Goal: Task Accomplishment & Management: Complete application form

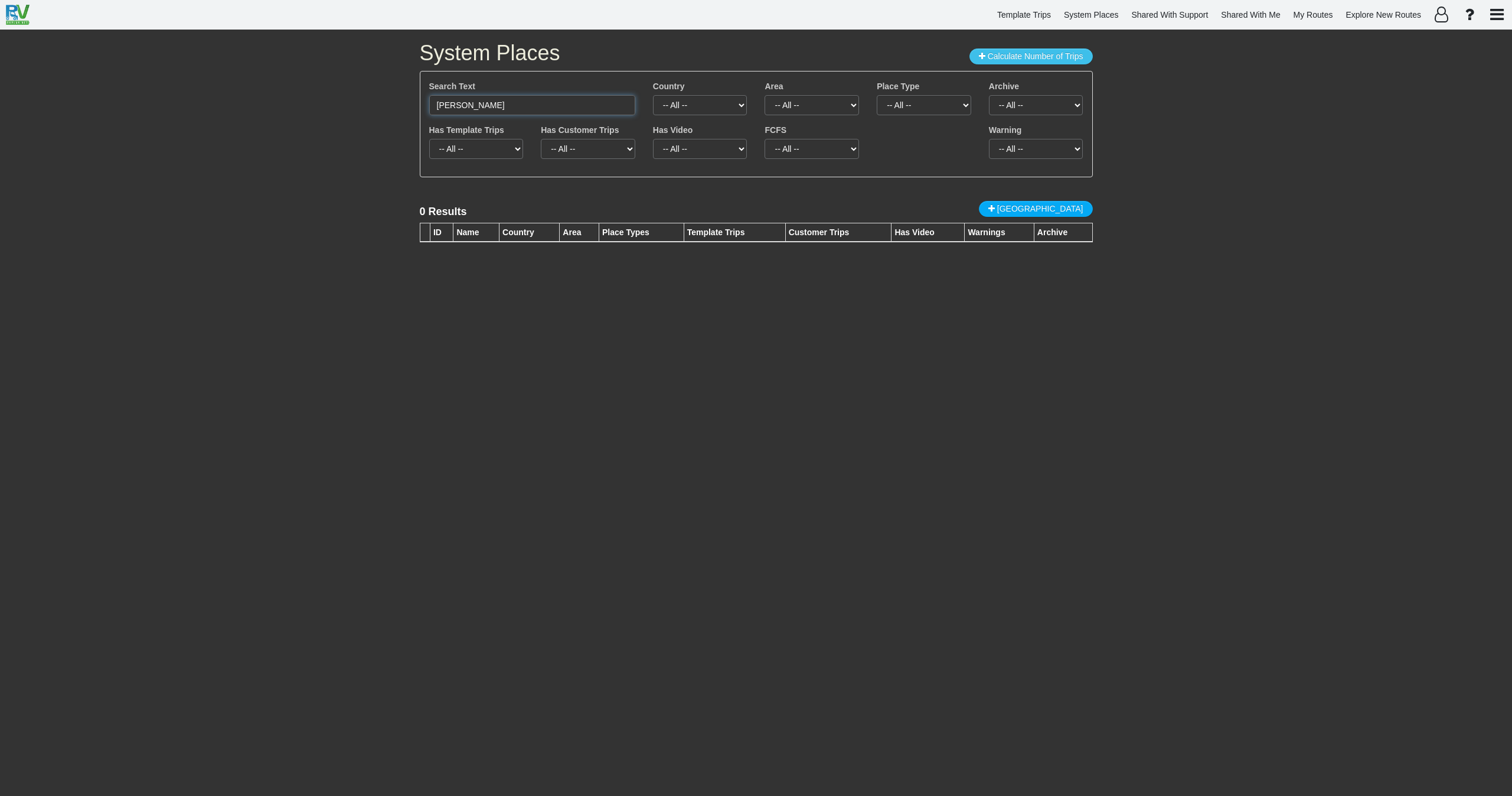
drag, startPoint x: 446, startPoint y: 100, endPoint x: 370, endPoint y: 105, distance: 76.2
click at [372, 103] on div "System Places Calculate Number of Trips Search Text [PERSON_NAME] Country -- Al…" at bounding box center [756, 412] width 1512 height 766
paste input "[GEOGRAPHIC_DATA]"
drag, startPoint x: 528, startPoint y: 104, endPoint x: 339, endPoint y: 106, distance: 189.0
click at [342, 107] on div "System Places Calculate Number of Trips Search Text Desert Botanical Garden Cou…" at bounding box center [756, 412] width 1512 height 766
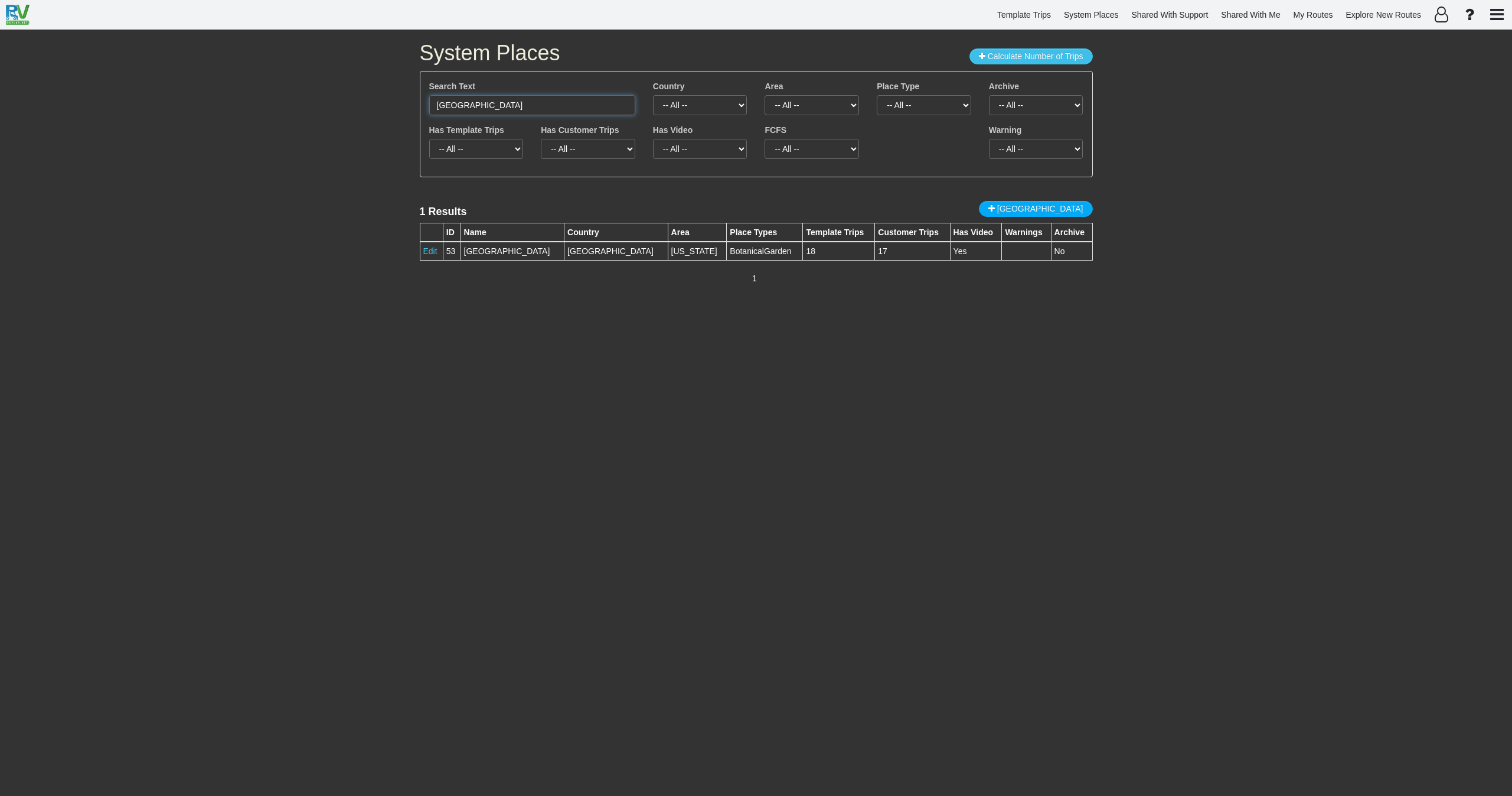
paste input "Heard Museum"
drag, startPoint x: 522, startPoint y: 107, endPoint x: 330, endPoint y: 102, distance: 192.1
click at [333, 103] on div "System Places Calculate Number of Trips Search Text Heard Museum Country -- All…" at bounding box center [756, 412] width 1512 height 766
paste input "Phoenix Art"
drag, startPoint x: 518, startPoint y: 105, endPoint x: 368, endPoint y: 110, distance: 150.1
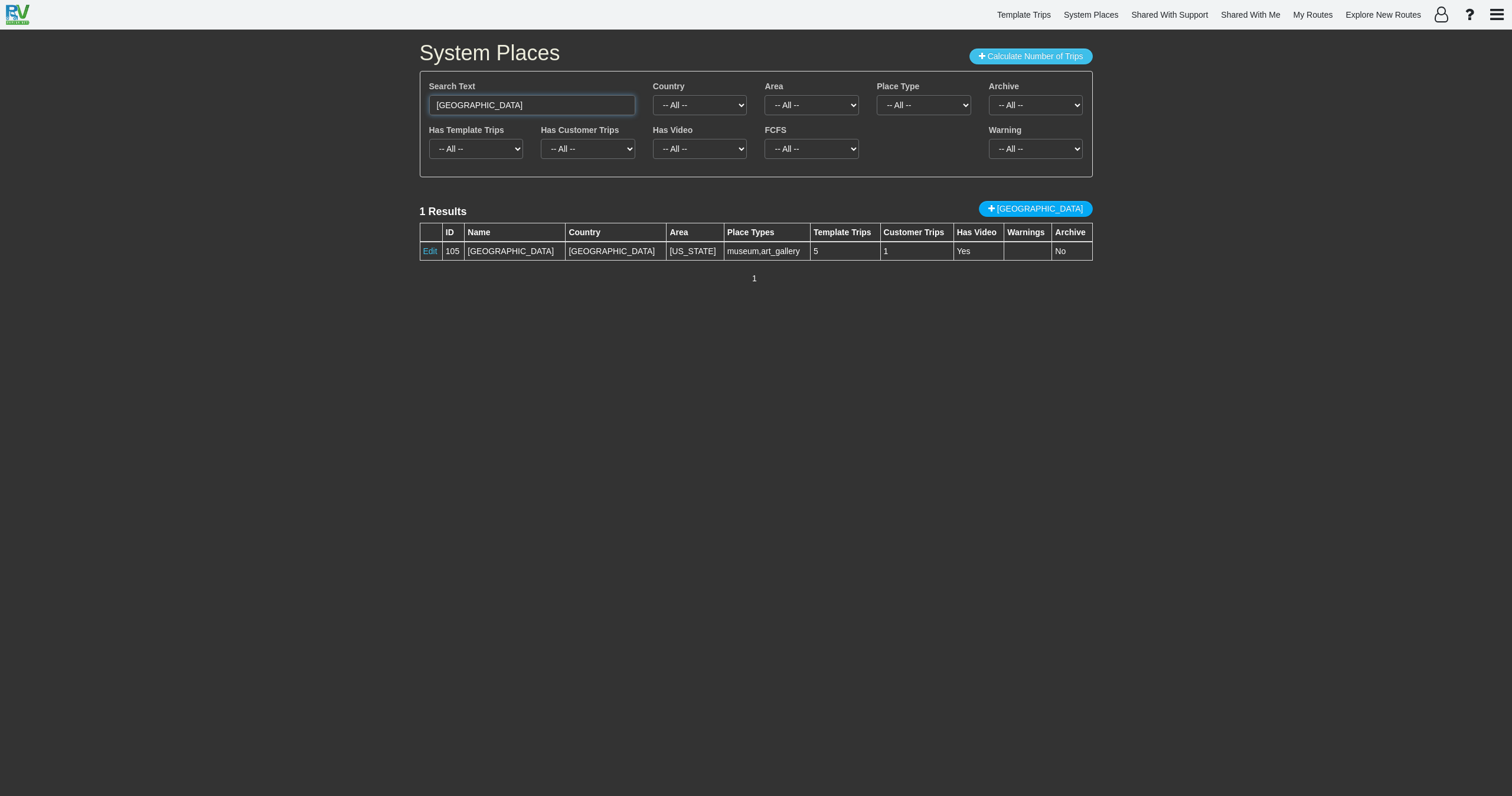
click at [374, 101] on div "System Places Calculate Number of Trips Search Text Phoenix Art Museum Country …" at bounding box center [756, 412] width 1512 height 766
paste input "South Mountain Park and Preserve"
type input "South Mountain Park and Preserve"
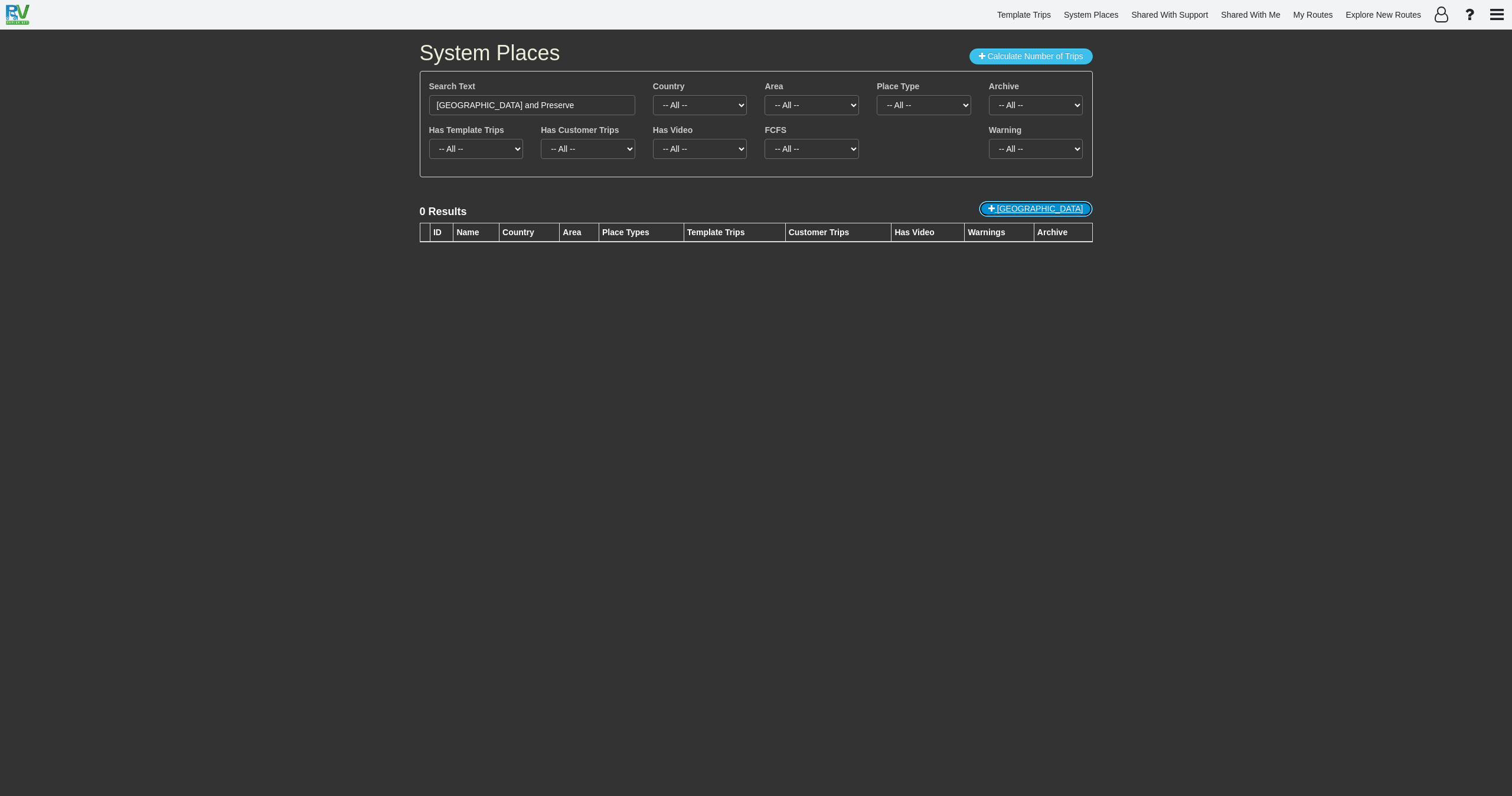
click at [1056, 209] on span "New Place" at bounding box center [1041, 209] width 86 height 10
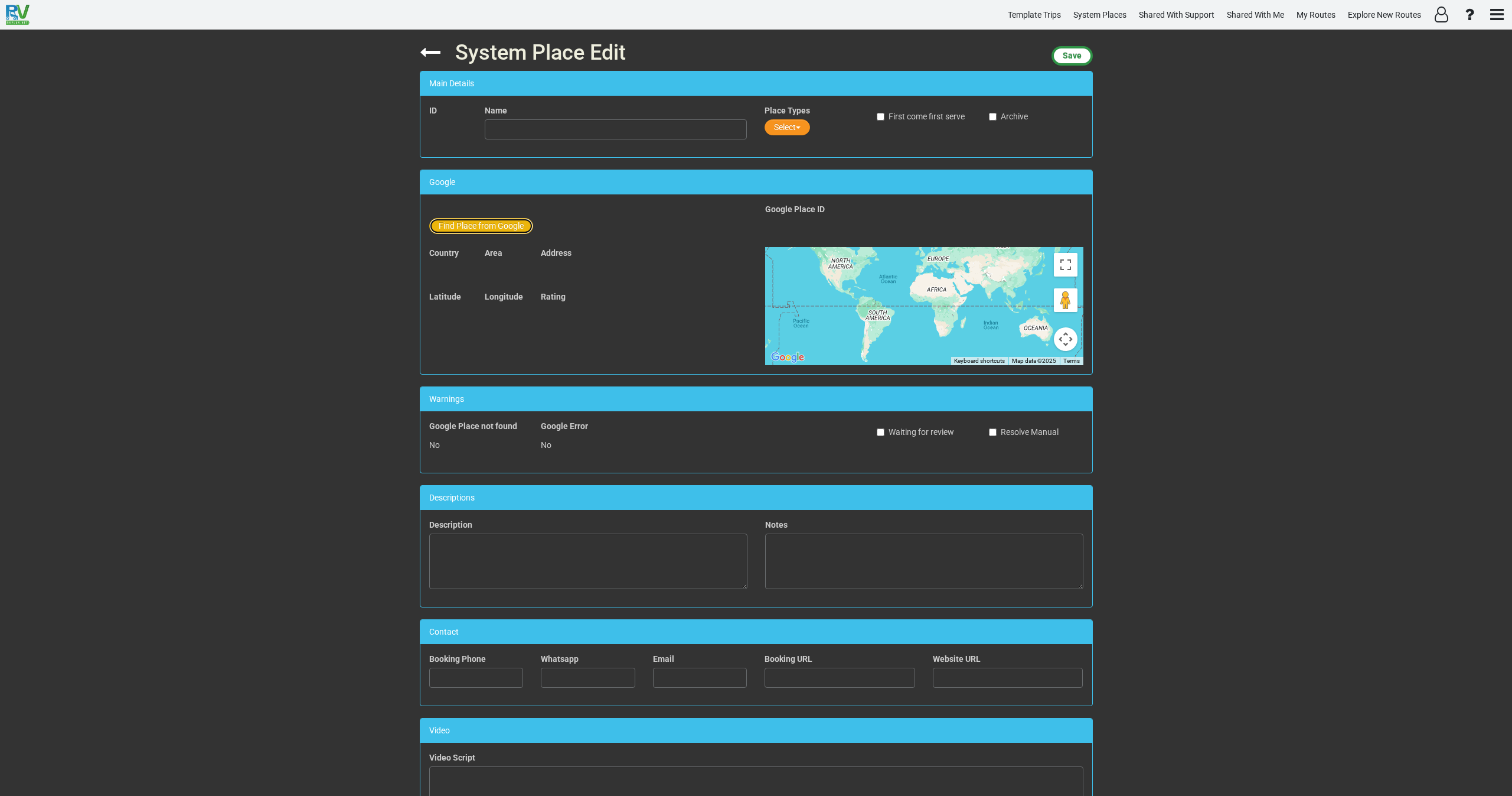
click at [484, 225] on button "Find Place from Google" at bounding box center [481, 225] width 104 height 16
click at [538, 228] on input "text" at bounding box center [616, 227] width 263 height 20
paste input "South Mountain Park and Preserve"
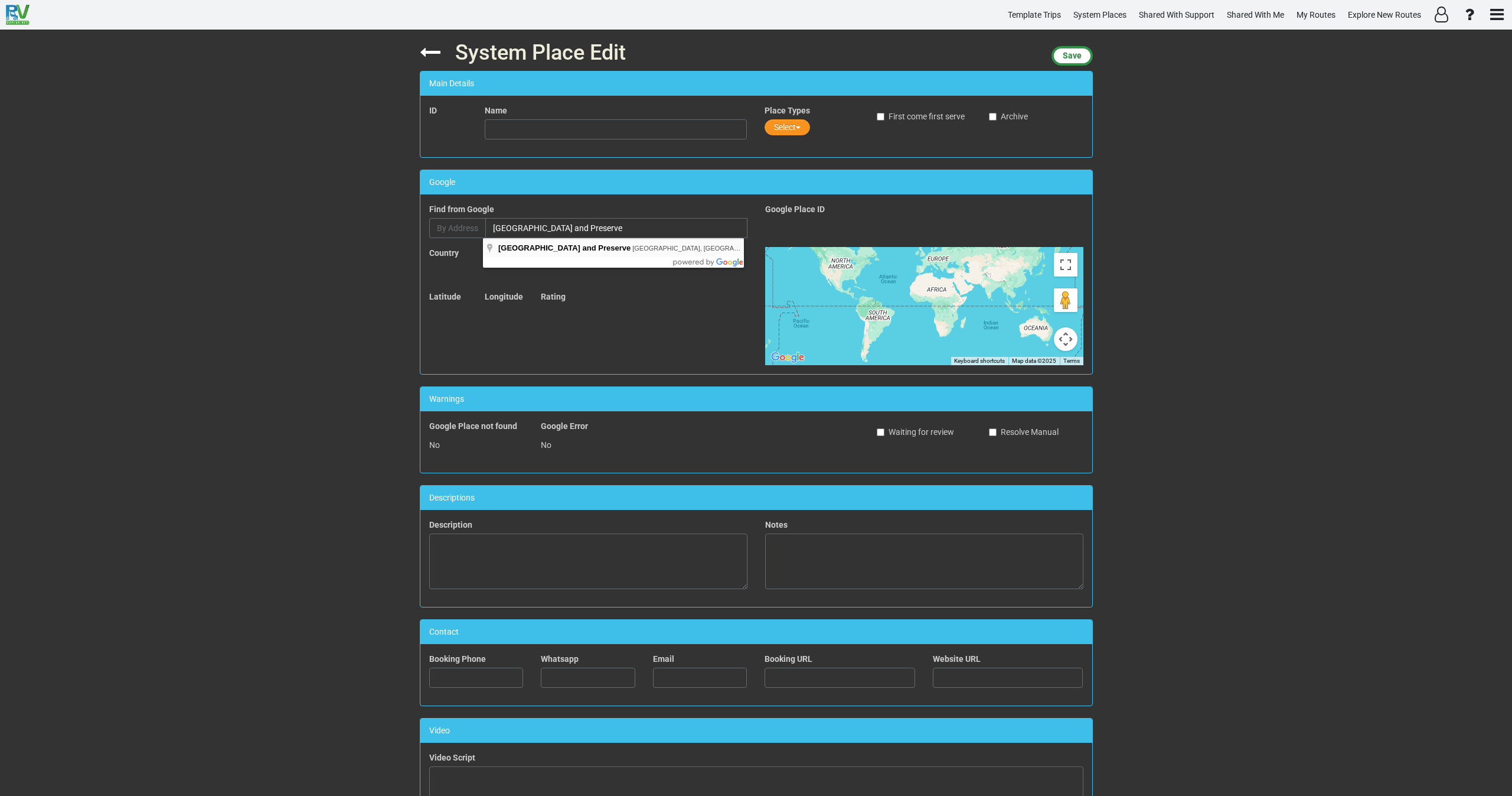
type input "South Mountain Park and Preserve, S Central Ave, Phoenix, AZ, USA"
type input "South Mountain Park and Preserve"
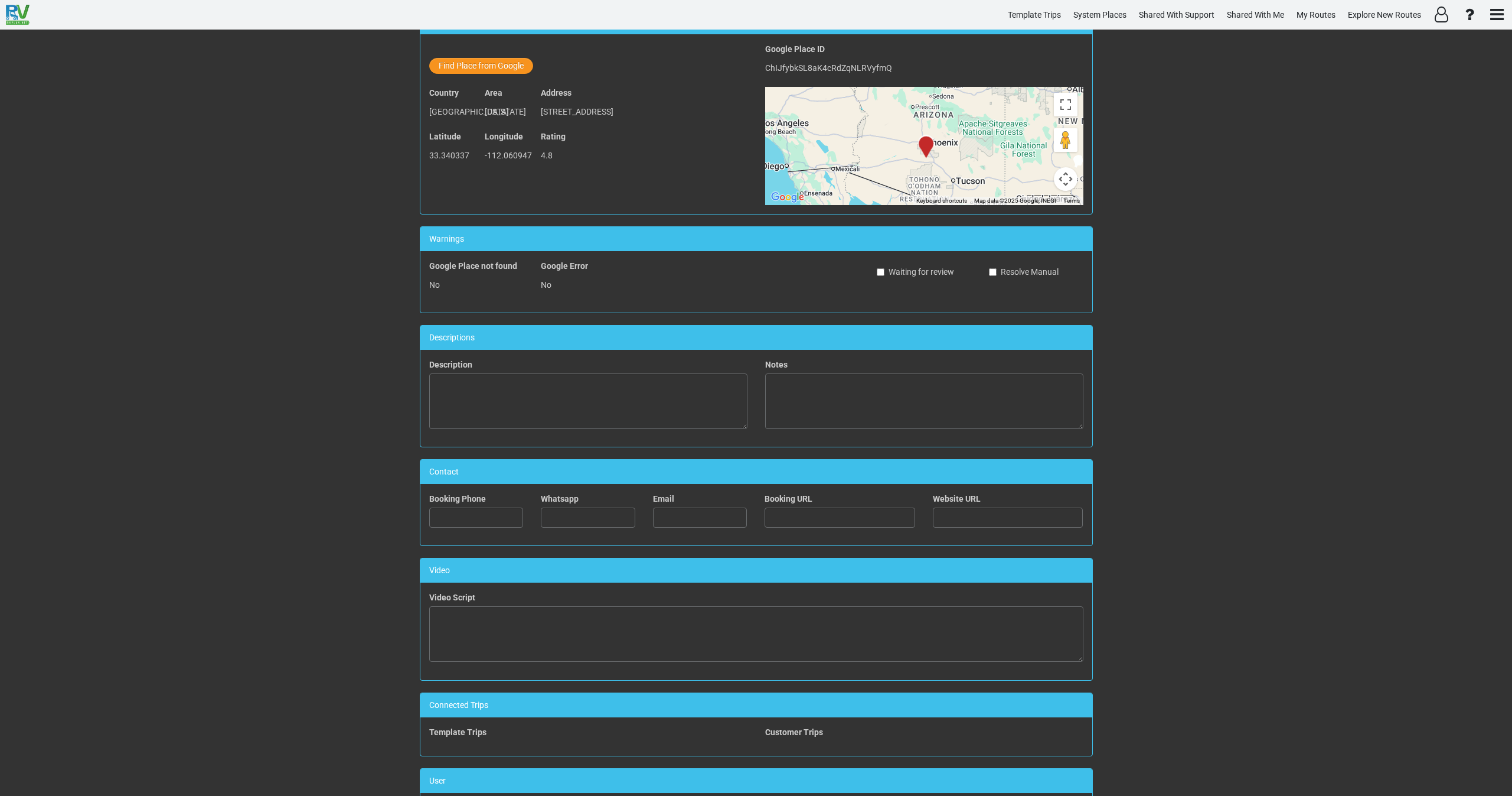
scroll to position [177, 0]
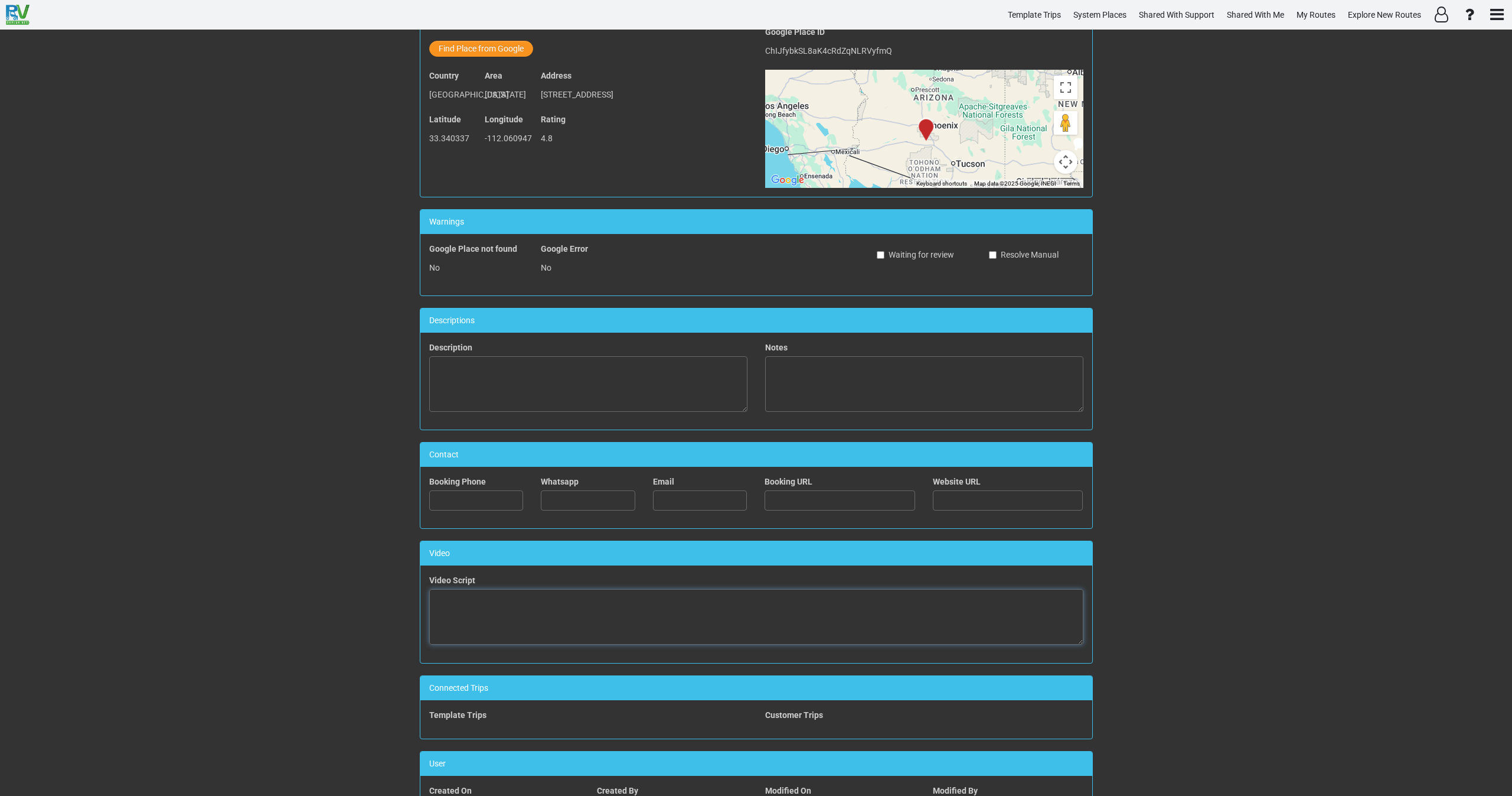
click at [557, 615] on textarea at bounding box center [756, 617] width 655 height 56
paste textarea "<iframe width="560" height="315" src="https://www.youtube.com/embed/H6E7XnUt1Io…"
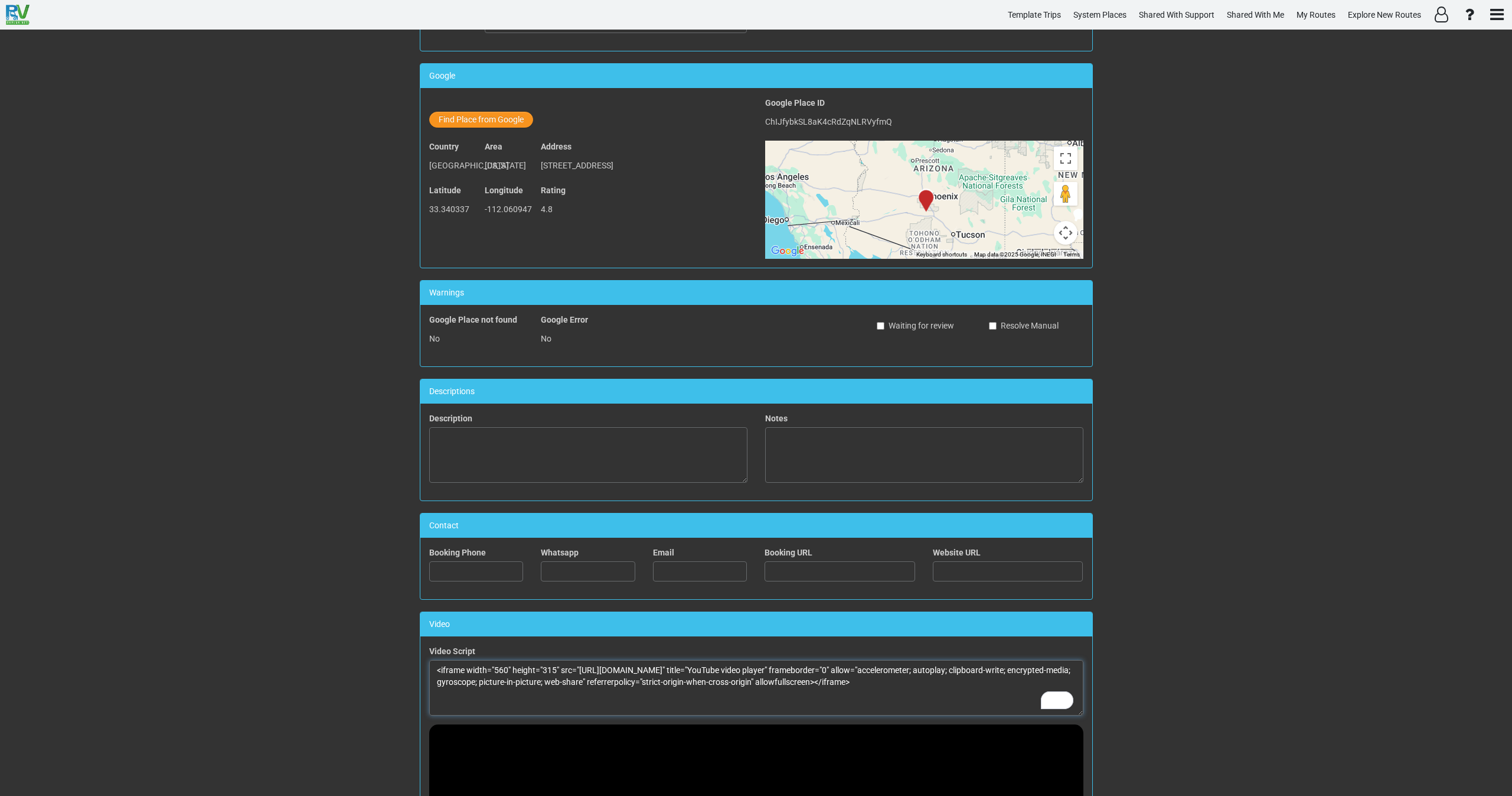
scroll to position [0, 0]
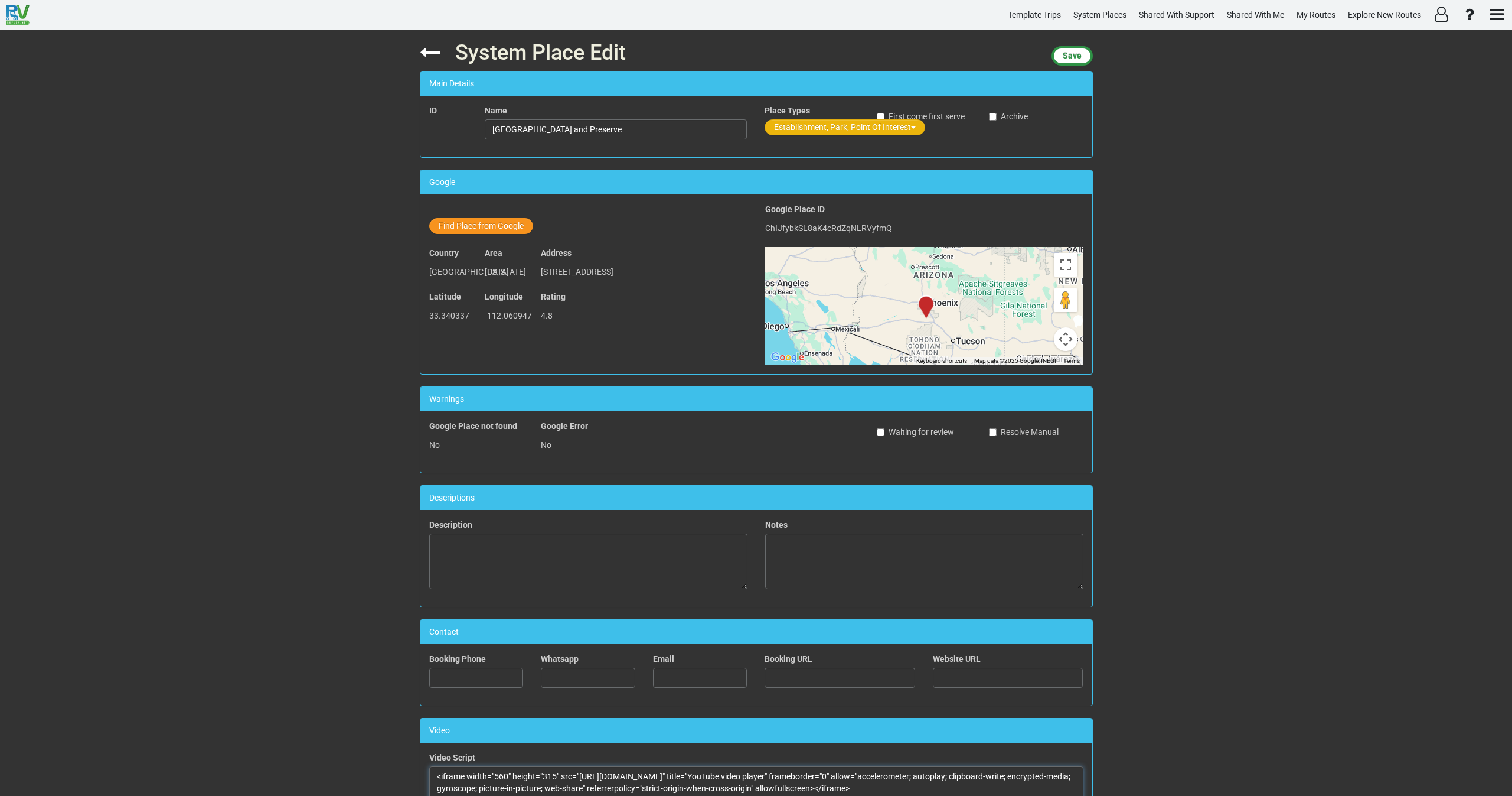
type textarea "<iframe width="560" height="315" src="https://www.youtube.com/embed/H6E7XnUt1Io…"
click at [816, 126] on button "Establishment, Park, Point Of Interest" at bounding box center [845, 127] width 161 height 16
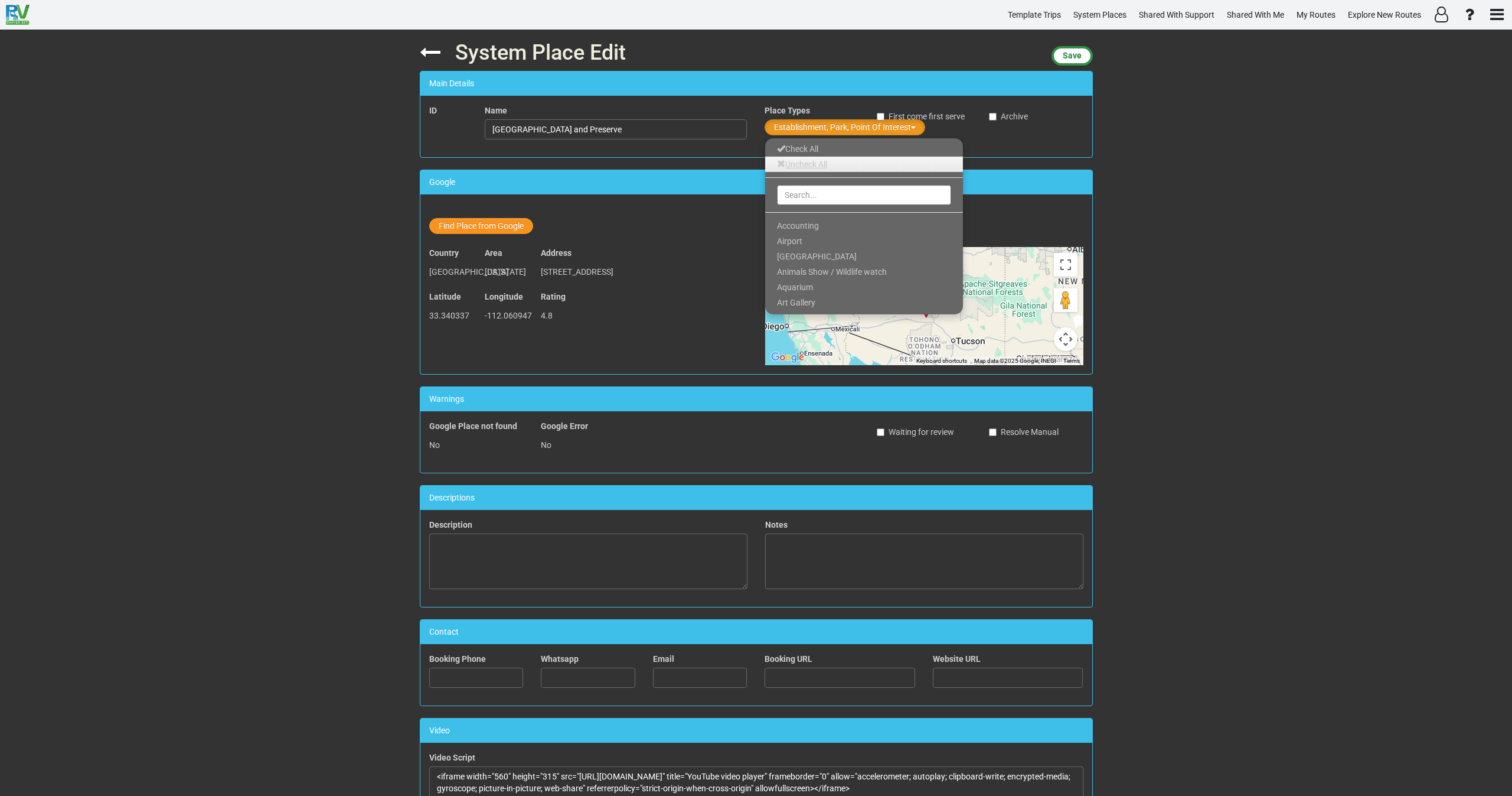
click at [801, 165] on link "Uncheck All" at bounding box center [864, 165] width 198 height 16
click at [801, 194] on input "text" at bounding box center [864, 195] width 174 height 20
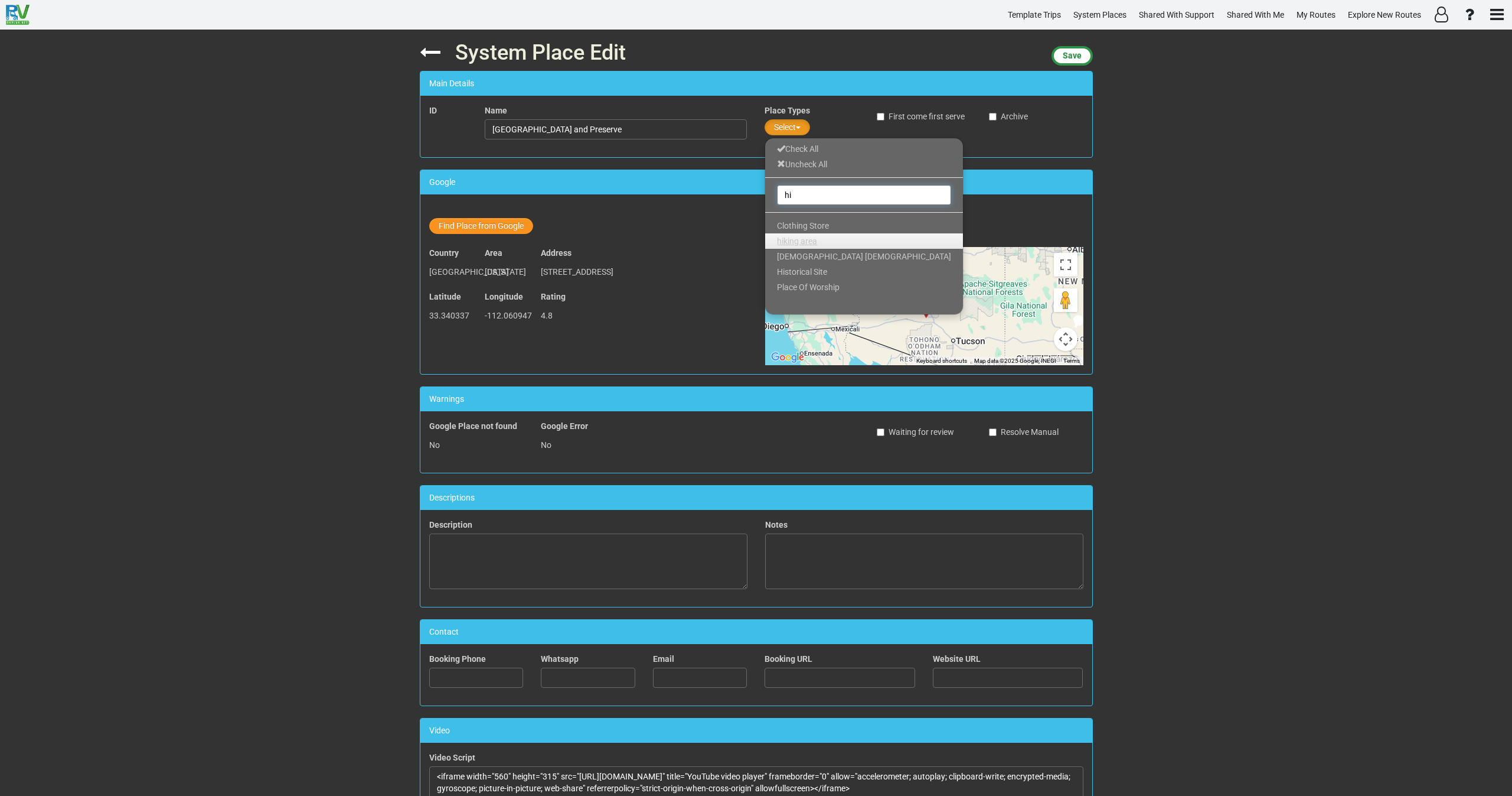
type input "hi"
click at [799, 240] on span "hiking area" at bounding box center [797, 241] width 40 height 10
click at [1067, 56] on span "Save" at bounding box center [1071, 56] width 19 height 10
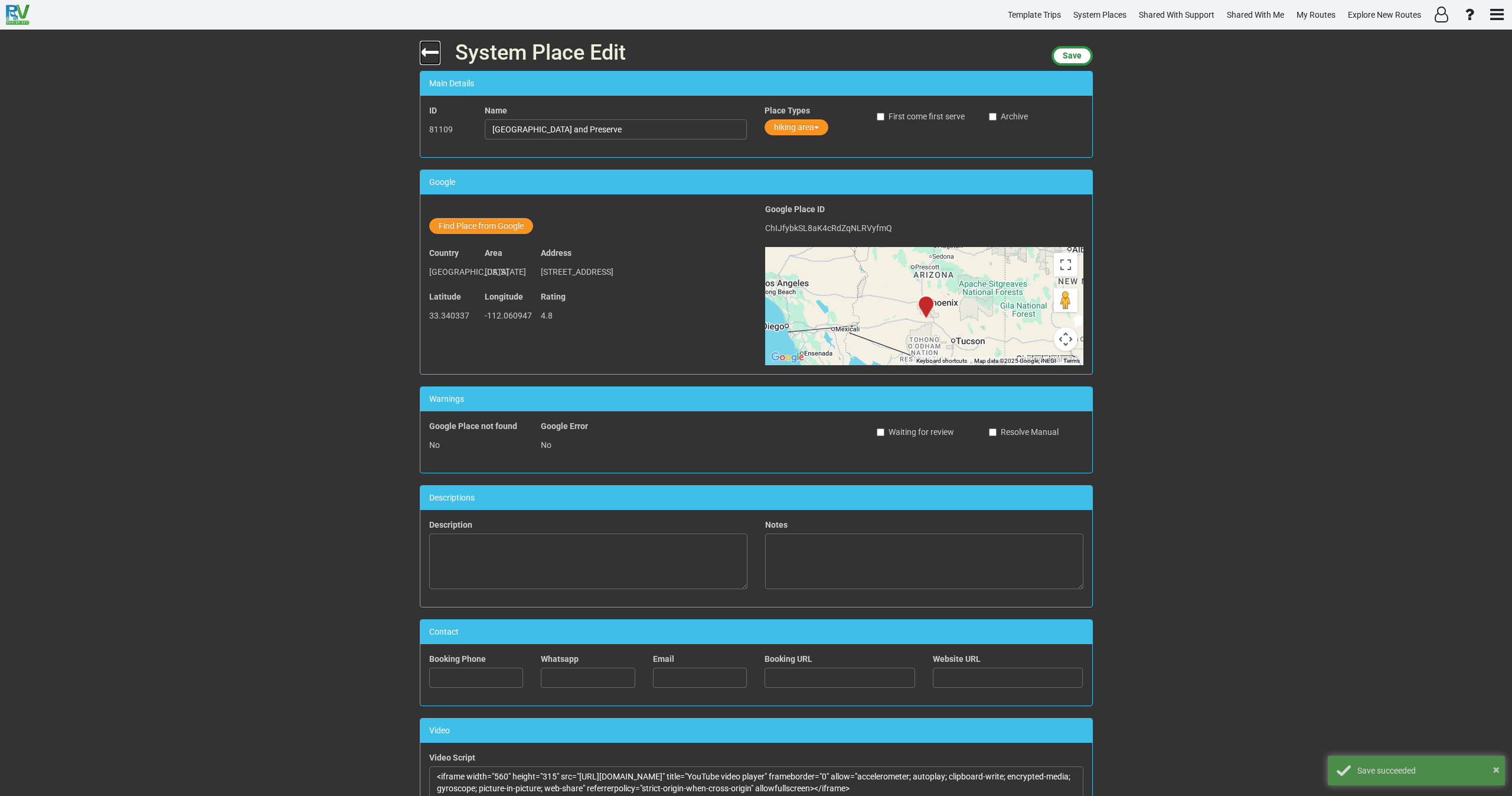
click at [425, 50] on icon at bounding box center [429, 52] width 21 height 21
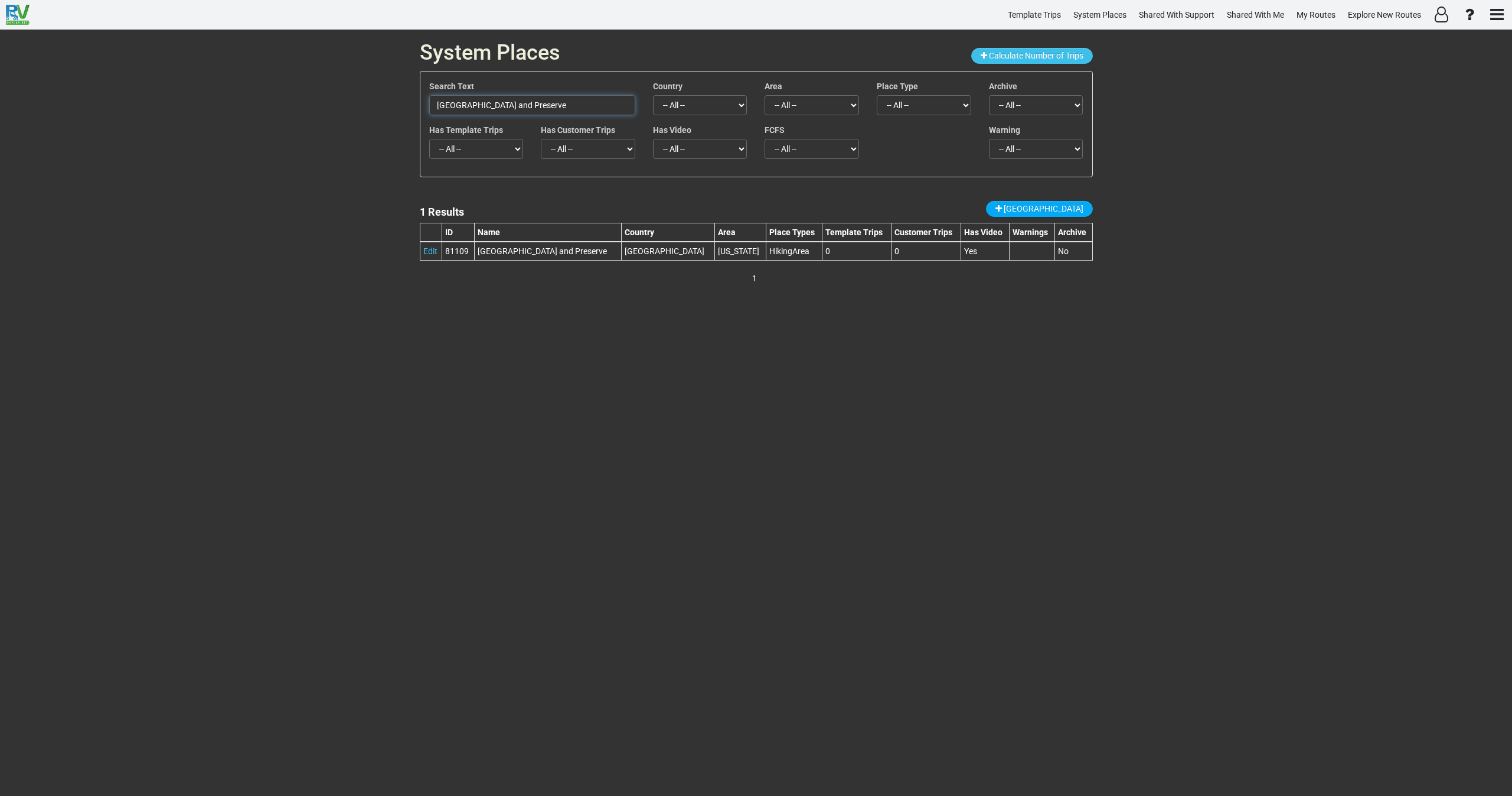
drag, startPoint x: 415, startPoint y: 122, endPoint x: 344, endPoint y: 125, distance: 71.1
click at [344, 125] on div "System Places Calculate Number of Trips Search Text South Mountain Park and Pre…" at bounding box center [756, 412] width 1512 height 766
paste input "Musical Instrument Museum"
drag, startPoint x: 548, startPoint y: 106, endPoint x: 348, endPoint y: 113, distance: 200.1
click at [348, 113] on div "System Places Calculate Number of Trips Search Text Musical Instrument Museum C…" at bounding box center [756, 412] width 1512 height 766
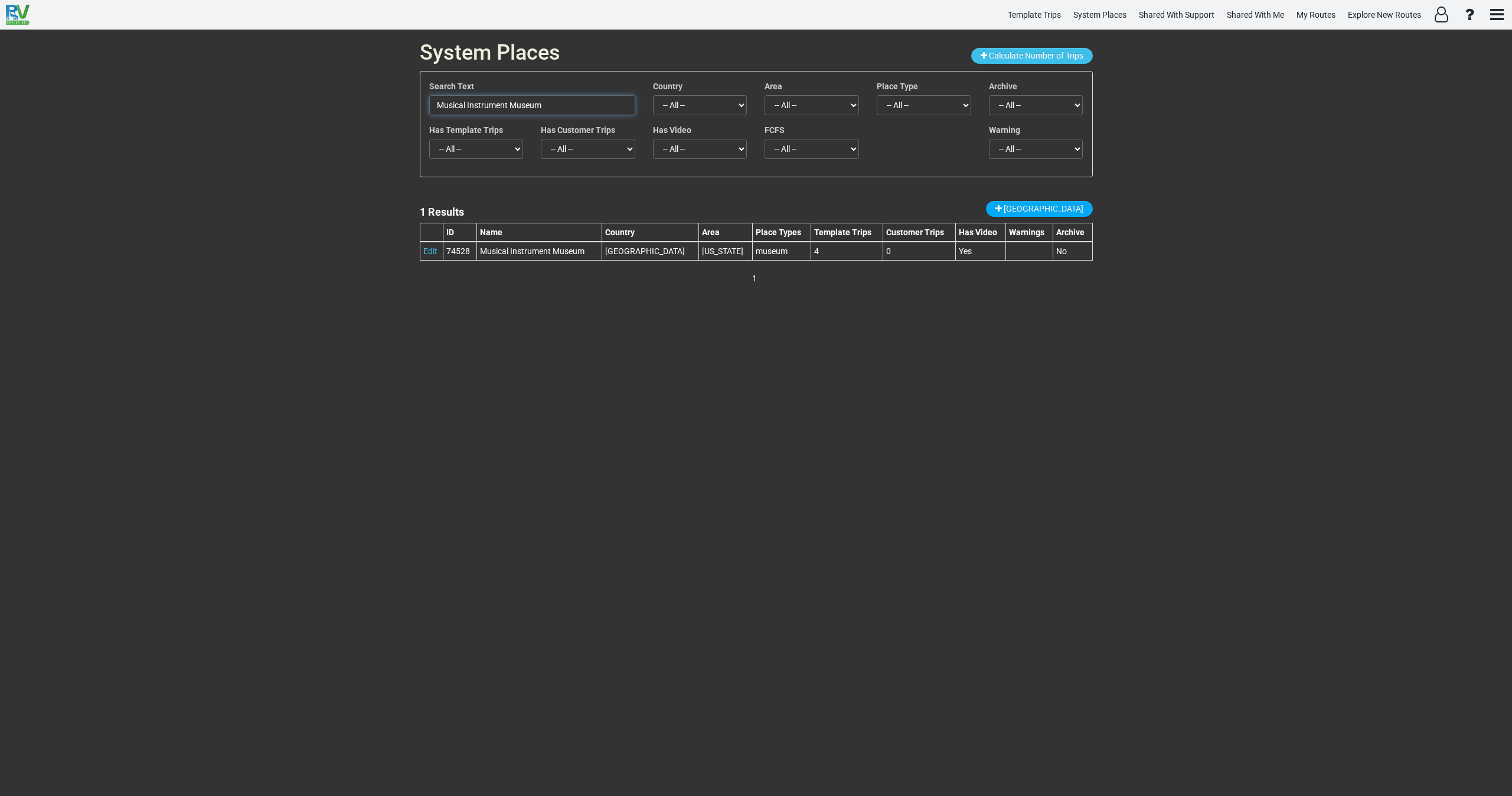
paste input "Old Town Scottsdale"
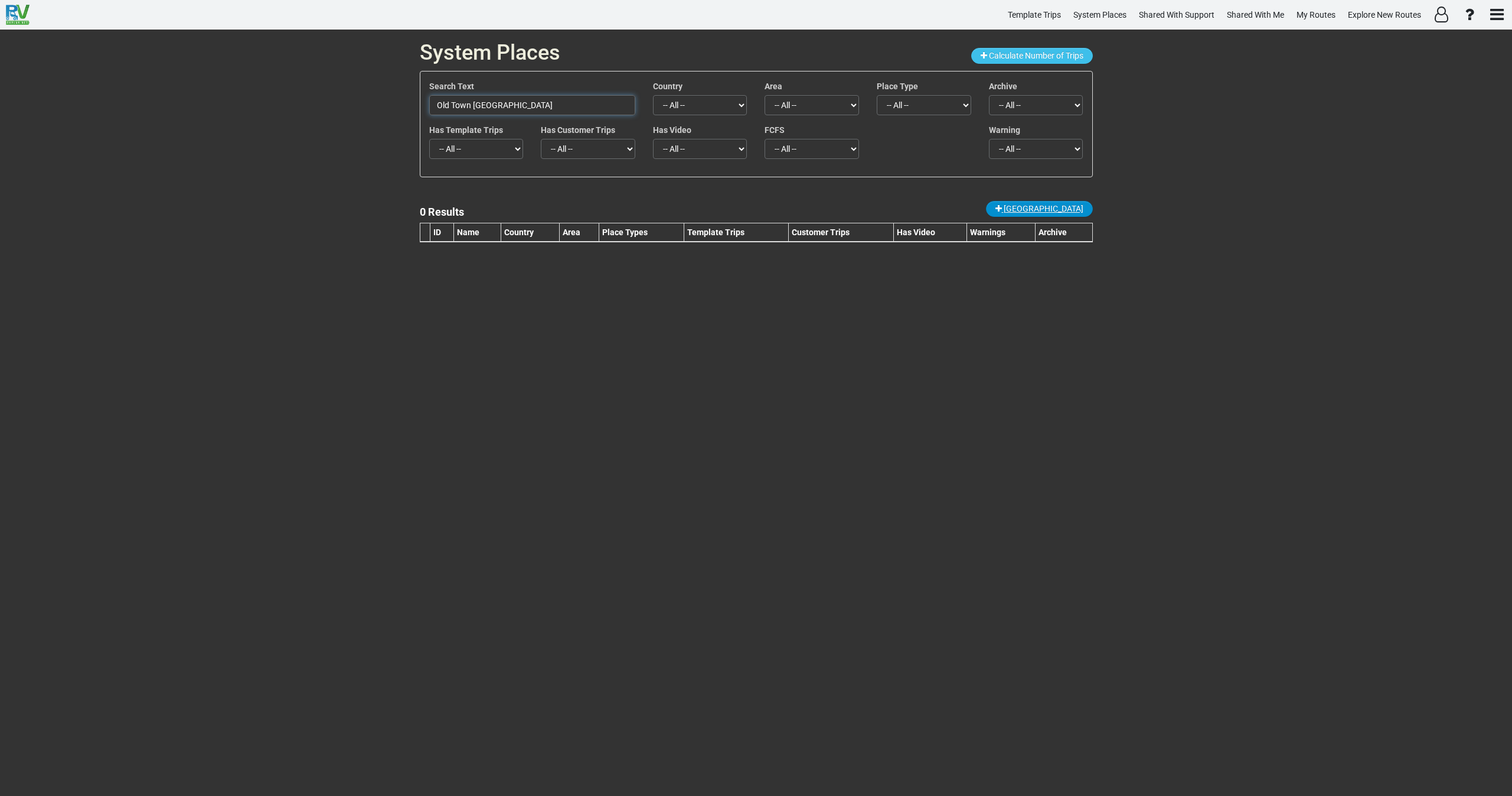
type input "Old Town Scottsdale"
click at [1049, 204] on span "New Place" at bounding box center [1043, 209] width 79 height 10
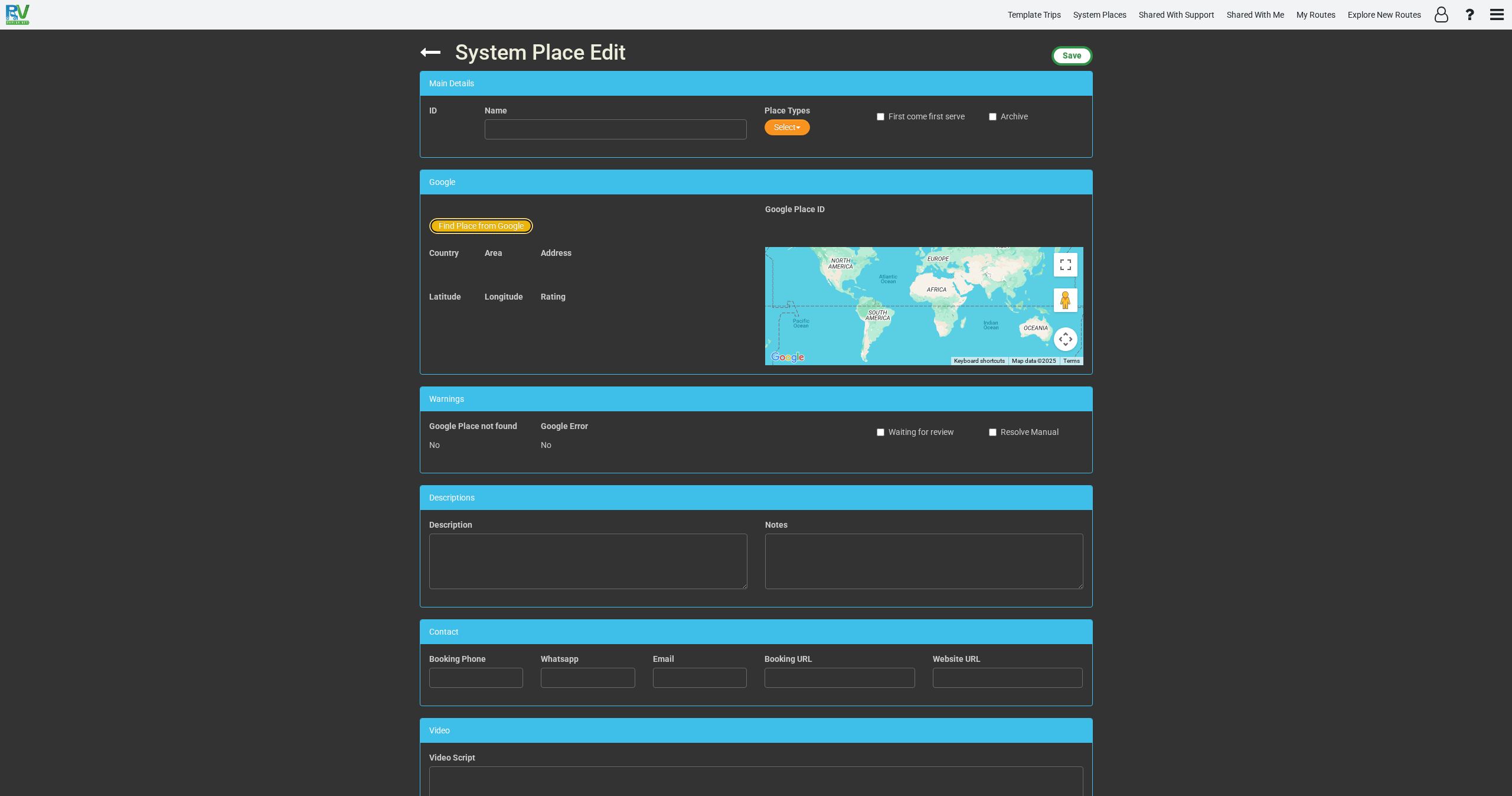
click at [497, 225] on button "Find Place from Google" at bounding box center [481, 225] width 104 height 16
click at [545, 232] on input "text" at bounding box center [616, 227] width 263 height 20
paste input "Old Town Scottsdale"
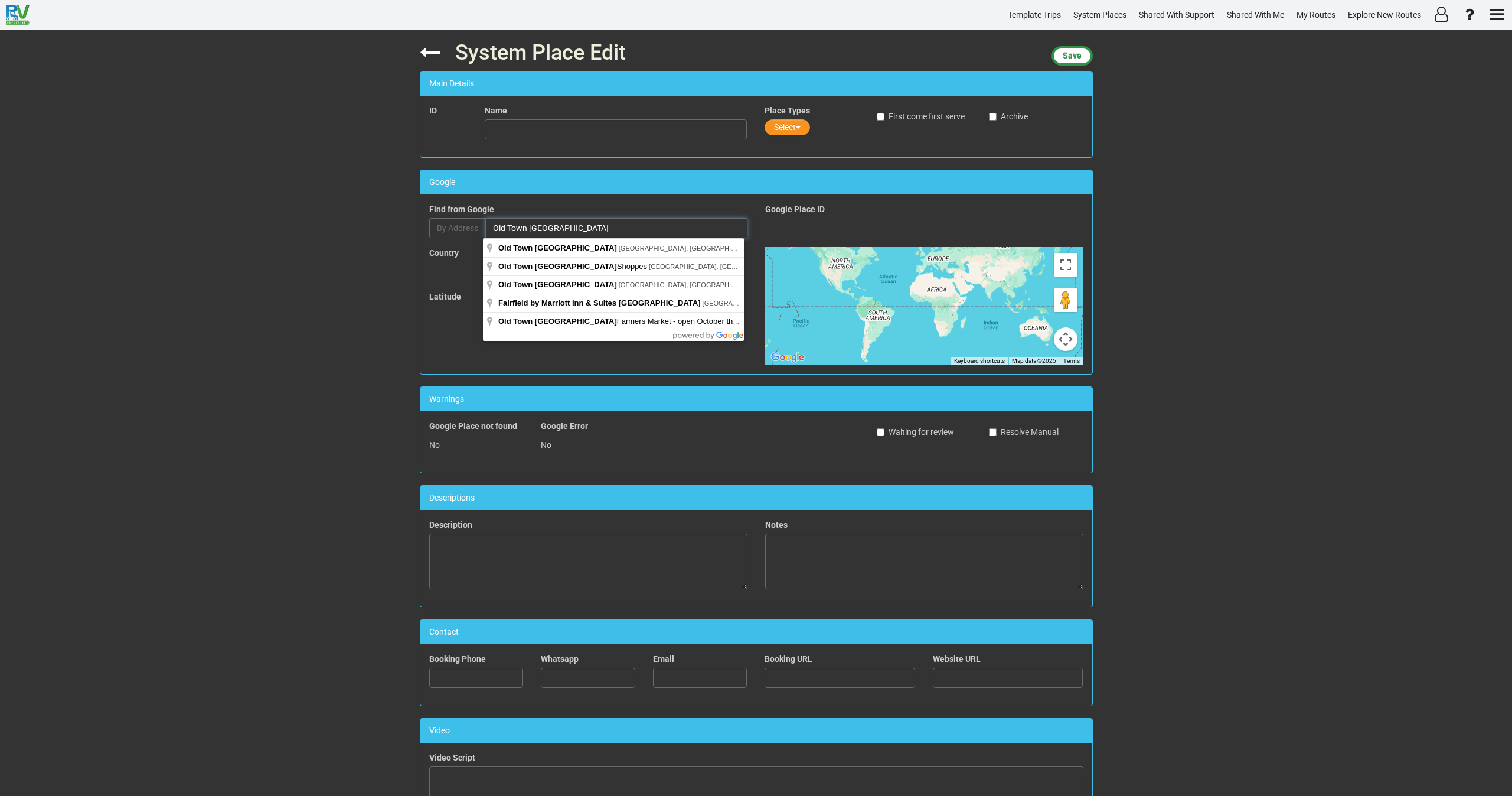
drag, startPoint x: 575, startPoint y: 226, endPoint x: 417, endPoint y: 221, distance: 158.1
click at [420, 221] on div "Find Place from Google Find from Google By Address Old Town Scottsdale" at bounding box center [588, 224] width 336 height 44
paste input "Western Spirit: Scottsdale’s Museum of the West"
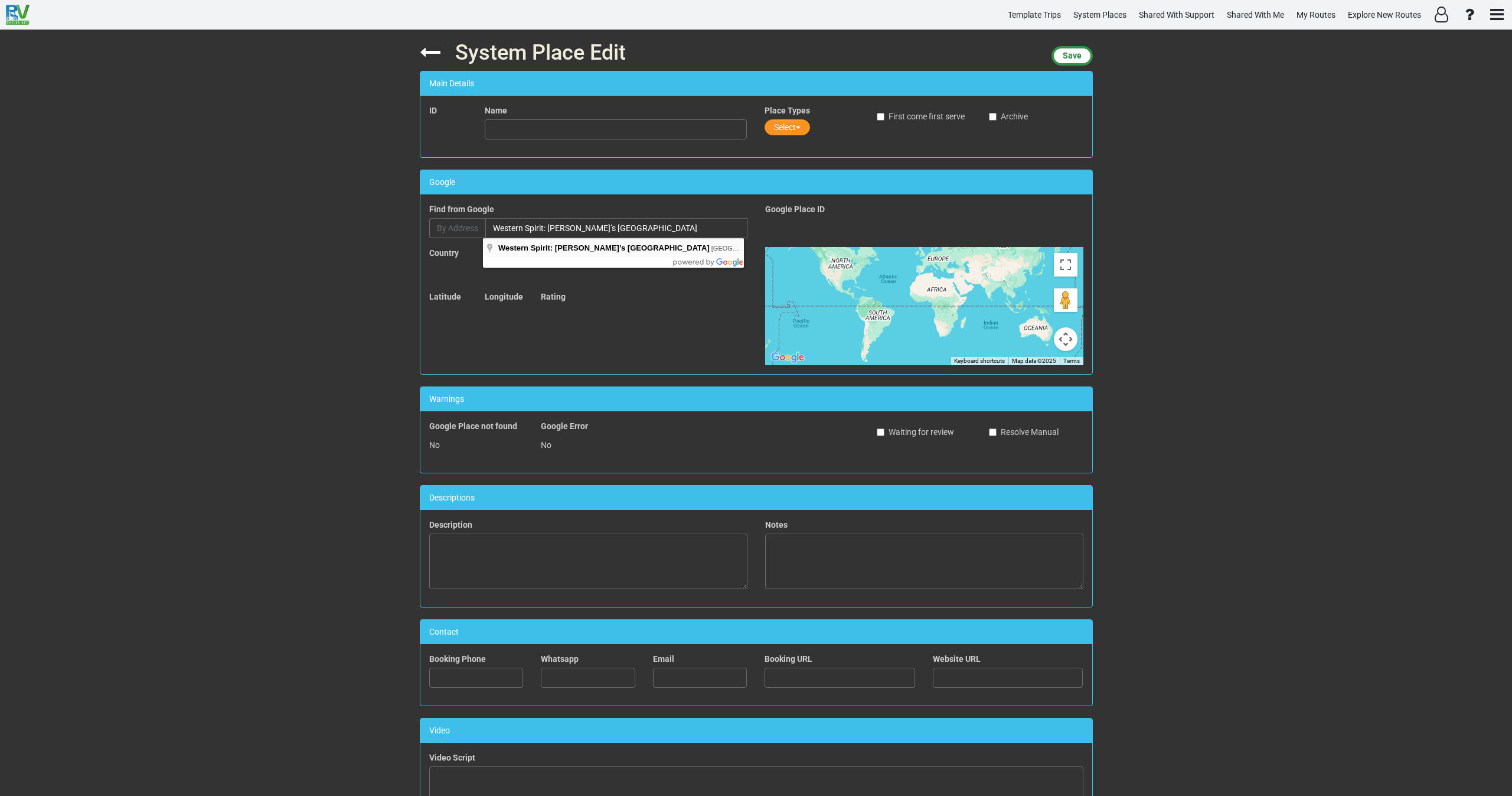
type input "Western Spirit: Scottsdale’s Museum of the West, North Marshall Way, Scottsdale…"
type input "Western Spirit: Scottsdale’s Museum of the West"
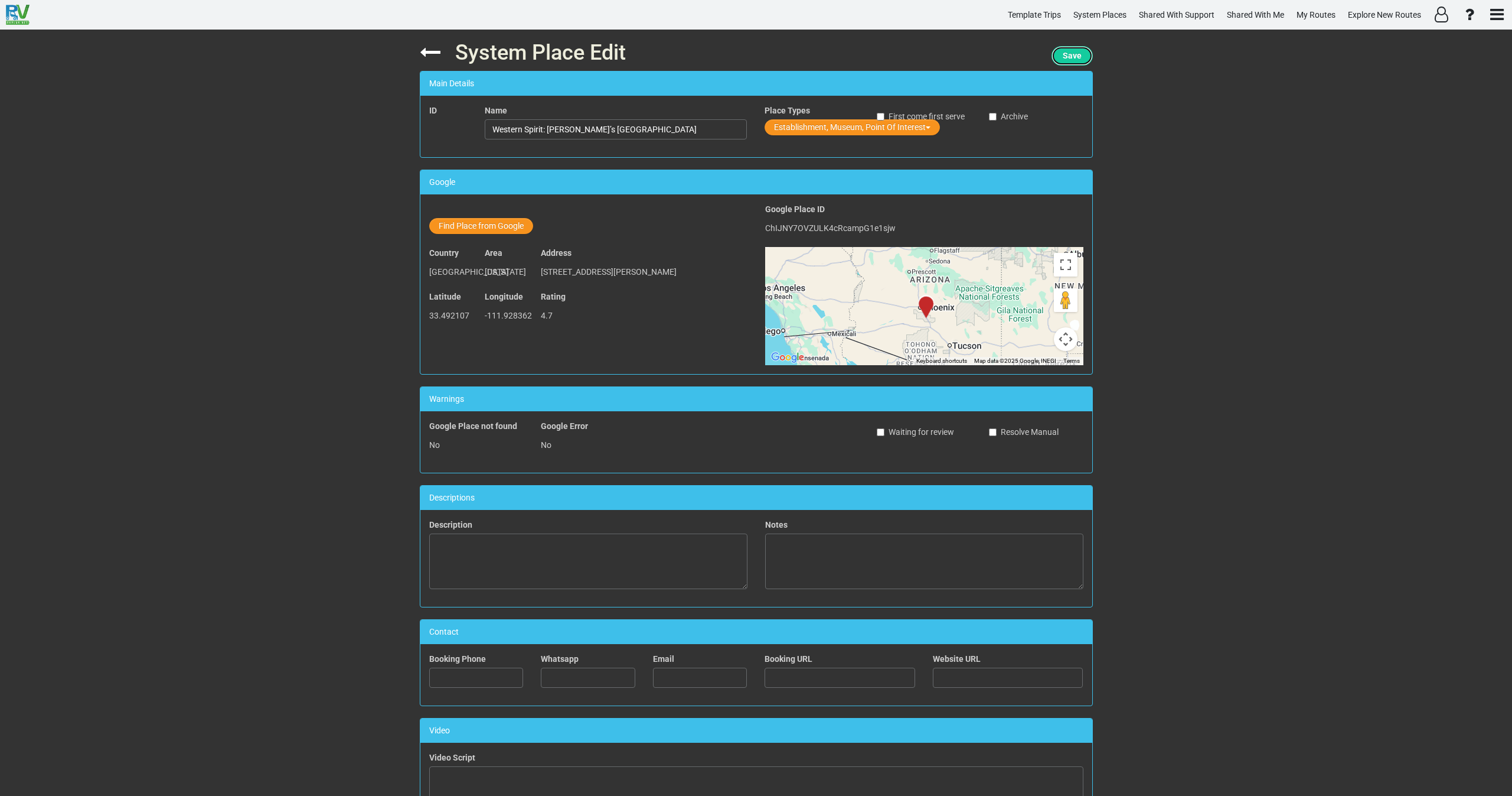
click at [1067, 54] on span "Save" at bounding box center [1071, 56] width 19 height 10
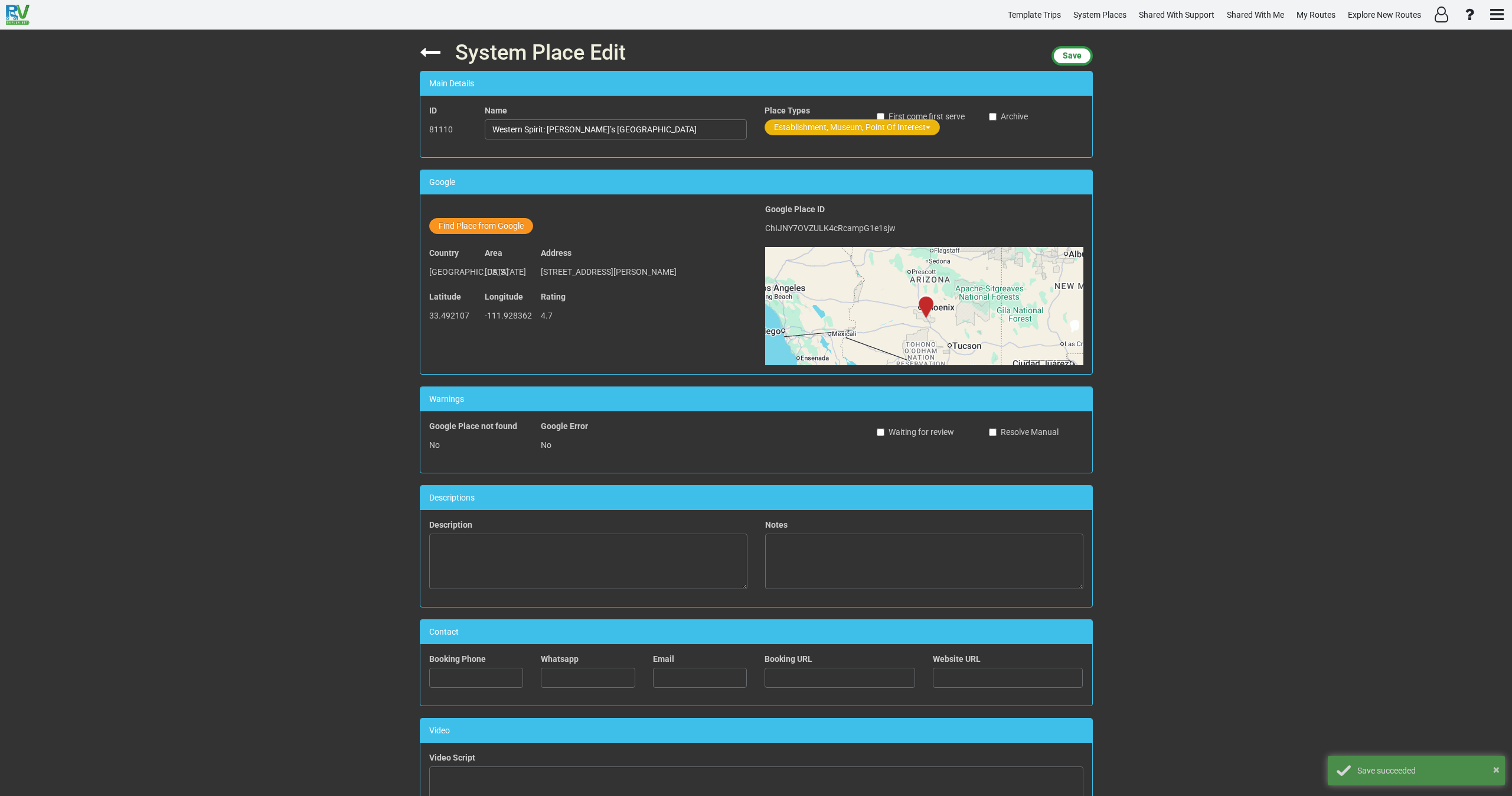
click at [797, 125] on button "Establishment, Museum, Point Of Interest" at bounding box center [852, 127] width 175 height 16
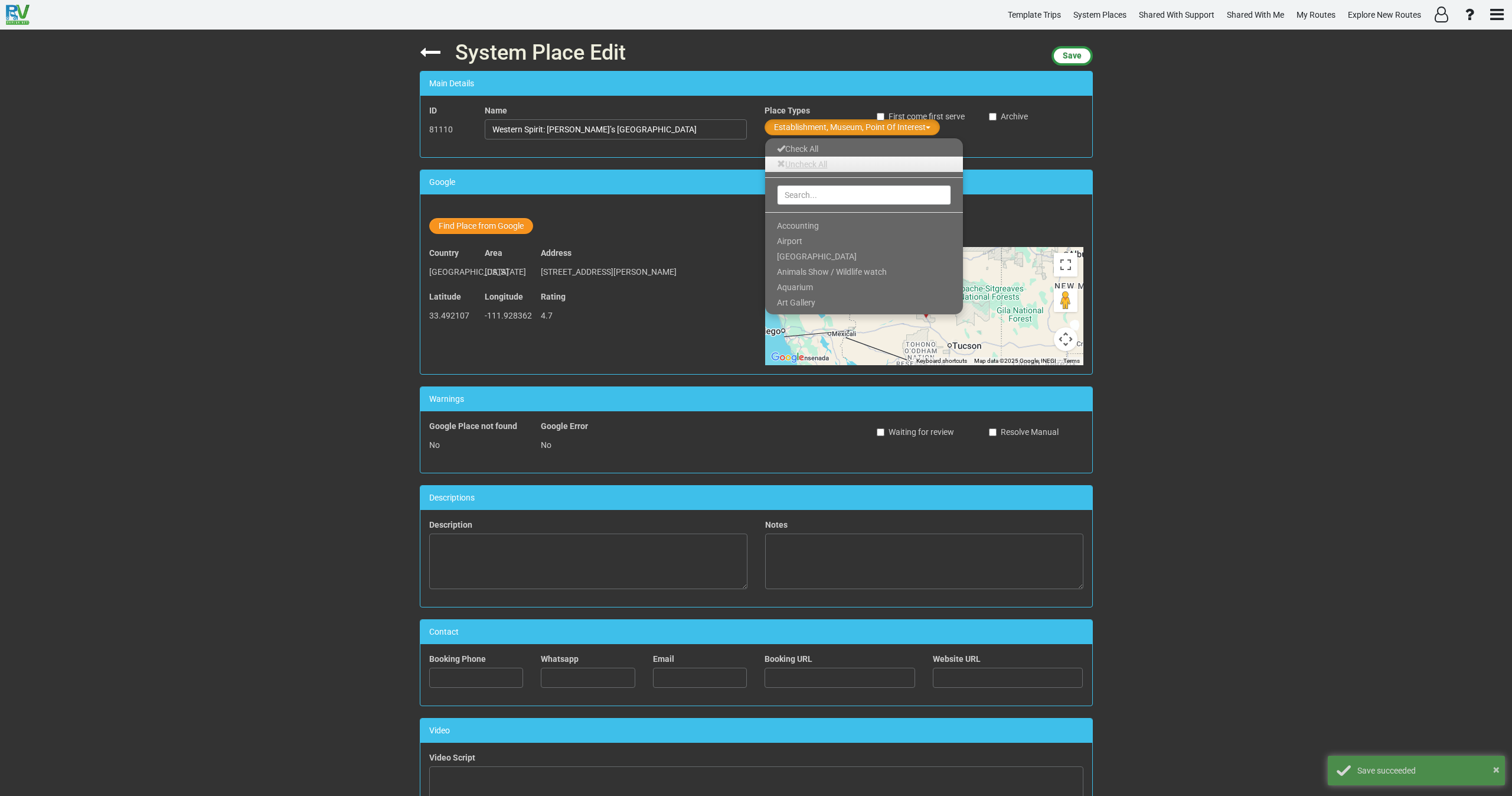
click at [794, 163] on link "Uncheck All" at bounding box center [864, 165] width 198 height 16
click at [794, 189] on input "text" at bounding box center [864, 195] width 174 height 20
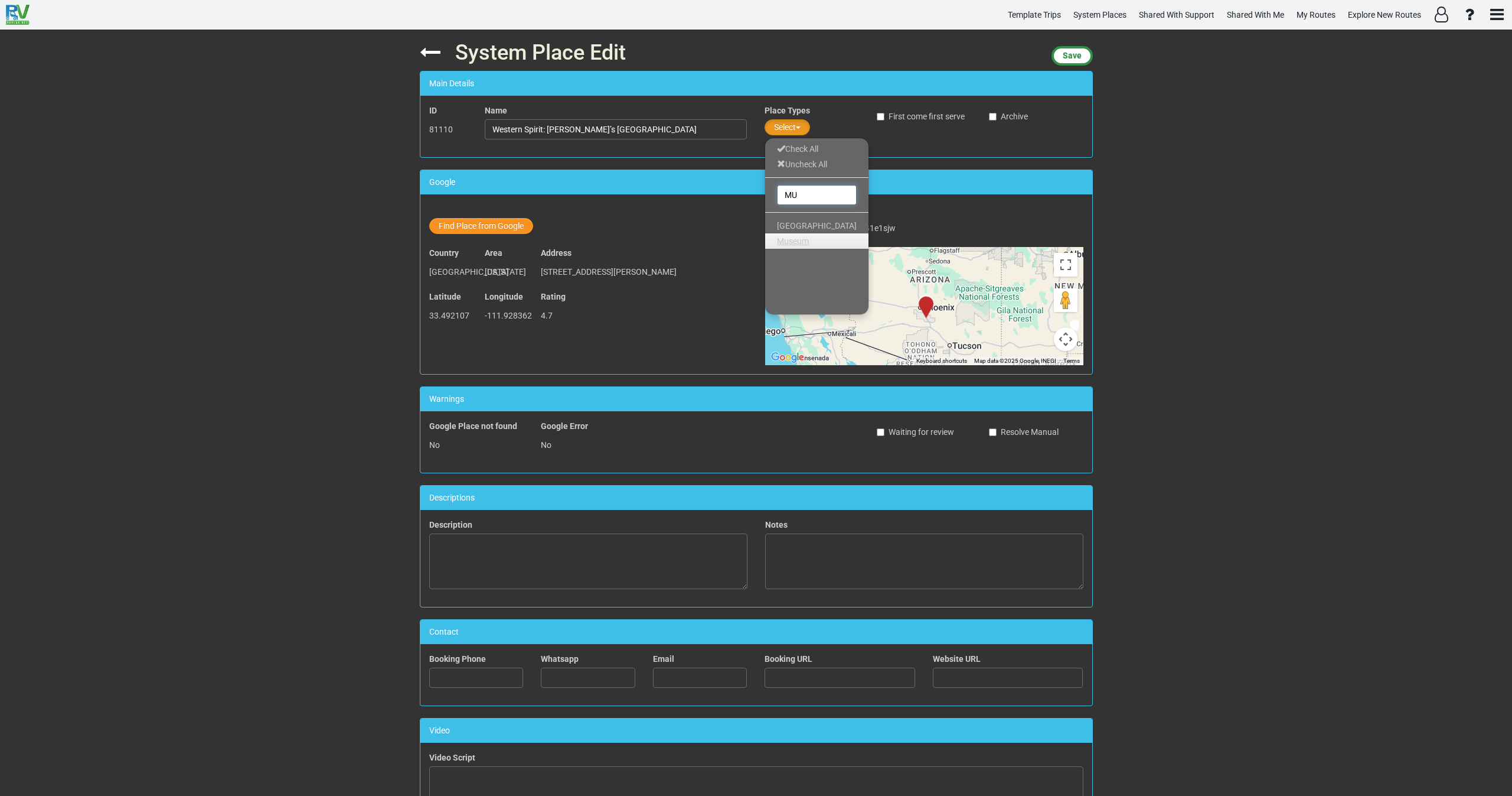
type input "MU"
click at [803, 242] on span "Museum" at bounding box center [793, 241] width 32 height 10
click at [1075, 58] on span "Save" at bounding box center [1071, 56] width 19 height 10
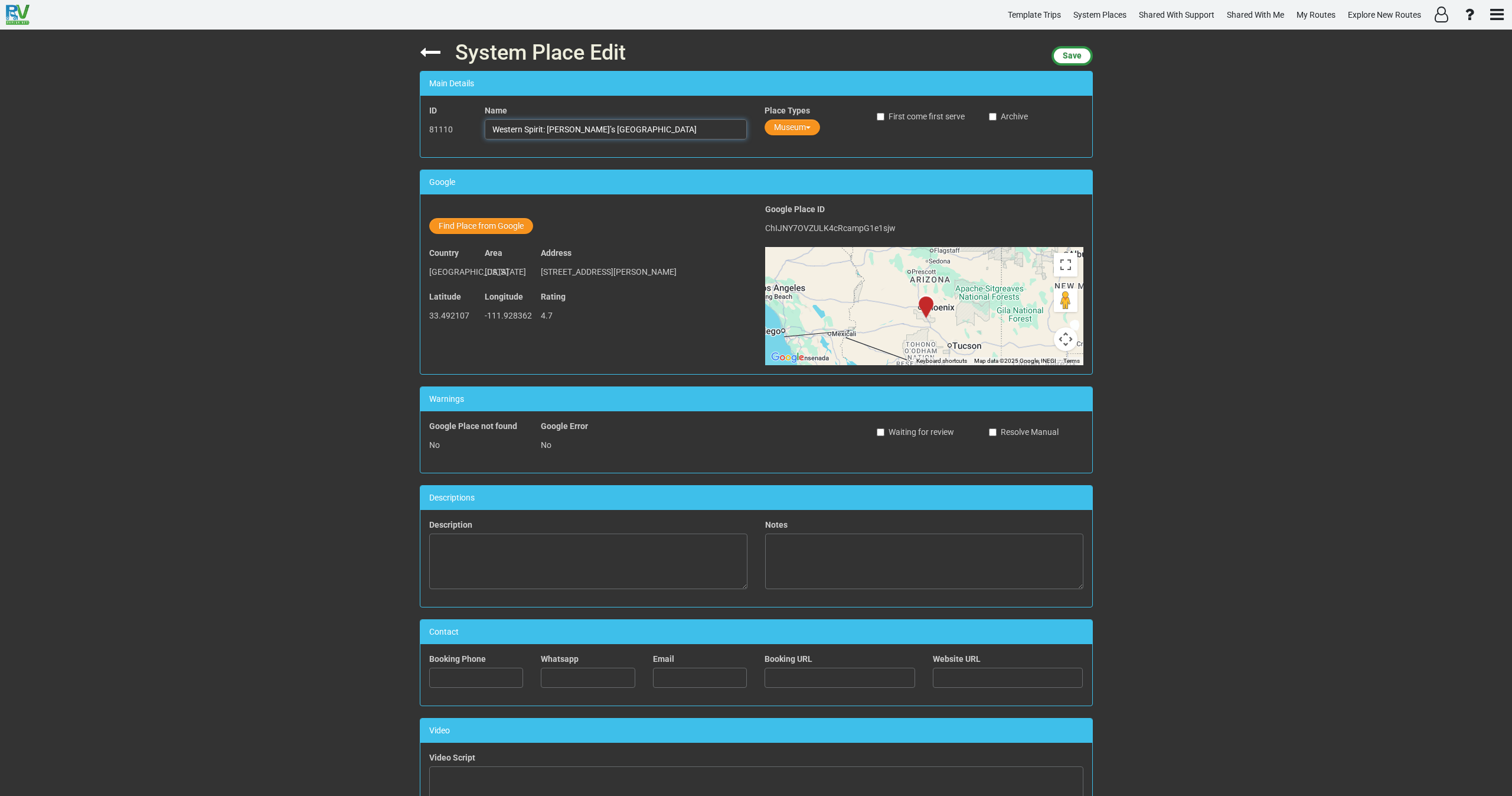
drag, startPoint x: 676, startPoint y: 131, endPoint x: 443, endPoint y: 128, distance: 233.0
click at [444, 128] on div "ID 81110 Name Western Spirit: Scottsdale’s Museum of the West Place Types Museu…" at bounding box center [756, 126] width 672 height 44
click at [1079, 56] on span "Save" at bounding box center [1071, 56] width 19 height 10
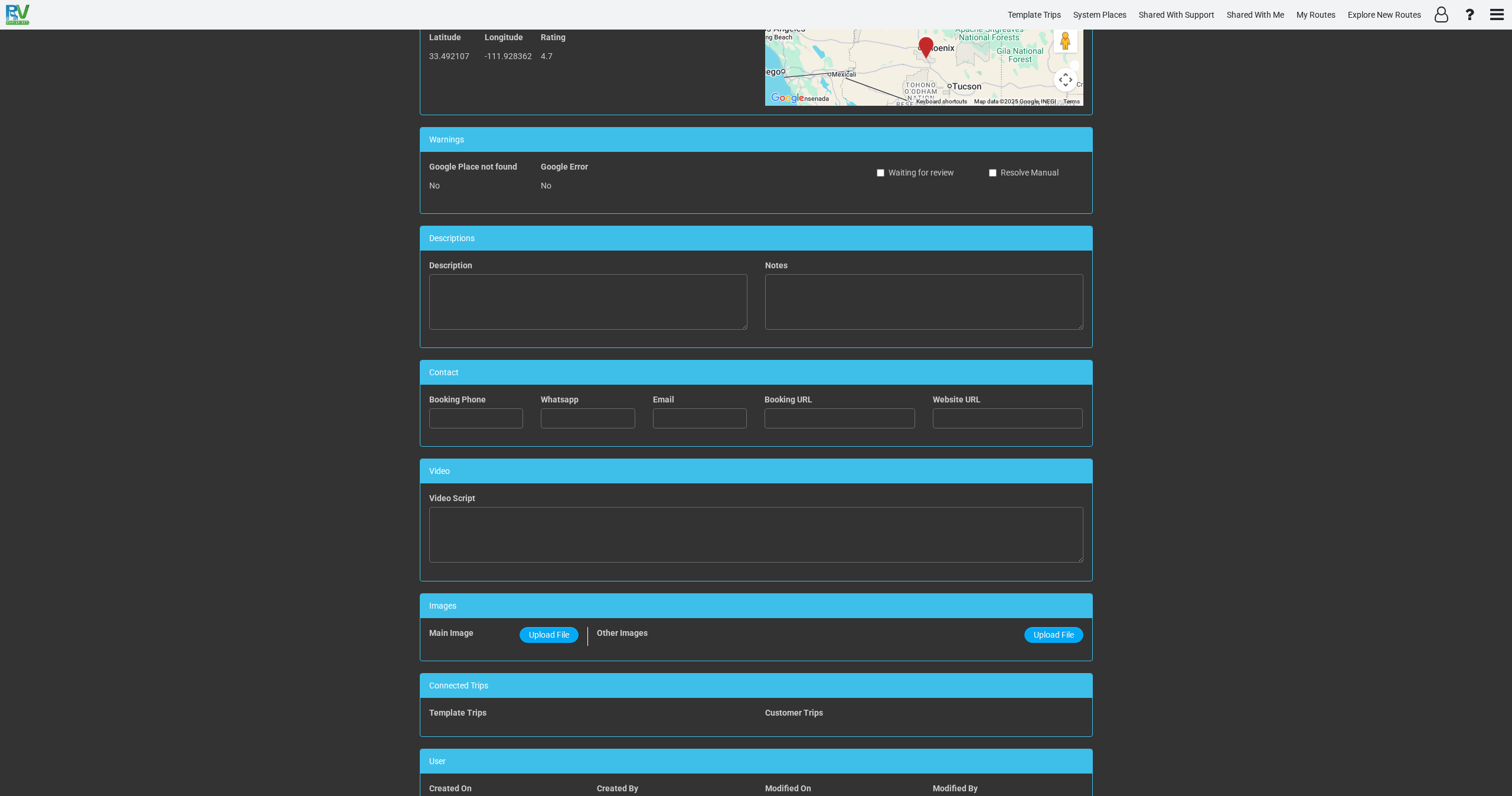
scroll to position [266, 0]
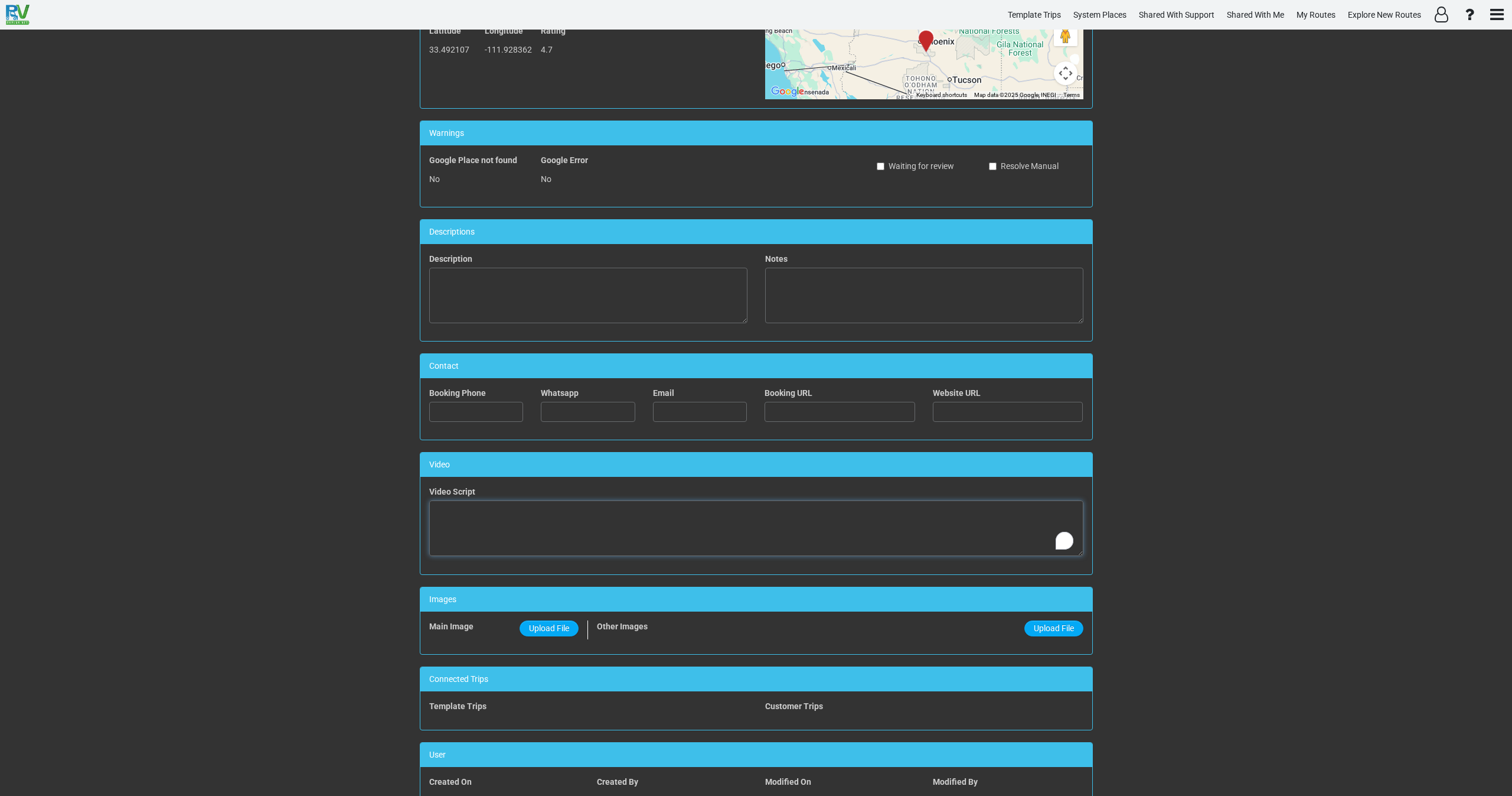
click at [515, 543] on textarea "To enrich screen reader interactions, please activate Accessibility in Grammarl…" at bounding box center [756, 527] width 655 height 56
paste textarea "<iframe width="560" height="315" src="https://www.youtube.com/embed/Pl7lobQXSgo…"
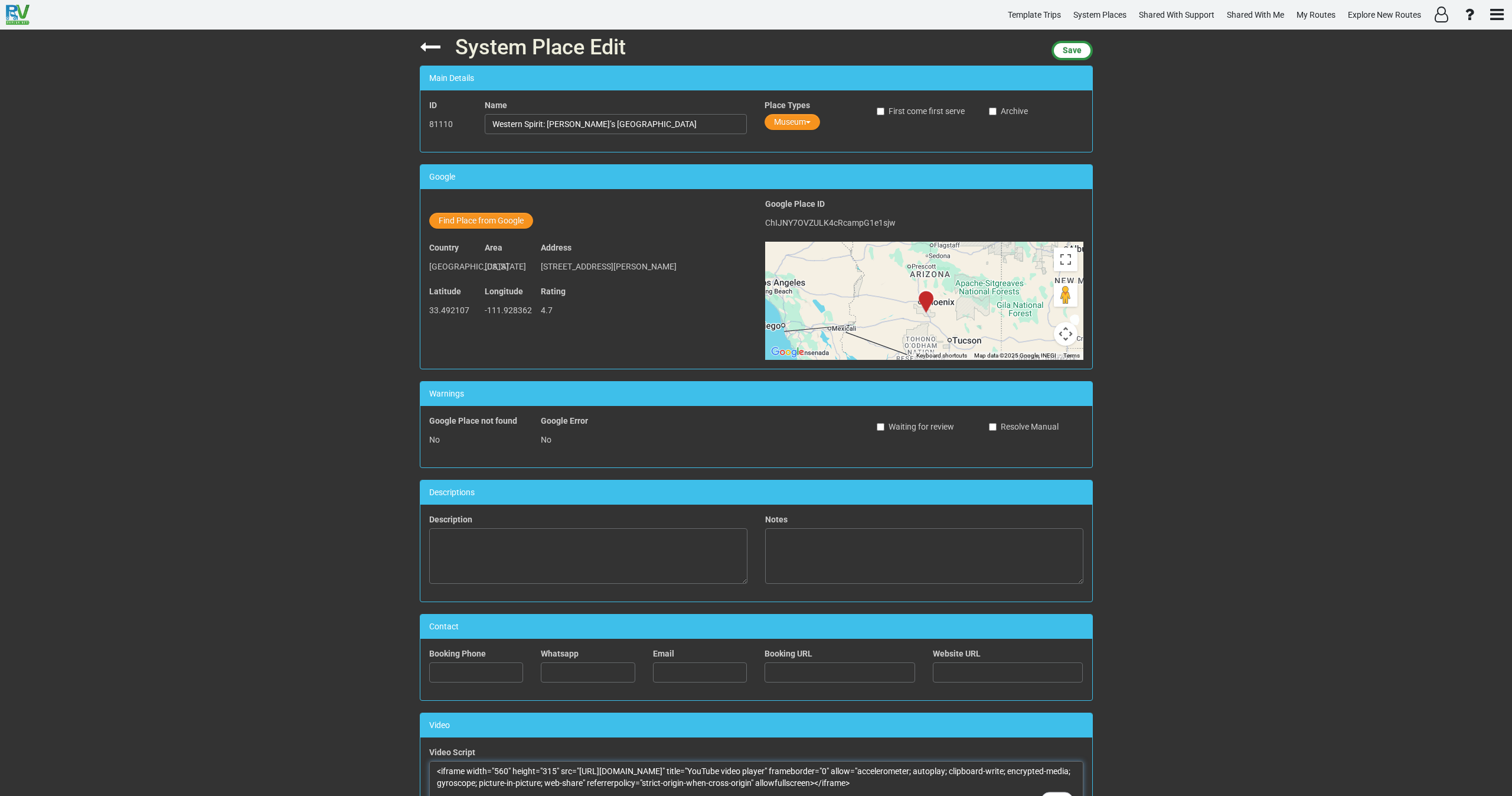
scroll to position [0, 0]
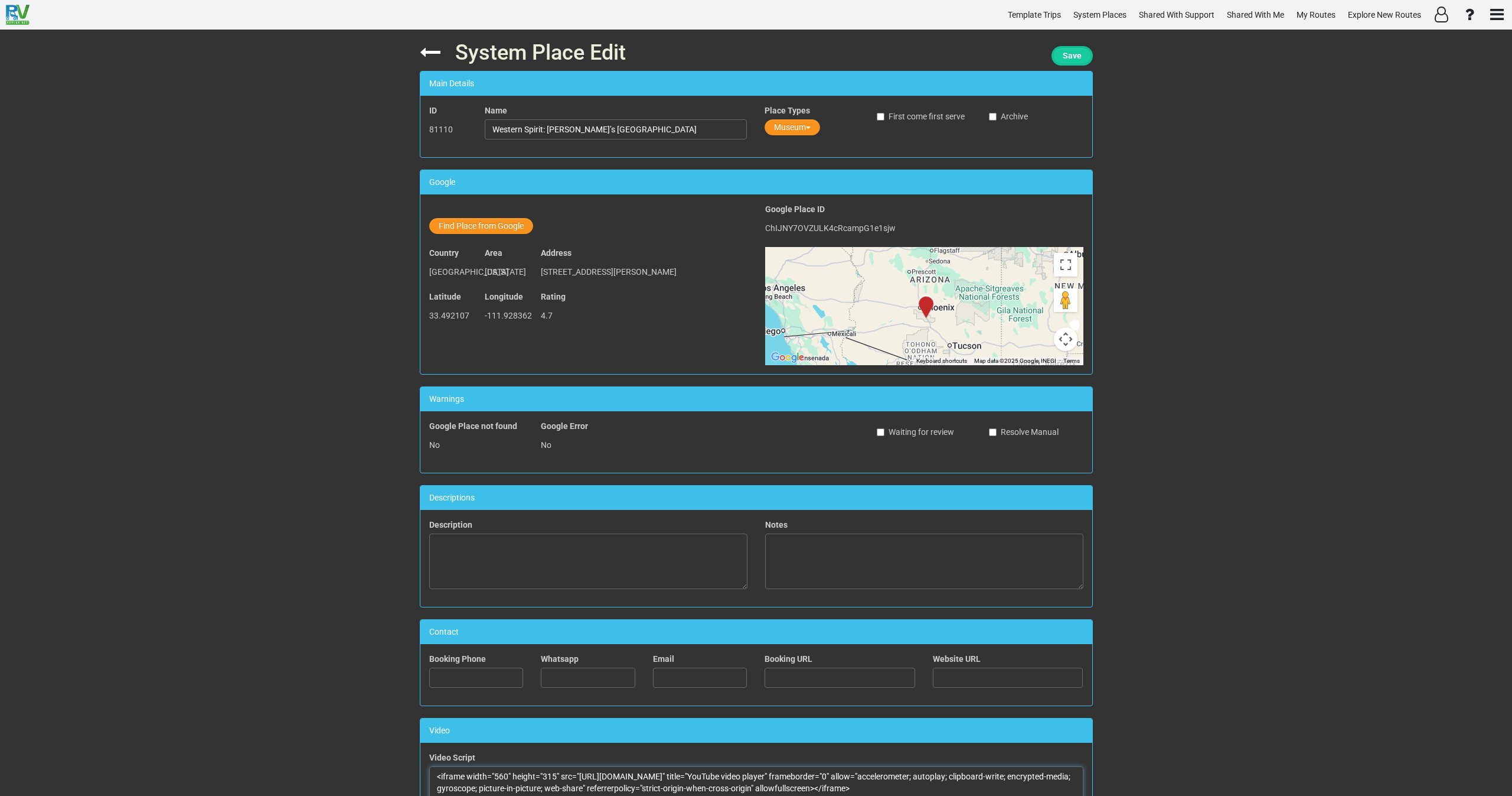
type textarea "<iframe width="560" height="315" src="https://www.youtube.com/embed/Pl7lobQXSgo…"
click at [1069, 51] on span "Save" at bounding box center [1071, 56] width 19 height 10
click at [422, 48] on icon at bounding box center [429, 52] width 21 height 21
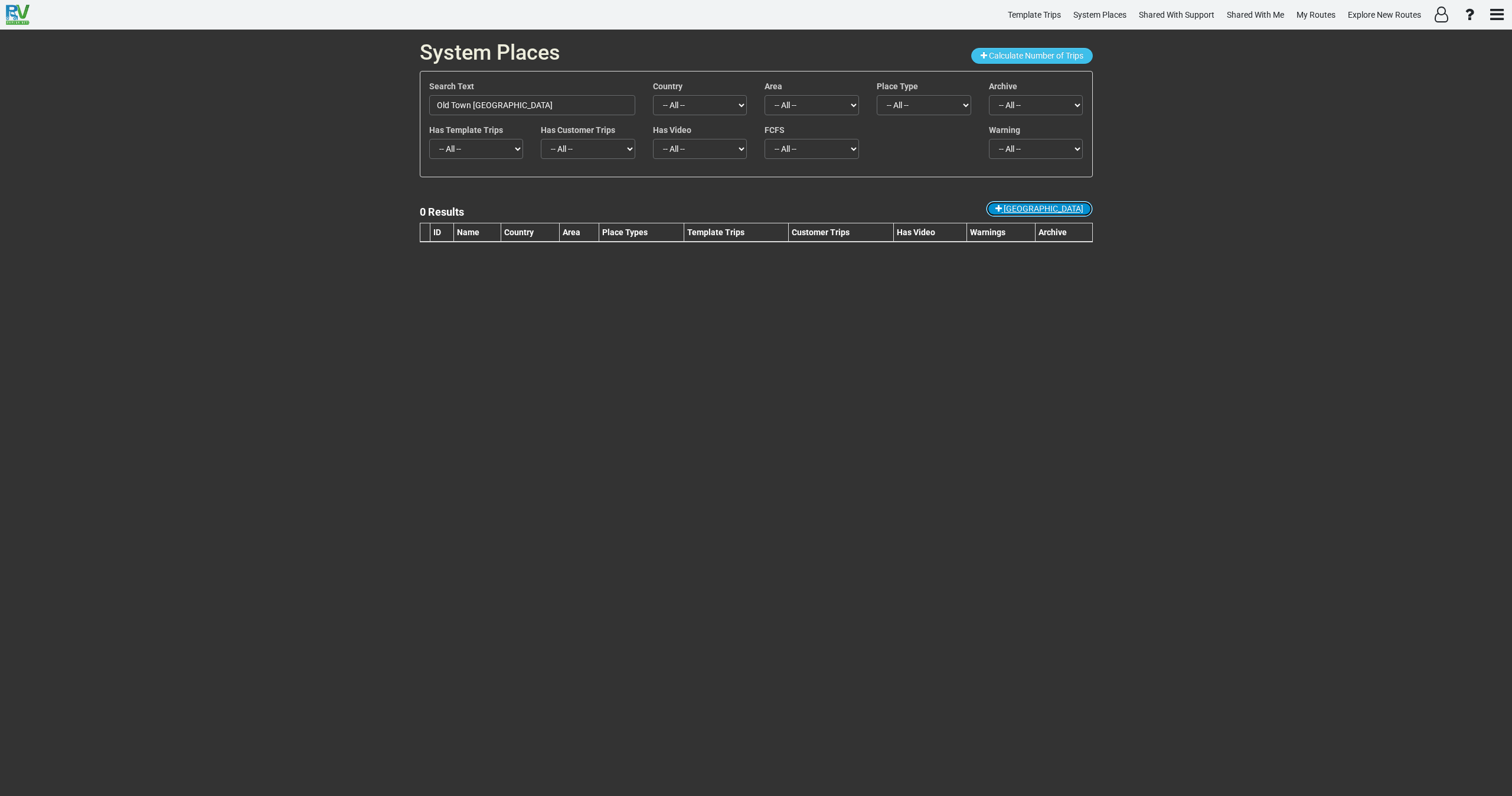
click at [1056, 207] on span "New Place" at bounding box center [1043, 209] width 79 height 10
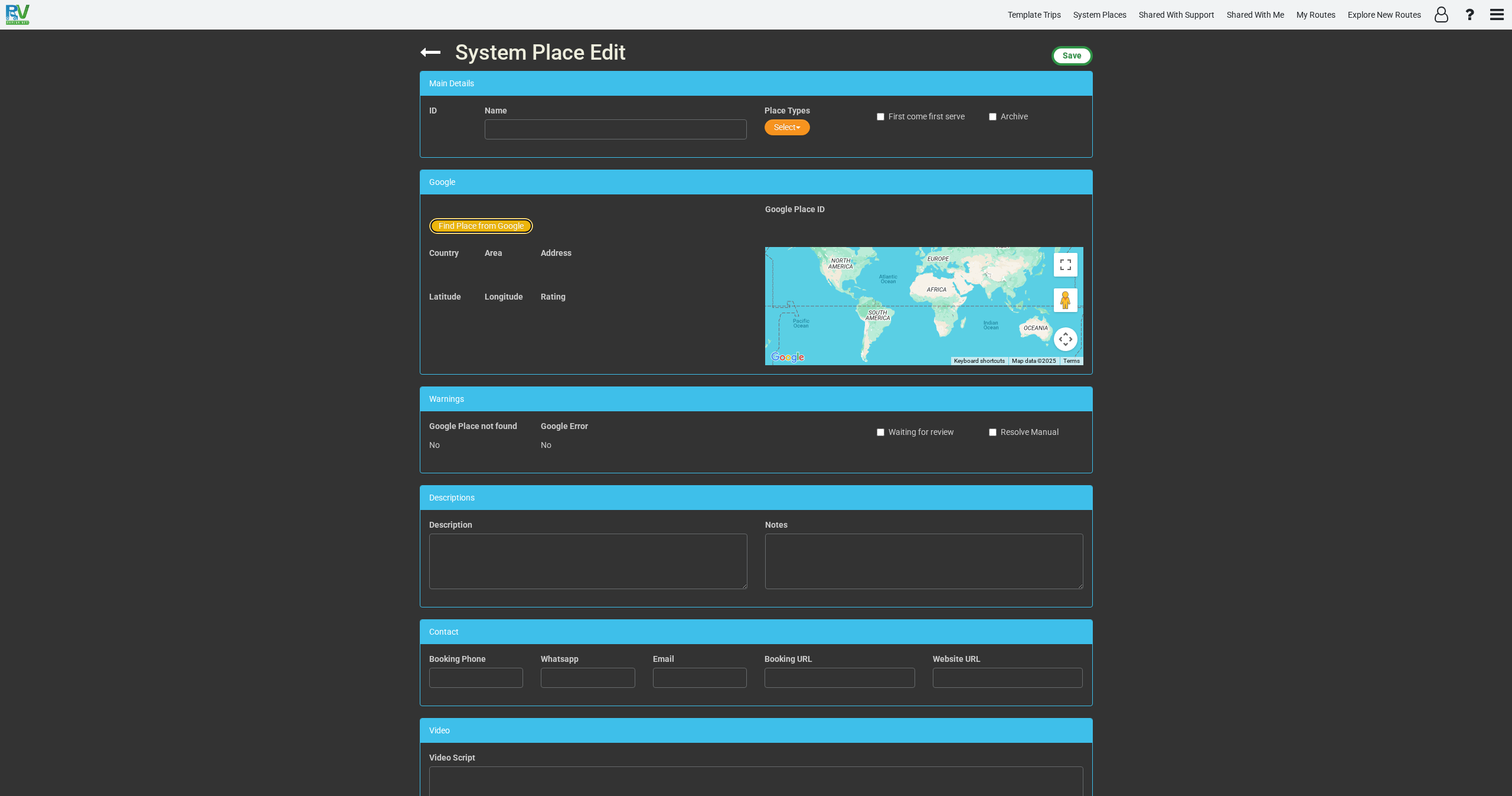
click at [480, 225] on button "Find Place from Google" at bounding box center [481, 225] width 104 height 16
click at [558, 221] on input "text" at bounding box center [616, 227] width 263 height 20
paste input "Hole in the Rock Phoenix"
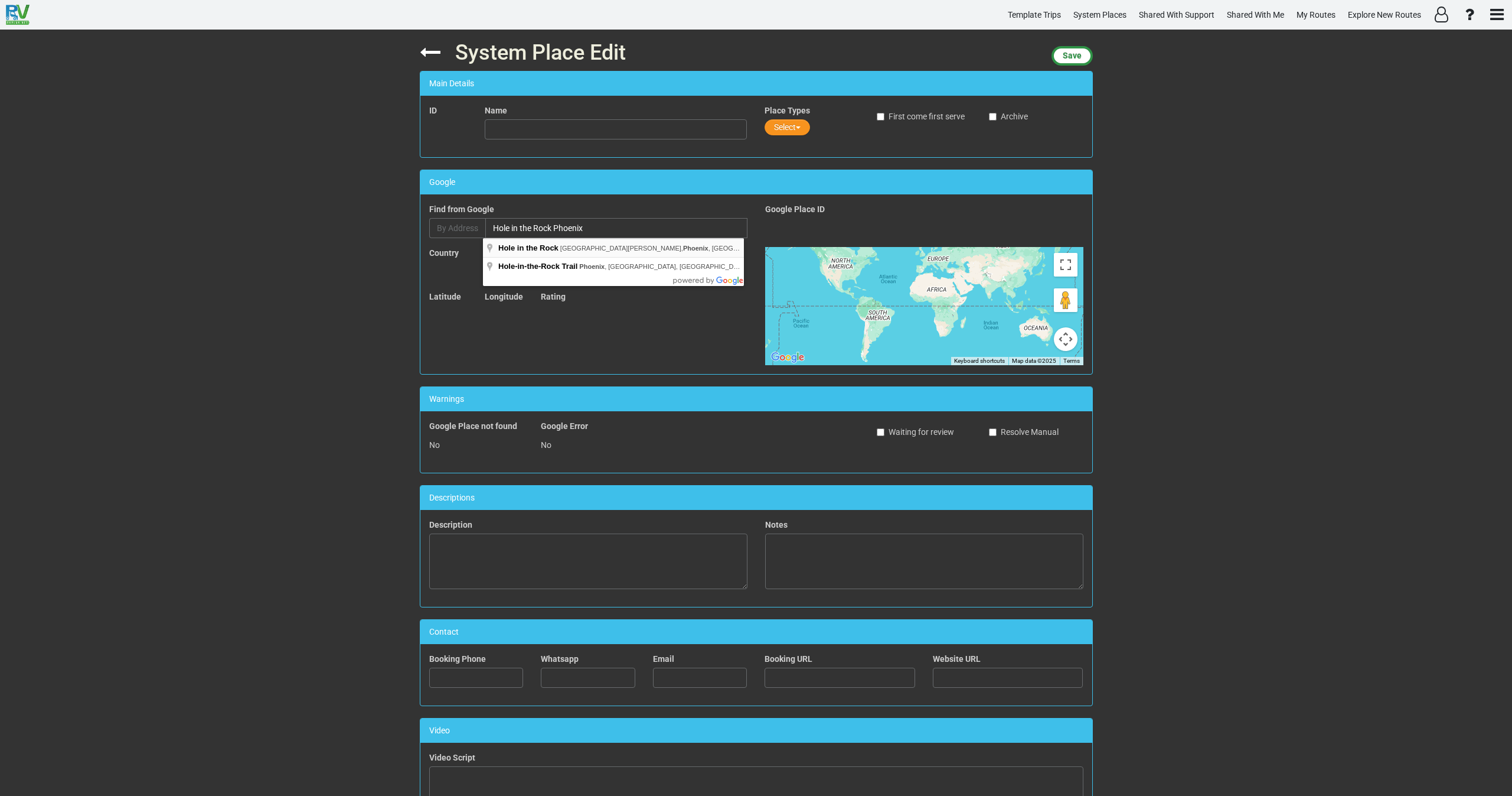
type input "Hole in the Rock, North Galvin Parkway, Phoenix, AZ, USA"
type input "Hole in the Rock"
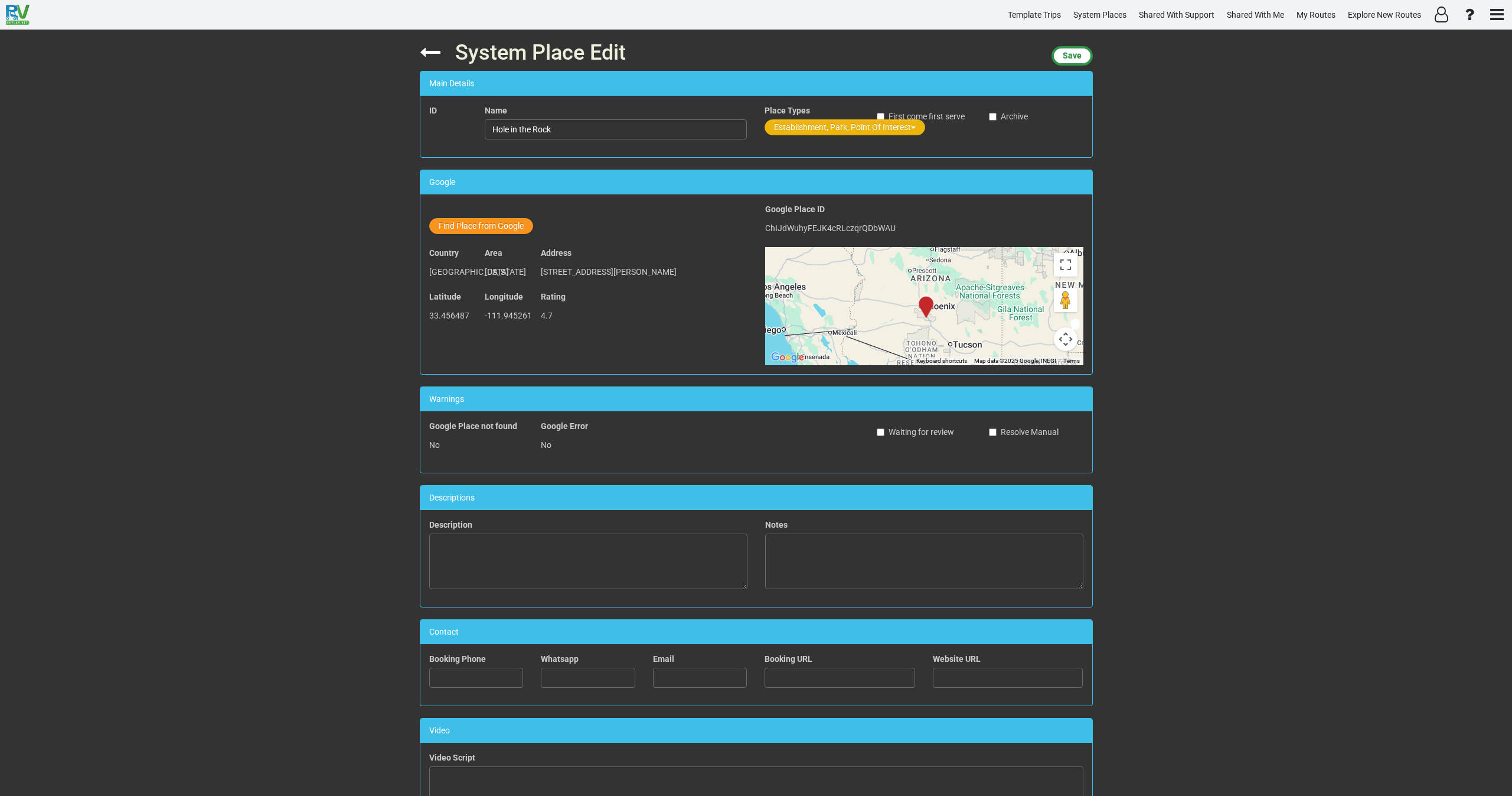
click at [793, 126] on button "Establishment, Park, Point Of Interest" at bounding box center [845, 127] width 161 height 16
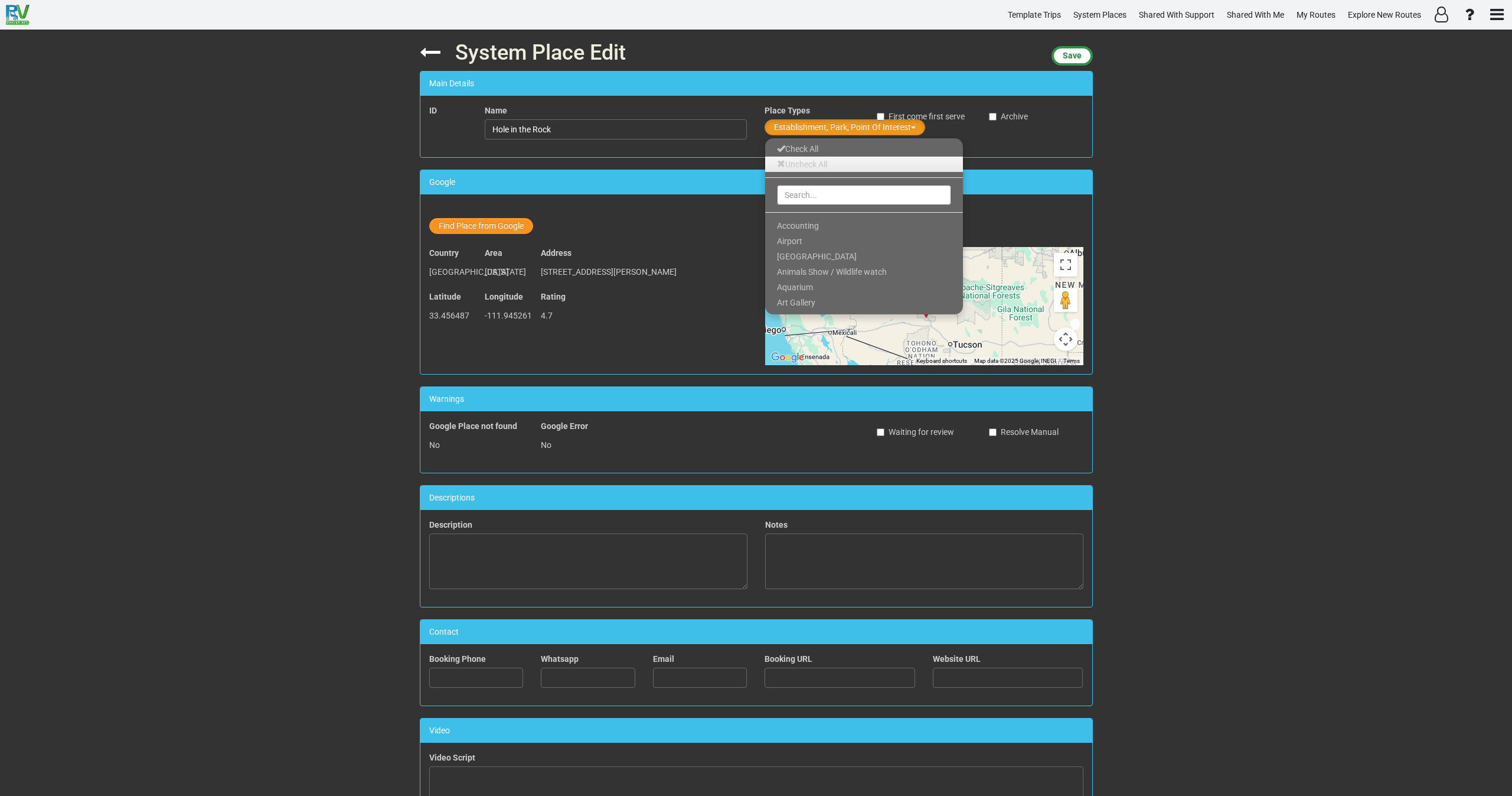
drag, startPoint x: 811, startPoint y: 168, endPoint x: 811, endPoint y: 175, distance: 7.0
click at [811, 168] on link "Uncheck All" at bounding box center [864, 165] width 198 height 16
click at [807, 194] on input "text" at bounding box center [864, 195] width 174 height 20
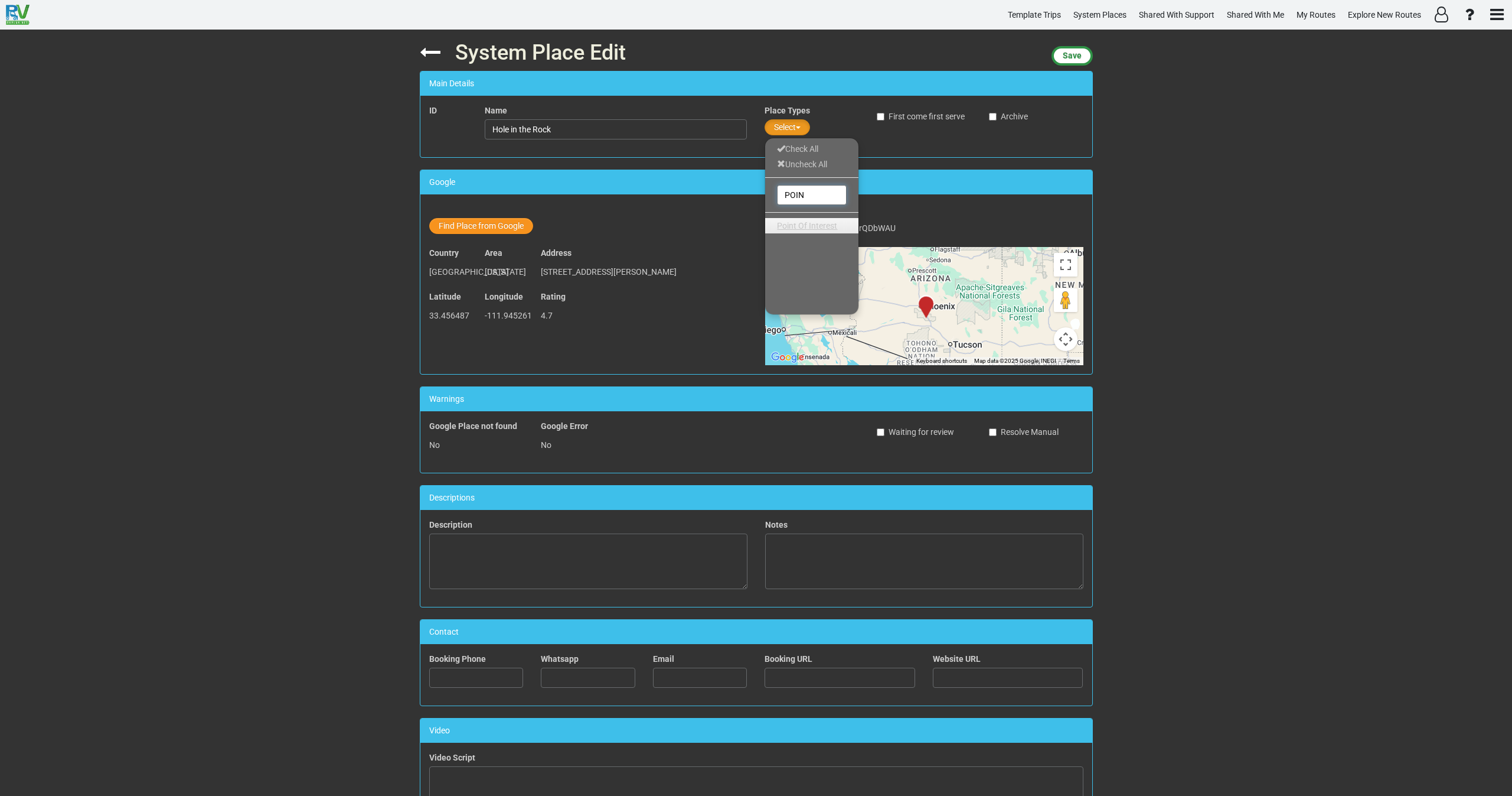
type input "POIN"
click at [805, 230] on link "Point Of Interest" at bounding box center [811, 225] width 93 height 16
drag, startPoint x: 1085, startPoint y: 48, endPoint x: 1074, endPoint y: 56, distance: 13.6
click at [1080, 52] on button "Save" at bounding box center [1072, 56] width 41 height 20
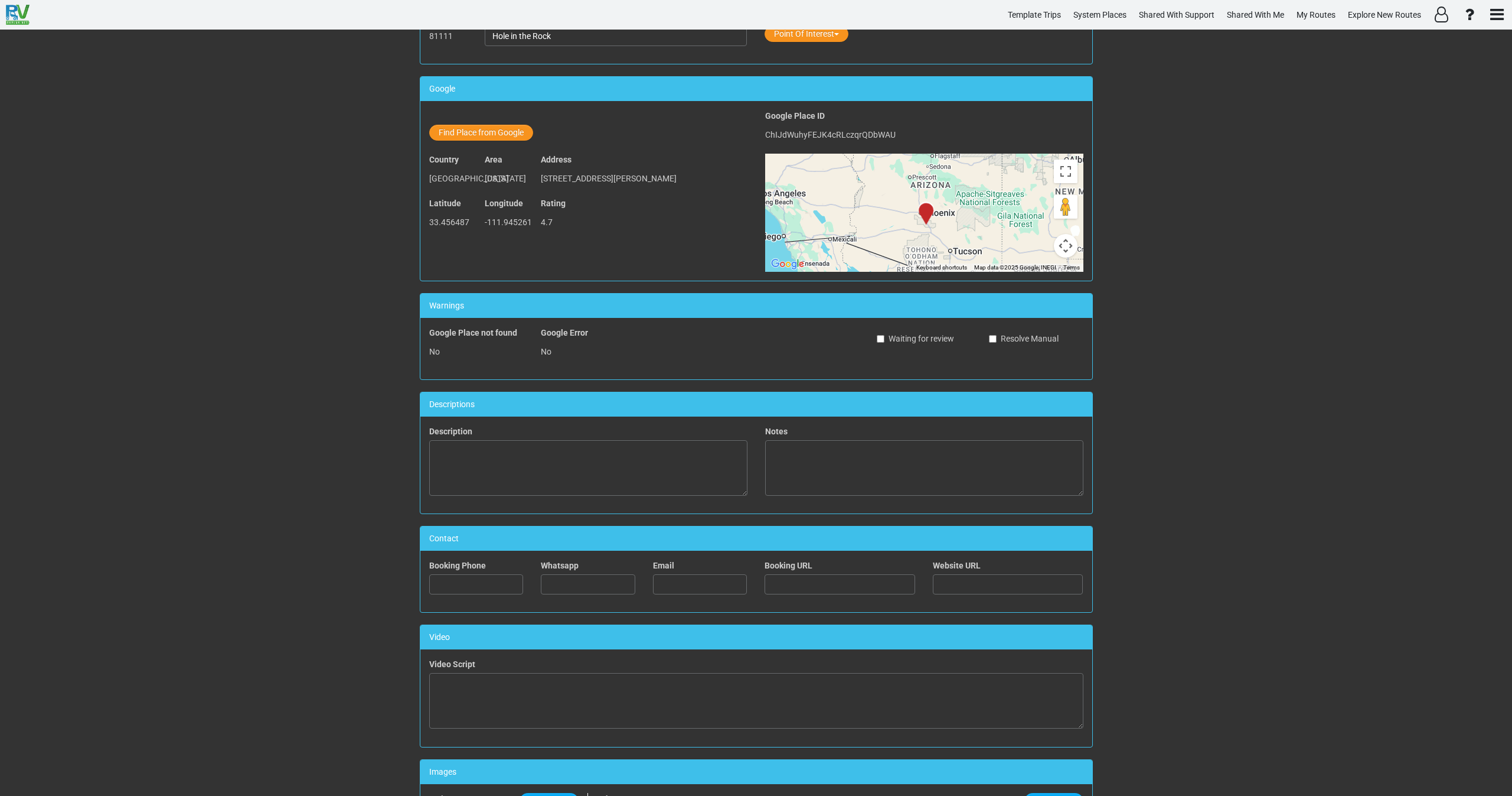
scroll to position [323, 0]
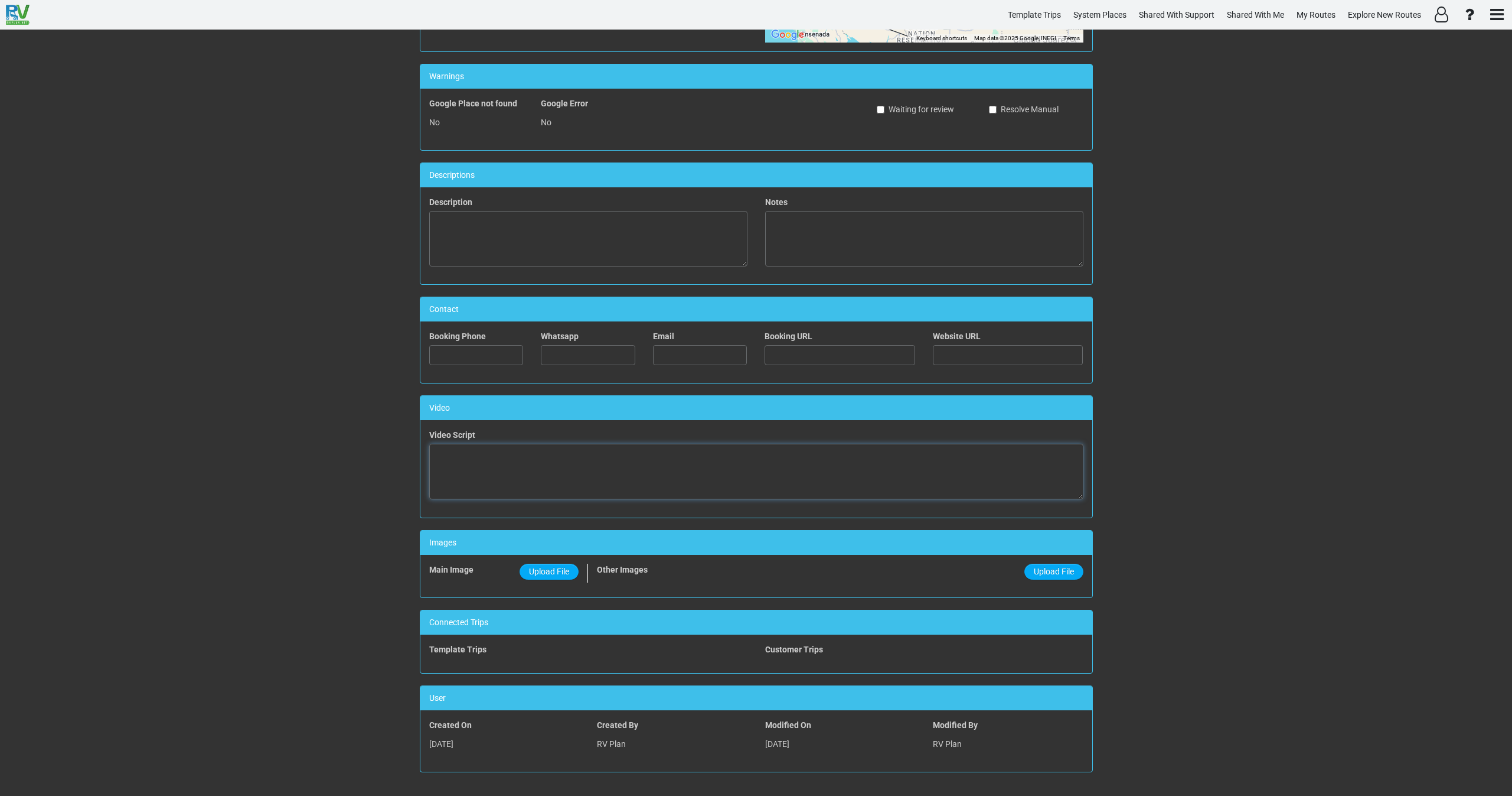
click at [563, 457] on textarea at bounding box center [756, 471] width 655 height 56
paste textarea "<iframe width="560" height="315" src="https://www.youtube.com/embed/vYpNFClmBXc…"
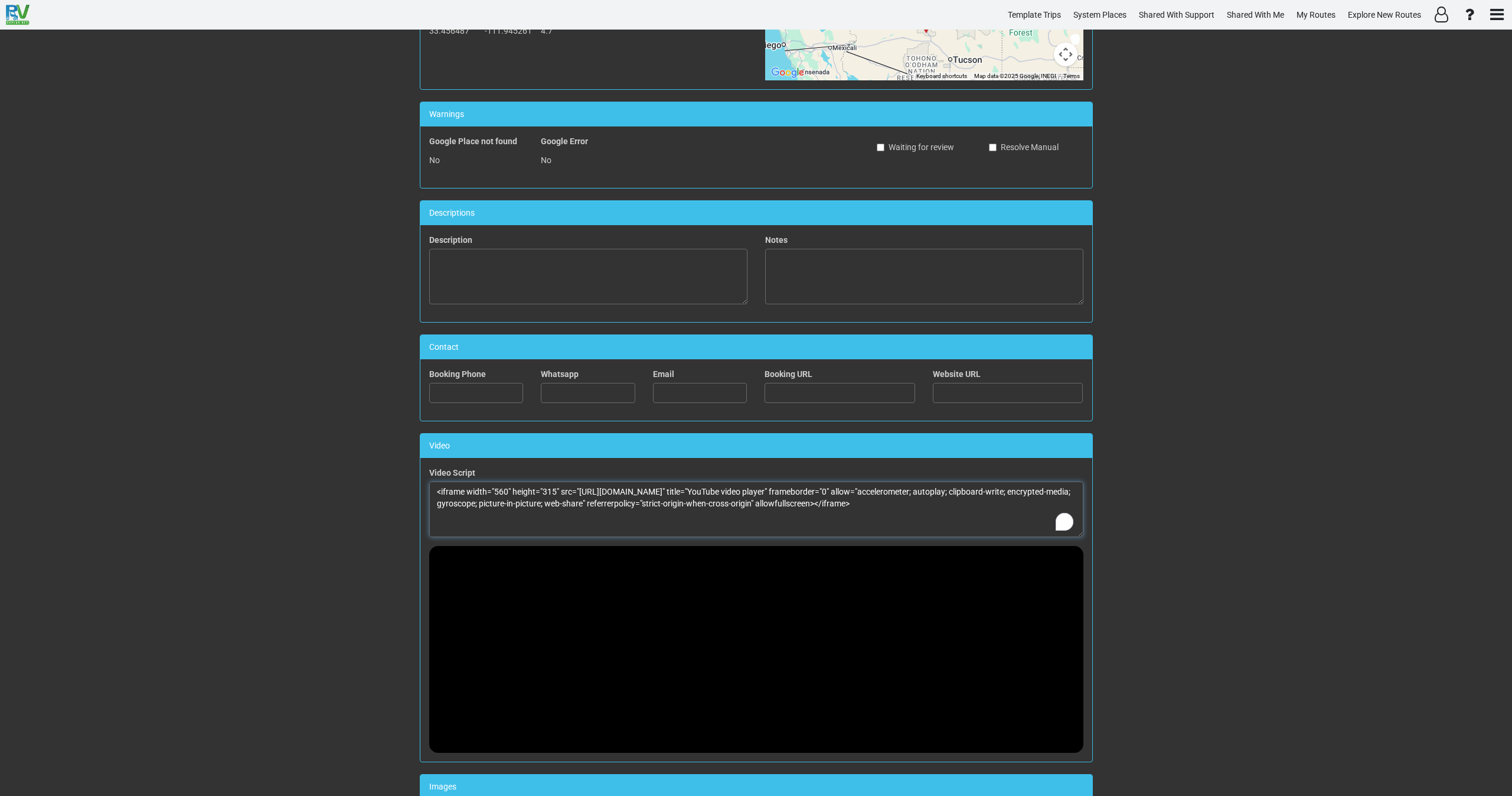
scroll to position [0, 0]
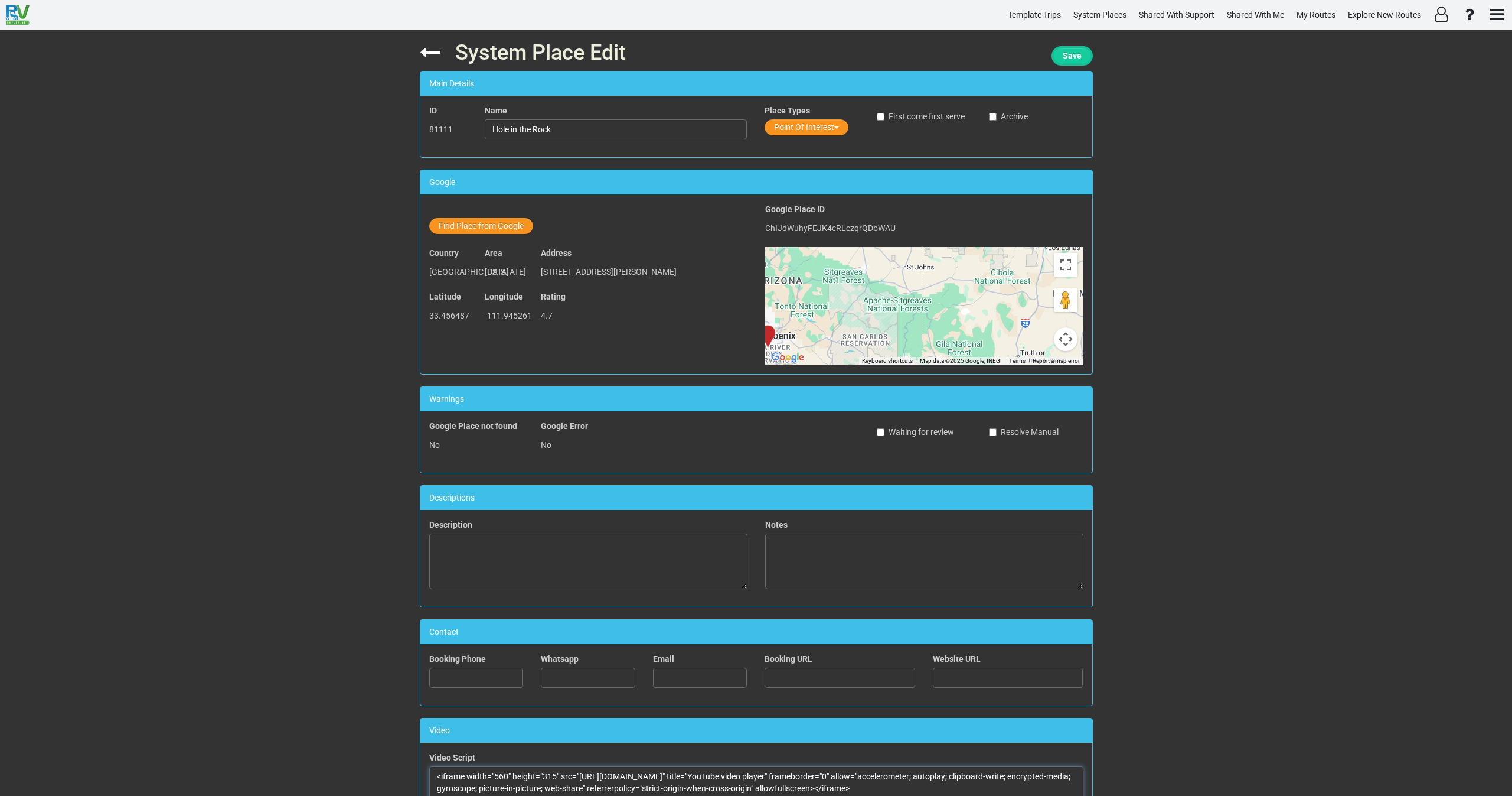
type textarea "<iframe width="560" height="315" src="https://www.youtube.com/embed/vYpNFClmBXc…"
click at [1072, 56] on span "Save" at bounding box center [1071, 56] width 19 height 10
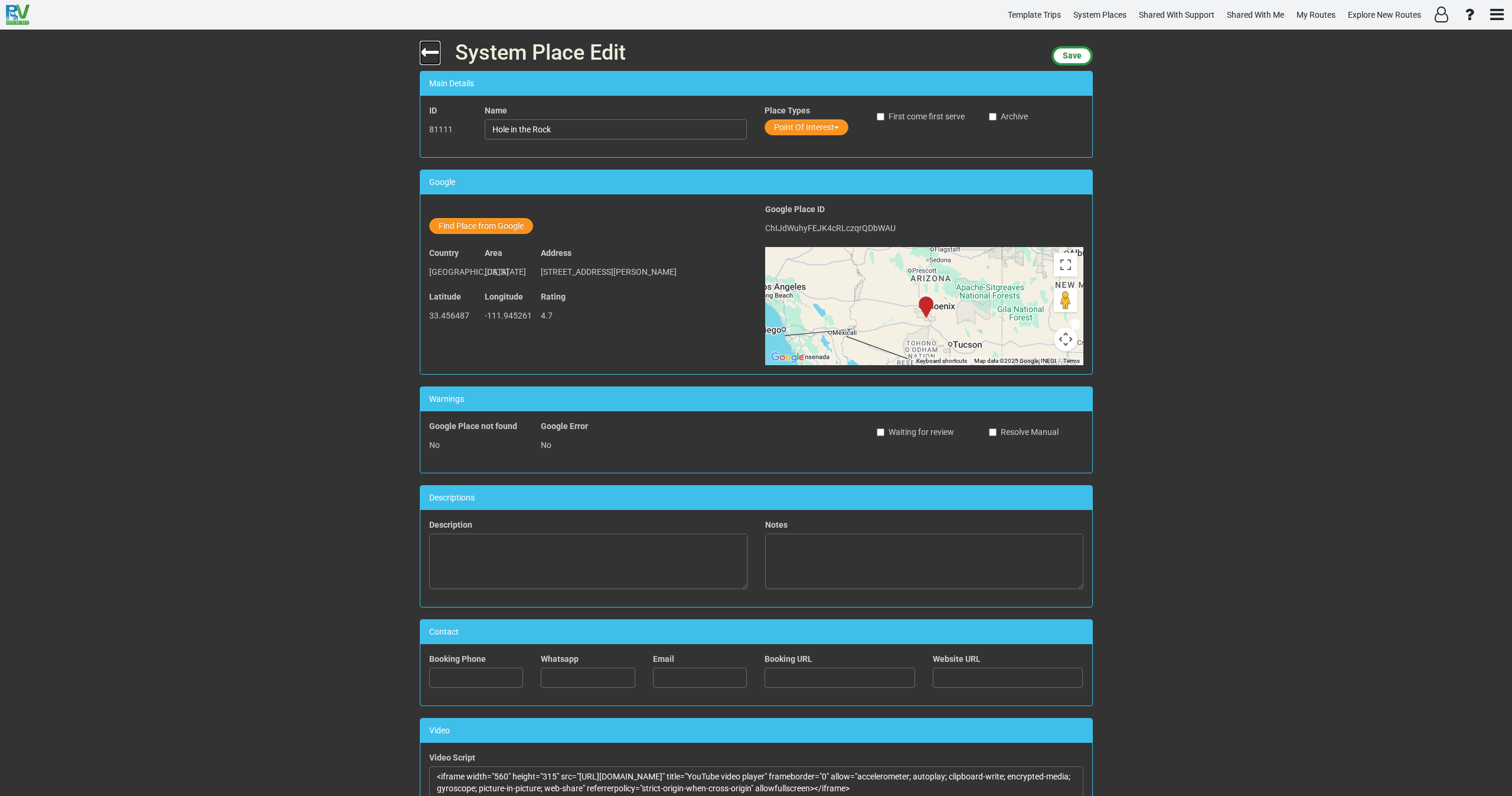
click at [419, 56] on icon at bounding box center [429, 52] width 21 height 21
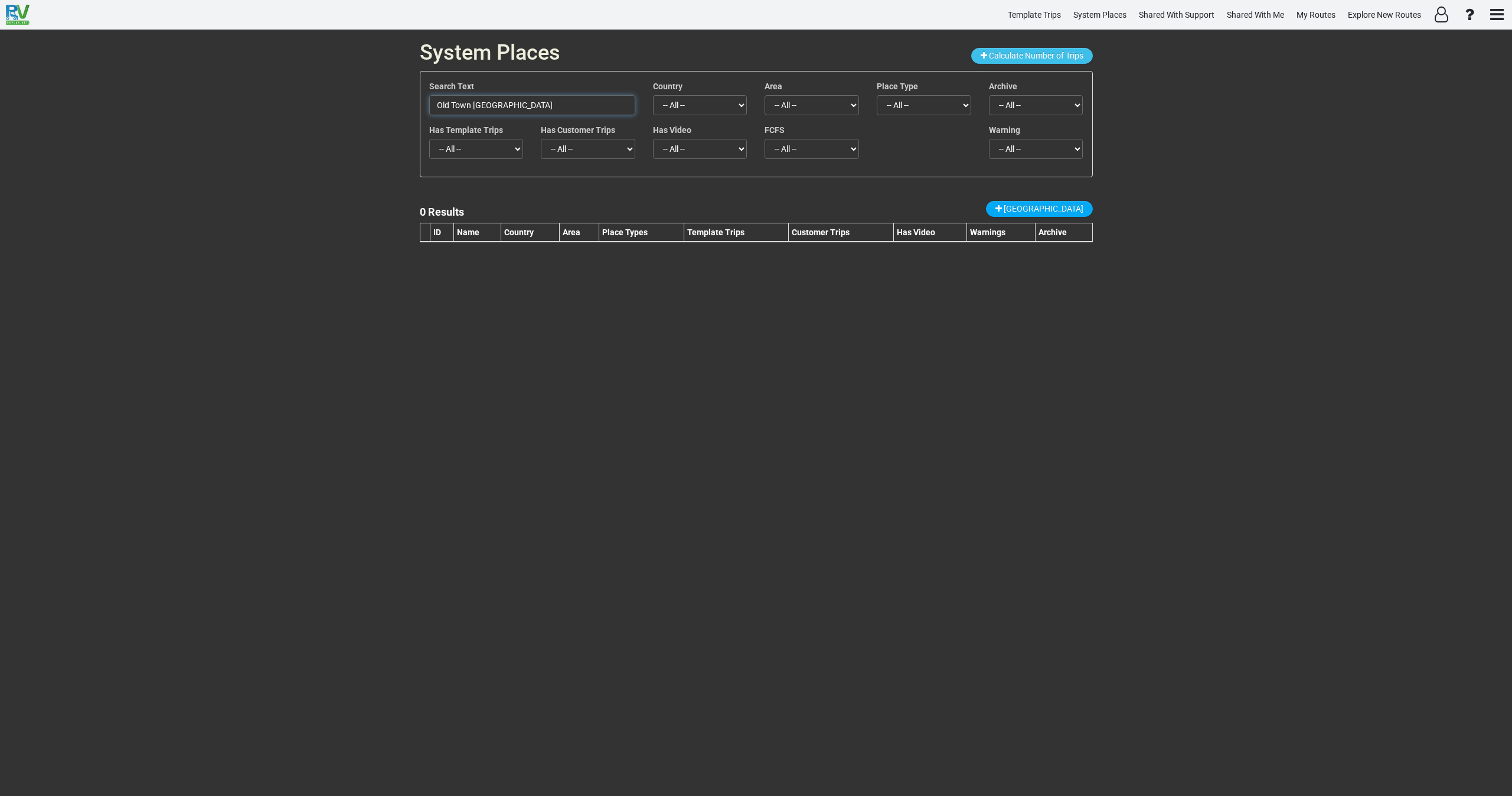
drag, startPoint x: 547, startPoint y: 111, endPoint x: 399, endPoint y: 122, distance: 148.4
click at [402, 123] on div "System Places Calculate Number of Trips Search Text Old Town Scottsdale Country…" at bounding box center [756, 412] width 1512 height 766
paste input "Sharlot Hall Museum"
type input "Sharlot Hall Museum"
click at [1056, 206] on span "New Place" at bounding box center [1043, 209] width 79 height 10
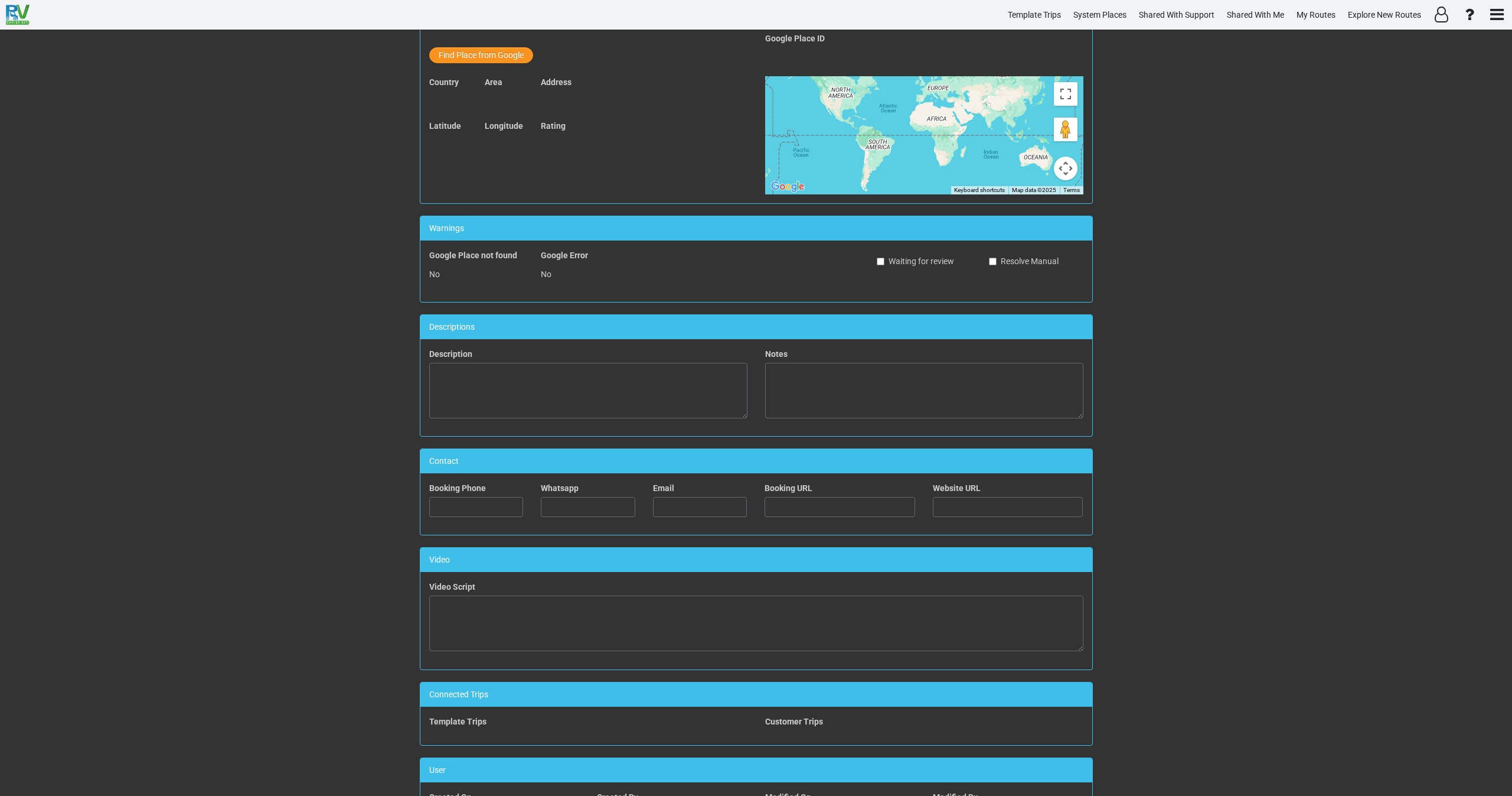
scroll to position [243, 0]
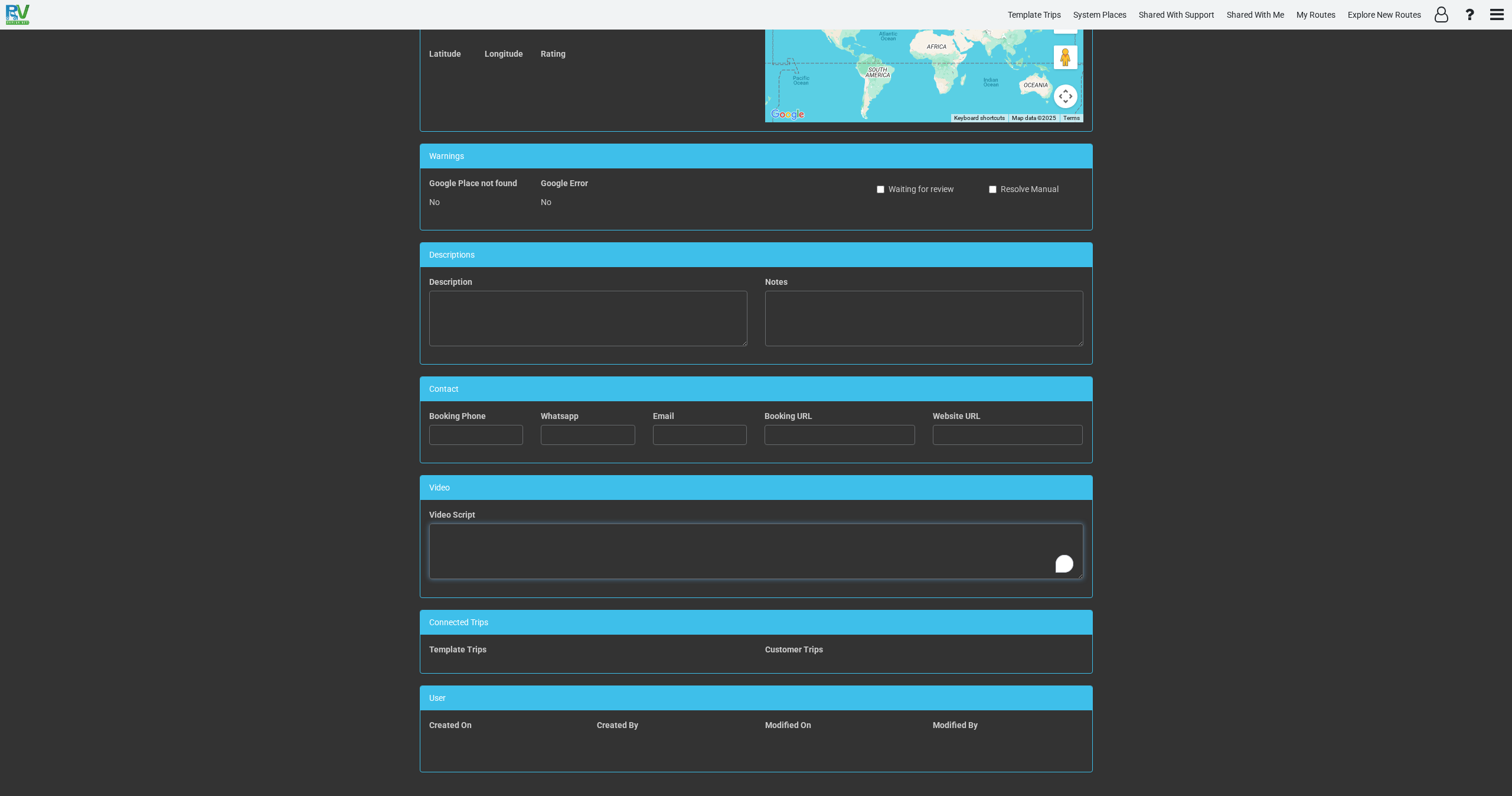
click at [580, 550] on textarea "To enrich screen reader interactions, please activate Accessibility in Grammarl…" at bounding box center [756, 551] width 655 height 56
paste textarea "Sharlot Hall Museum"
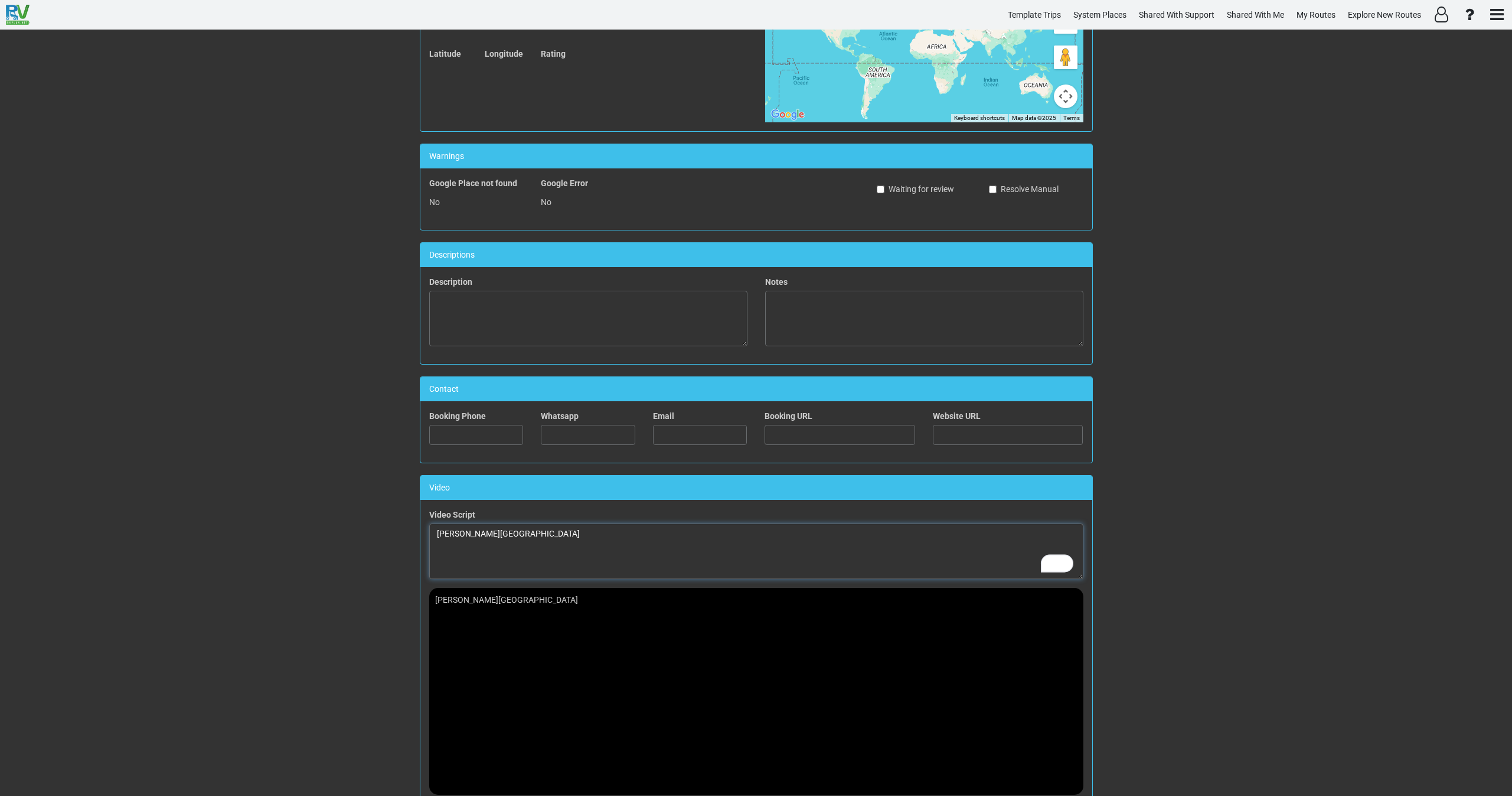
drag, startPoint x: 420, startPoint y: 533, endPoint x: 351, endPoint y: 538, distance: 69.2
click at [351, 538] on div "System Place Edit Save Main Details ID Name Place Types Select First come first…" at bounding box center [756, 412] width 1512 height 766
paste textarea "To enrich screen reader interactions, please activate Accessibility in Grammarl…"
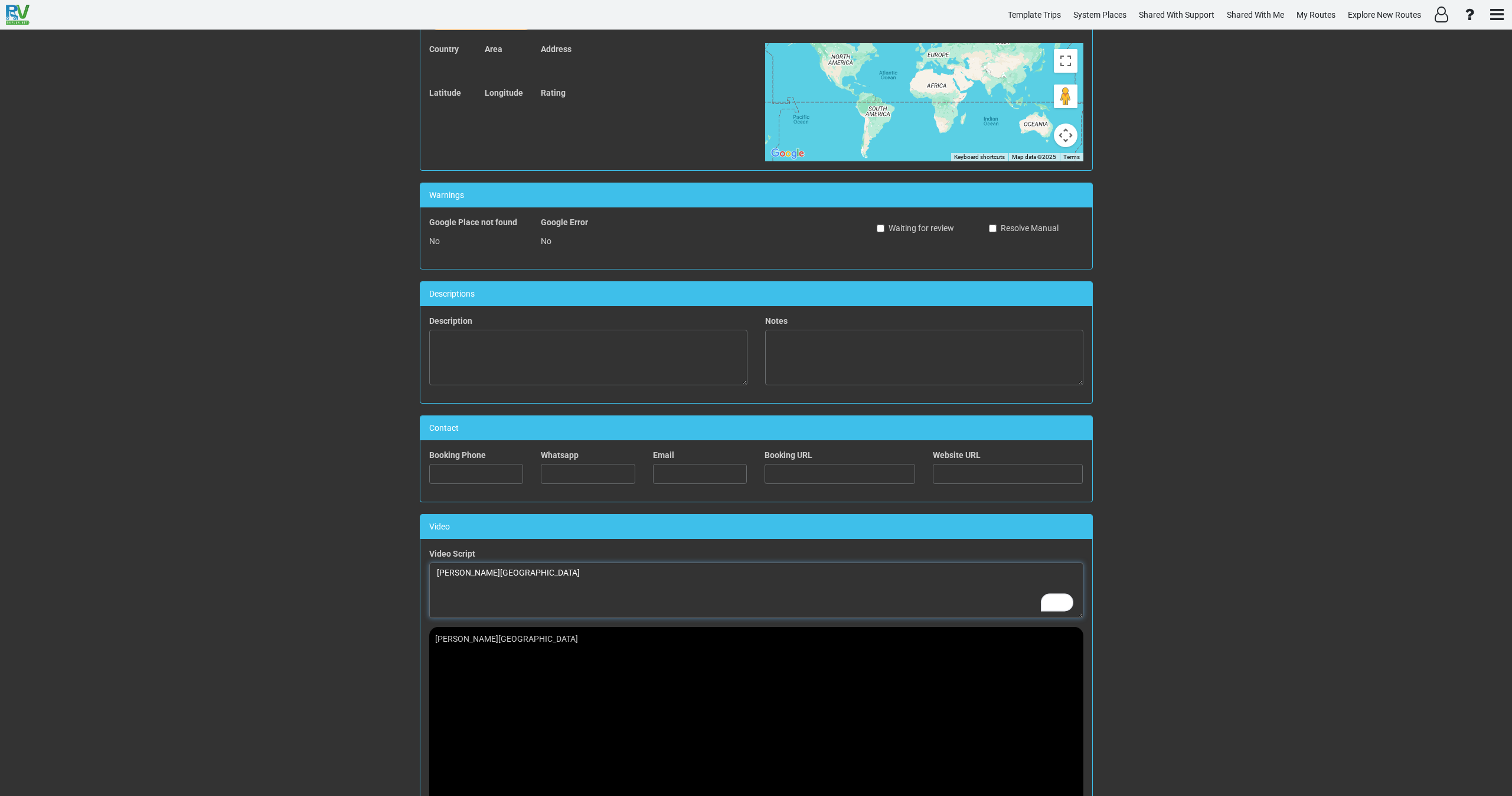
scroll to position [66, 0]
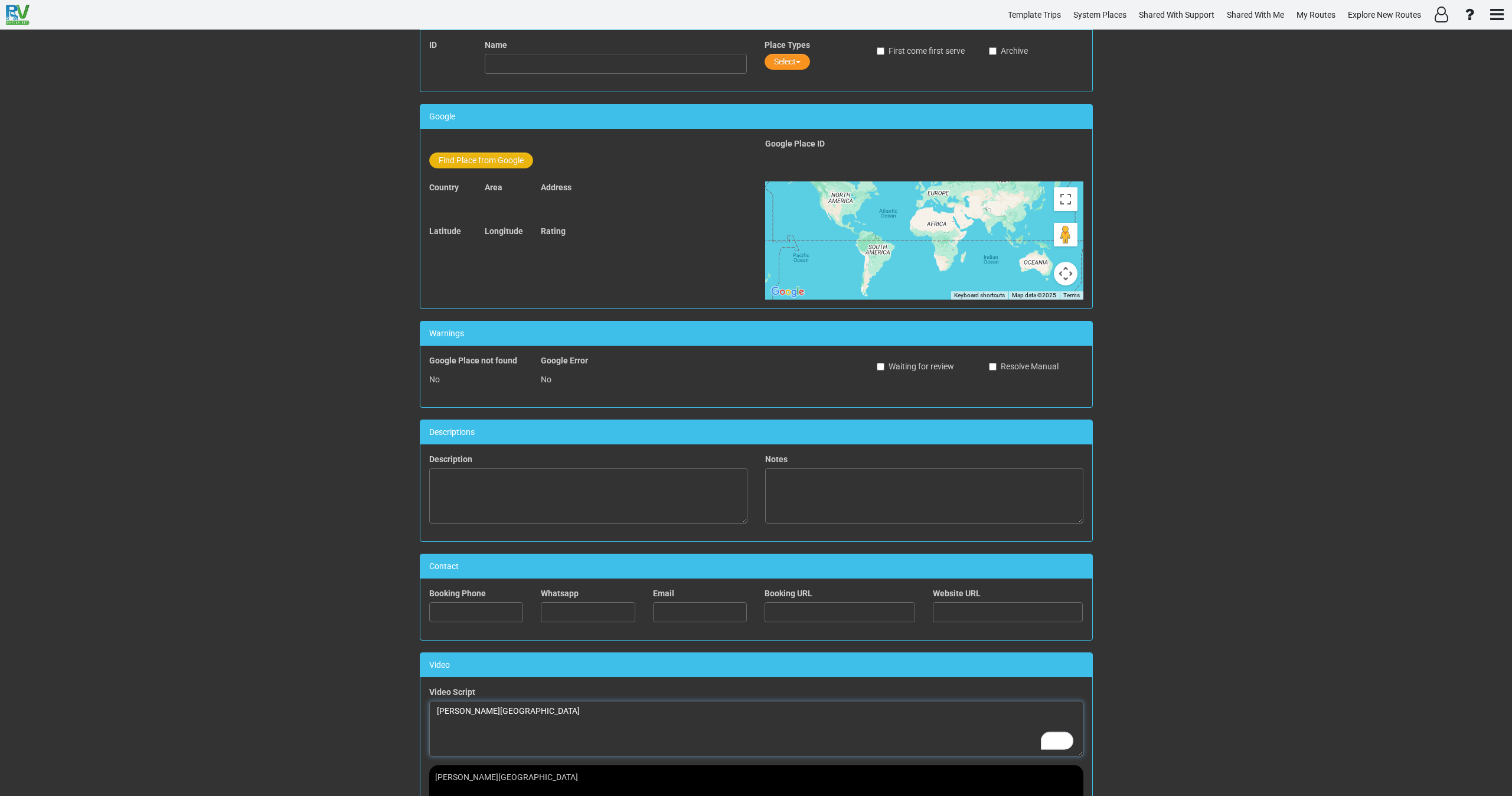
type textarea "Sharlot Hall Museum"
click at [471, 157] on button "Find Place from Google" at bounding box center [481, 160] width 104 height 16
click at [521, 171] on input "text" at bounding box center [616, 162] width 263 height 20
paste input "Sharlot Hall Museum"
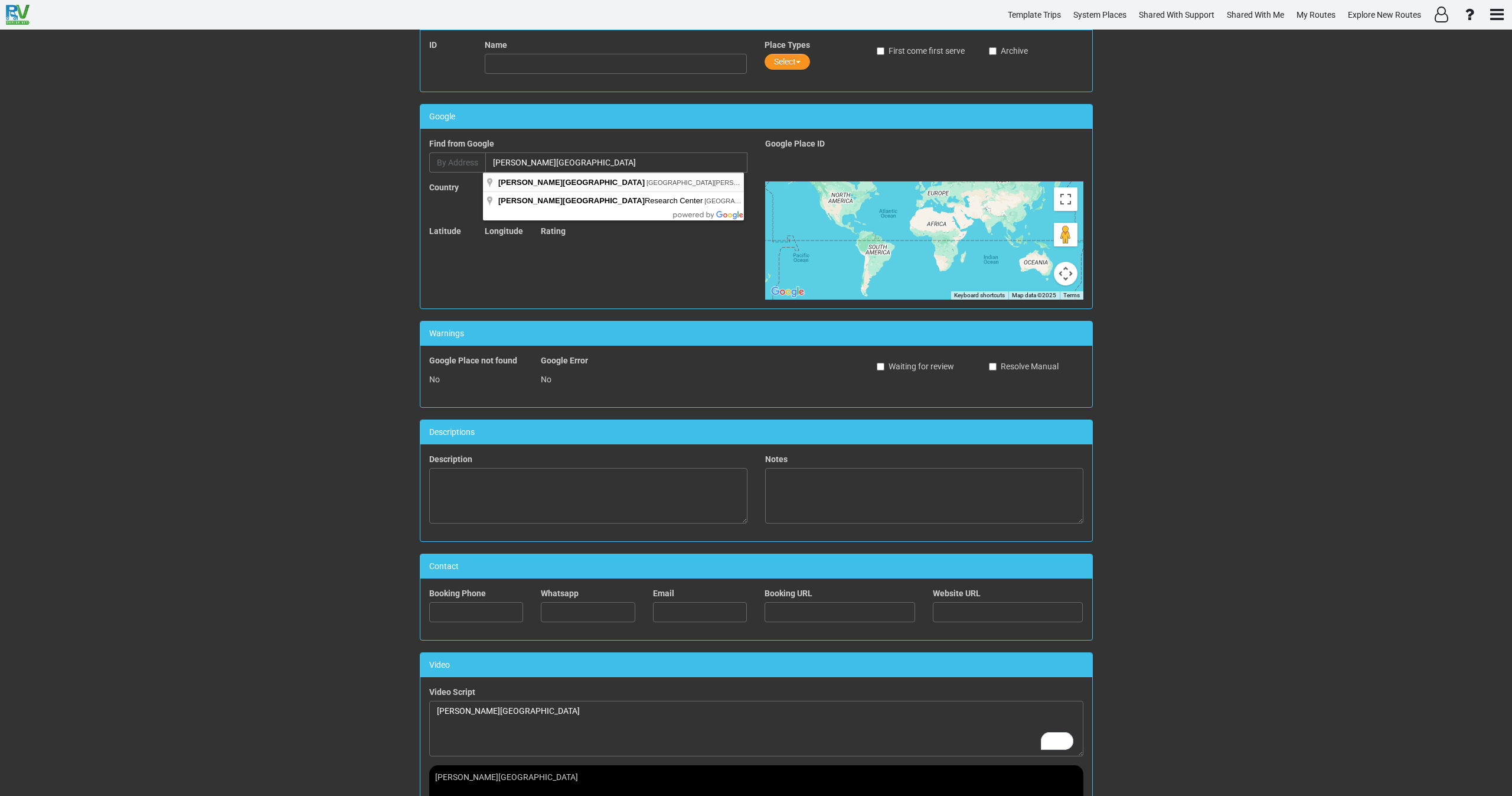
type input "Sharlot Hall Museum, West Gurley Street, Prescott, AZ, USA"
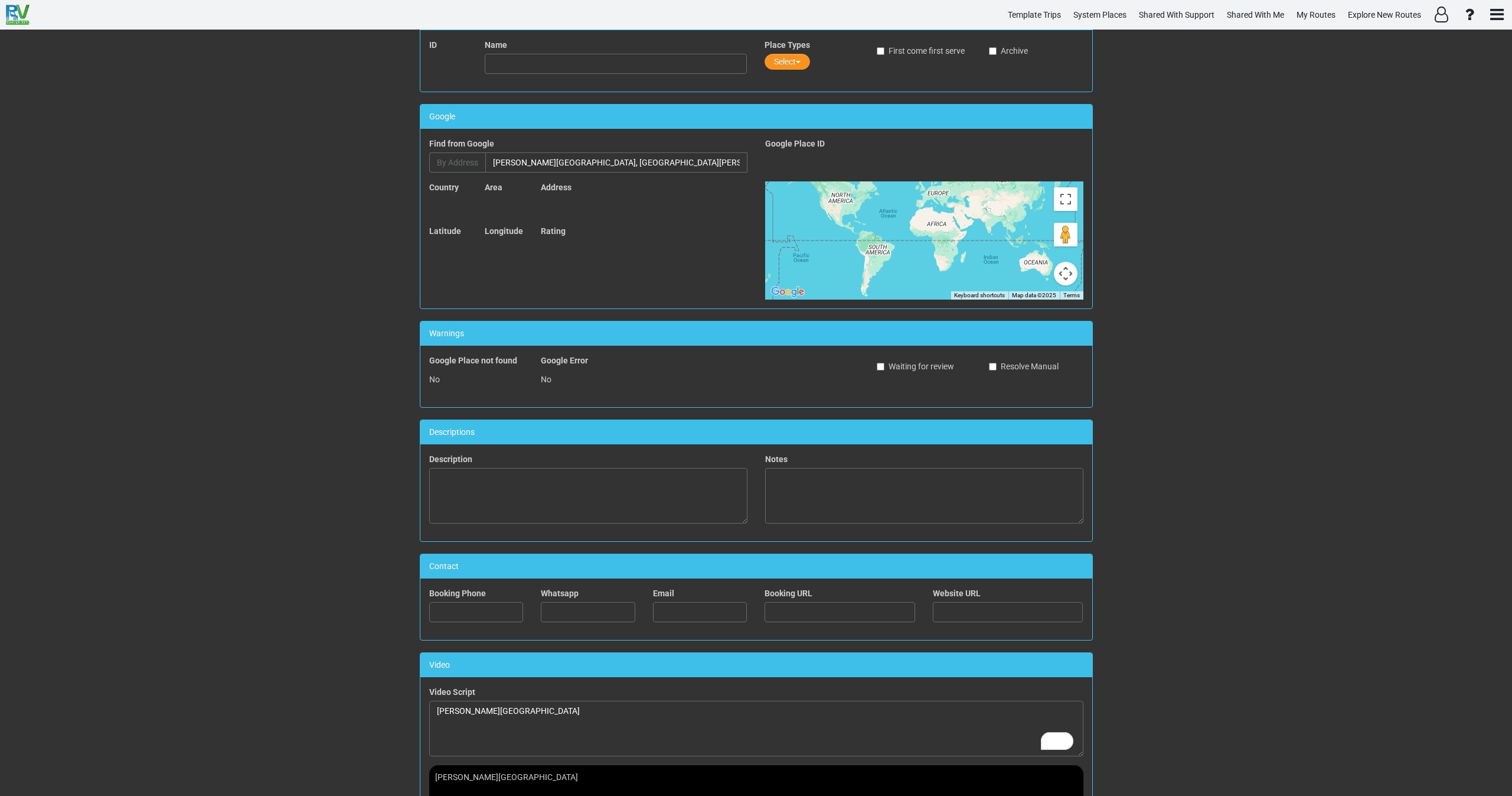
type input "Sharlot Hall Museum"
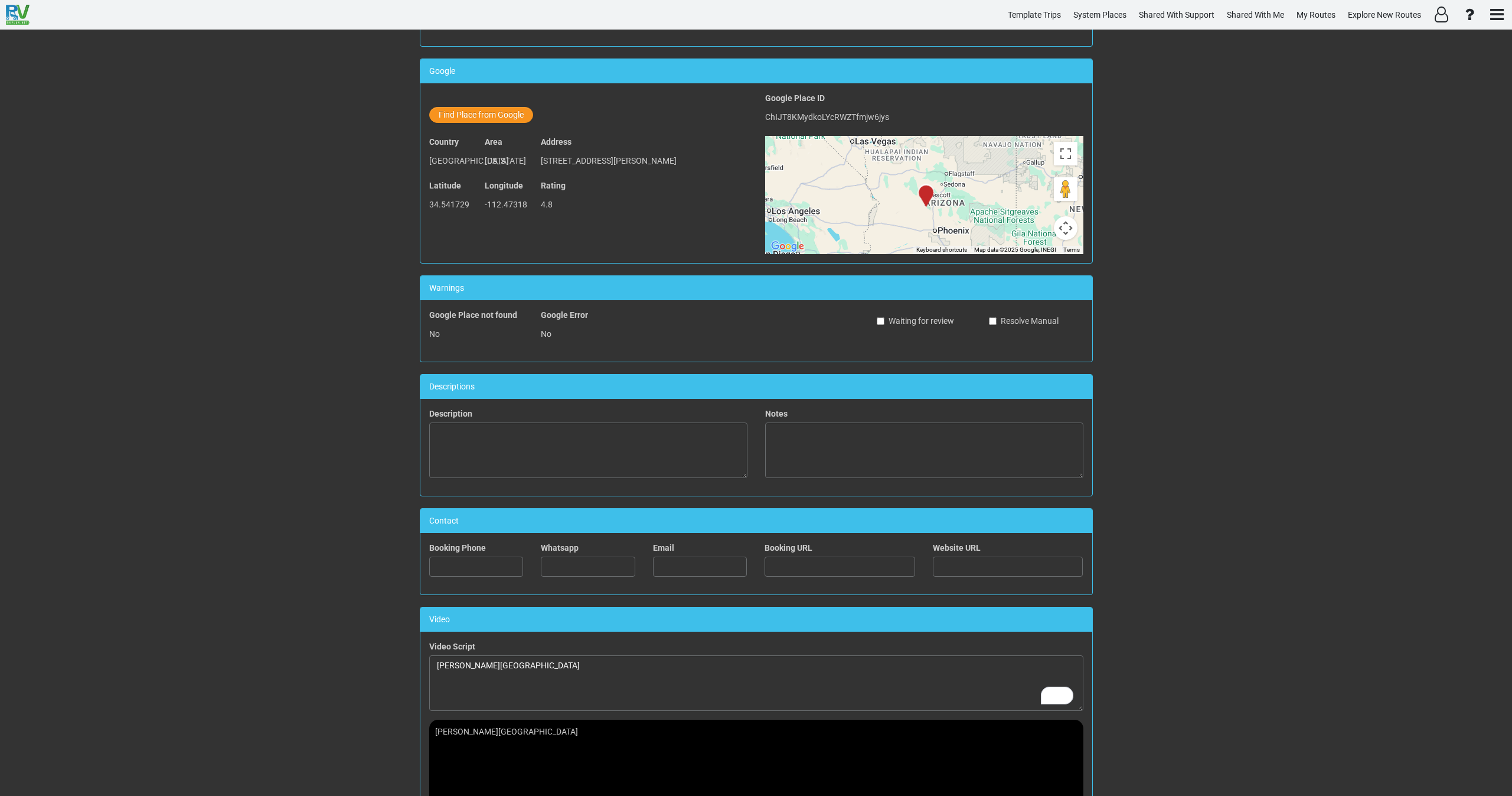
scroll to position [243, 0]
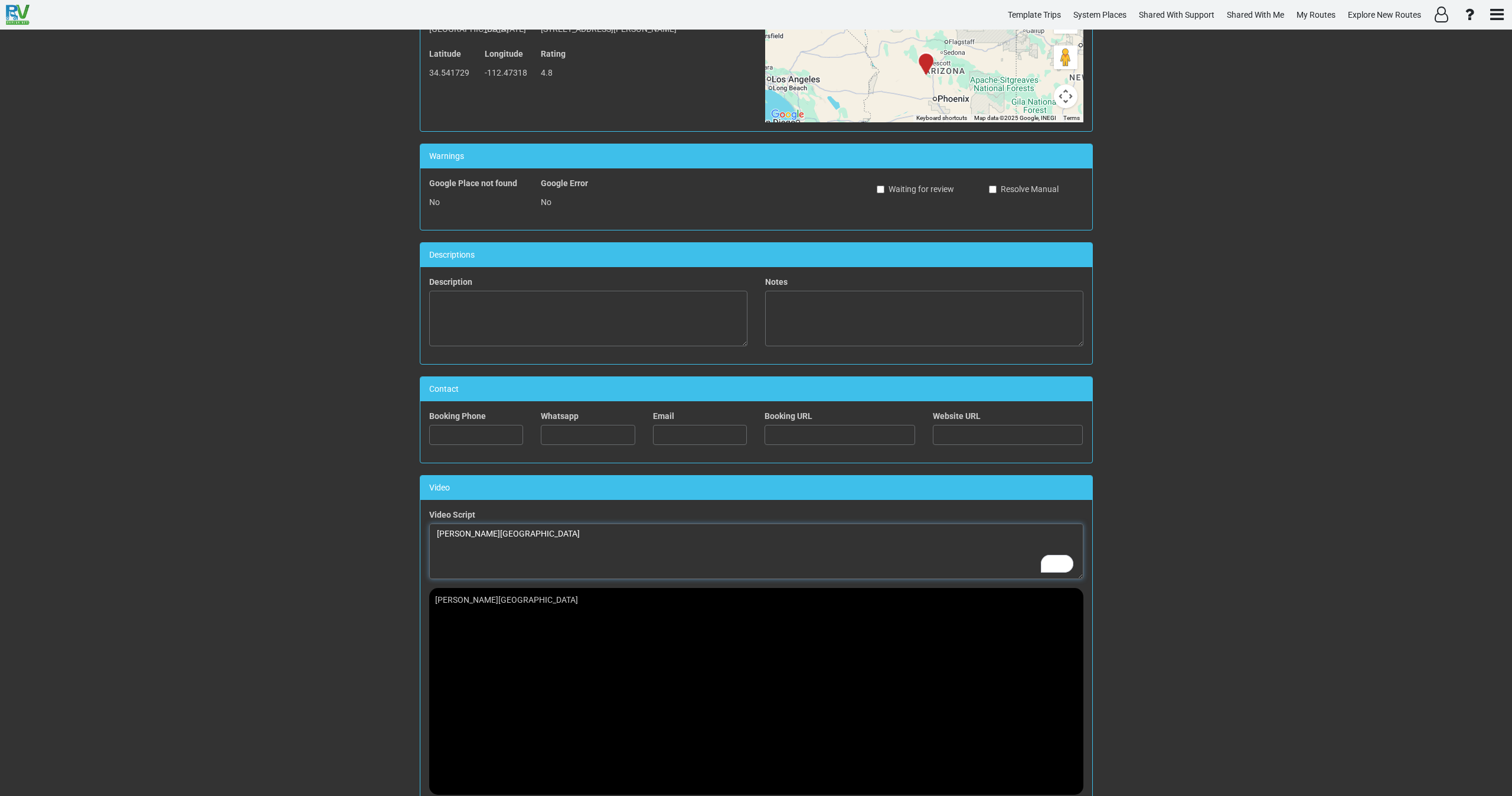
drag, startPoint x: 540, startPoint y: 538, endPoint x: 365, endPoint y: 532, distance: 175.1
click at [369, 539] on div "System Place Edit Save Main Details ID Name Sharlot Hall Museum Place Types Est…" at bounding box center [756, 412] width 1512 height 766
paste textarea "<iframe width="560" height="315" src="https://www.youtube.com/embed/Tycv-lYhDTQ…"
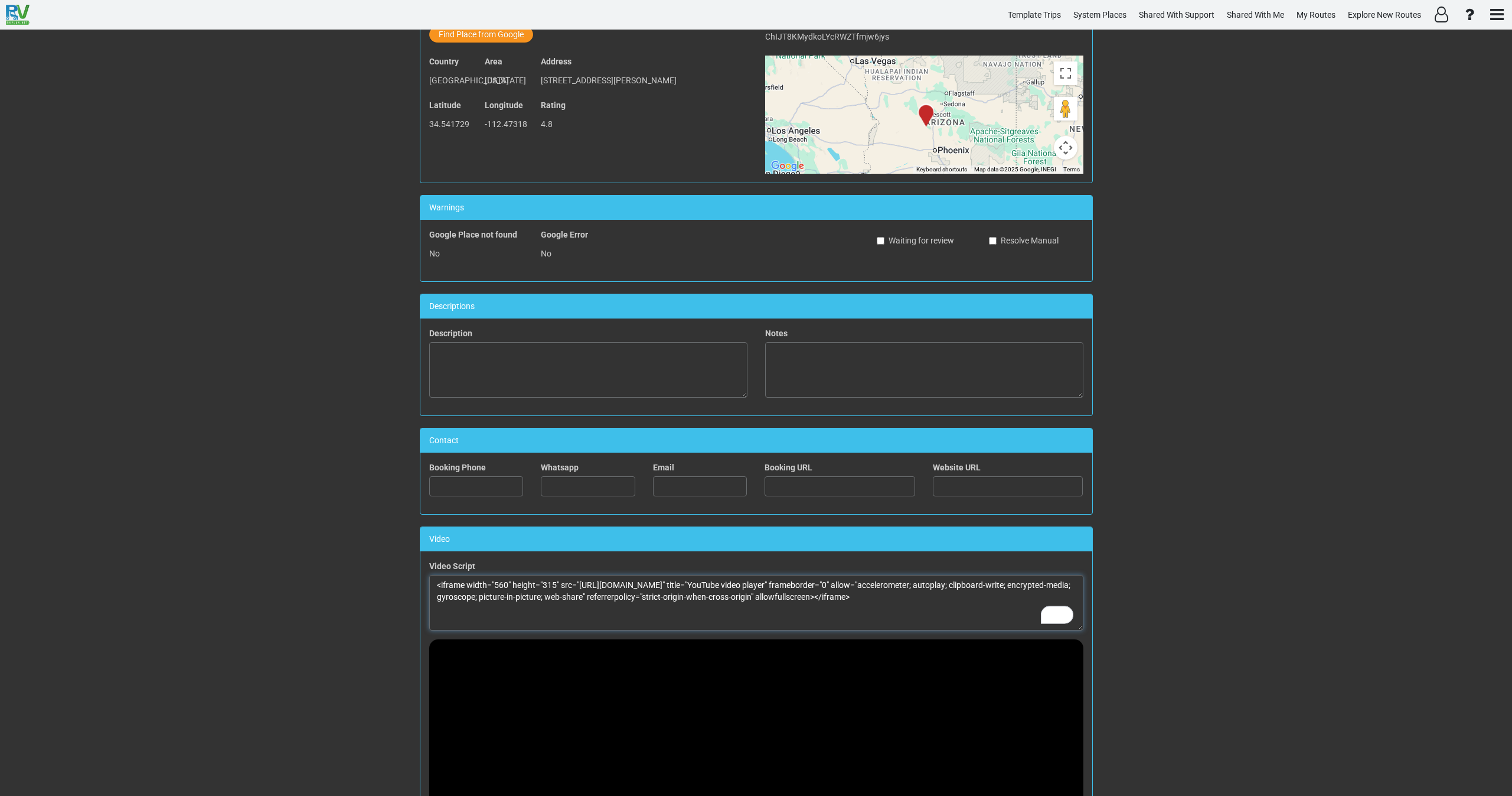
scroll to position [0, 0]
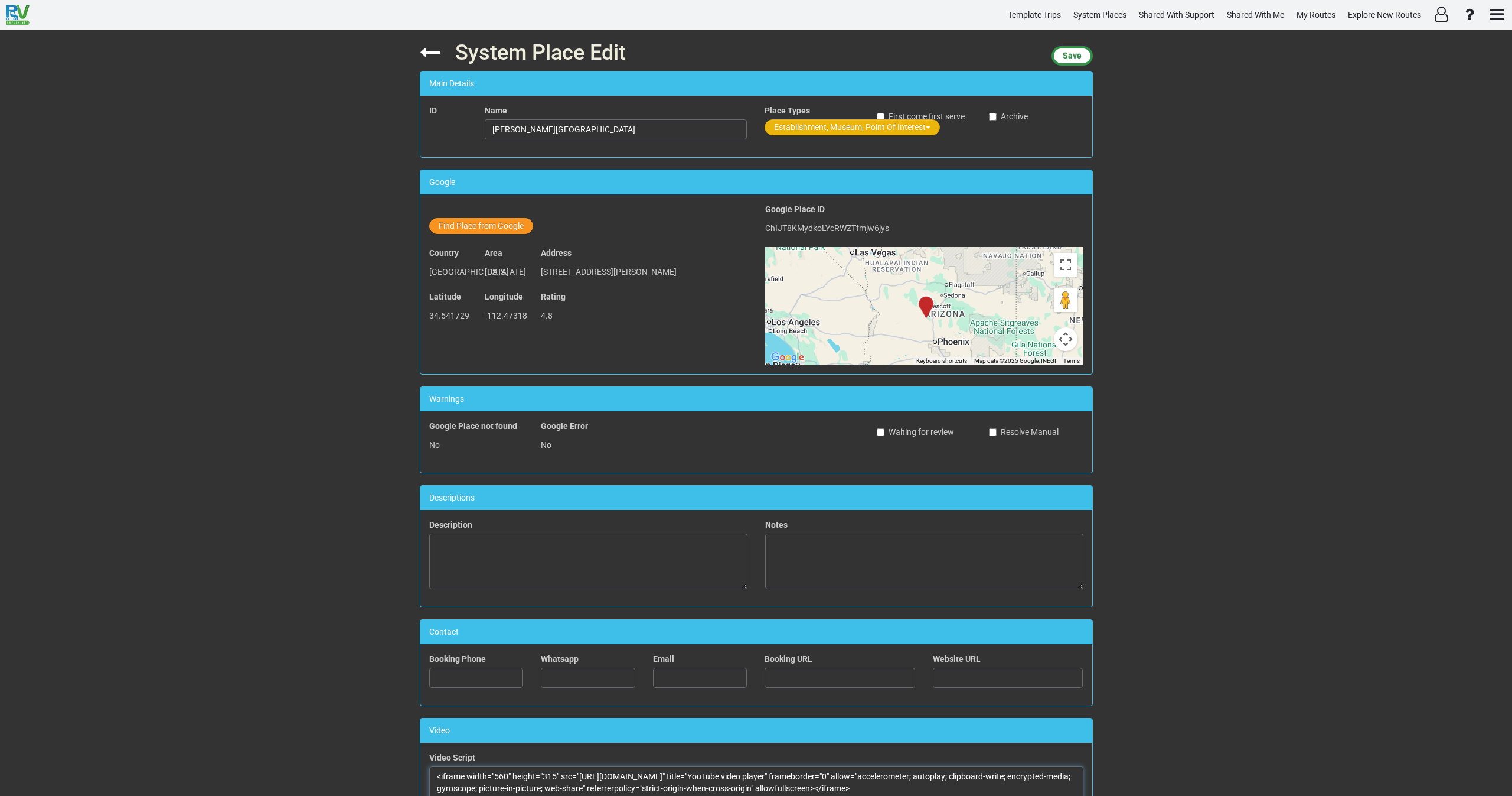
type textarea "<iframe width="560" height="315" src="https://www.youtube.com/embed/Tycv-lYhDTQ…"
click at [791, 129] on button "Establishment, Museum, Point Of Interest" at bounding box center [852, 127] width 175 height 16
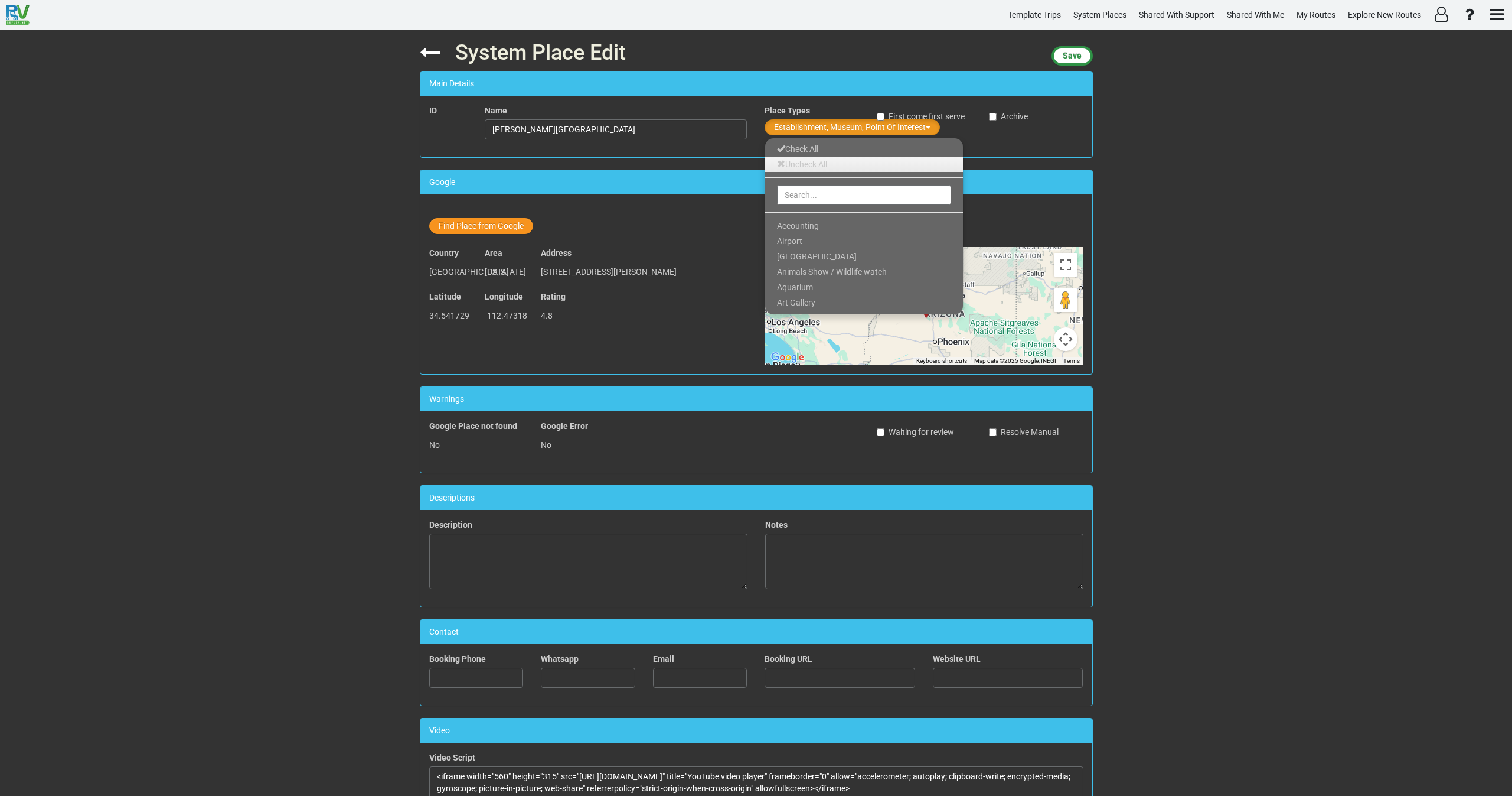
click at [788, 166] on link "Uncheck All" at bounding box center [864, 165] width 198 height 16
click at [788, 201] on input "text" at bounding box center [864, 195] width 174 height 20
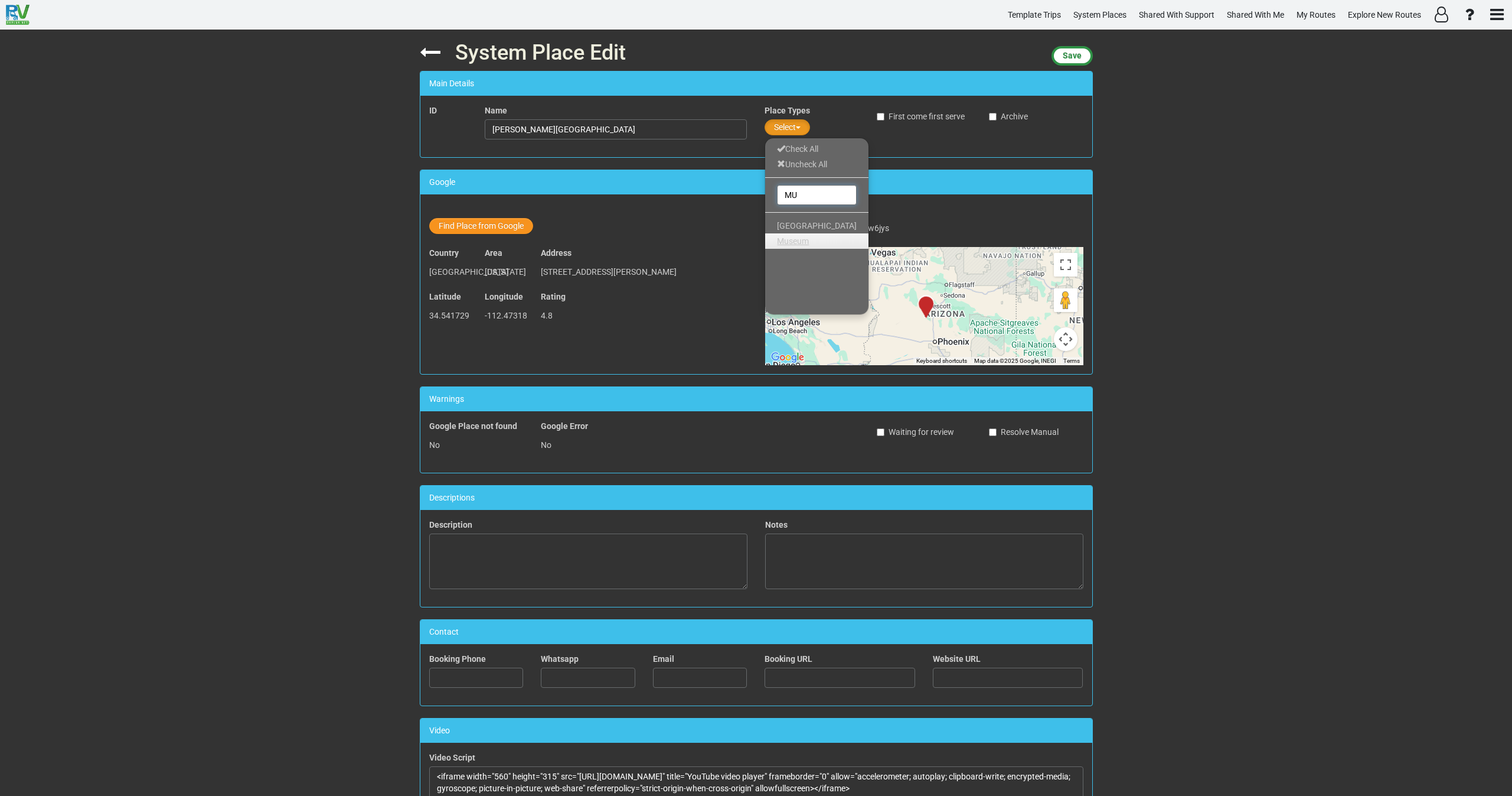
type input "MU"
click at [789, 247] on link "Museum" at bounding box center [816, 241] width 103 height 16
click at [1073, 60] on span "Save" at bounding box center [1071, 56] width 19 height 10
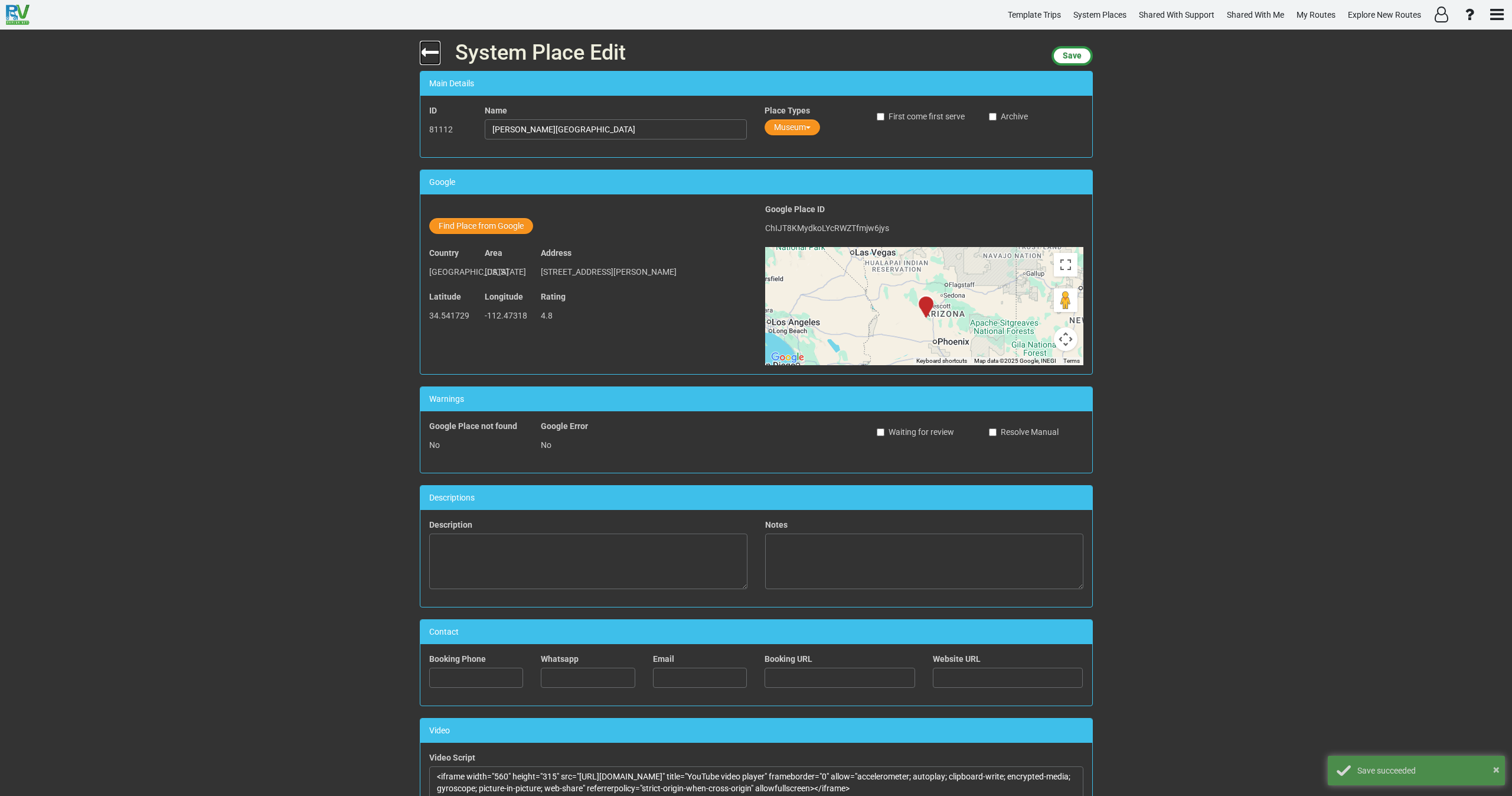
click at [421, 44] on icon at bounding box center [429, 52] width 21 height 21
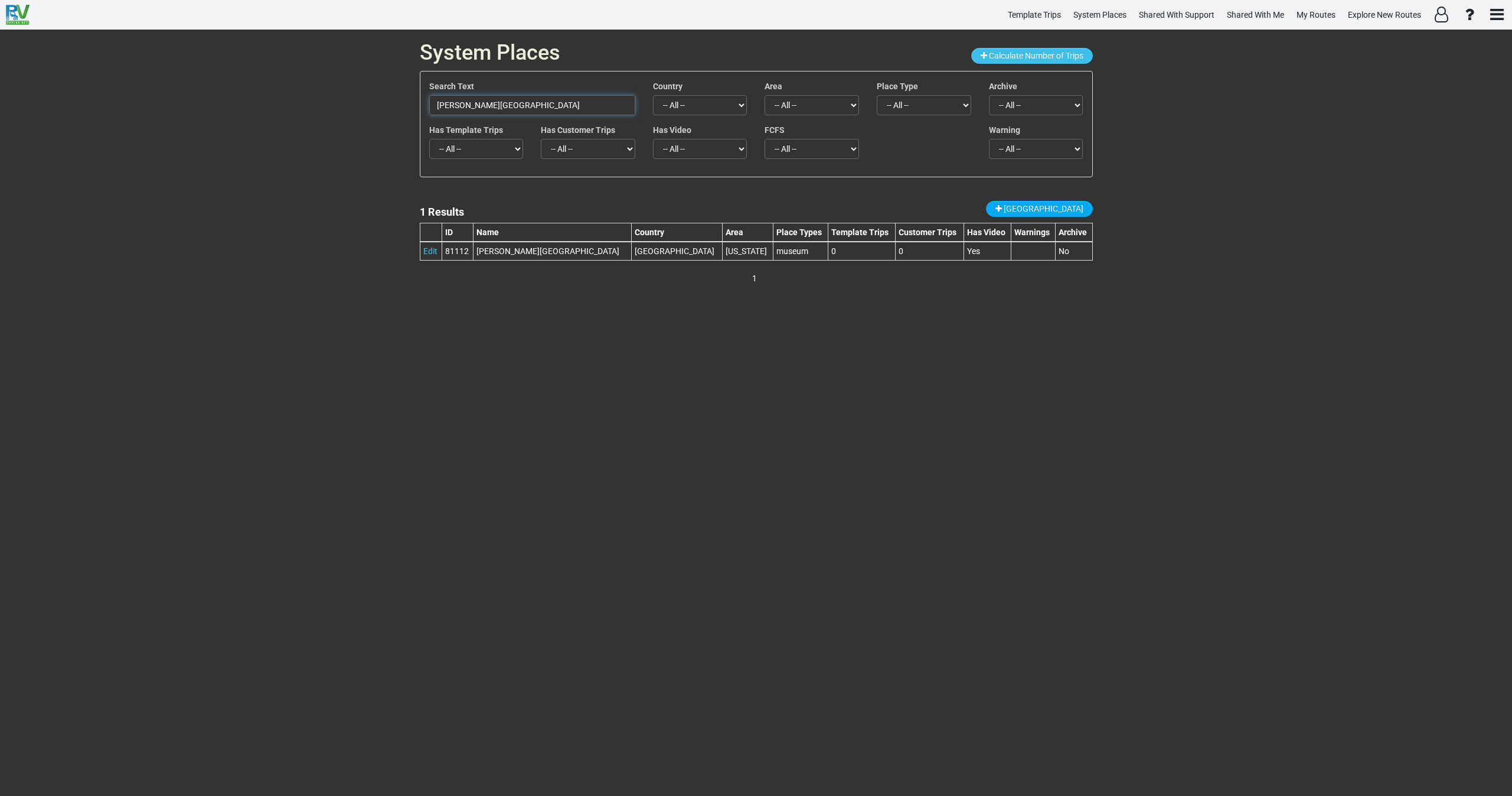
drag, startPoint x: 540, startPoint y: 108, endPoint x: 435, endPoint y: 109, distance: 105.0
click at [440, 108] on input "Sharlot Hall Museum" at bounding box center [532, 105] width 206 height 20
paste input "Heritage Park Zoological Sanctuary"
drag, startPoint x: 457, startPoint y: 109, endPoint x: 301, endPoint y: 110, distance: 156.0
click at [300, 111] on div "System Places Calculate Number of Trips Search Text SHeritage Park Zoological S…" at bounding box center [756, 412] width 1512 height 766
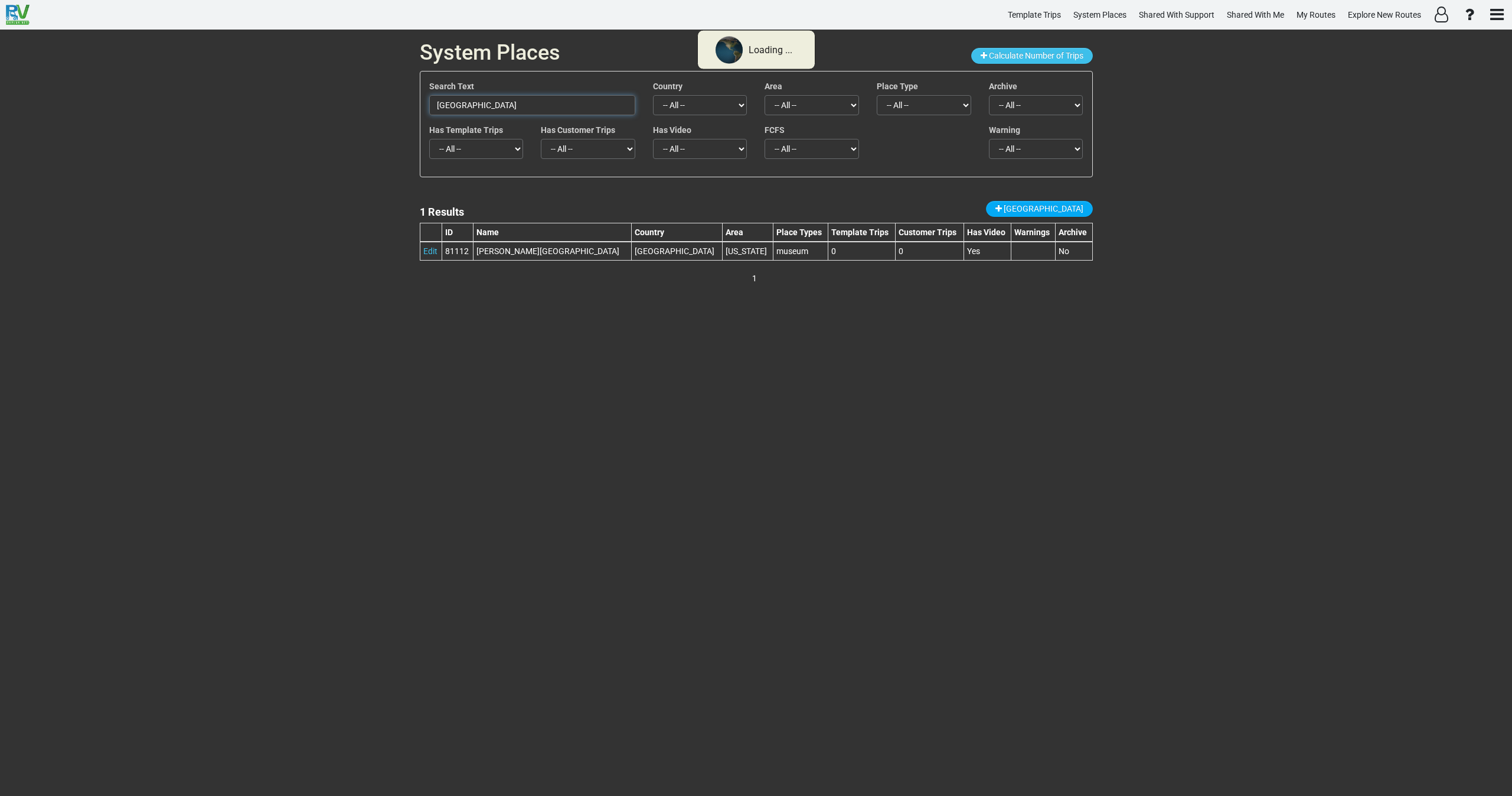
paste input "text"
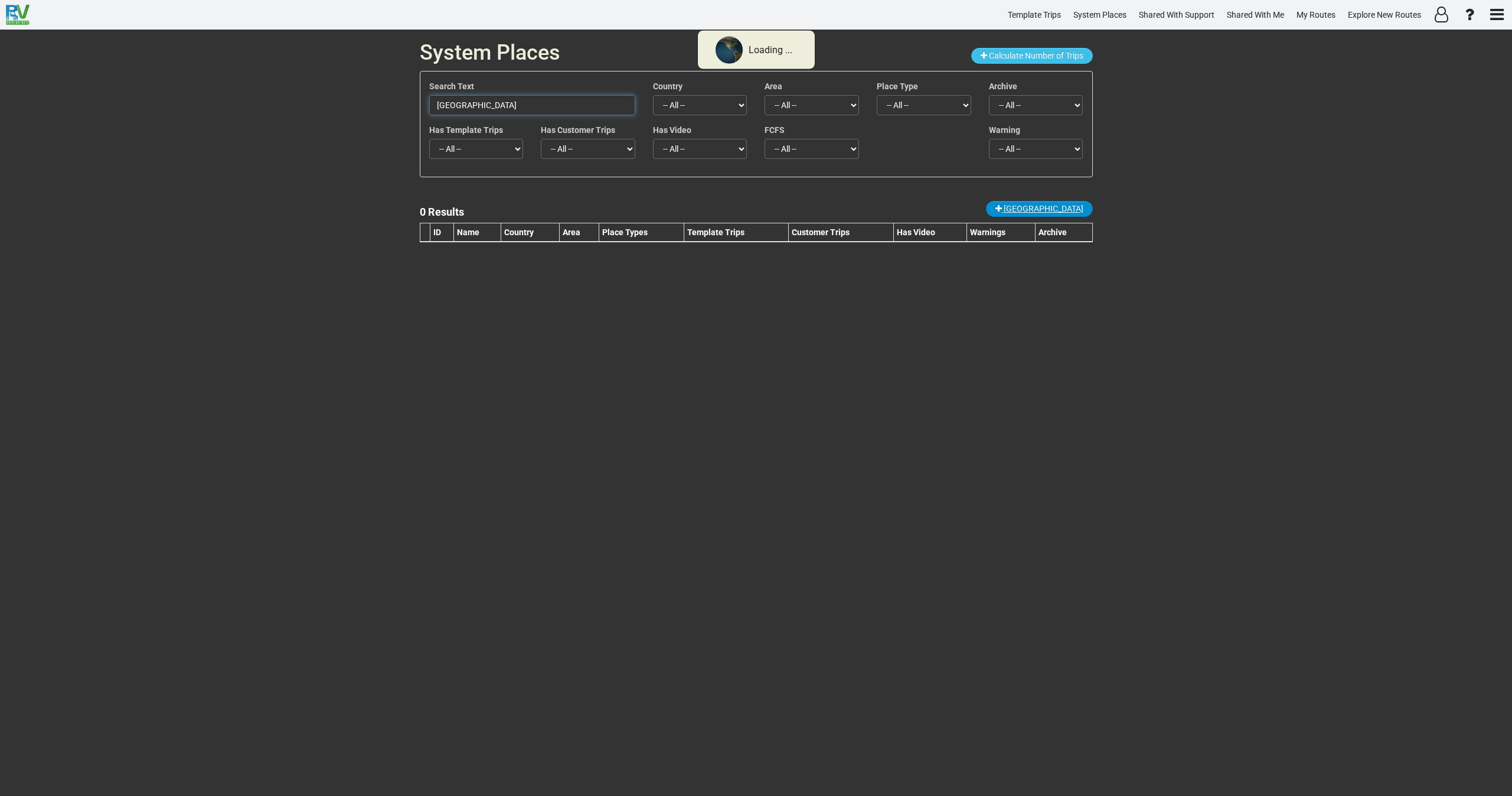
type input "Heritage Park Zoological Sanctuary"
click at [1075, 209] on span "New Place" at bounding box center [1043, 209] width 79 height 10
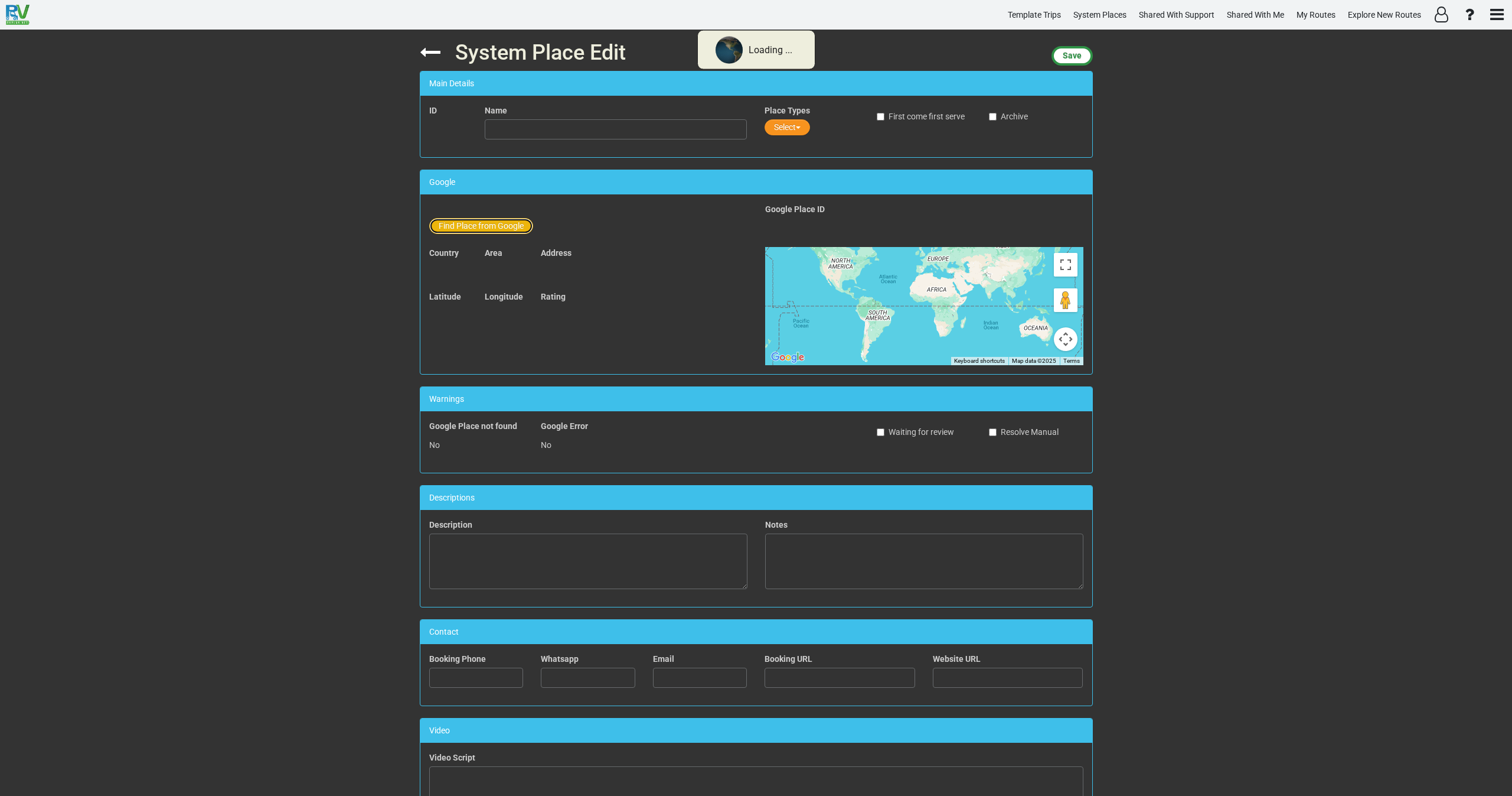
click at [489, 224] on button "Find Place from Google" at bounding box center [481, 225] width 104 height 16
click at [517, 233] on input "text" at bounding box center [616, 227] width 263 height 20
paste input "Heritage Park Zoological Sanctuary"
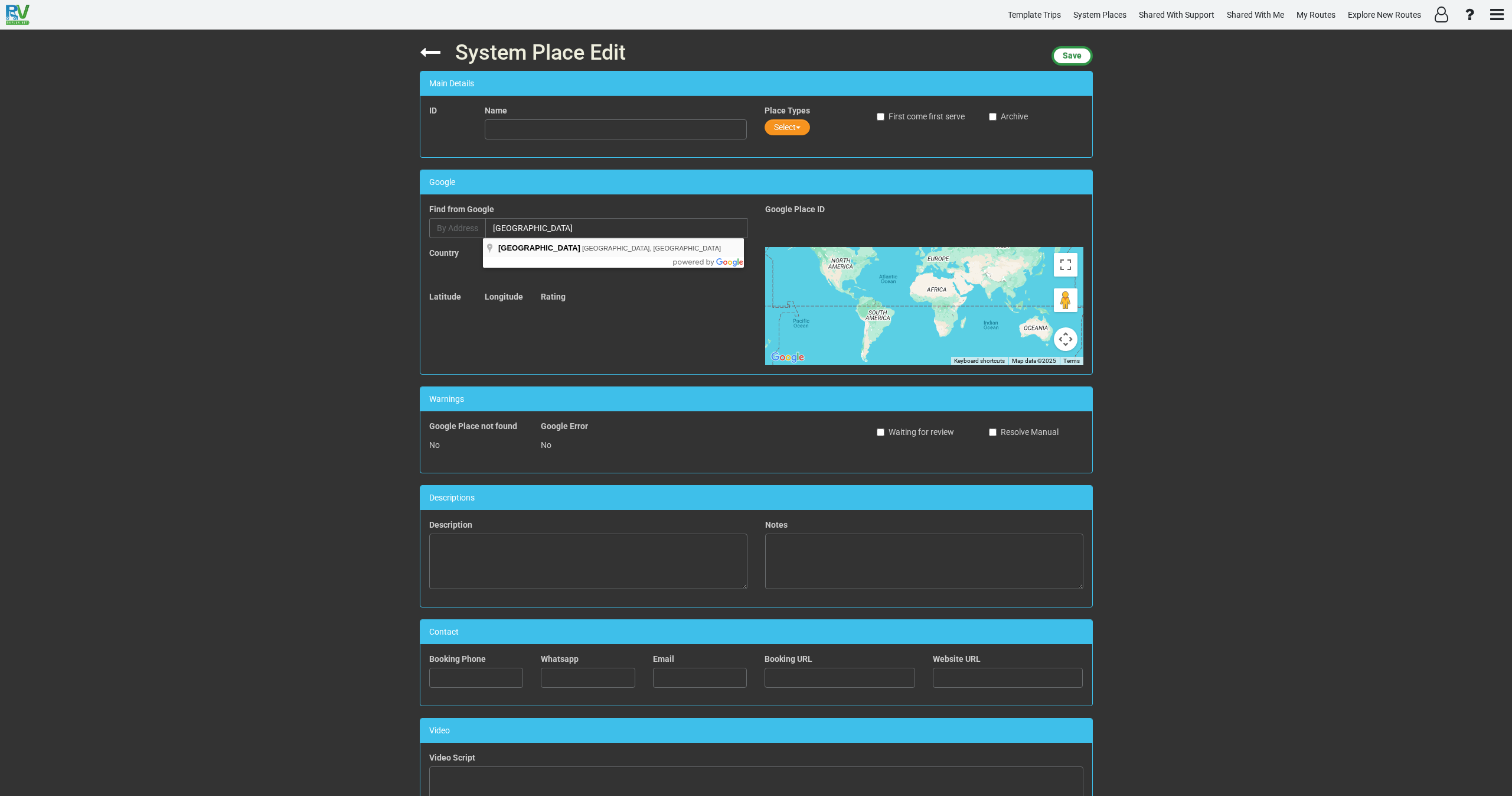
type input "Heritage Park Zoological Sanctuary, Heritage Park Road, Prescott, AZ, USA"
type input "Heritage Park Zoological Sanctuary"
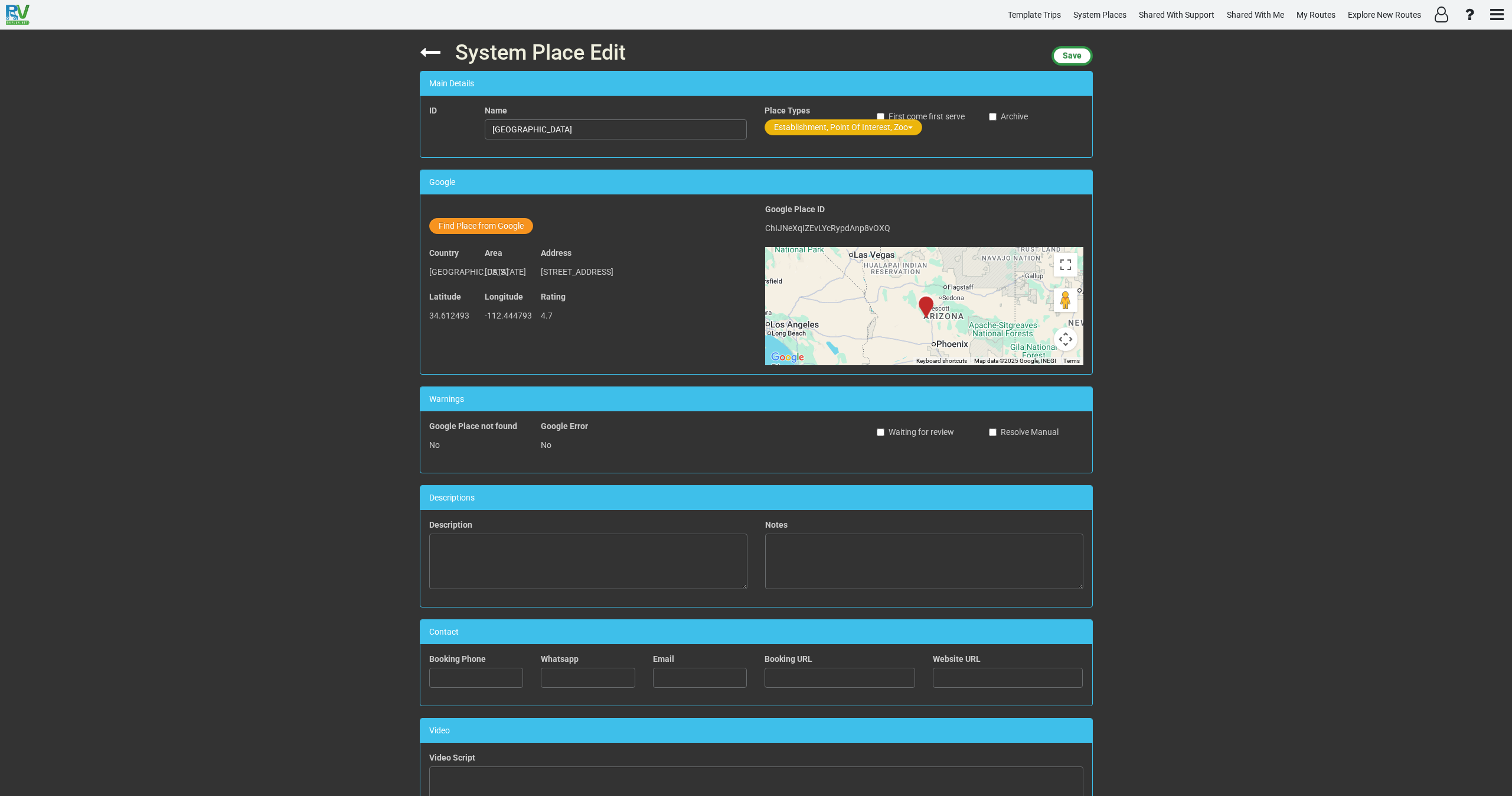
click at [797, 128] on button "Establishment, Point Of Interest, Zoo" at bounding box center [843, 127] width 158 height 16
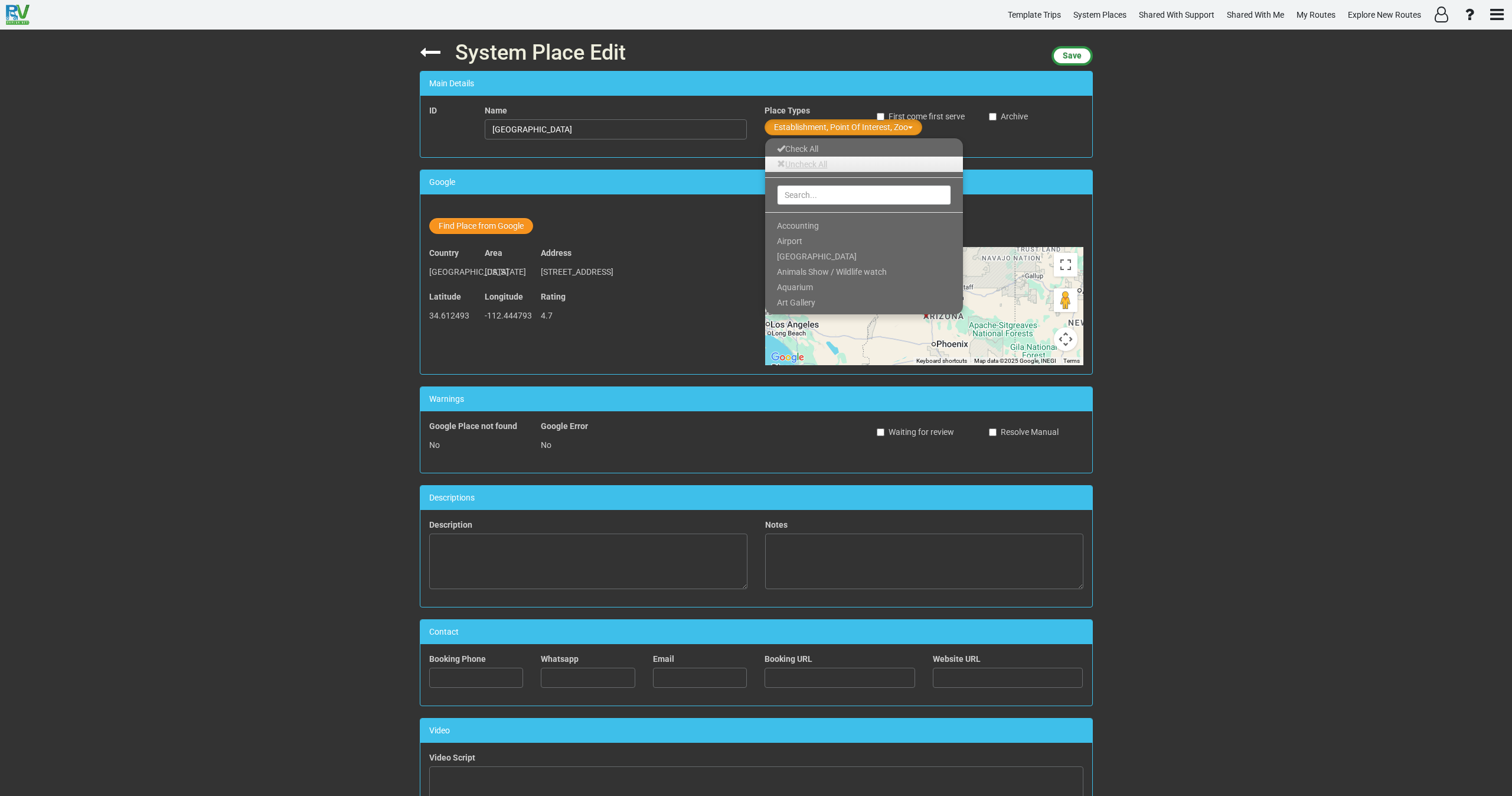
click at [806, 169] on link "Uncheck All" at bounding box center [864, 165] width 198 height 16
click at [806, 201] on input "text" at bounding box center [864, 195] width 174 height 20
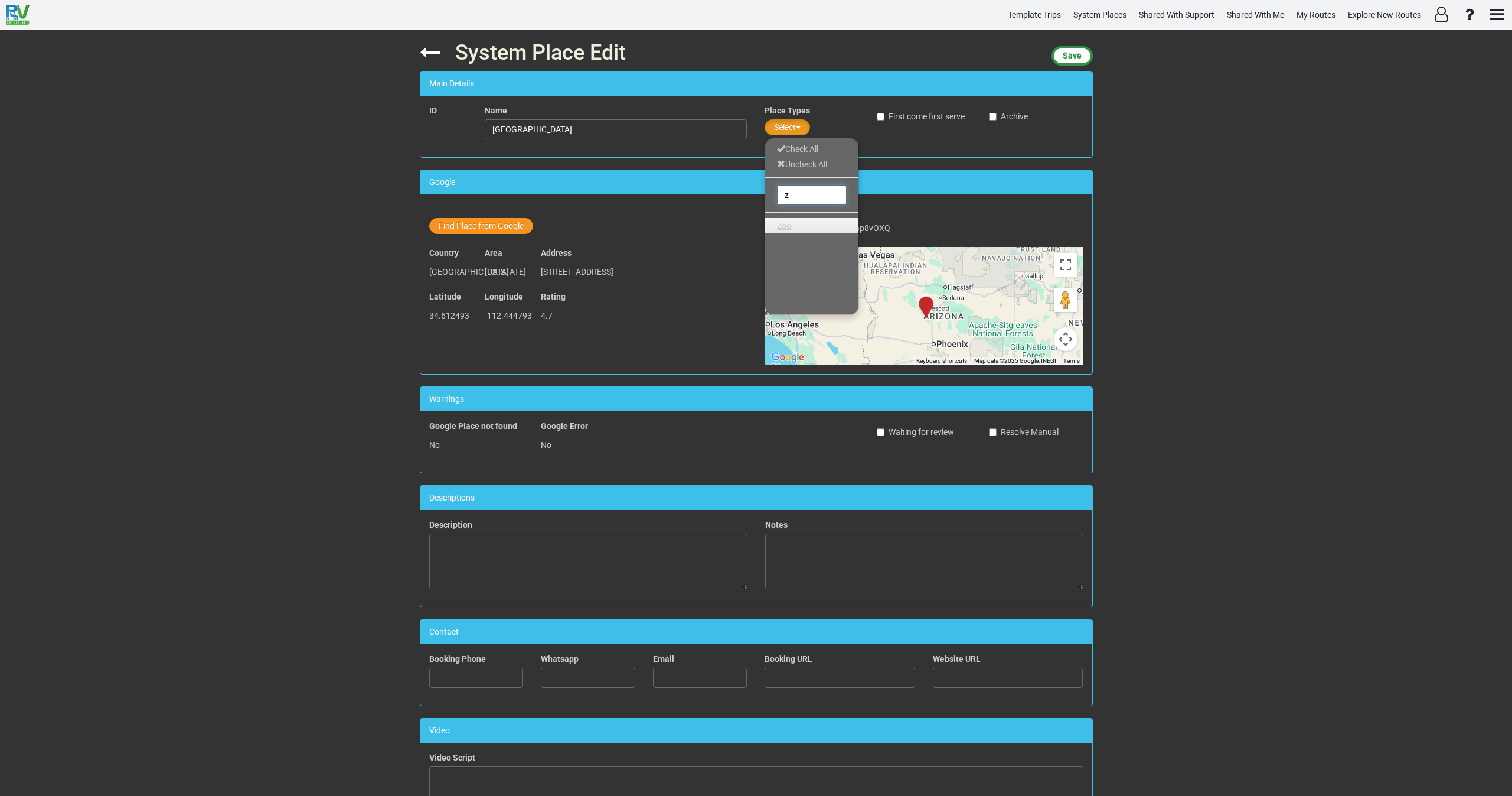
type input "z"
click at [800, 225] on link "Zoo" at bounding box center [811, 225] width 93 height 16
click at [1078, 51] on span "Save" at bounding box center [1071, 56] width 19 height 10
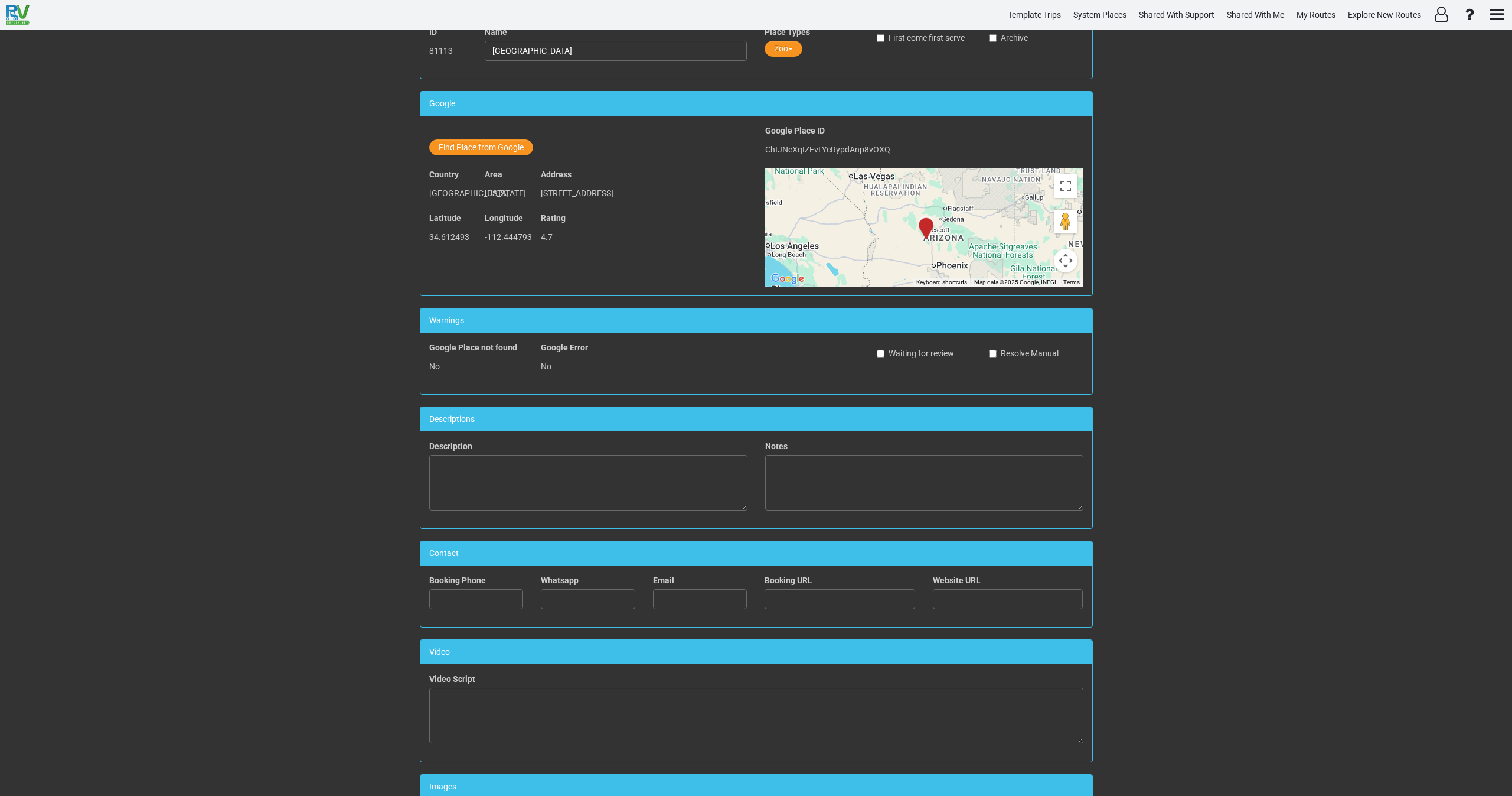
scroll to position [323, 0]
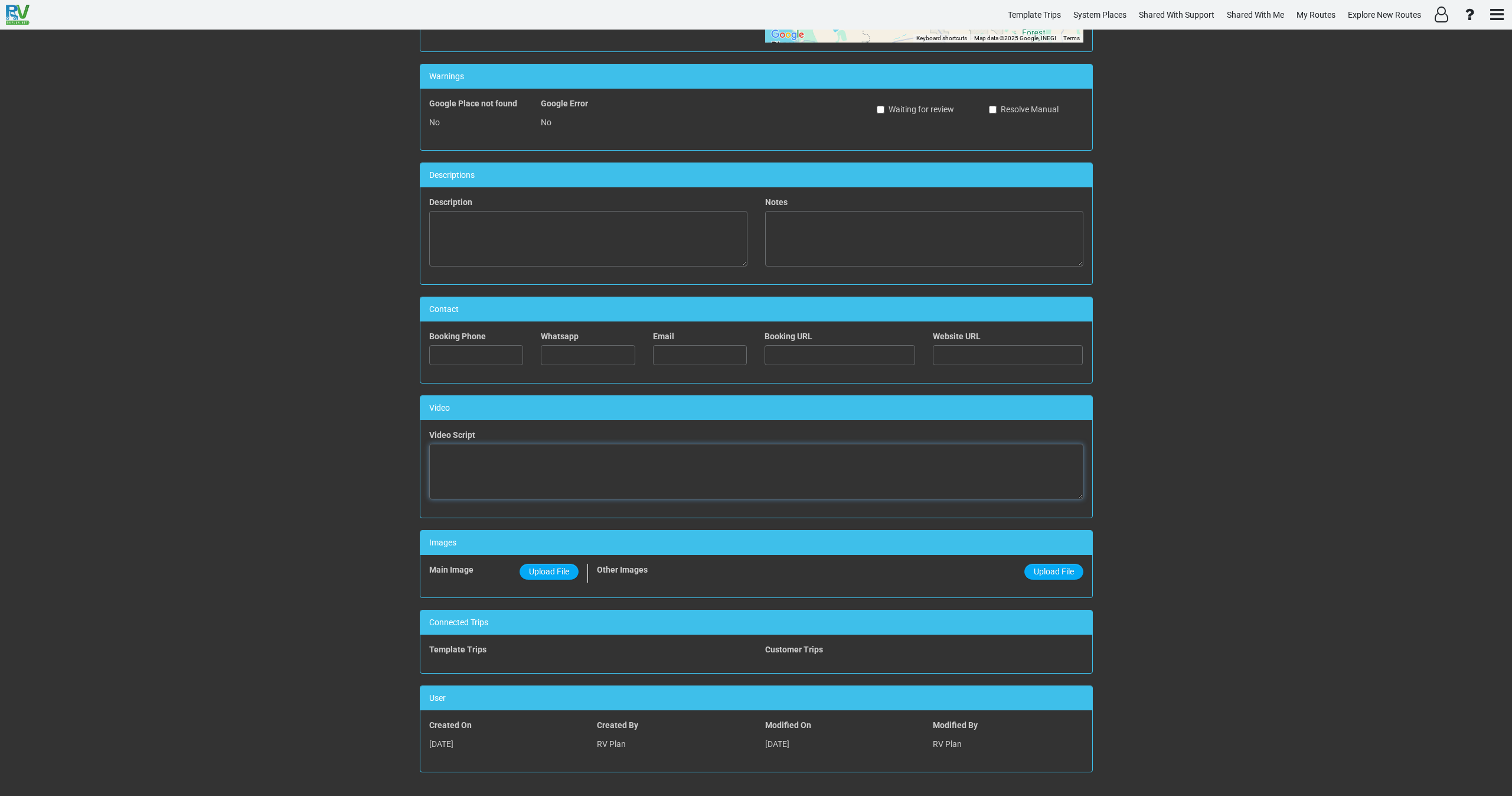
click at [566, 468] on textarea at bounding box center [756, 471] width 655 height 56
paste textarea "<iframe width="560" height="315" src="https://www.youtube.com/embed/1SUT41n6KBs…"
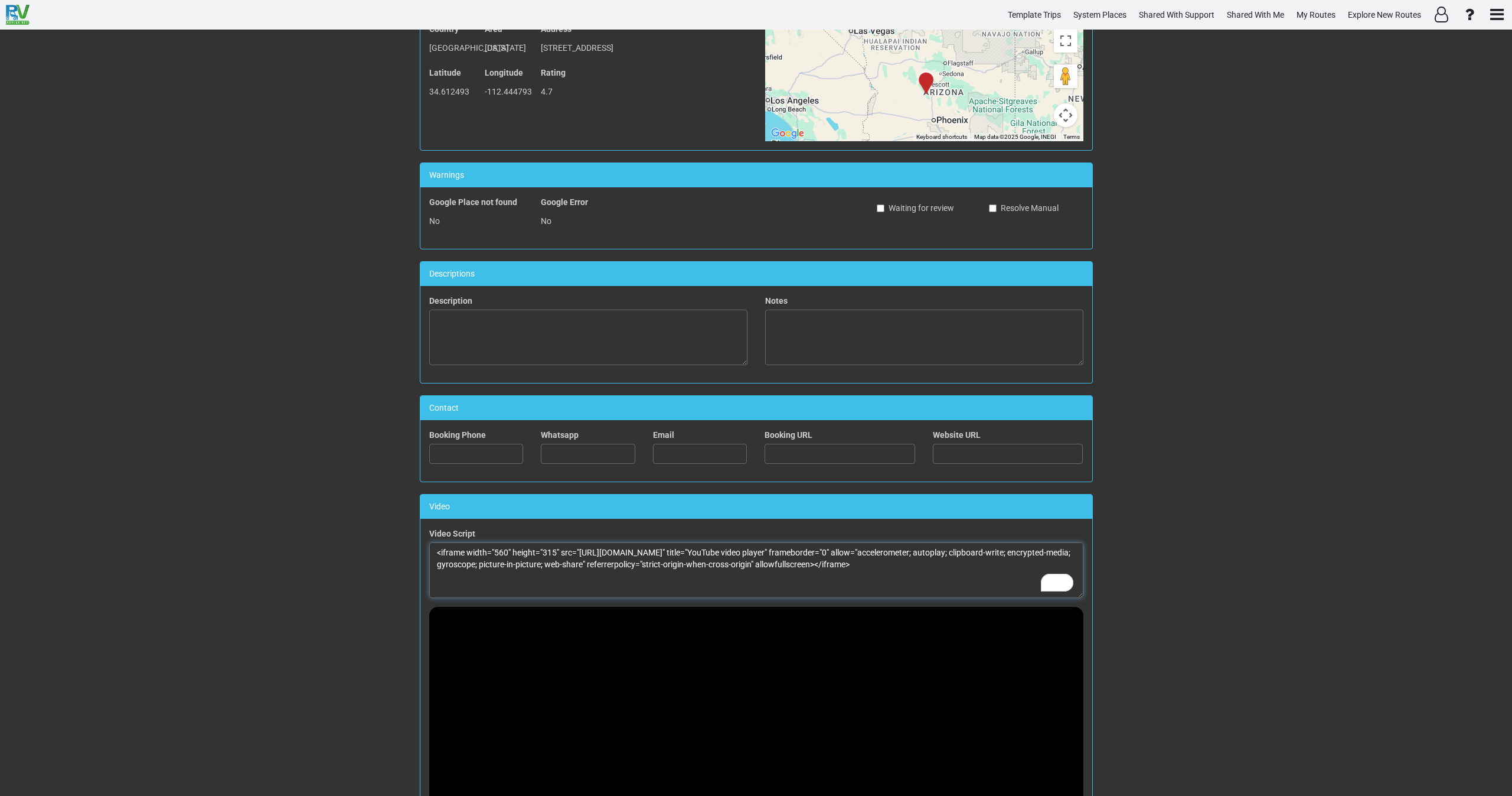
scroll to position [0, 0]
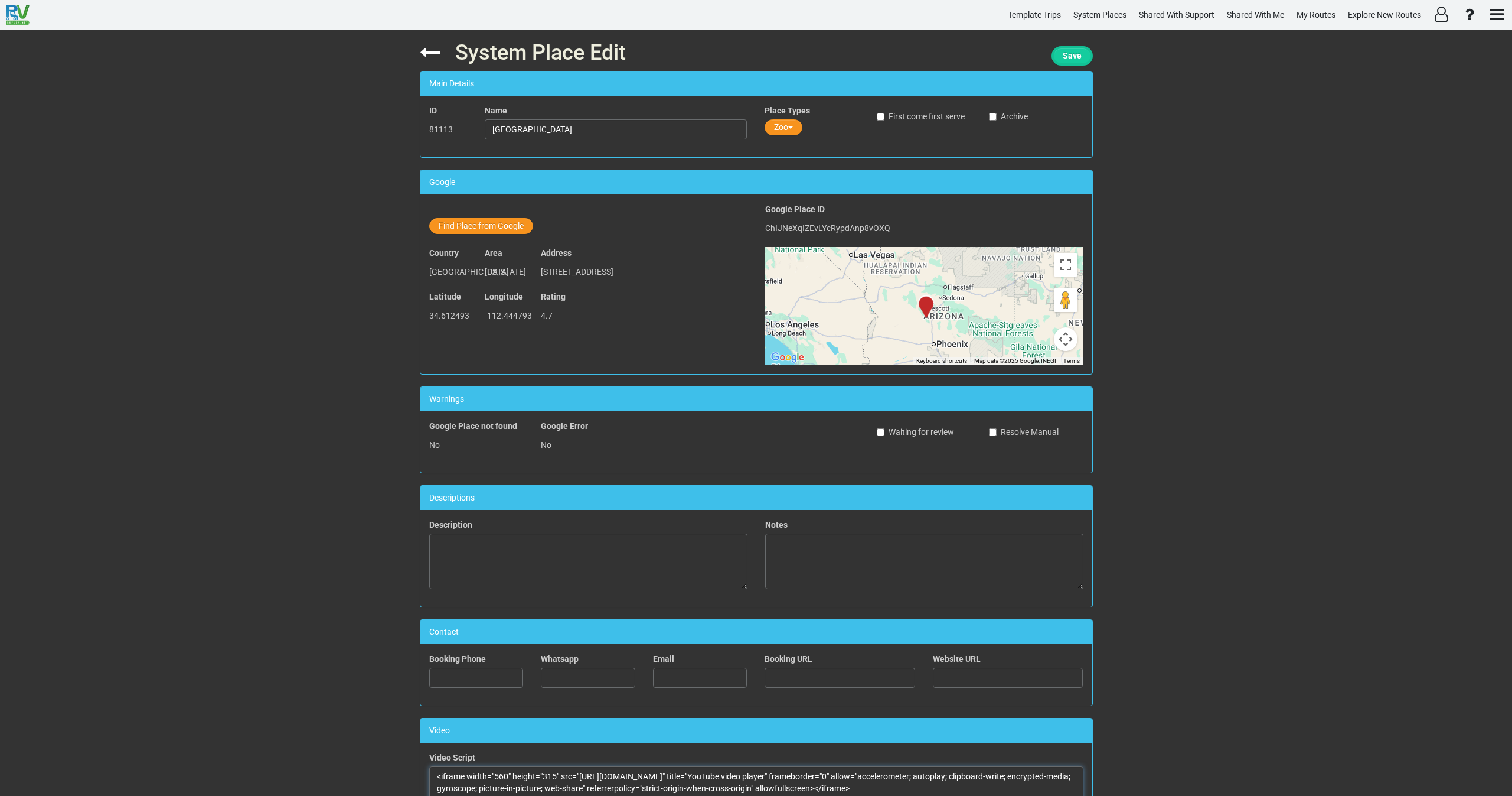
type textarea "<iframe width="560" height="315" src="https://www.youtube.com/embed/1SUT41n6KBs…"
click at [1079, 52] on span "Save" at bounding box center [1071, 56] width 19 height 10
click at [427, 58] on icon at bounding box center [429, 52] width 21 height 21
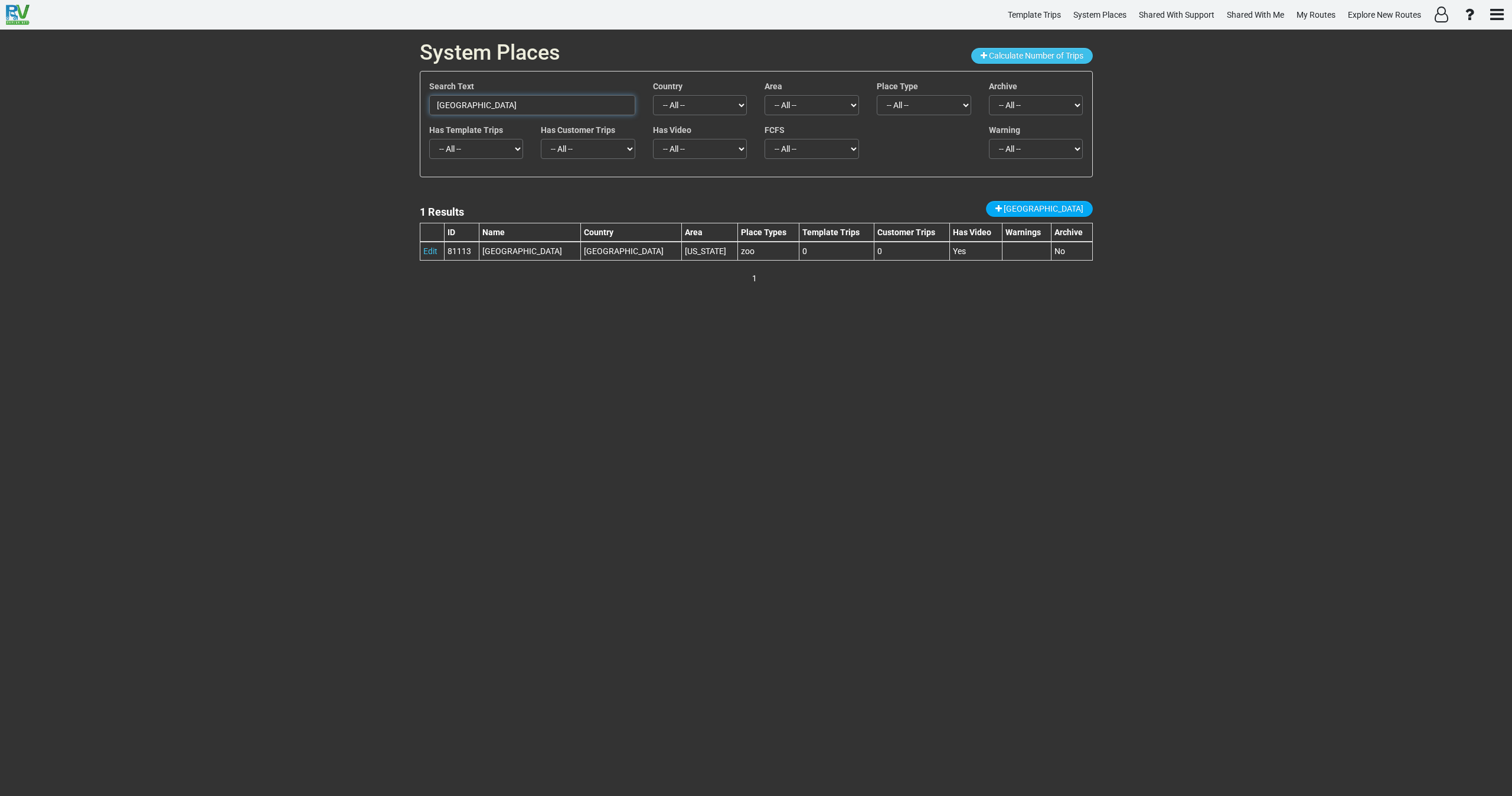
drag, startPoint x: 550, startPoint y: 104, endPoint x: 362, endPoint y: 96, distance: 188.2
click at [362, 93] on div "System Places Calculate Number of Trips Search Text Heritage Park Zoological Sa…" at bounding box center [756, 412] width 1512 height 766
paste input "Dead Horse"
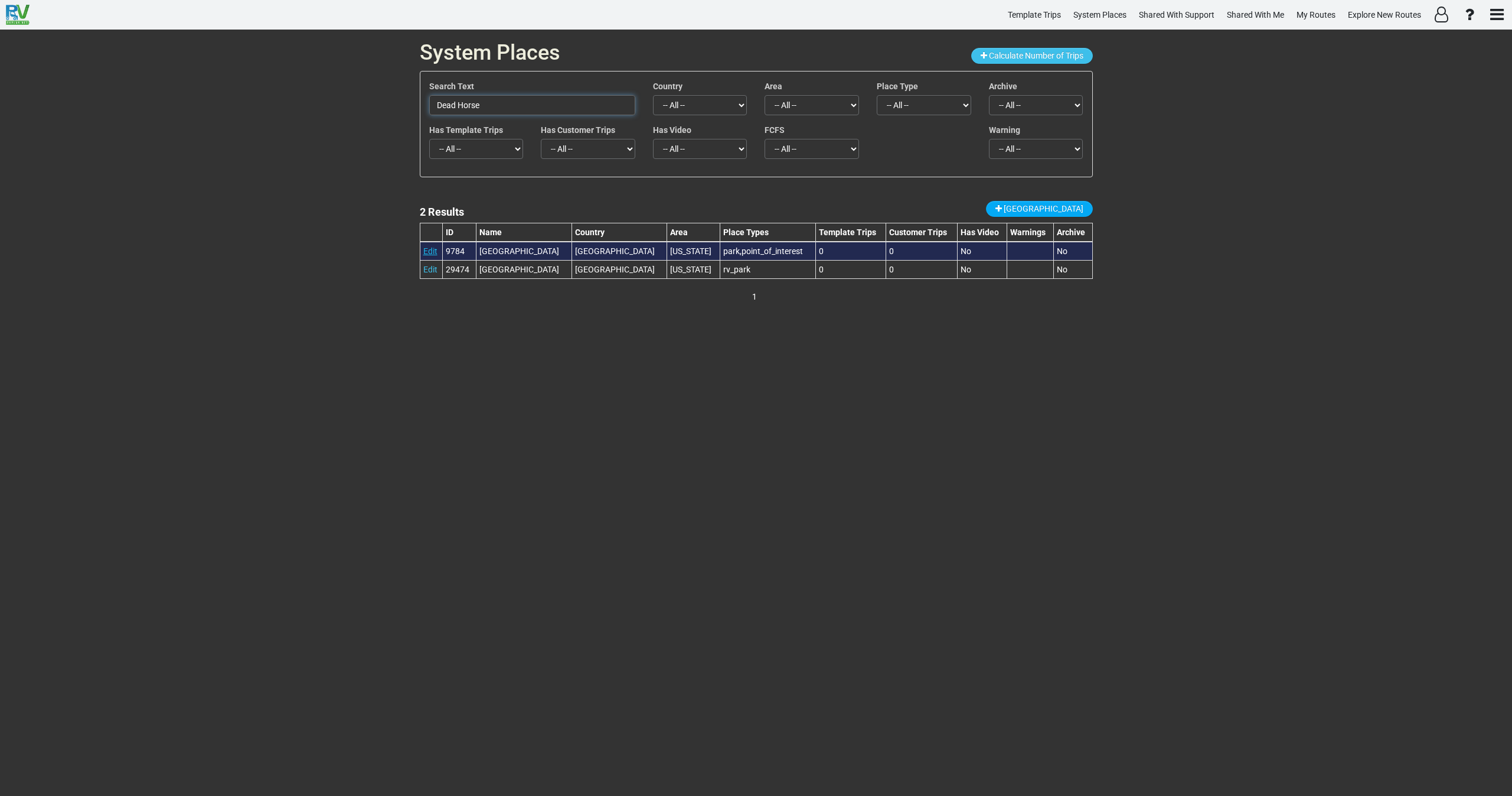
type input "Dead Horse"
click at [430, 248] on link "Edit" at bounding box center [430, 251] width 14 height 10
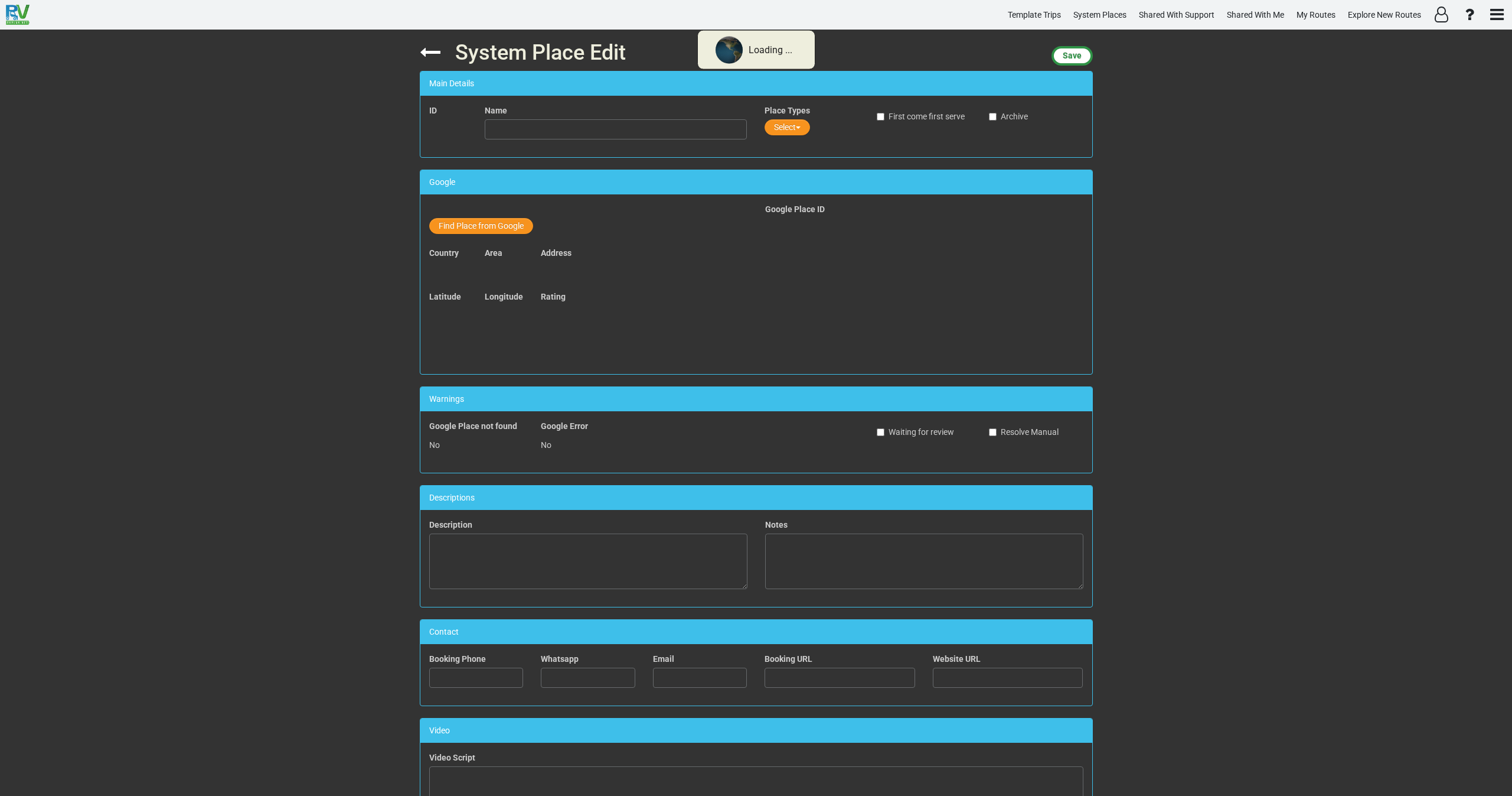
type input "Dead Horse Point State Park"
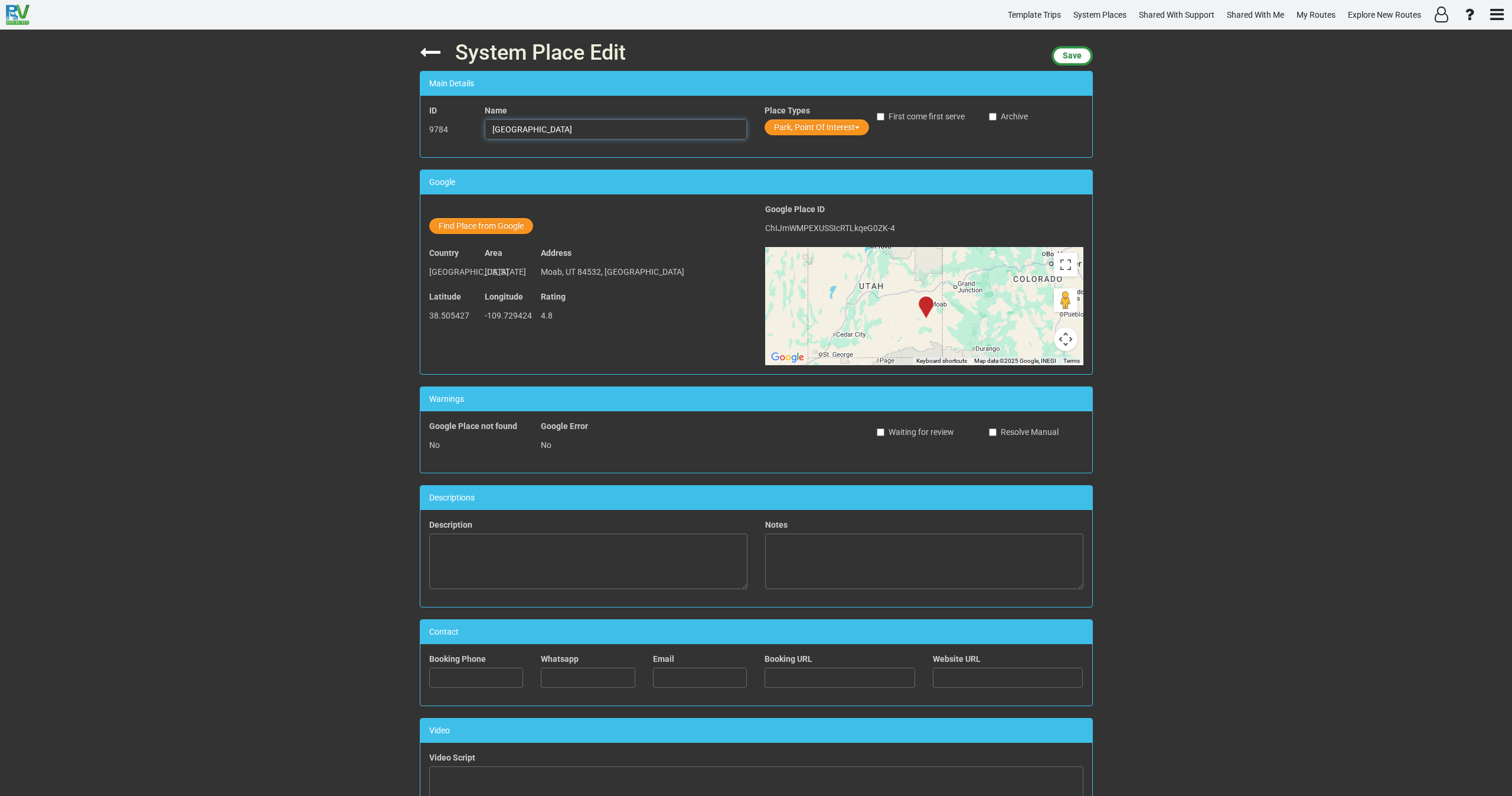
drag, startPoint x: 486, startPoint y: 136, endPoint x: 454, endPoint y: 138, distance: 32.1
click at [454, 138] on div "ID 9784 Name Dead Horse Point State Park Place Types Park, Point Of Interest Fi…" at bounding box center [756, 126] width 672 height 44
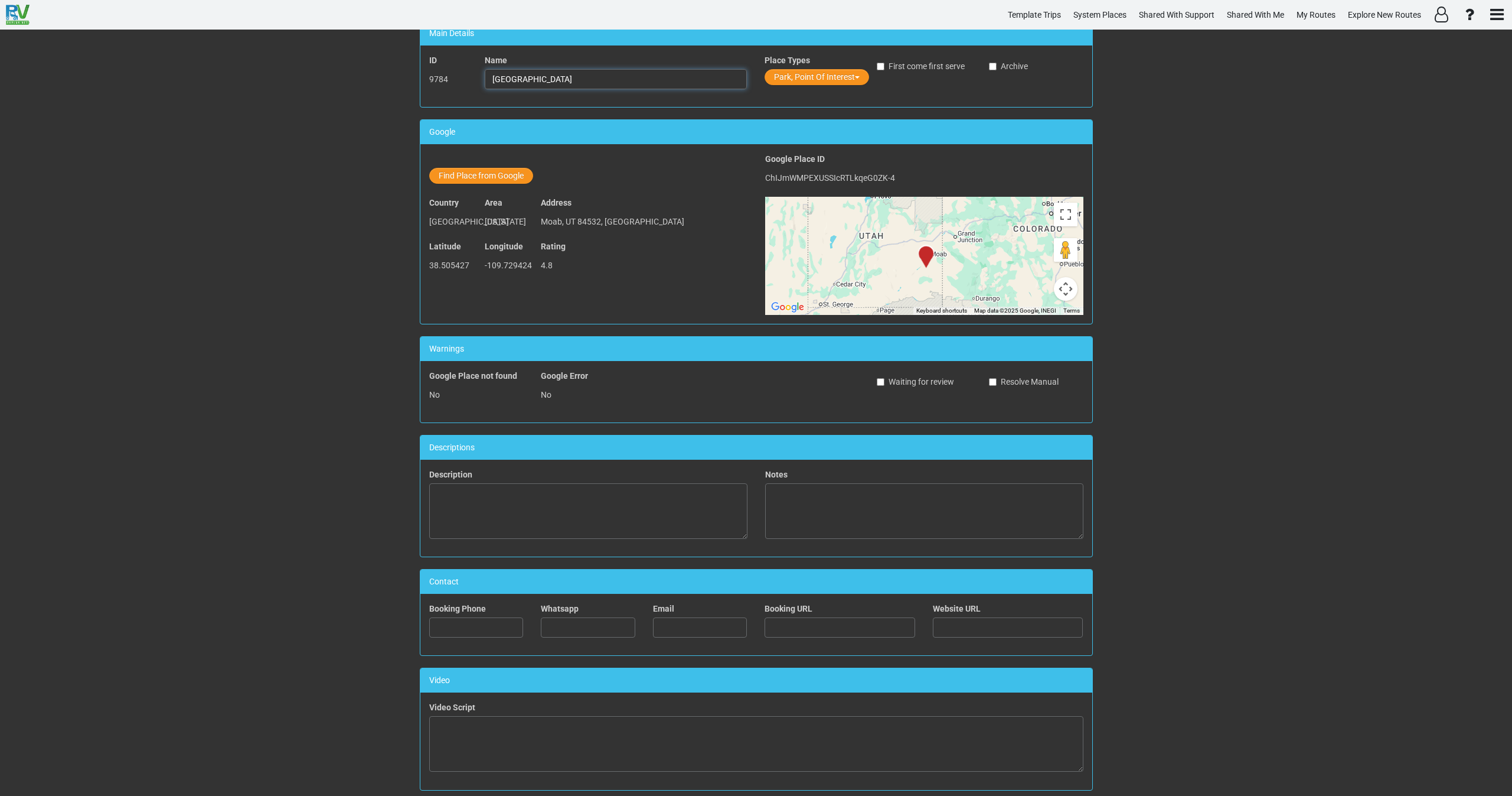
scroll to position [323, 0]
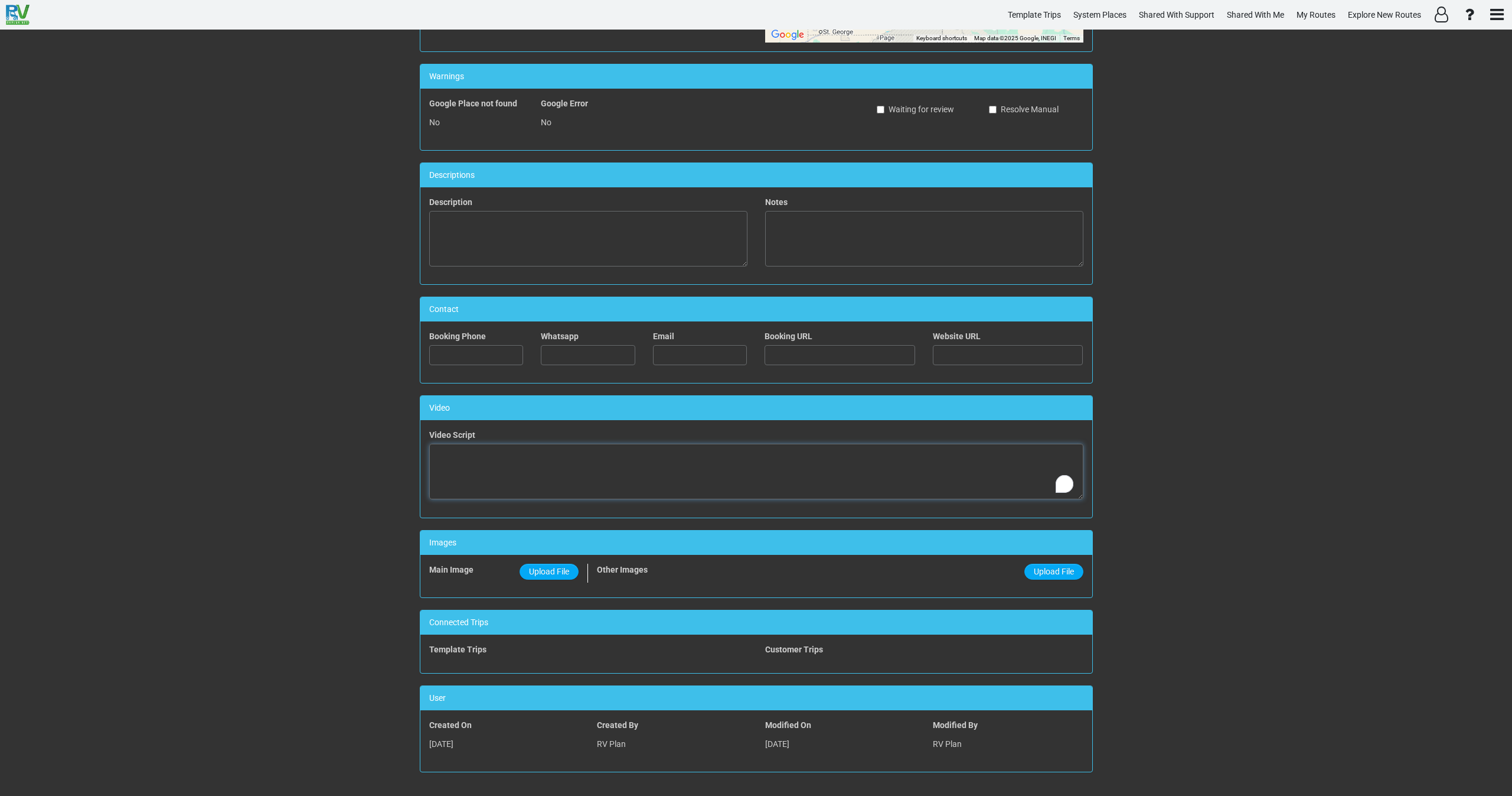
click at [574, 473] on textarea "To enrich screen reader interactions, please activate Accessibility in Grammarl…" at bounding box center [756, 471] width 655 height 56
paste textarea "<iframe width="560" height="315" src="https://www.youtube.com/embed/ROHCqZbeSqA…"
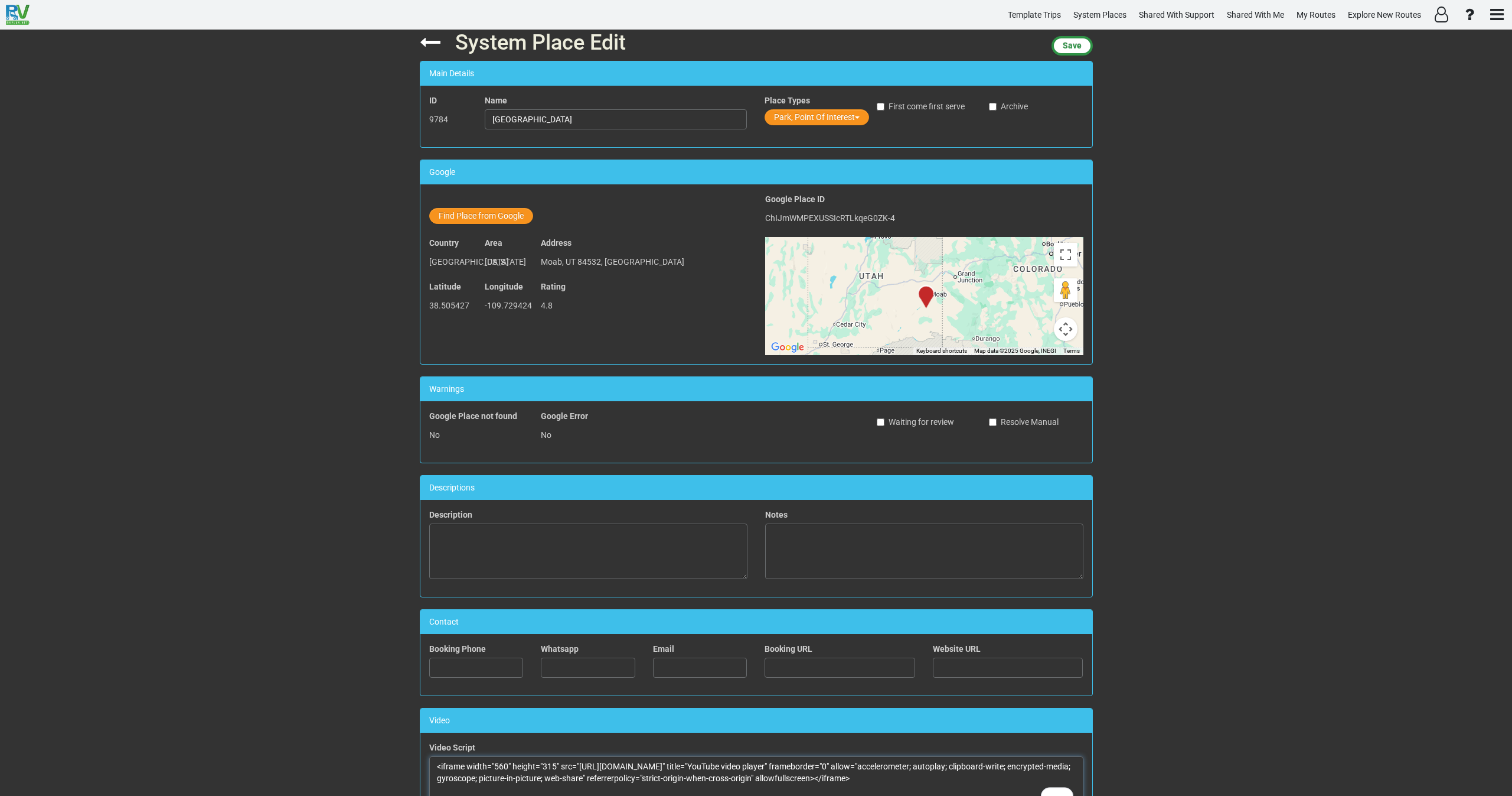
scroll to position [0, 0]
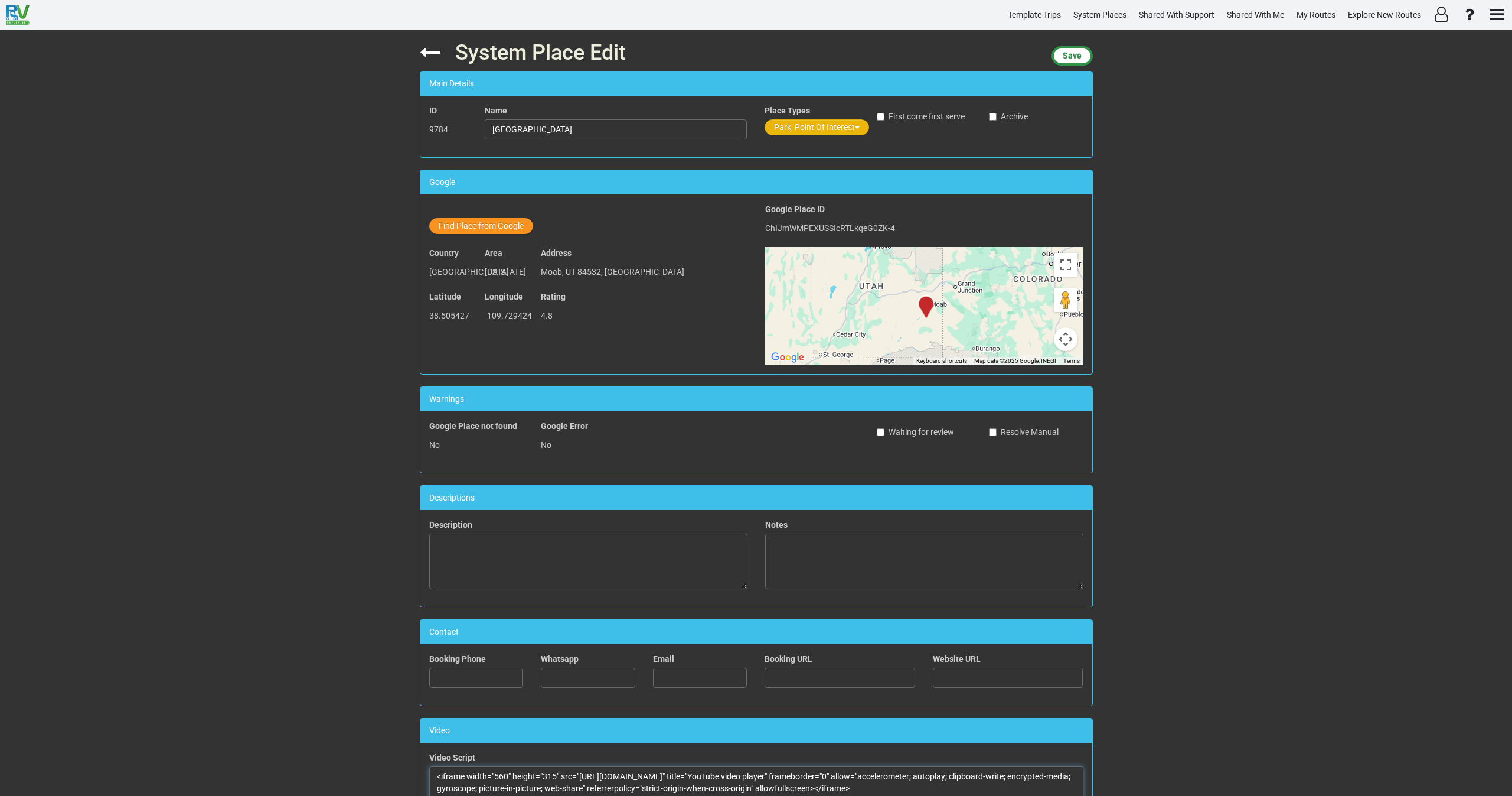
type textarea "<iframe width="560" height="315" src="https://www.youtube.com/embed/ROHCqZbeSqA…"
click at [790, 124] on button "Park, Point Of Interest" at bounding box center [816, 127] width 105 height 16
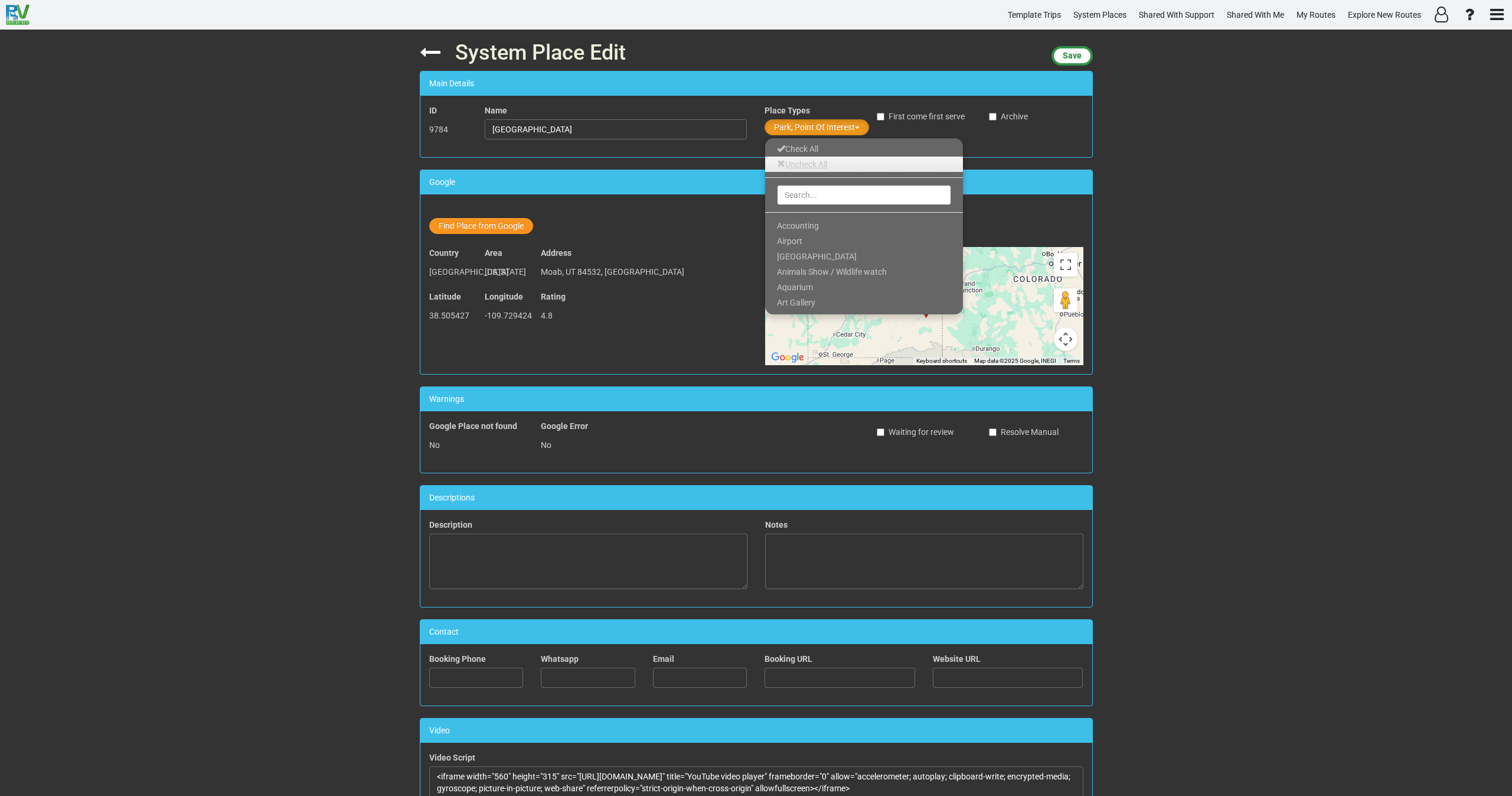
click at [800, 164] on link "Uncheck All" at bounding box center [864, 165] width 198 height 16
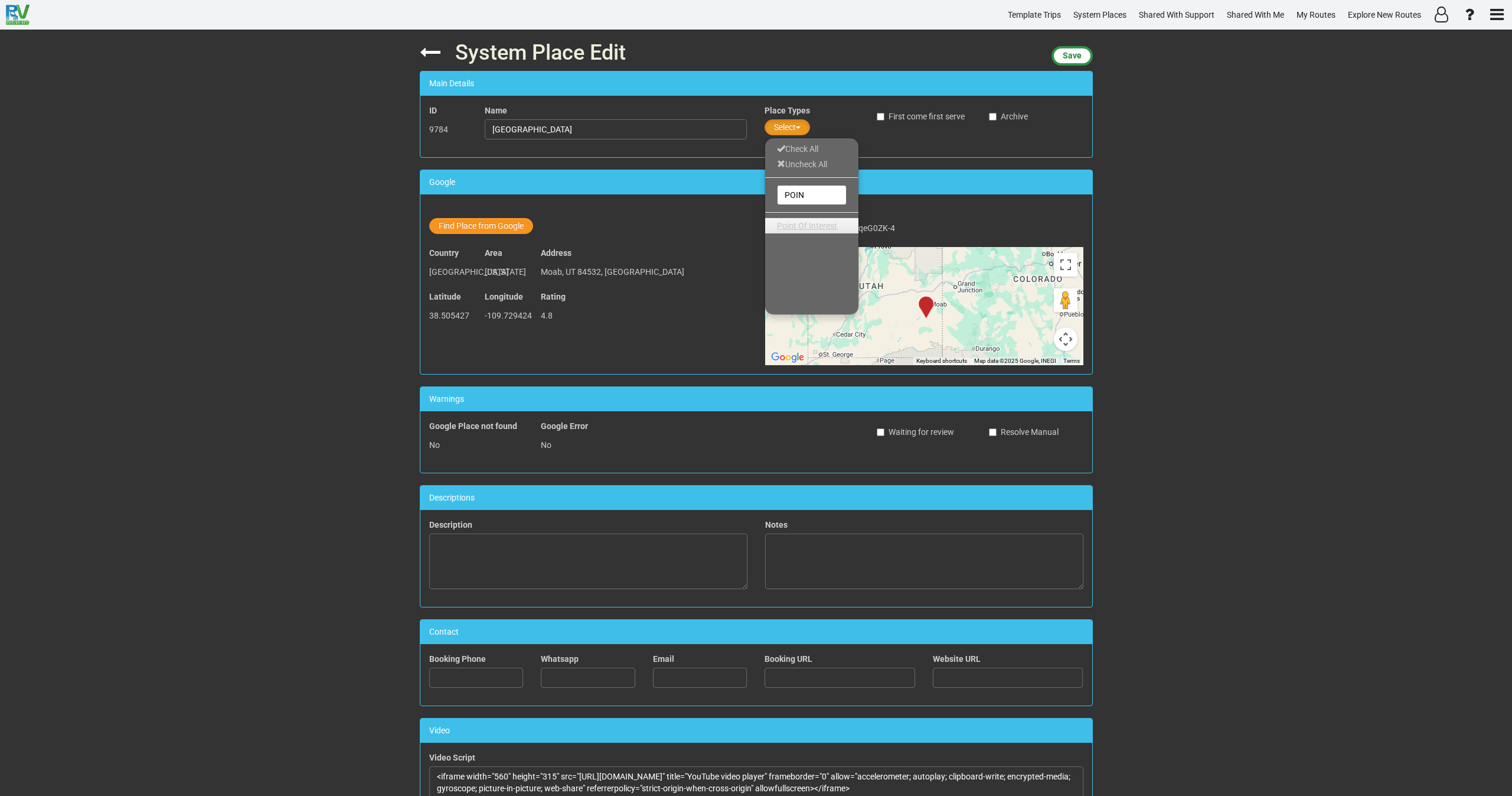
type input "POIN"
click at [814, 224] on span "Point Of Interest" at bounding box center [806, 225] width 60 height 10
click at [1067, 54] on span "Save" at bounding box center [1071, 56] width 19 height 10
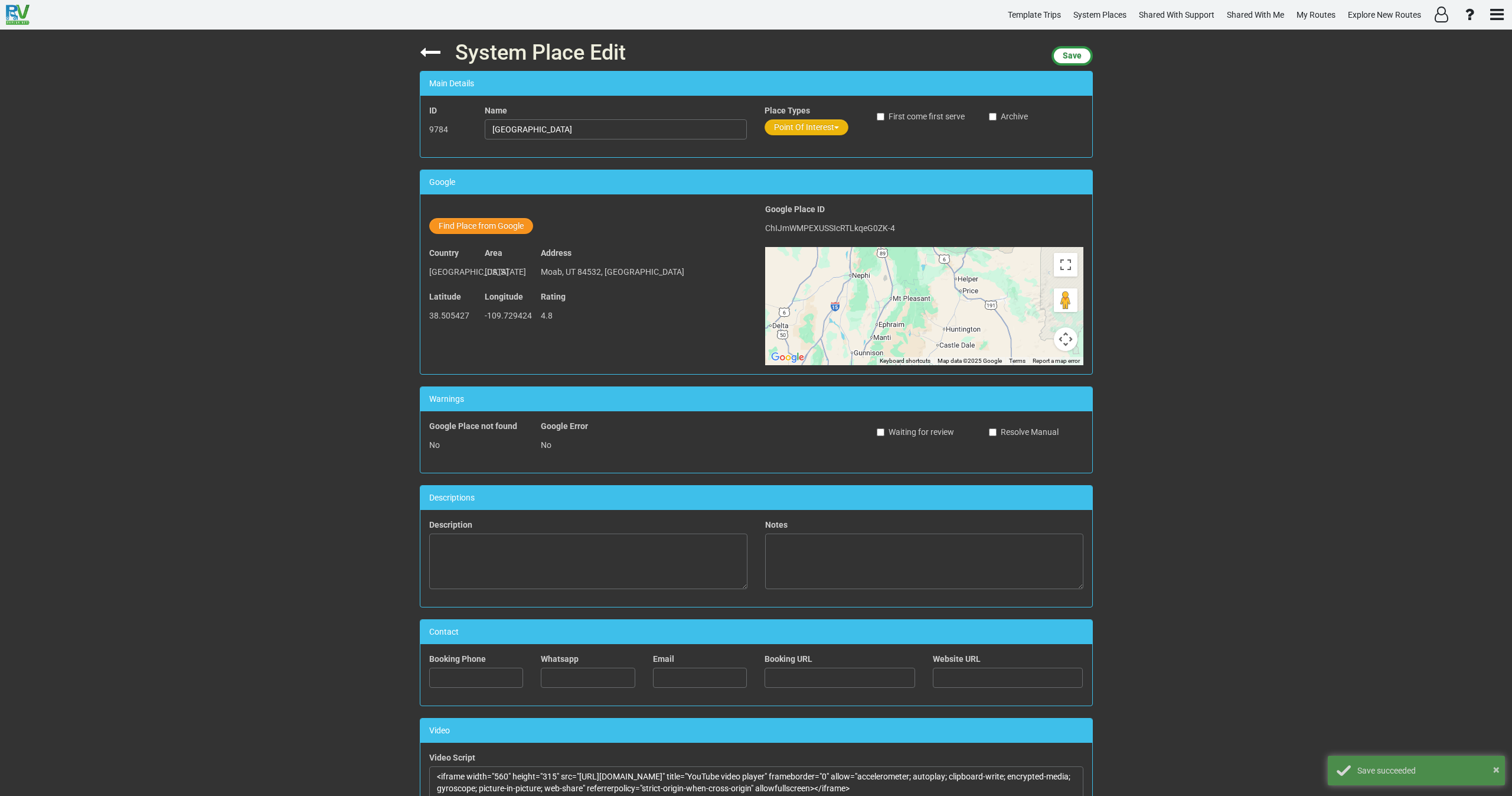
click at [799, 128] on button "Point Of Interest" at bounding box center [806, 127] width 84 height 16
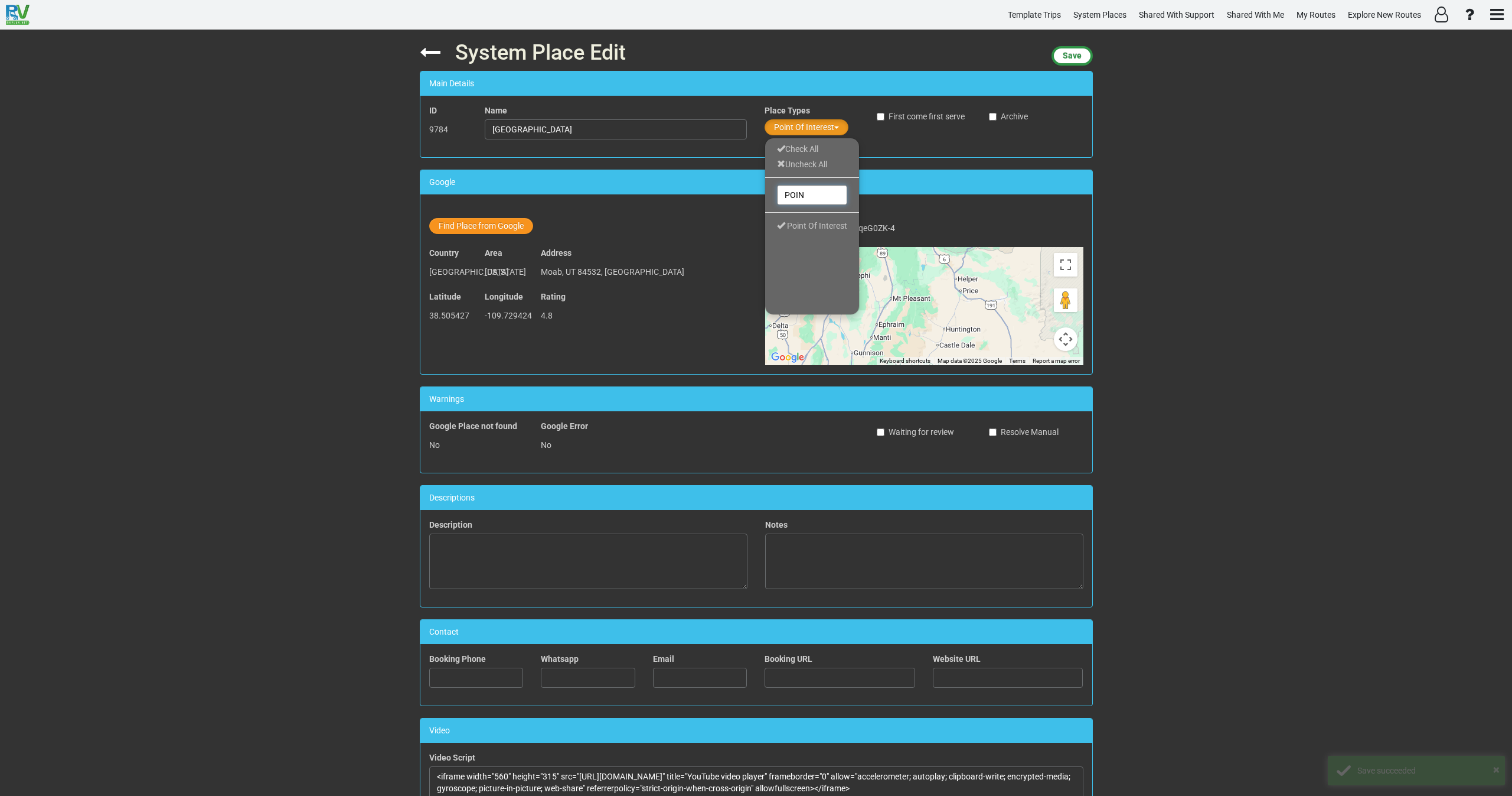
drag, startPoint x: 803, startPoint y: 193, endPoint x: 783, endPoint y: 194, distance: 20.0
click at [783, 194] on input "POIN" at bounding box center [812, 195] width 71 height 20
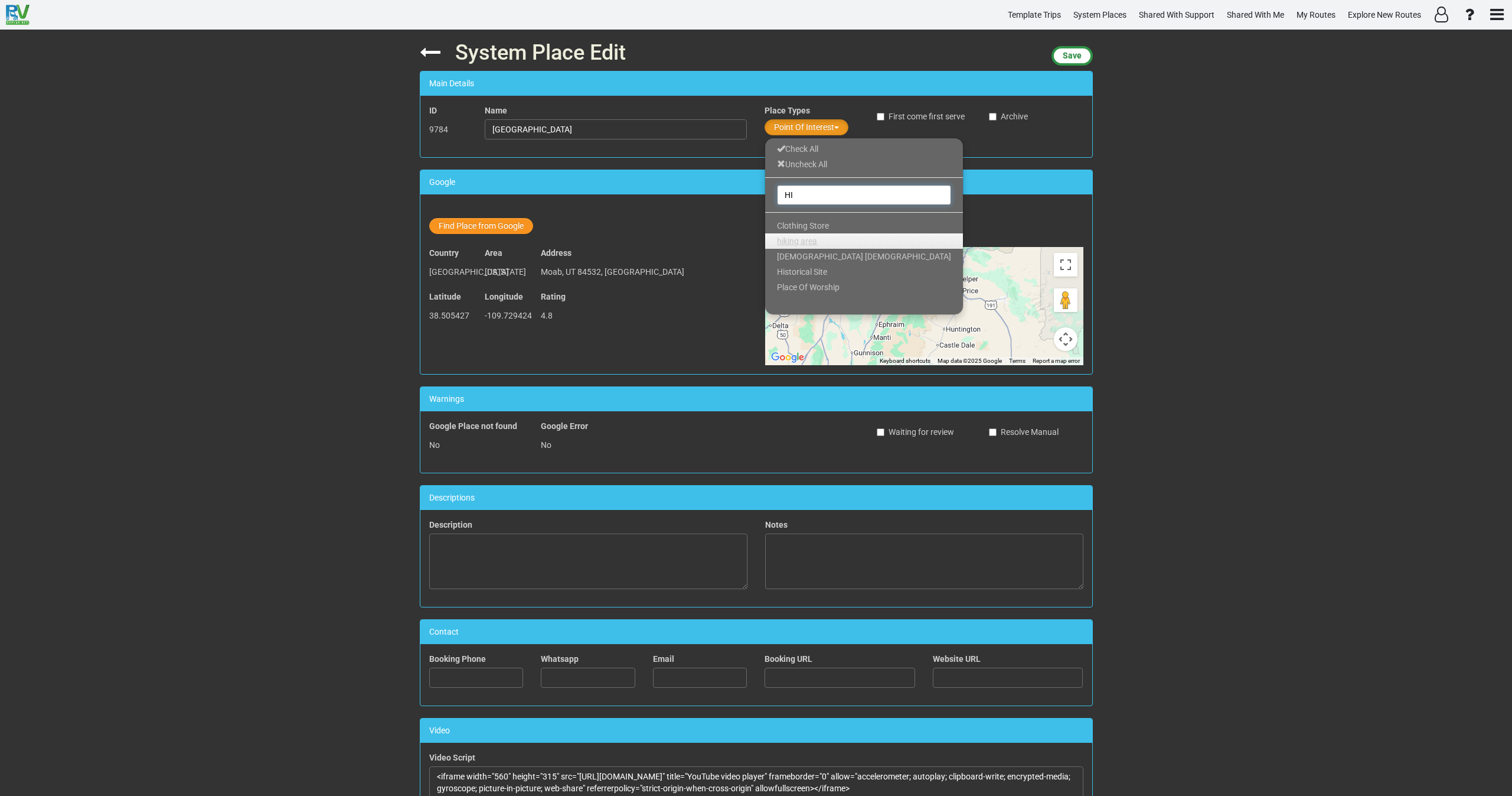
type input "HI"
click at [804, 237] on span "hiking area" at bounding box center [797, 241] width 40 height 10
drag, startPoint x: 1076, startPoint y: 55, endPoint x: 1068, endPoint y: 84, distance: 30.1
click at [1075, 56] on span "Save" at bounding box center [1071, 56] width 19 height 10
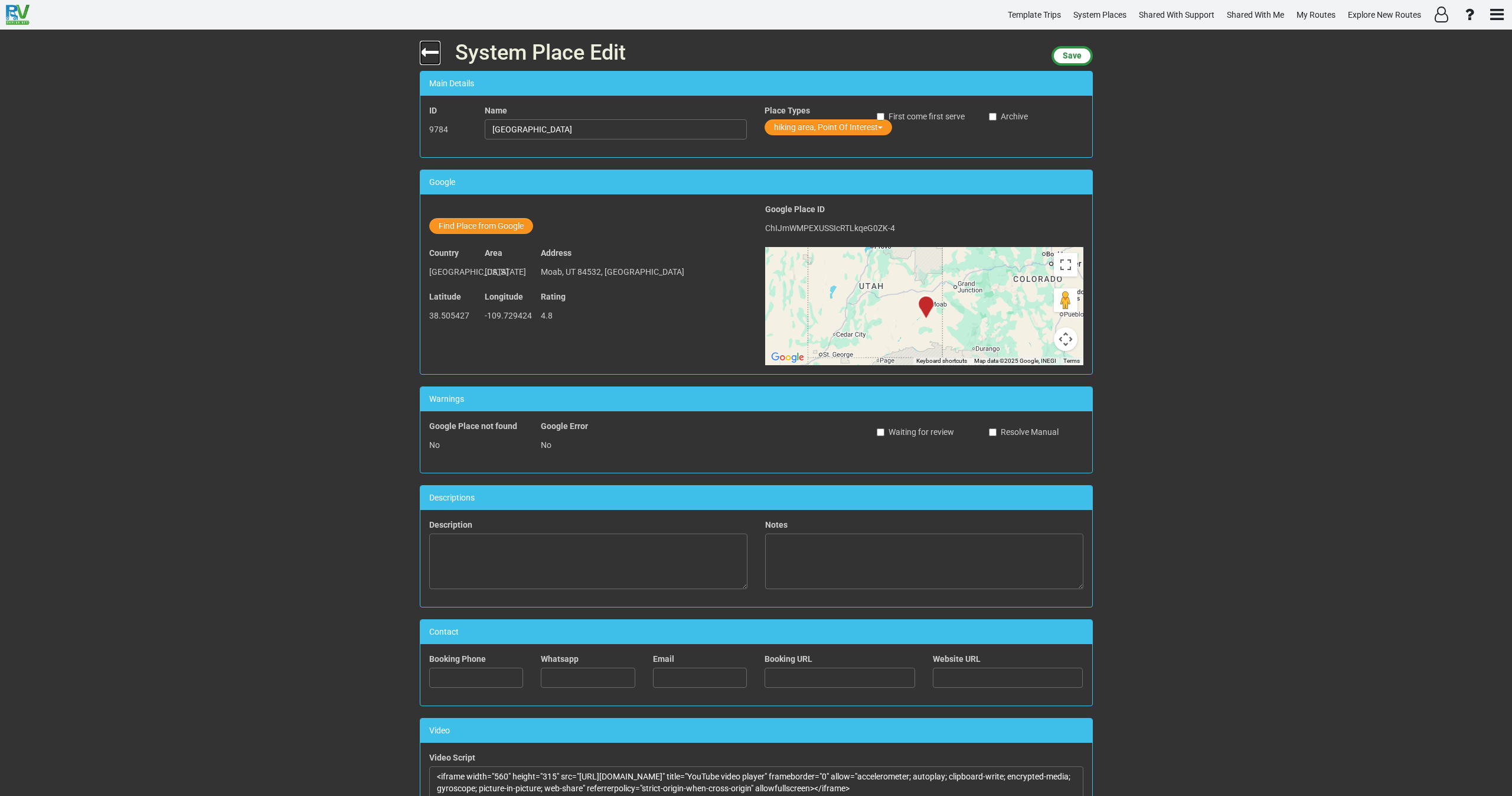
click at [424, 51] on icon at bounding box center [429, 52] width 21 height 21
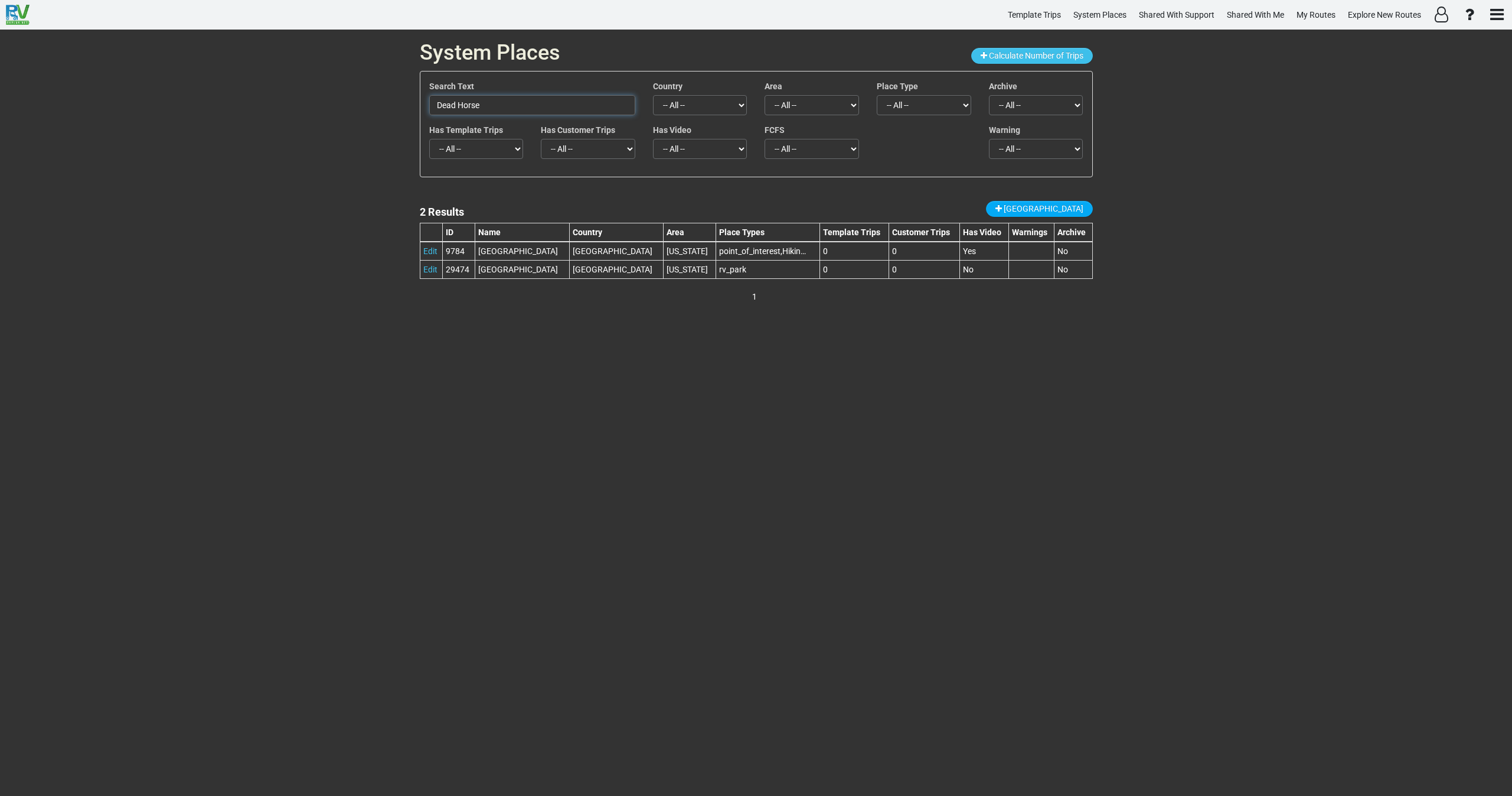
drag, startPoint x: 505, startPoint y: 100, endPoint x: 384, endPoint y: 110, distance: 121.4
click at [388, 108] on div "System Places Calculate Number of Trips Search Text Dead Horse Country -- All -…" at bounding box center [756, 412] width 1512 height 766
paste input "Verde Canyon Railroad"
drag, startPoint x: 538, startPoint y: 109, endPoint x: 327, endPoint y: 108, distance: 211.0
click at [329, 103] on div "System Places Calculate Number of Trips Search Text Verde Canyon Railroad Count…" at bounding box center [756, 412] width 1512 height 766
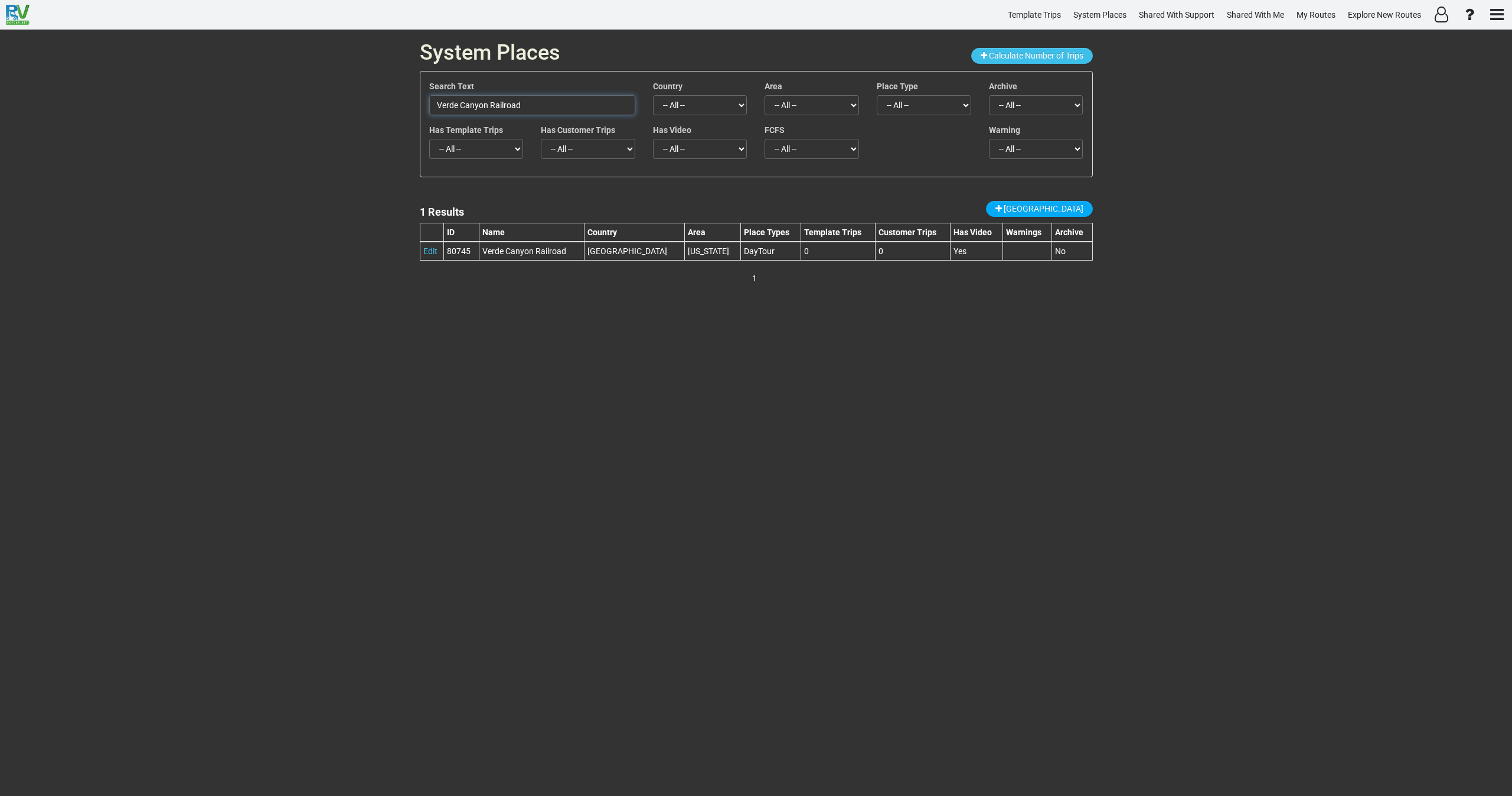
paste input "Clemenceau Heritage Museum"
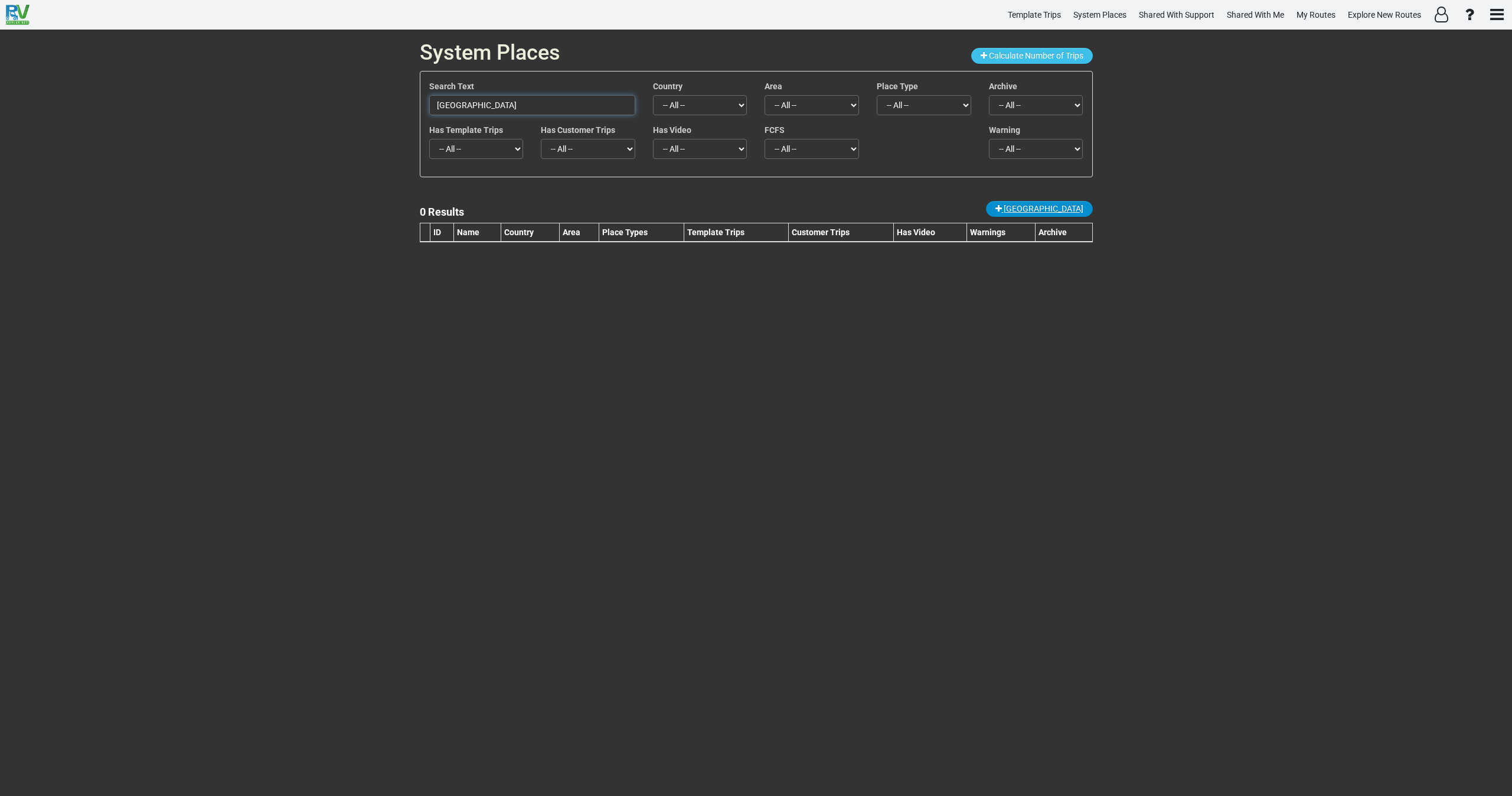
type input "Clemenceau Heritage Museum"
click at [1085, 209] on link "New Place" at bounding box center [1039, 209] width 107 height 16
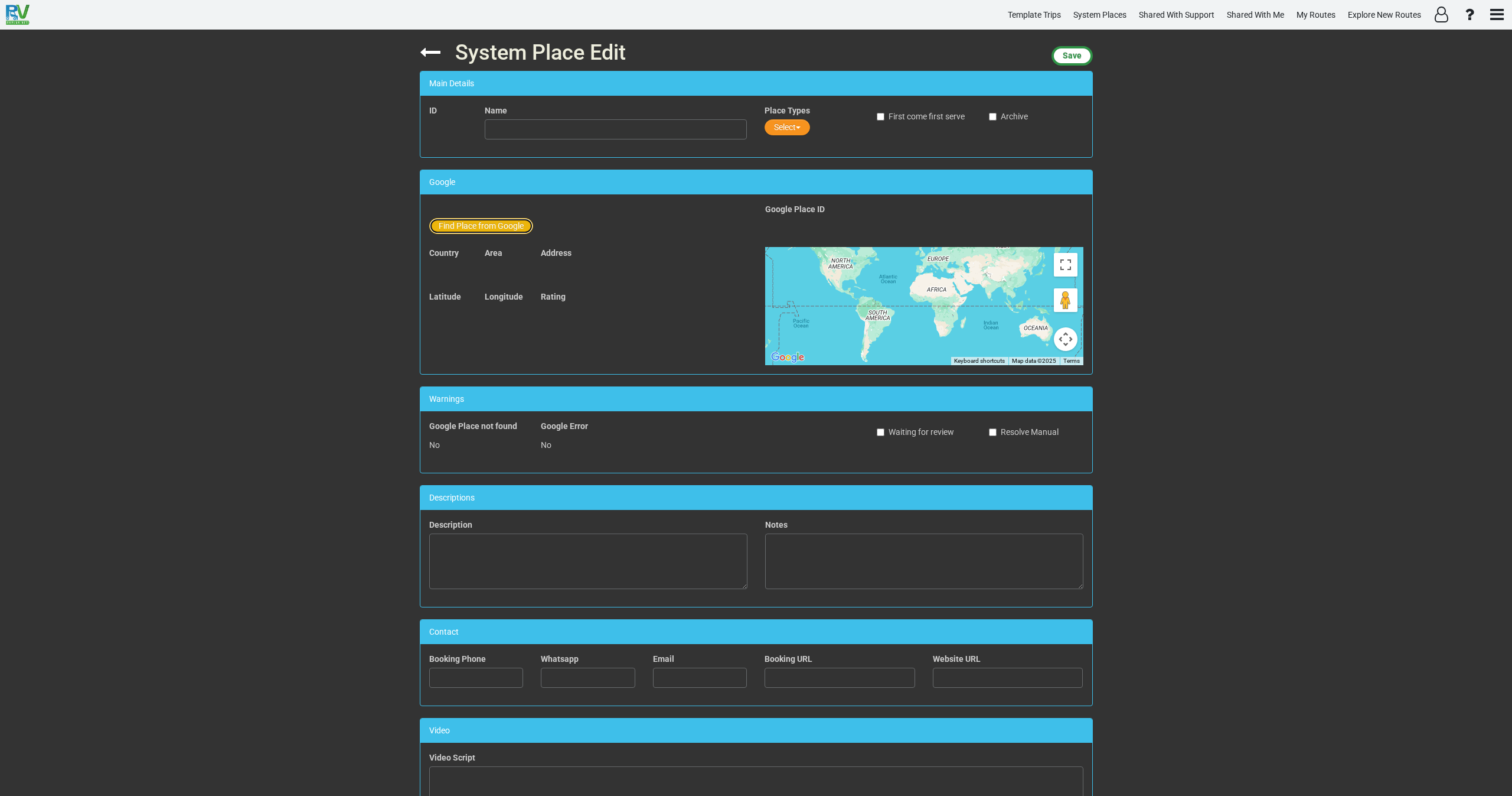
click at [477, 233] on button "Find Place from Google" at bounding box center [481, 225] width 104 height 16
click at [526, 235] on input "text" at bounding box center [616, 227] width 263 height 20
paste input "Clemenceau Heritage Museum"
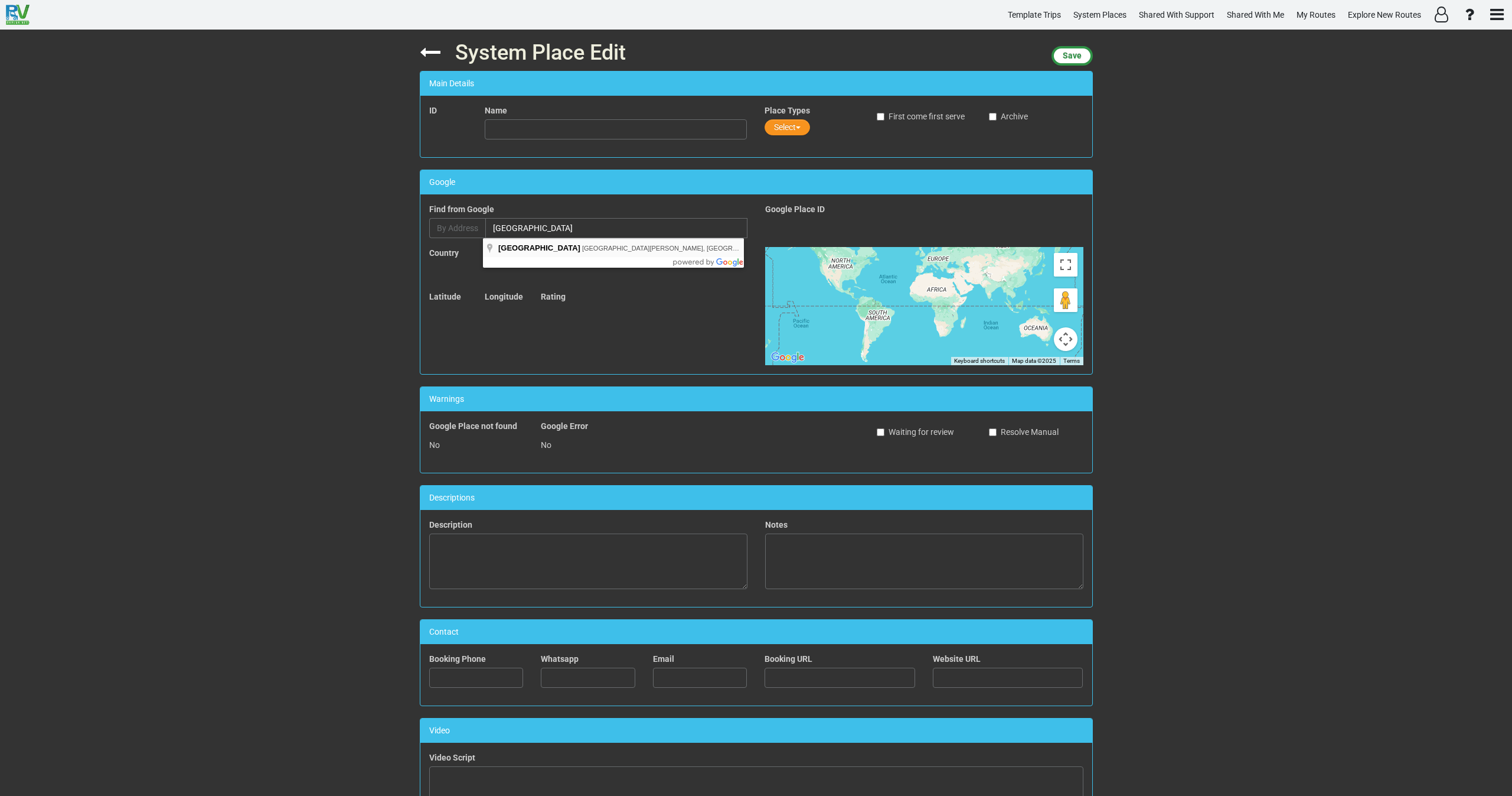
type input "Clemenceau Heritage Museum, N Willard St, Cottonwood, AZ, USA"
type input "Clemenceau Heritage Museum"
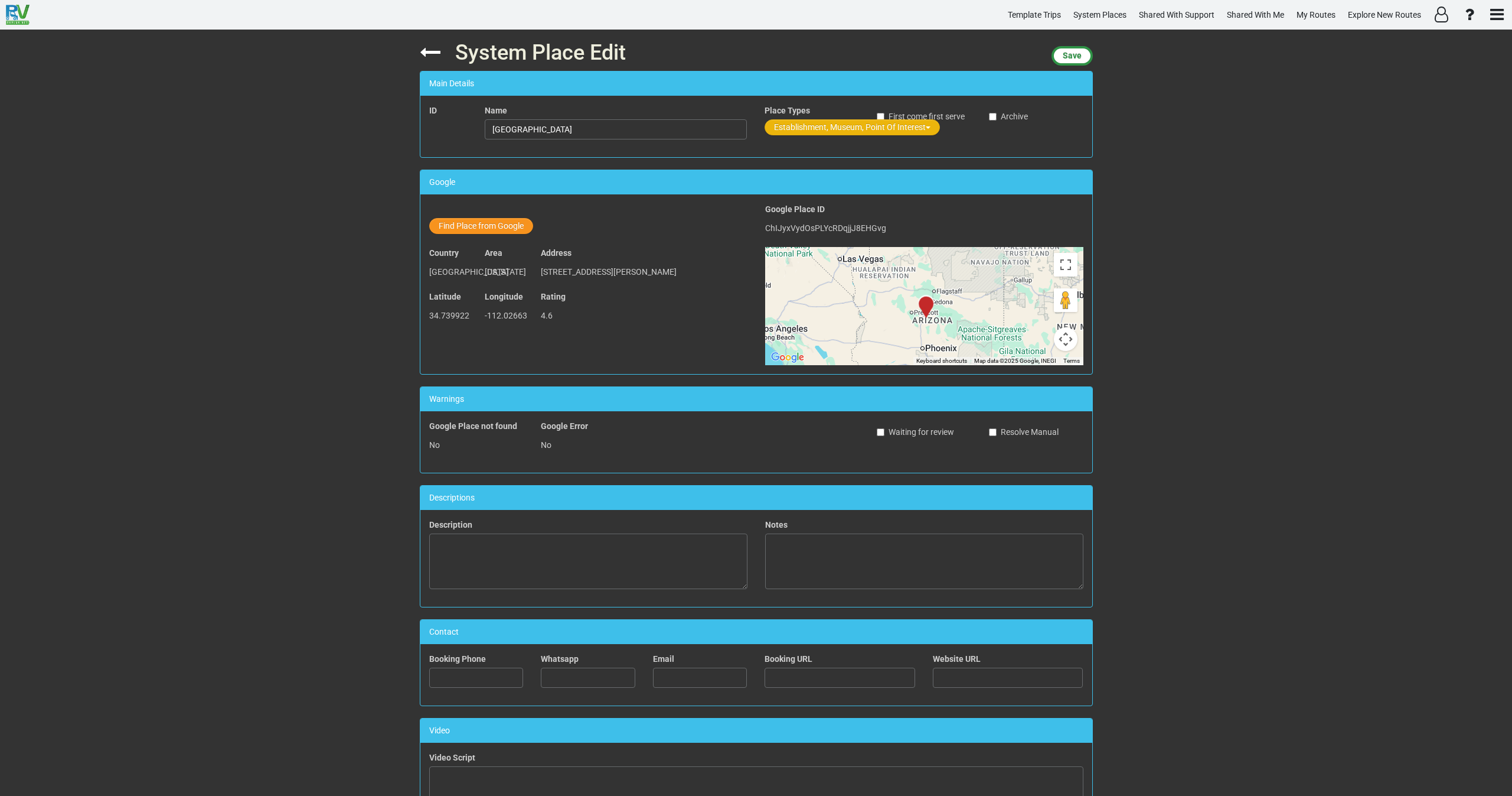
drag, startPoint x: 807, startPoint y: 124, endPoint x: 803, endPoint y: 135, distance: 11.7
click at [807, 124] on button "Establishment, Museum, Point Of Interest" at bounding box center [852, 127] width 175 height 16
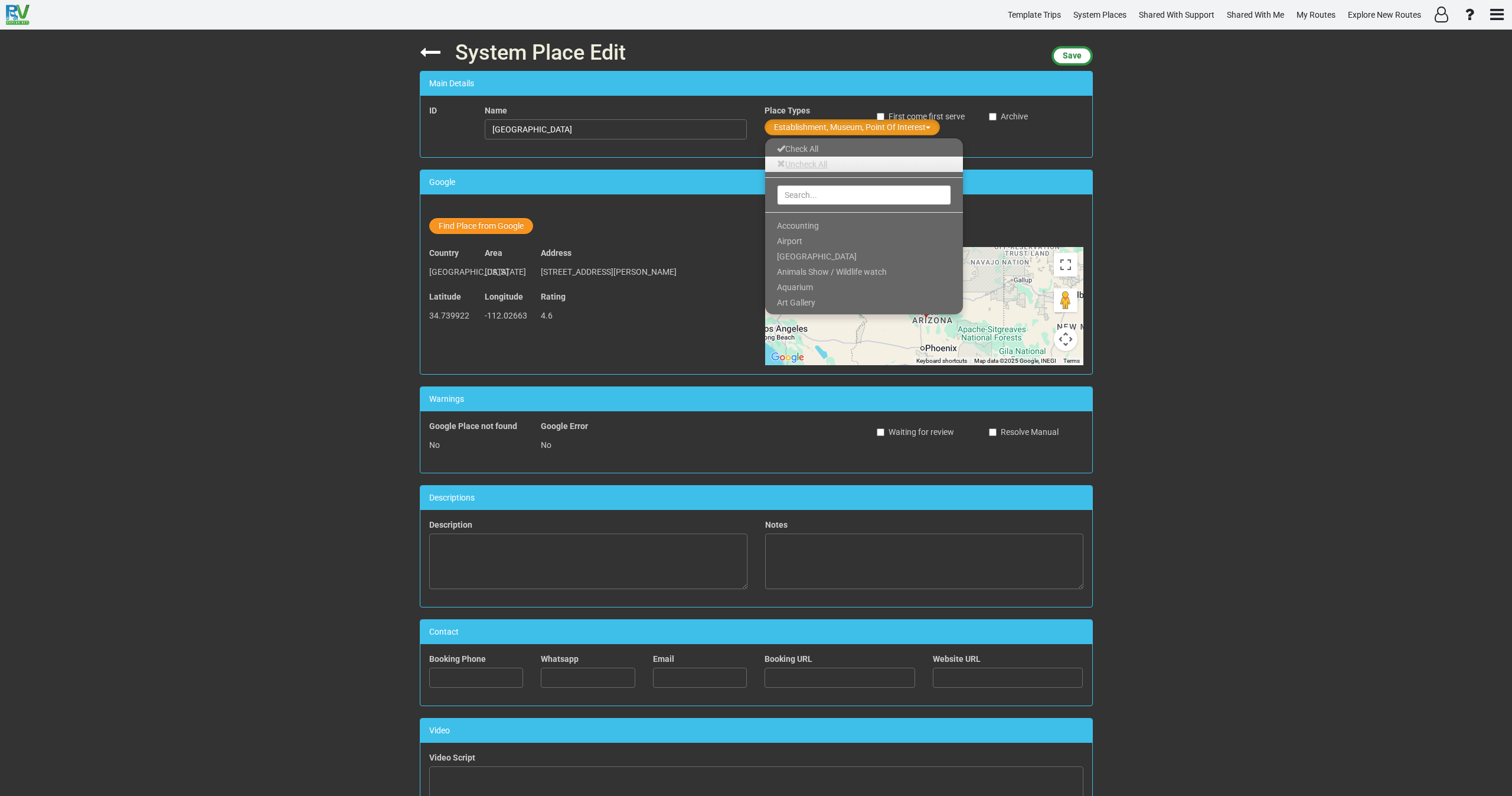
click at [807, 169] on link "Uncheck All" at bounding box center [864, 165] width 198 height 16
drag, startPoint x: 811, startPoint y: 194, endPoint x: 810, endPoint y: 213, distance: 19.0
click at [811, 196] on input "text" at bounding box center [864, 195] width 174 height 20
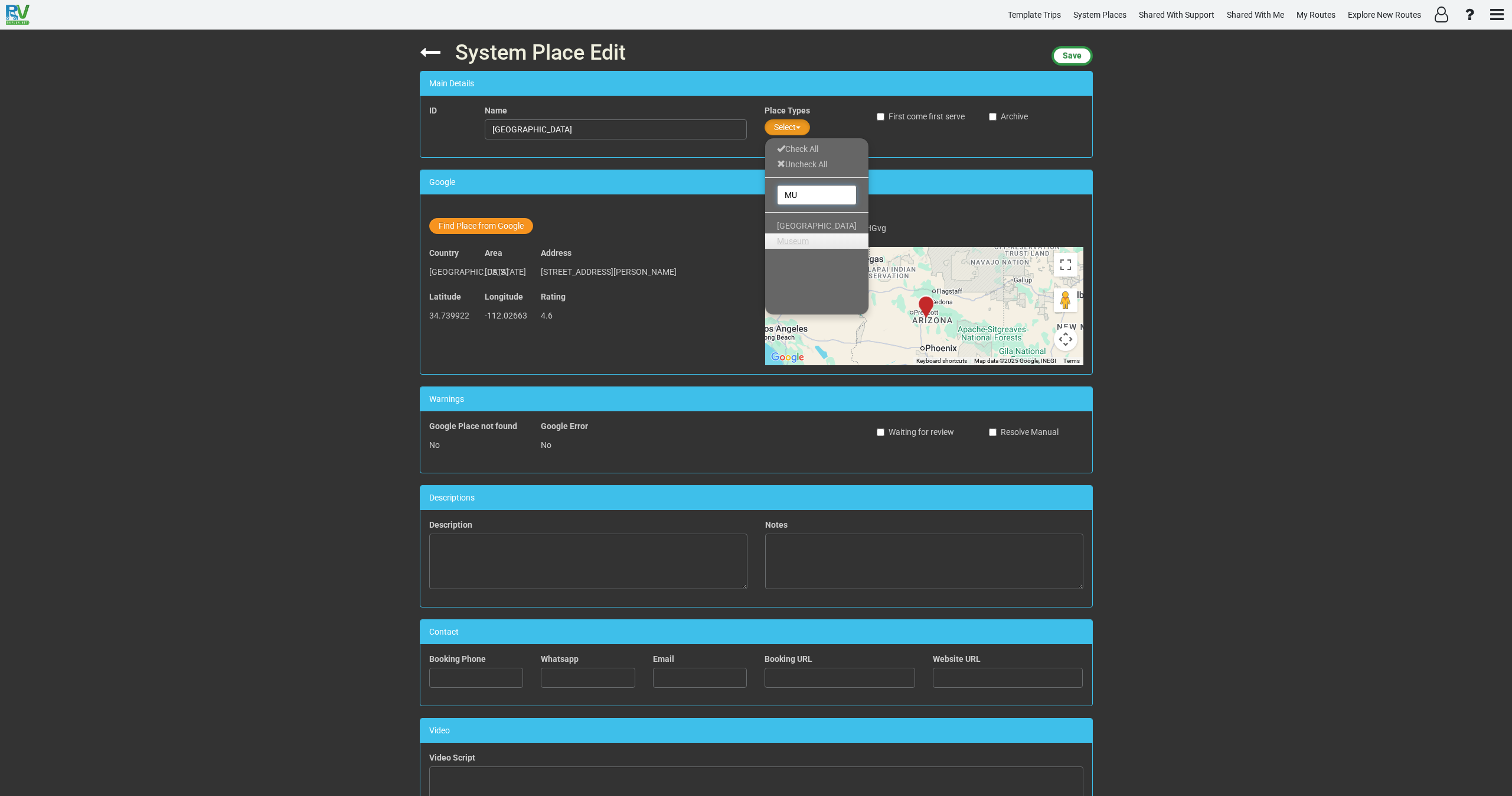
type input "MU"
click at [808, 241] on link "Museum" at bounding box center [816, 241] width 103 height 16
click at [1065, 60] on span "Save" at bounding box center [1071, 56] width 19 height 10
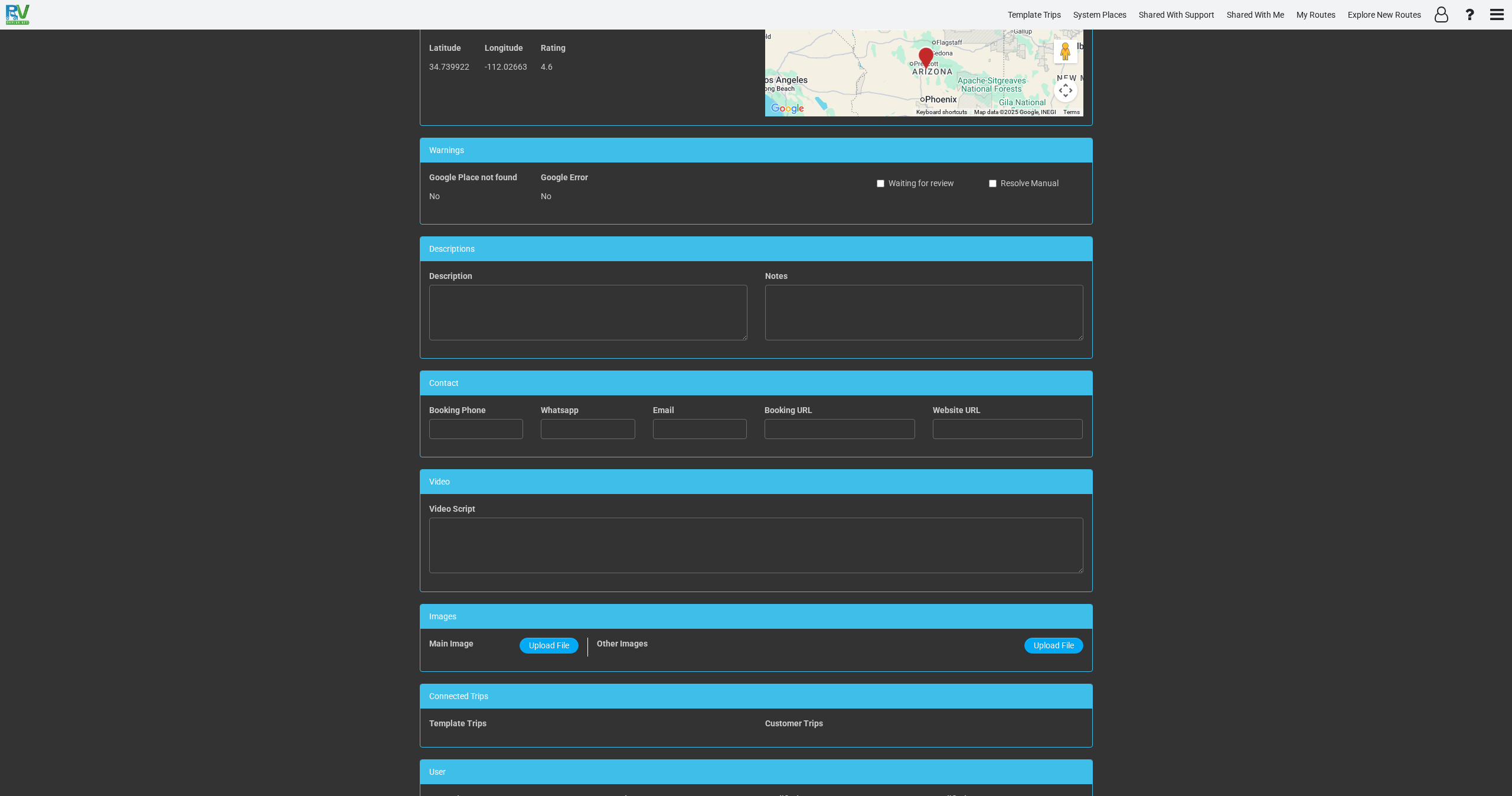
scroll to position [266, 0]
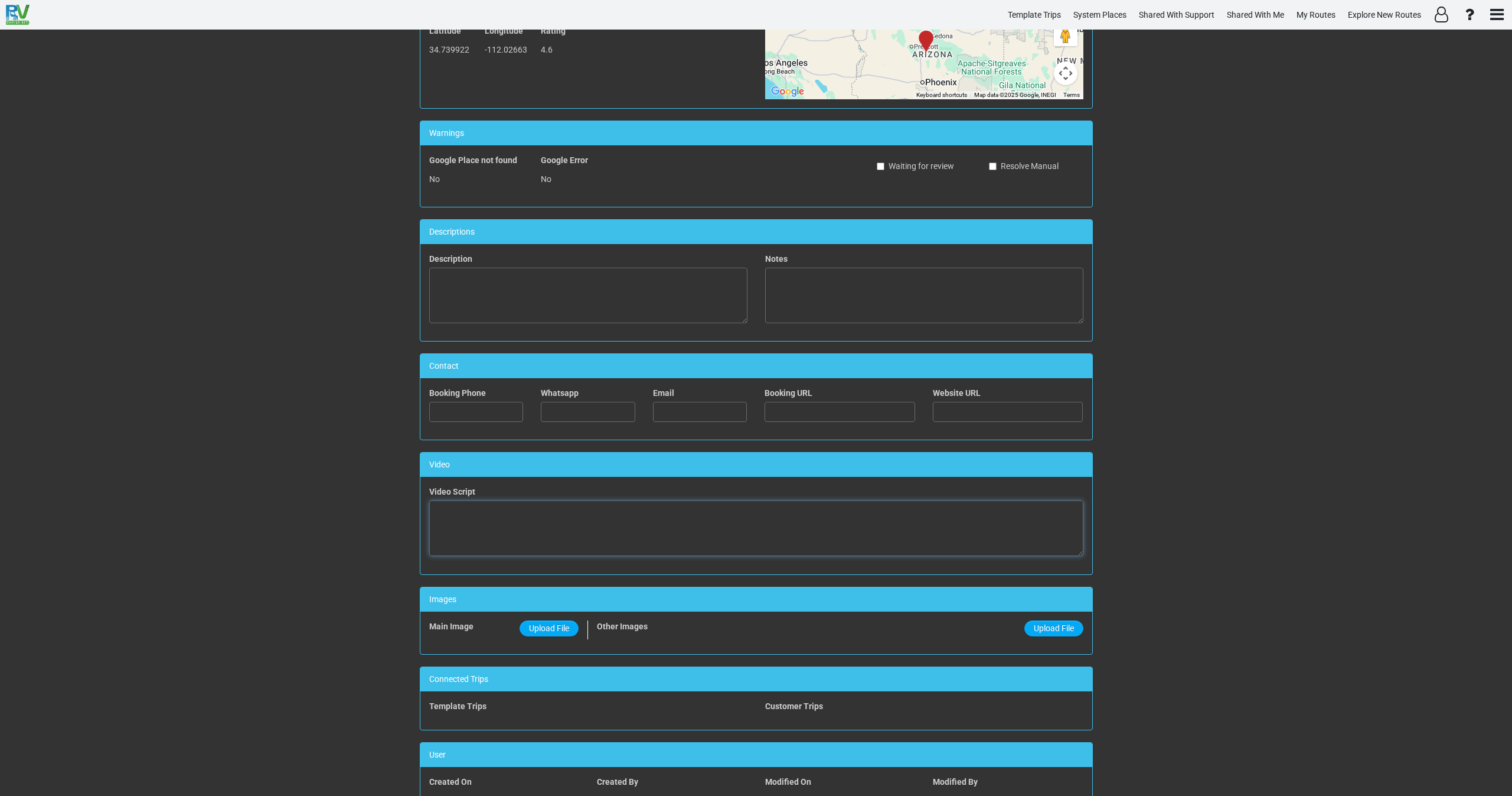
click at [578, 527] on textarea at bounding box center [756, 527] width 655 height 56
paste textarea "<iframe width="560" height="315" src="https://www.youtube.com/embed/sU2SvsNBRi0…"
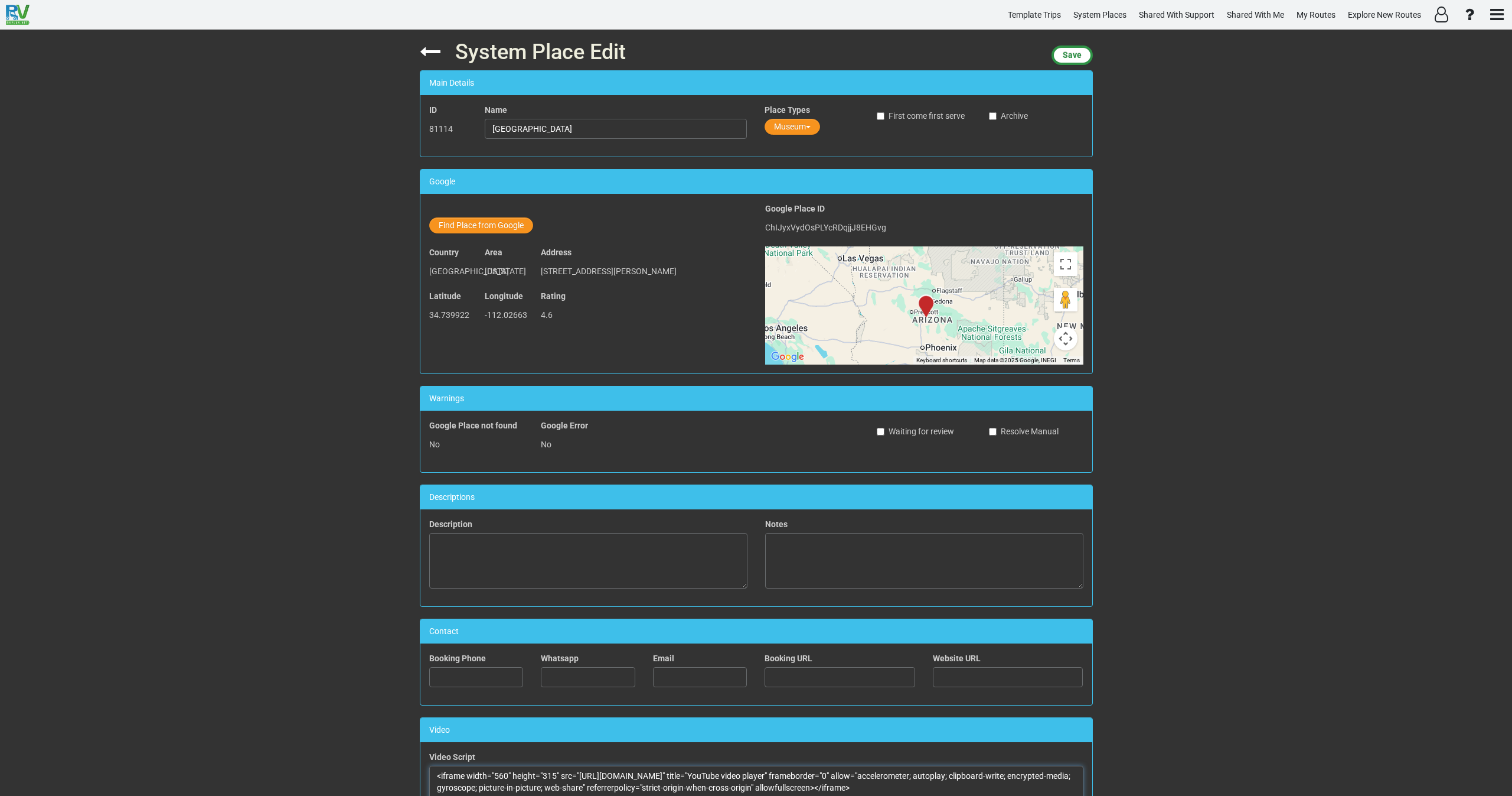
scroll to position [0, 0]
type textarea "<iframe width="560" height="315" src="https://www.youtube.com/embed/sU2SvsNBRi0…"
click at [1078, 53] on span "Save" at bounding box center [1071, 56] width 19 height 10
drag, startPoint x: 1076, startPoint y: 54, endPoint x: 921, endPoint y: 96, distance: 160.6
click at [1076, 54] on span "Save" at bounding box center [1071, 56] width 19 height 10
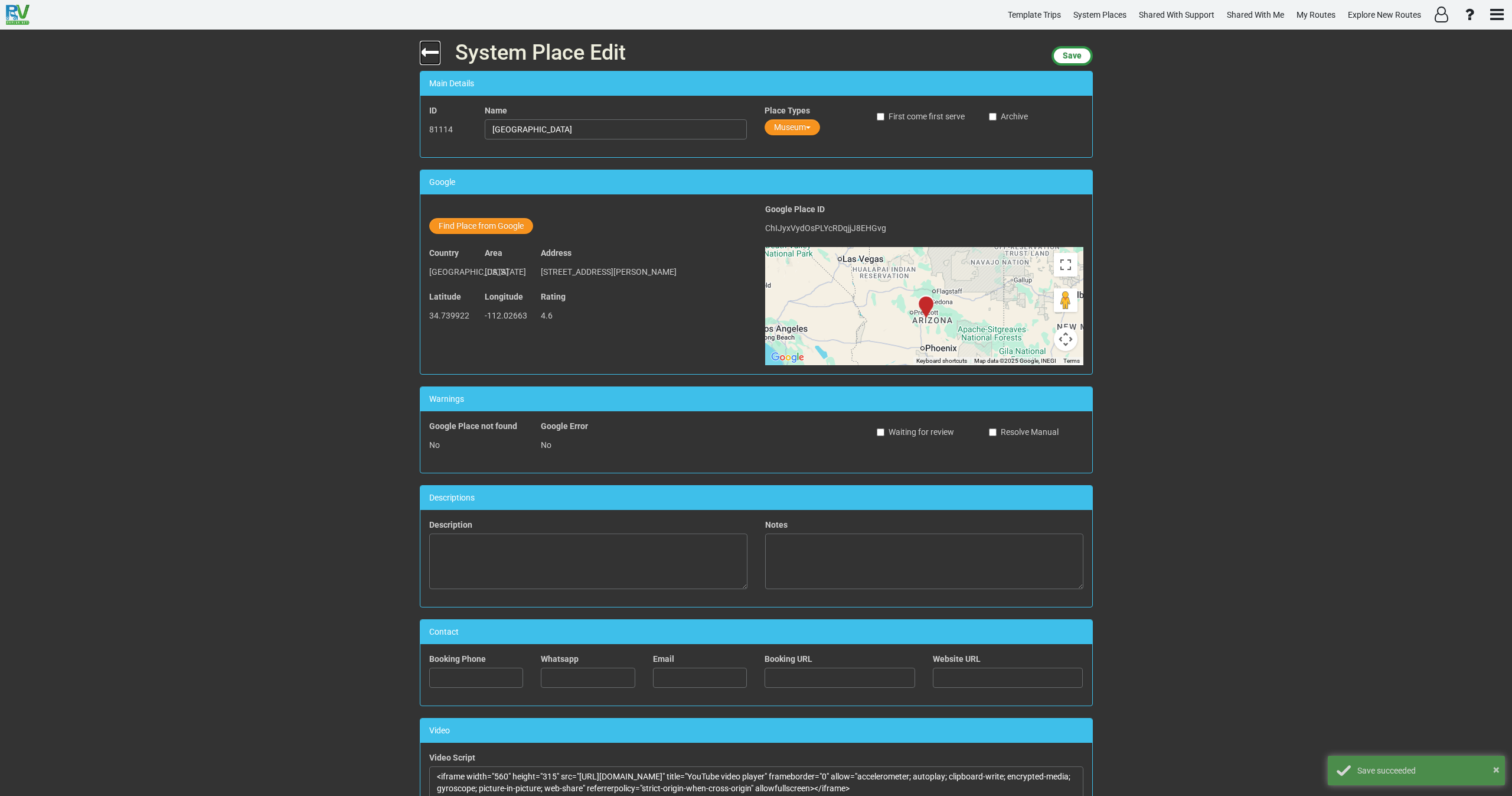
click at [427, 53] on icon at bounding box center [429, 52] width 21 height 21
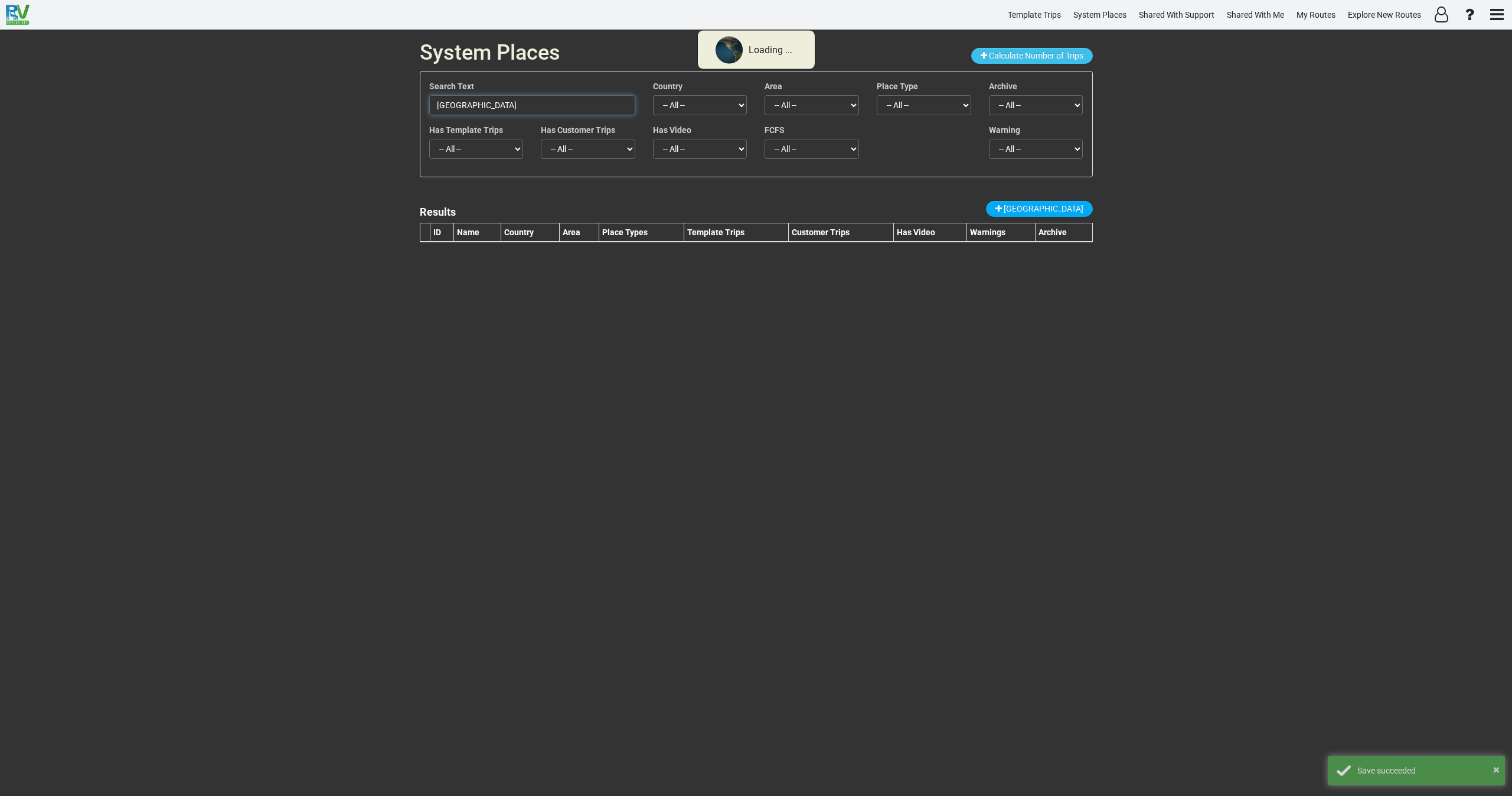
drag, startPoint x: 463, startPoint y: 113, endPoint x: 338, endPoint y: 116, distance: 125.0
click at [338, 115] on div "System Places Calculate Number of Trips Search Text Clemenceau Heritage Museum …" at bounding box center [756, 412] width 1512 height 766
paste input "Montezuma Castle Visitor Center"
type input "Montezuma Castle Visitor Center"
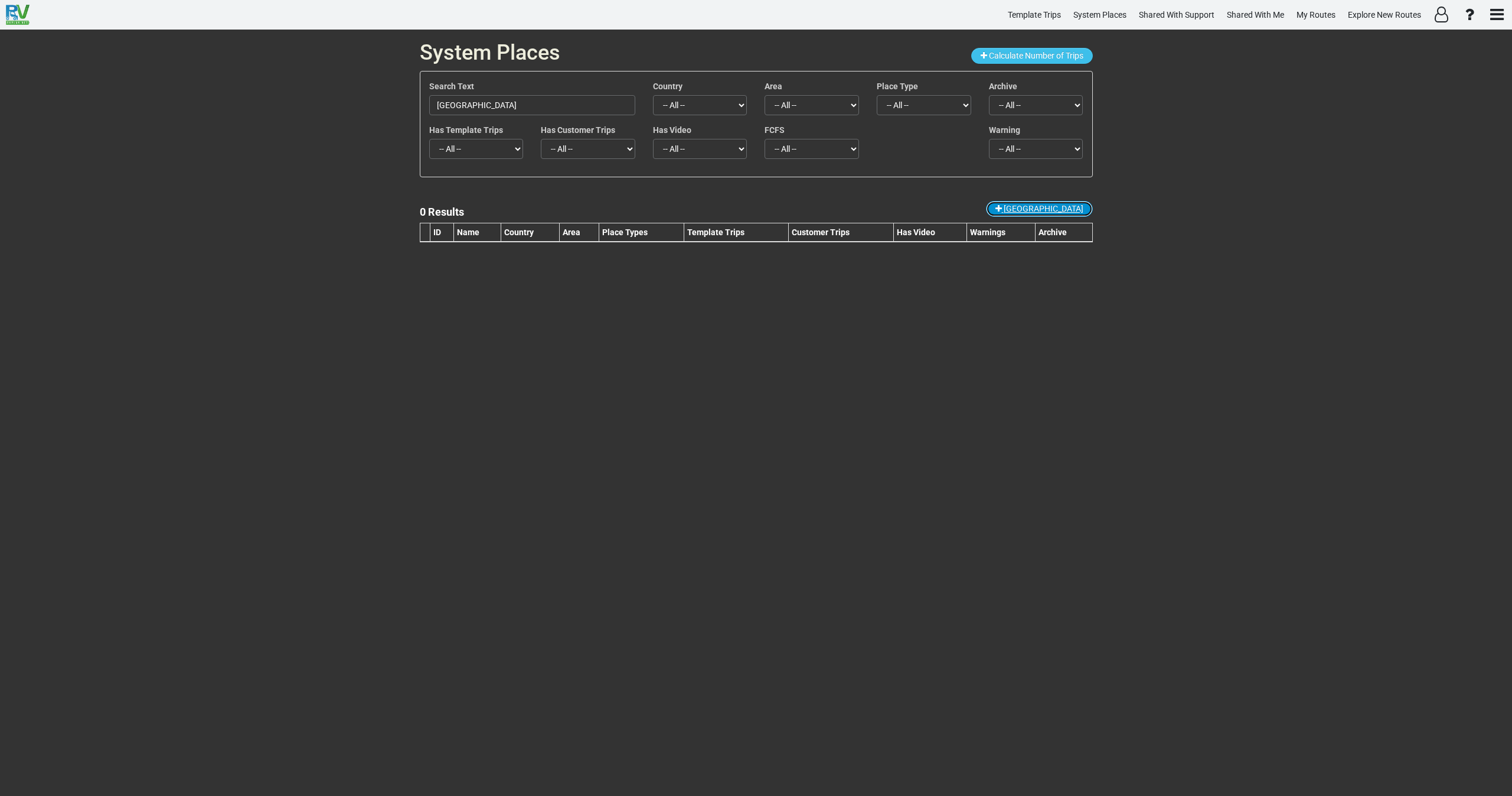
click at [1070, 204] on span "New Place" at bounding box center [1043, 209] width 79 height 10
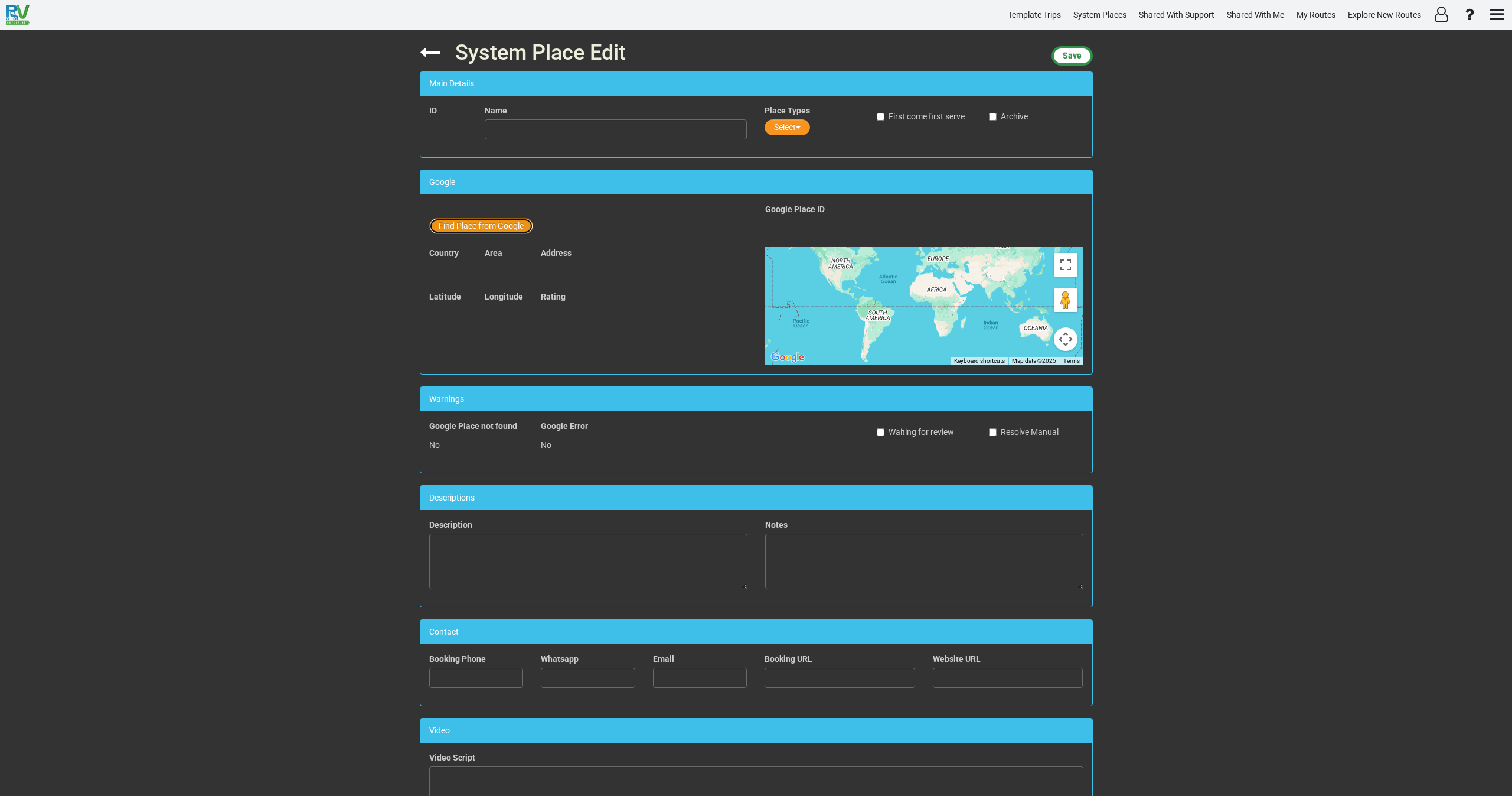
drag, startPoint x: 461, startPoint y: 224, endPoint x: 485, endPoint y: 228, distance: 24.3
click at [464, 225] on button "Find Place from Google" at bounding box center [481, 225] width 104 height 16
drag, startPoint x: 500, startPoint y: 233, endPoint x: 506, endPoint y: 234, distance: 6.1
click at [501, 233] on input "text" at bounding box center [616, 227] width 263 height 20
paste input "Montezuma Castle Visitor Center"
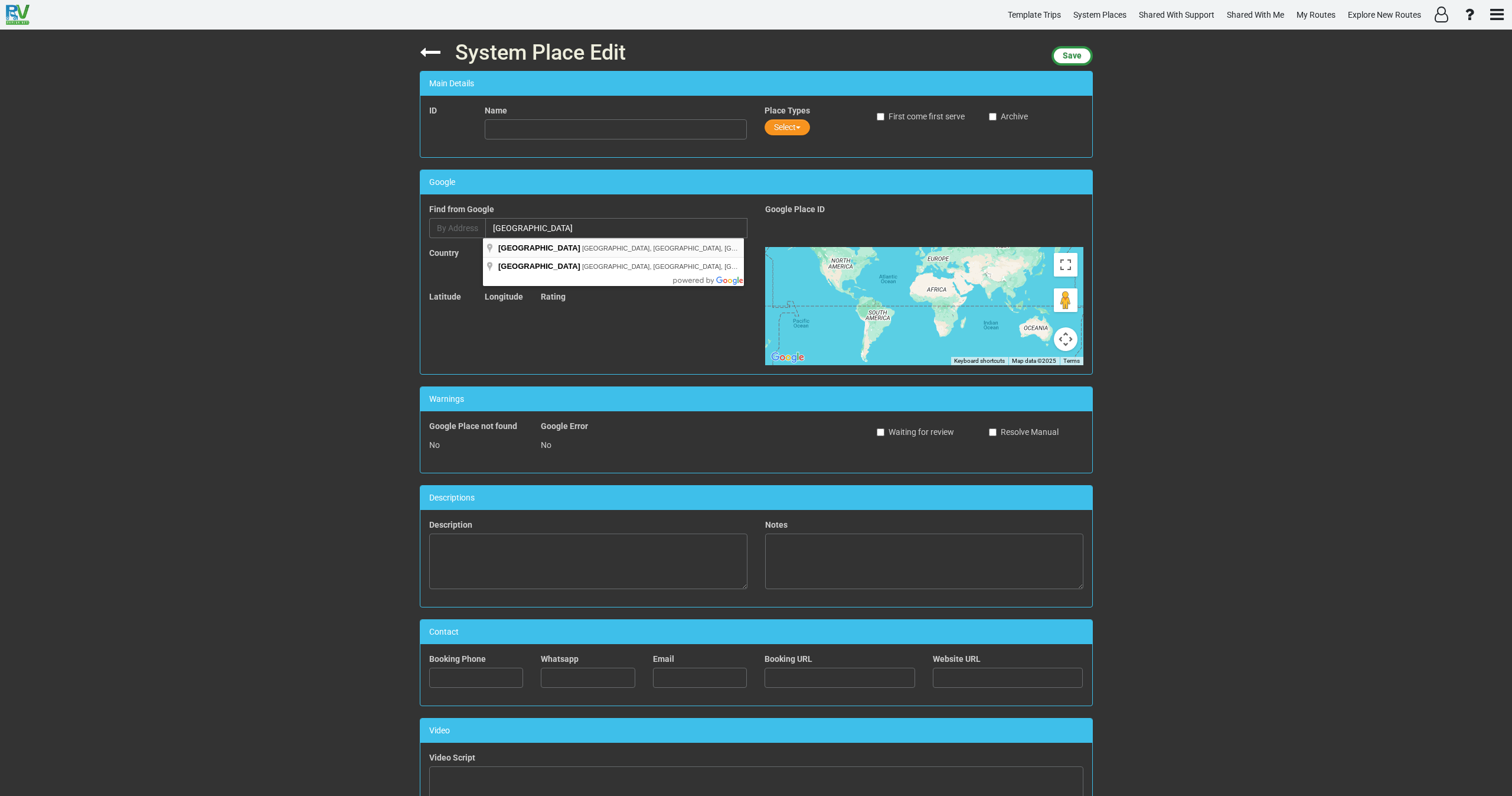
type input "Montezuma Castle Visitor Center, Montezuma Castle Road, Camp Verde, AZ, USA"
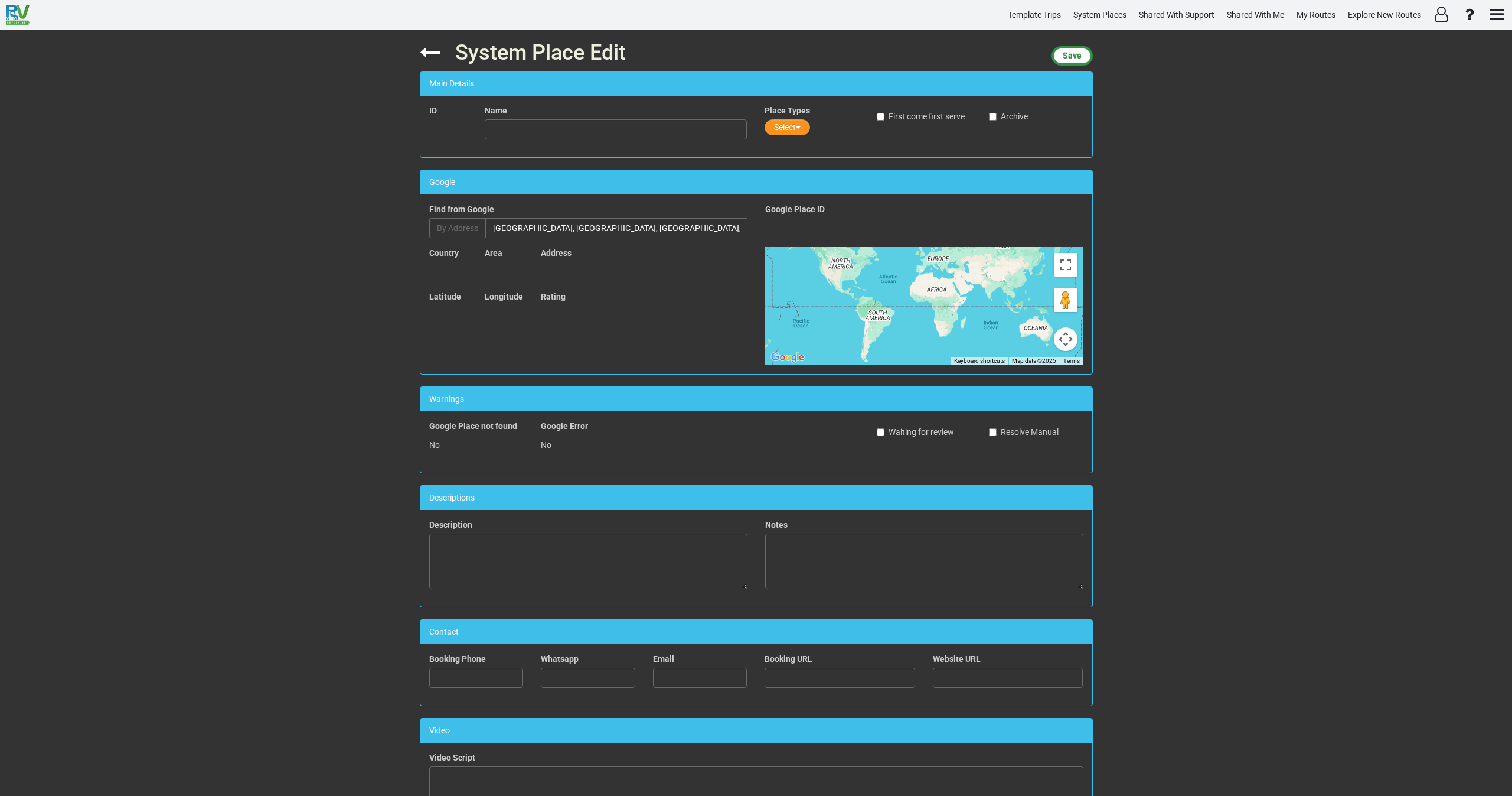
type input "Montezuma Castle Visitor Center"
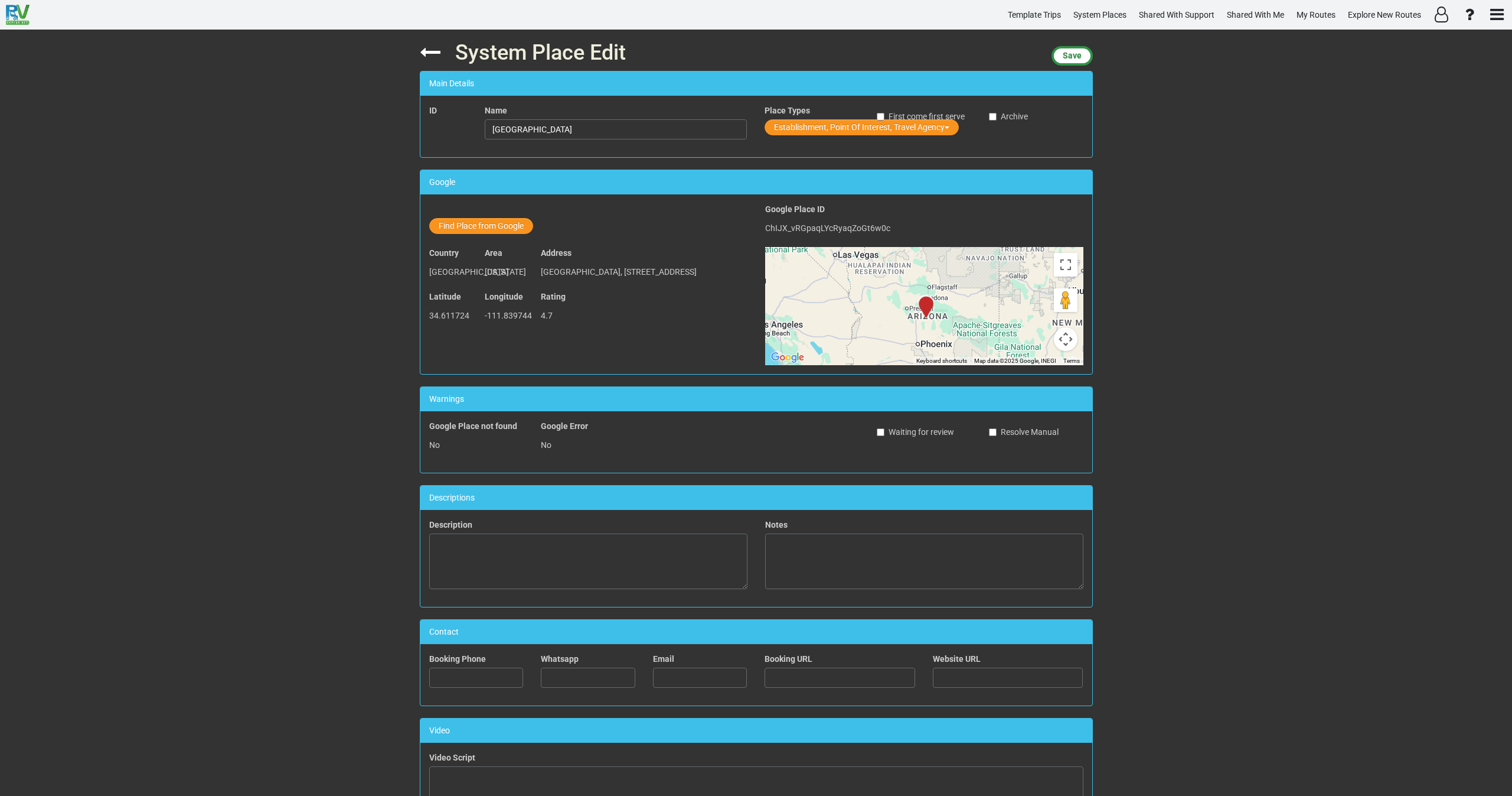
scroll to position [243, 0]
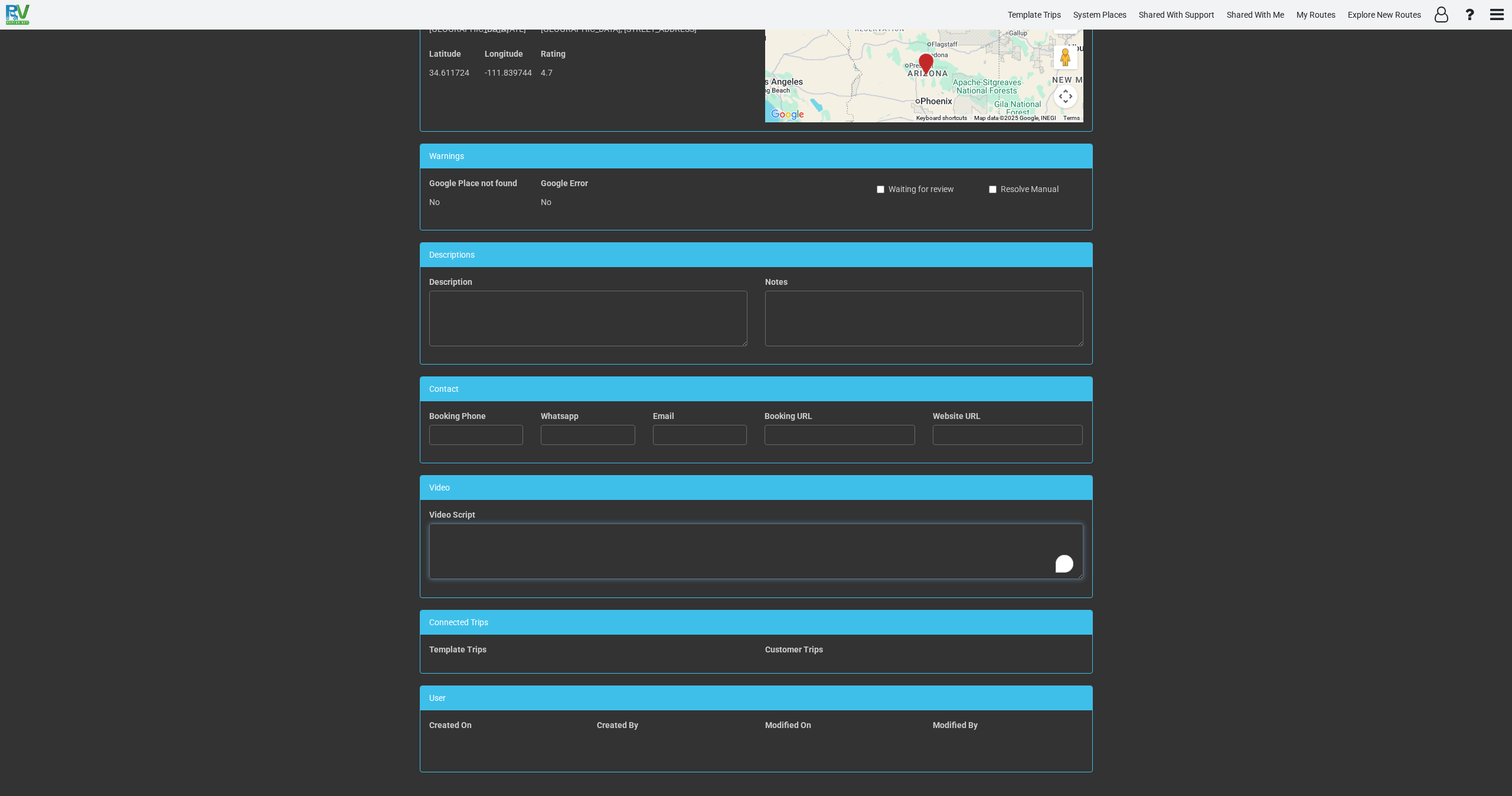
click at [664, 545] on textarea "To enrich screen reader interactions, please activate Accessibility in Grammarl…" at bounding box center [756, 551] width 655 height 56
paste textarea "<iframe width="560" height="315" src="https://www.youtube.com/embed/-v-87MbT9aQ…"
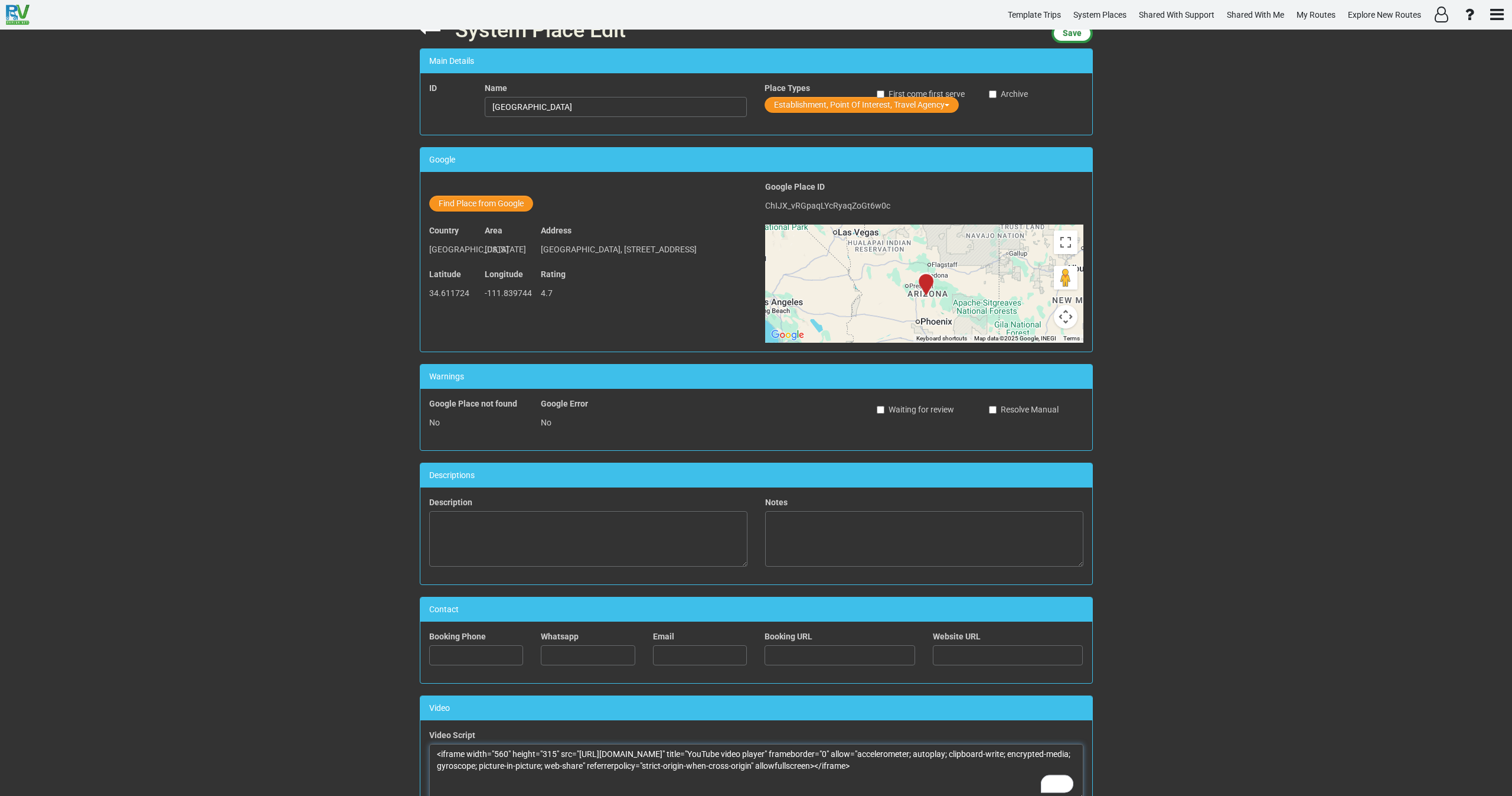
scroll to position [0, 0]
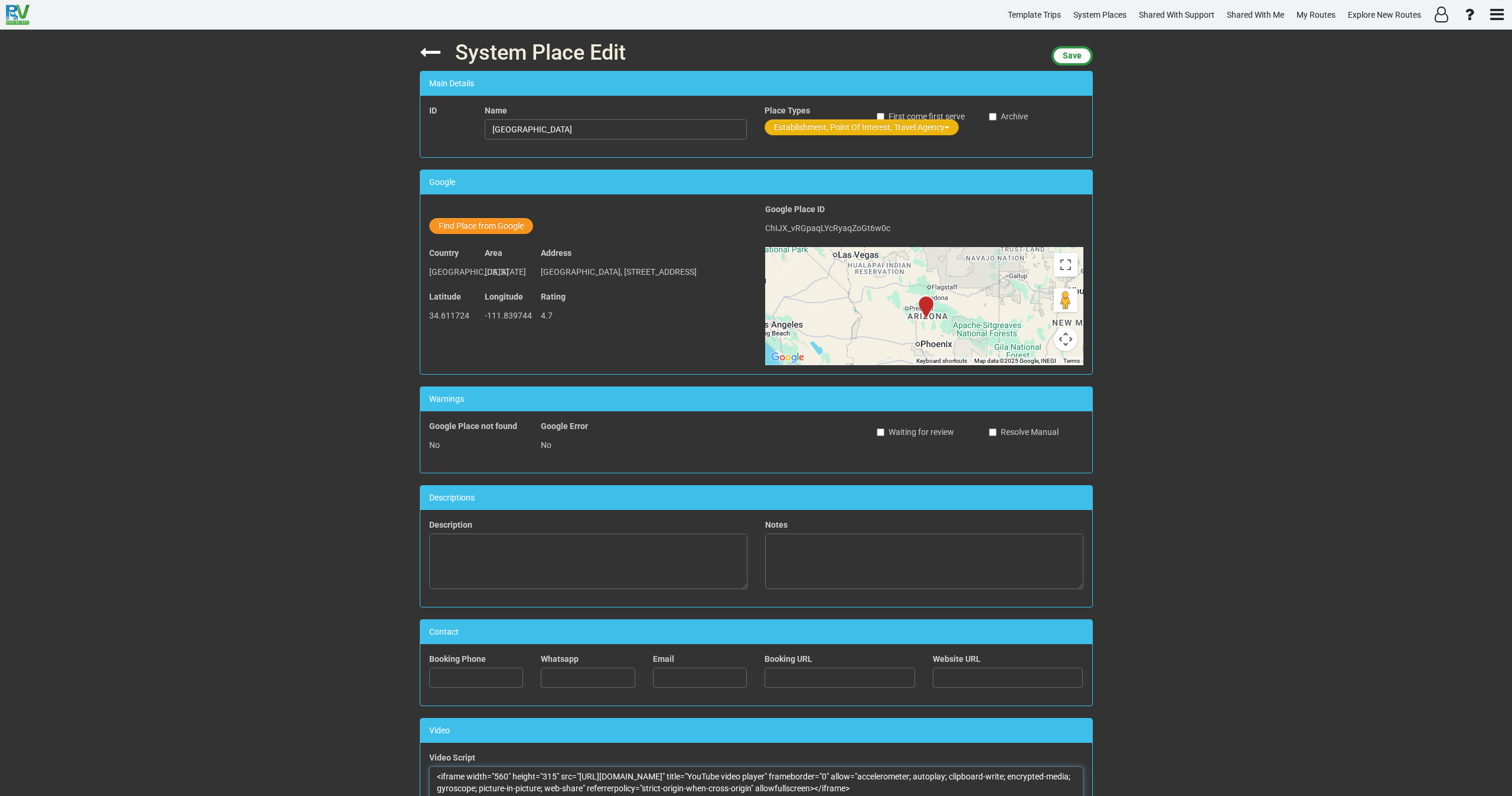
type textarea "<iframe width="560" height="315" src="https://www.youtube.com/embed/-v-87MbT9aQ…"
click at [803, 126] on button "Establishment, Point Of Interest, Travel Agency" at bounding box center [861, 127] width 194 height 16
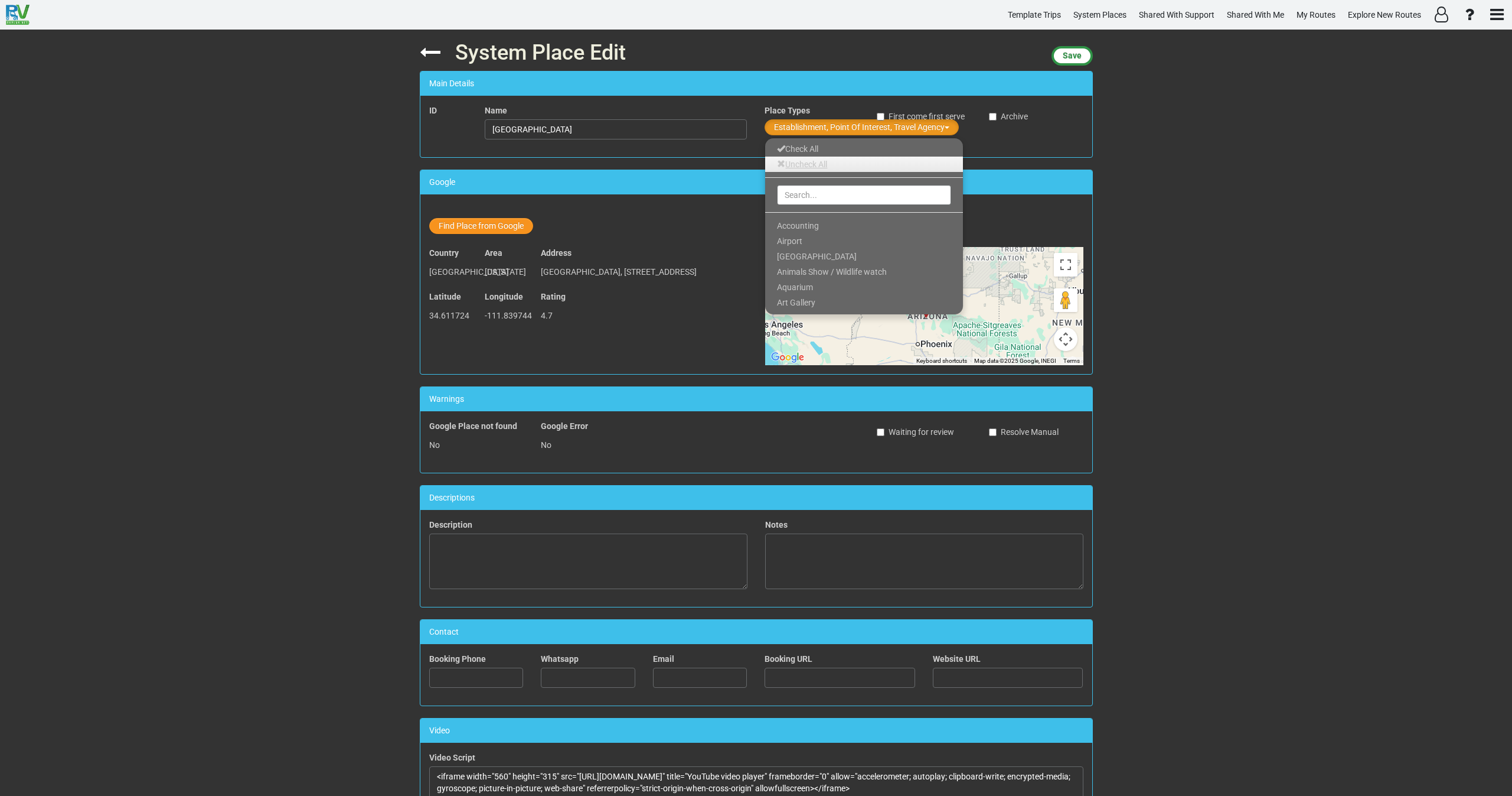
click at [802, 162] on link "Uncheck All" at bounding box center [864, 165] width 198 height 16
click at [797, 198] on input "text" at bounding box center [864, 195] width 174 height 20
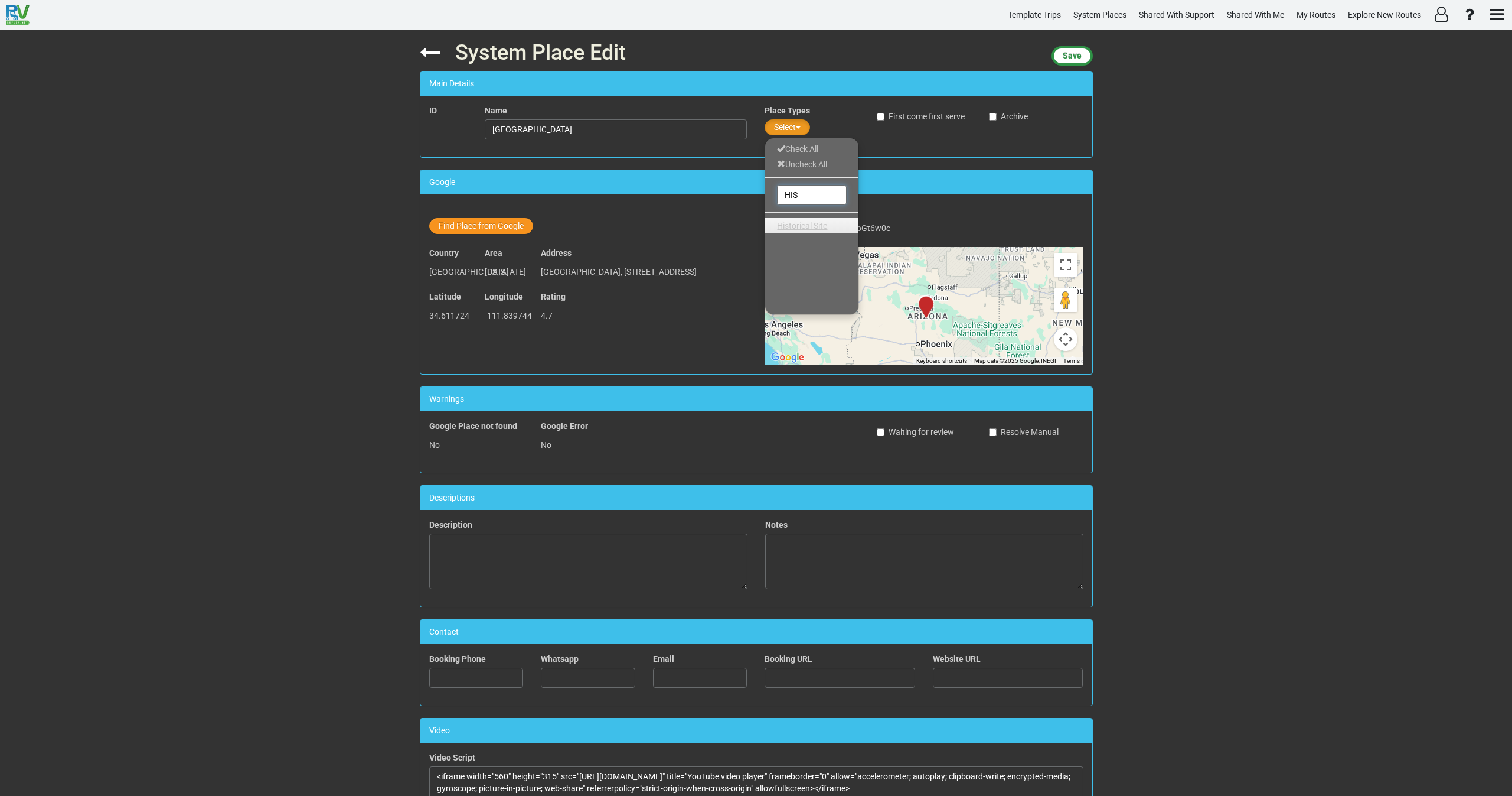
type input "HIS"
click at [796, 233] on ul "Check All Uncheck All HIS Historical Site 0 / 0 checked" at bounding box center [811, 225] width 94 height 177
click at [802, 224] on span "Historical Site" at bounding box center [802, 225] width 50 height 10
click at [803, 183] on div "HIS" at bounding box center [811, 195] width 93 height 24
drag, startPoint x: 1067, startPoint y: 55, endPoint x: 1049, endPoint y: 66, distance: 21.1
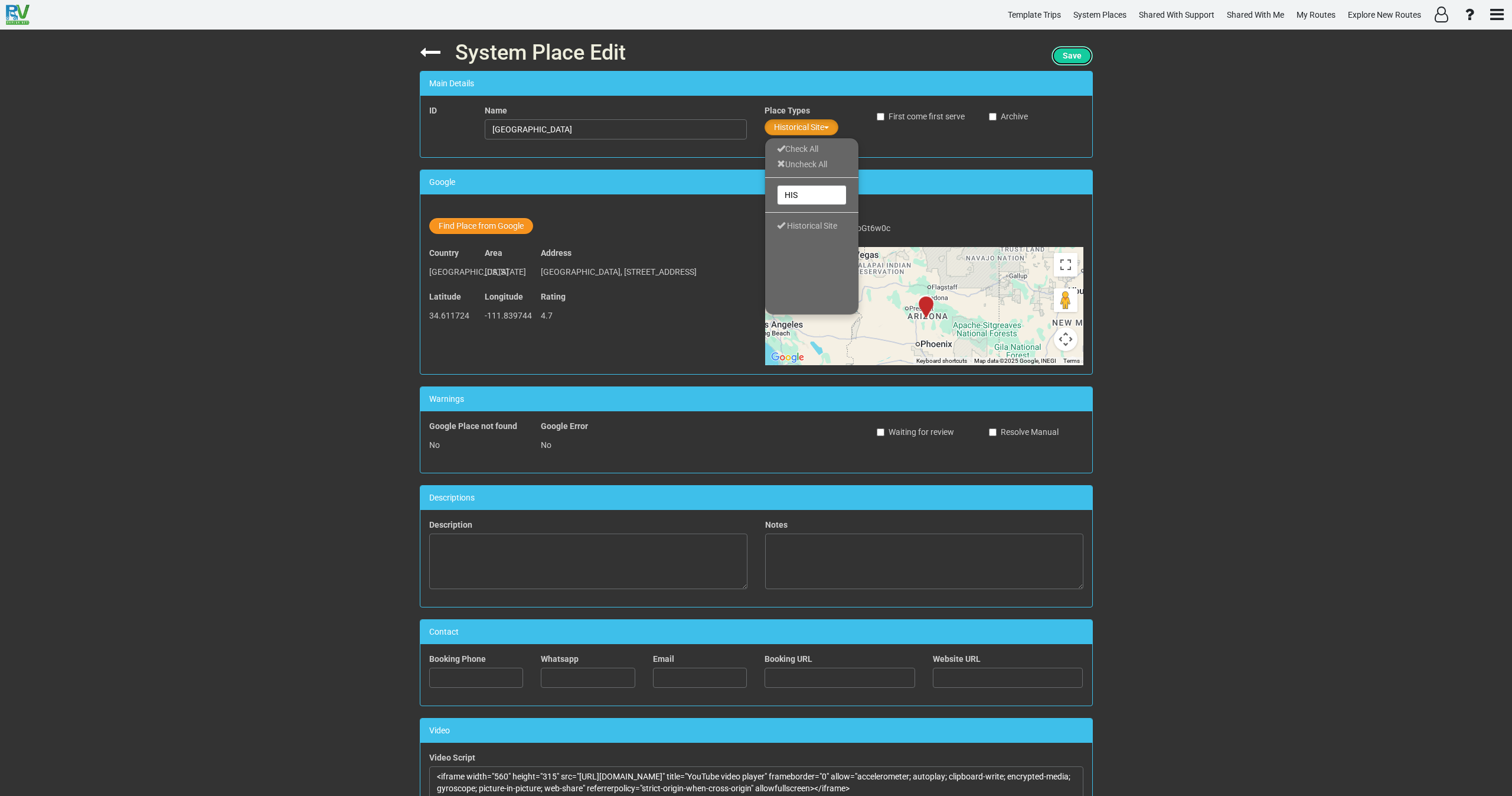
click at [1067, 56] on span "Save" at bounding box center [1071, 56] width 19 height 10
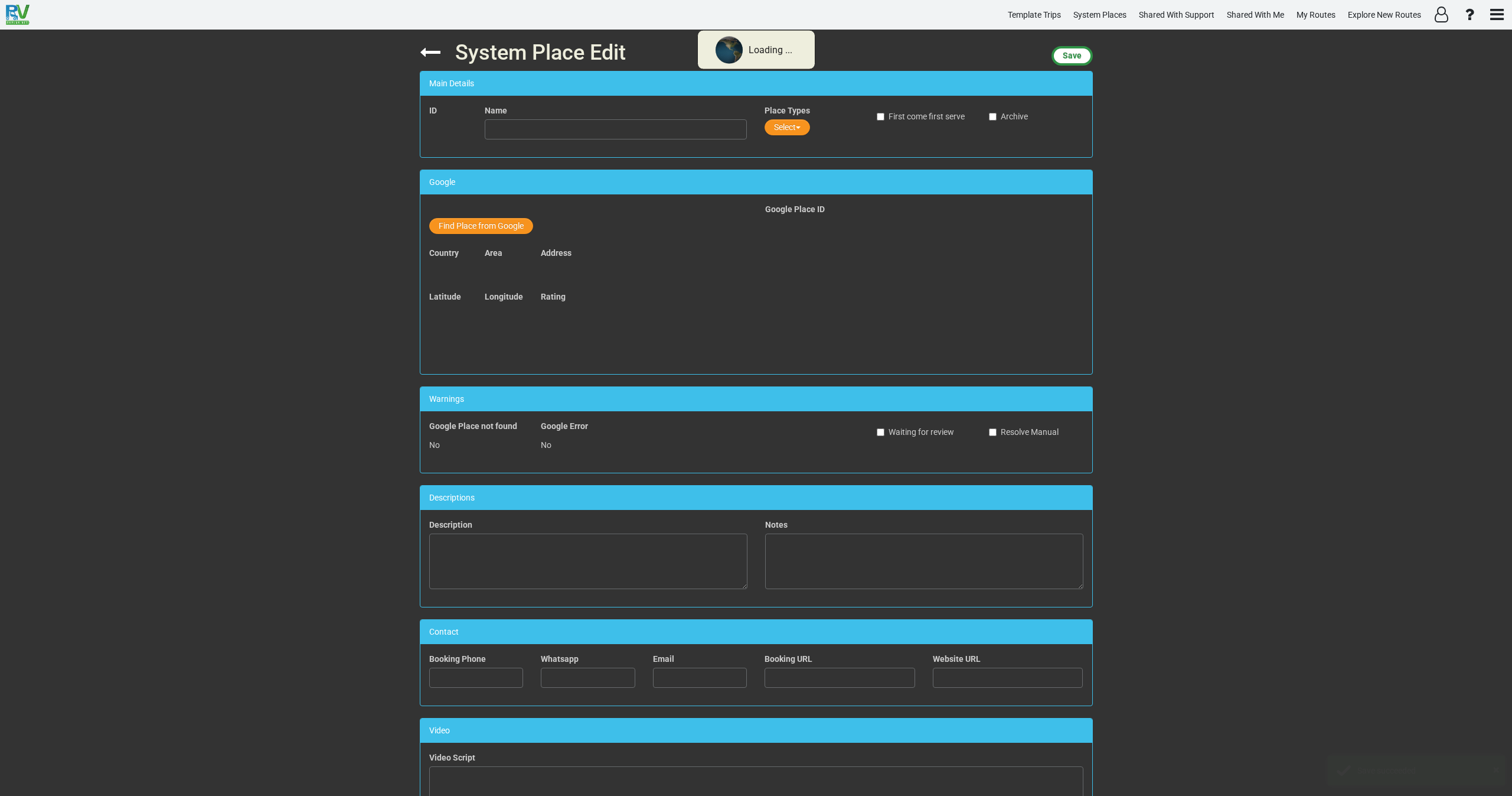
type input "Montezuma Castle Visitor Center"
type textarea "<iframe width="560" height="315" src="https://www.youtube.com/embed/-v-87MbT9aQ…"
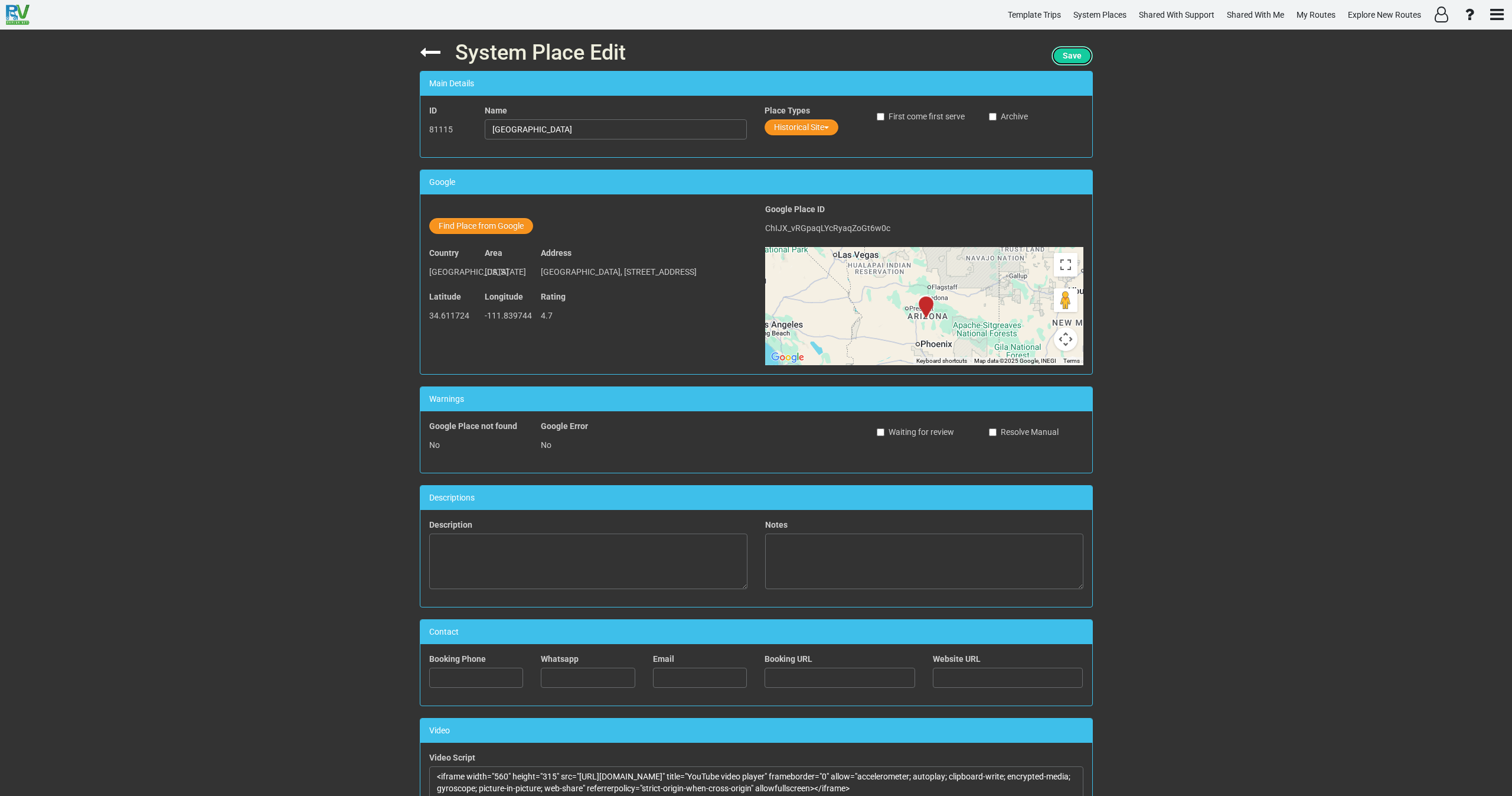
click at [1079, 57] on span "Save" at bounding box center [1071, 56] width 19 height 10
click at [431, 56] on icon at bounding box center [429, 52] width 21 height 21
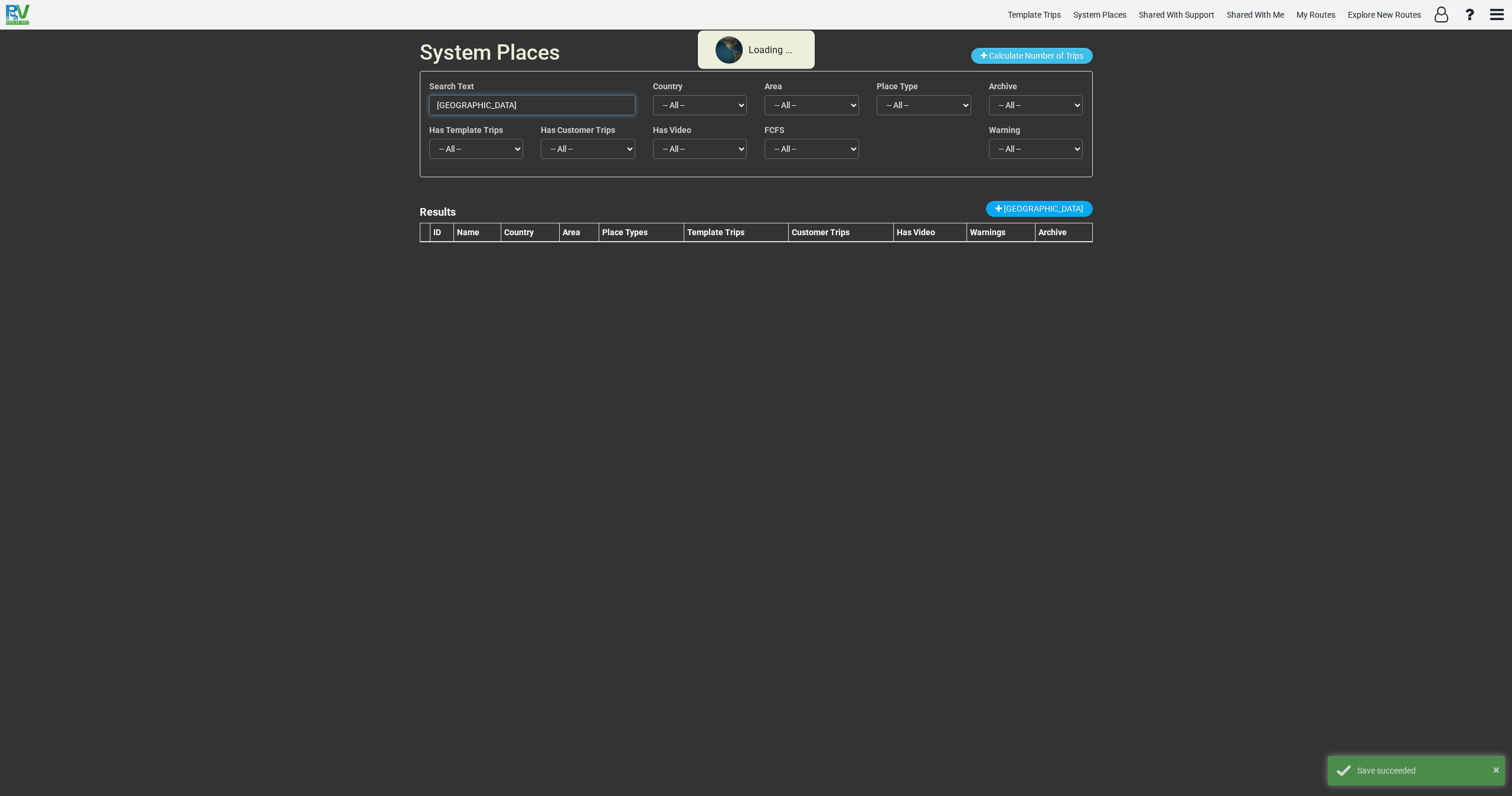
drag, startPoint x: 502, startPoint y: 109, endPoint x: 362, endPoint y: 112, distance: 140.0
click at [365, 105] on div "System Places Calculate Number of Trips Search Text Montezuma Castle Visitor Ce…" at bounding box center [756, 412] width 1512 height 766
paste input "Bell Rock"
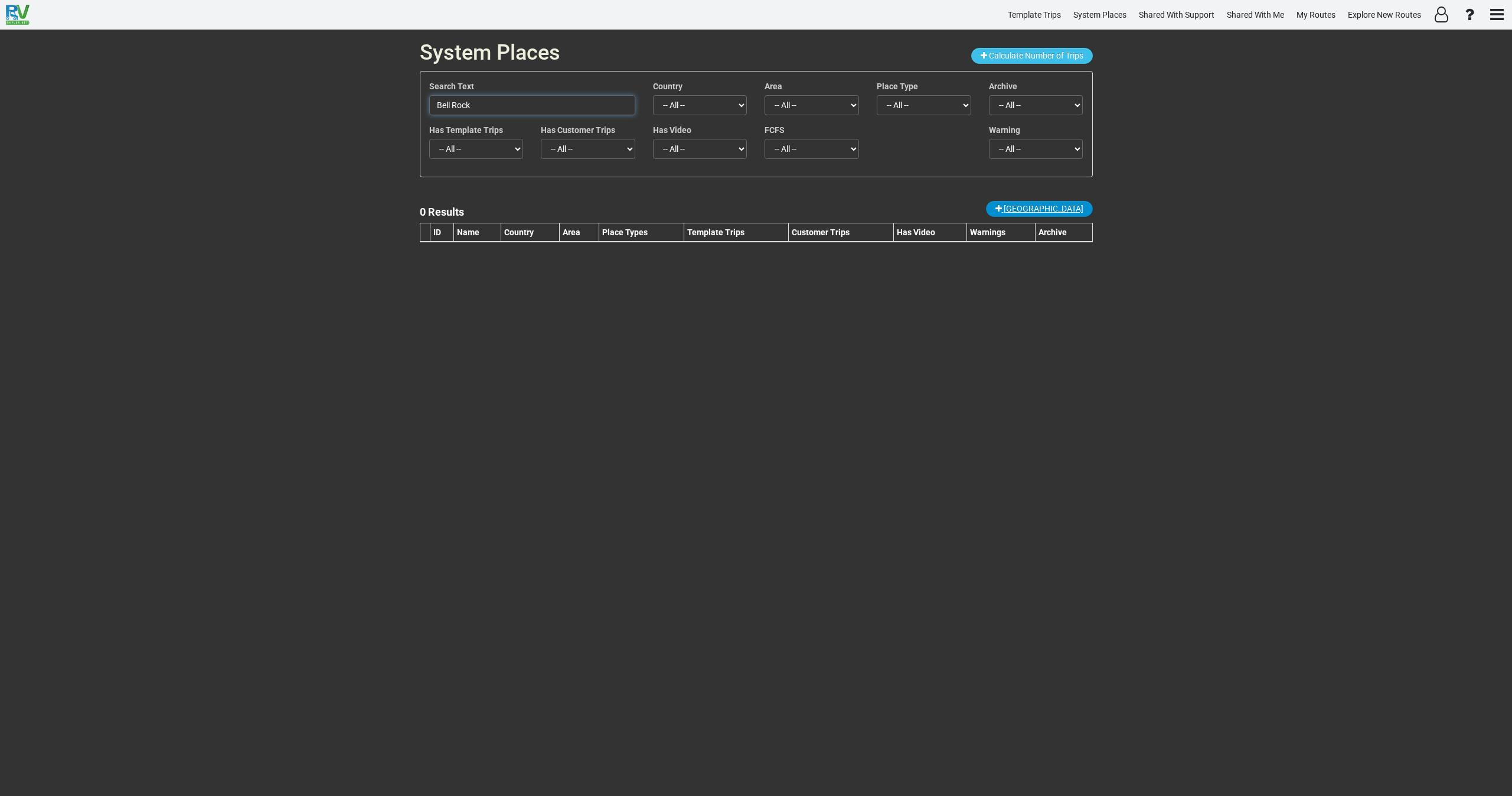
type input "Bell Rock"
click at [1075, 207] on span "New Place" at bounding box center [1043, 209] width 79 height 10
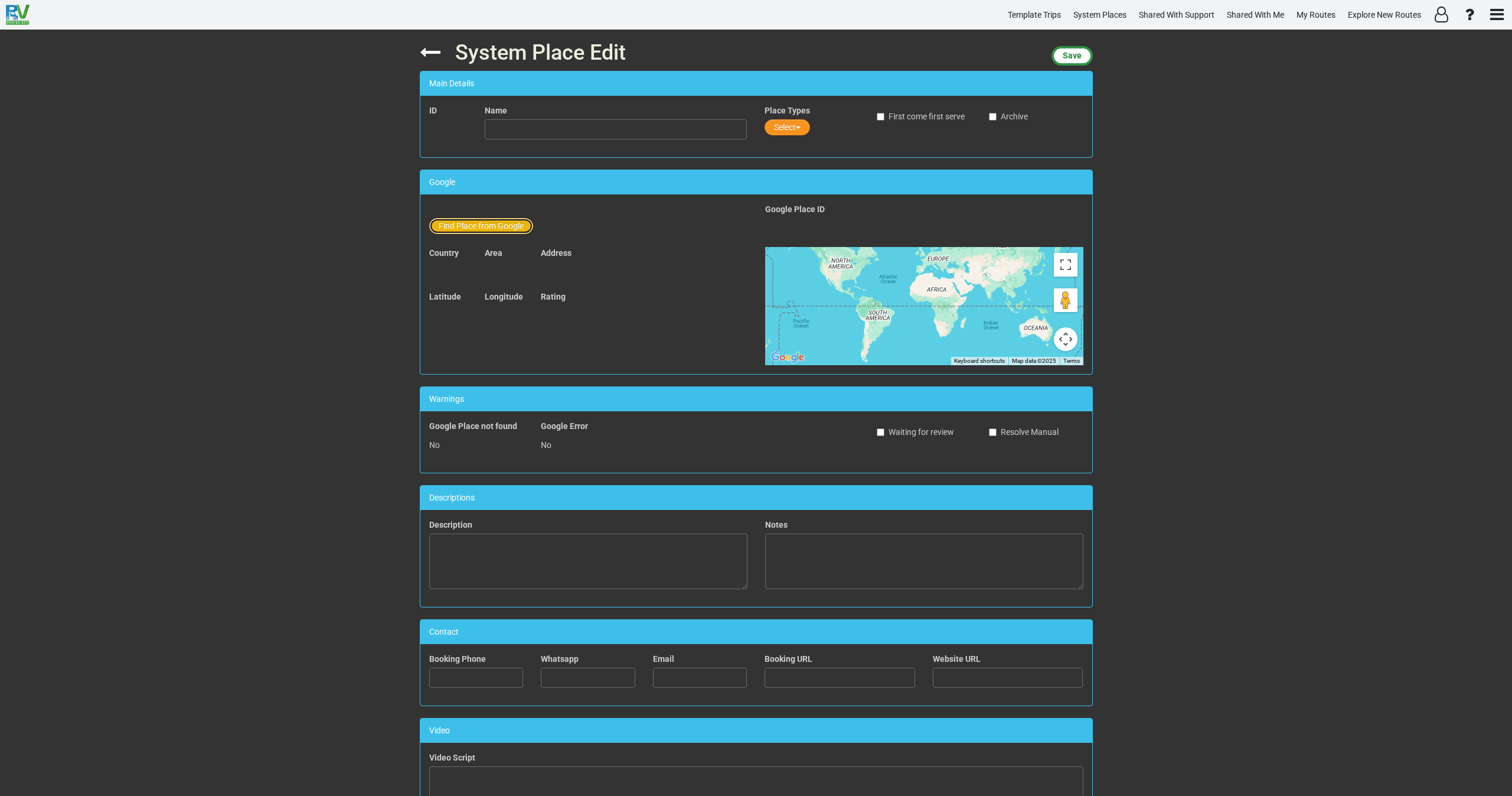
click at [496, 225] on button "Find Place from Google" at bounding box center [481, 225] width 104 height 16
click at [509, 229] on input "text" at bounding box center [616, 227] width 263 height 20
paste input "Bell Rock"
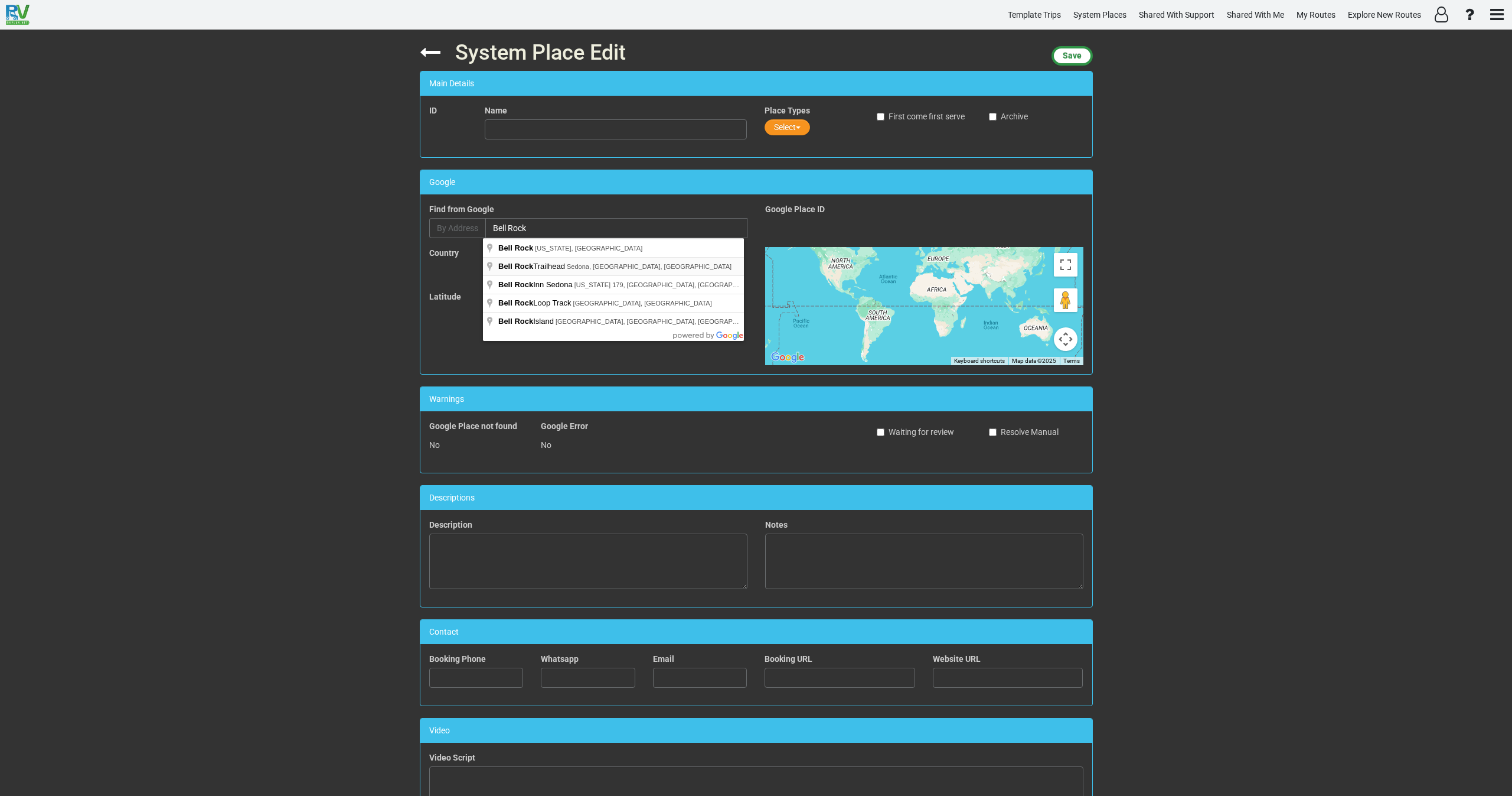
type input "Bell Rock Trailhead, Sedona, AZ, USA"
type input "Bell Rock Trailhead"
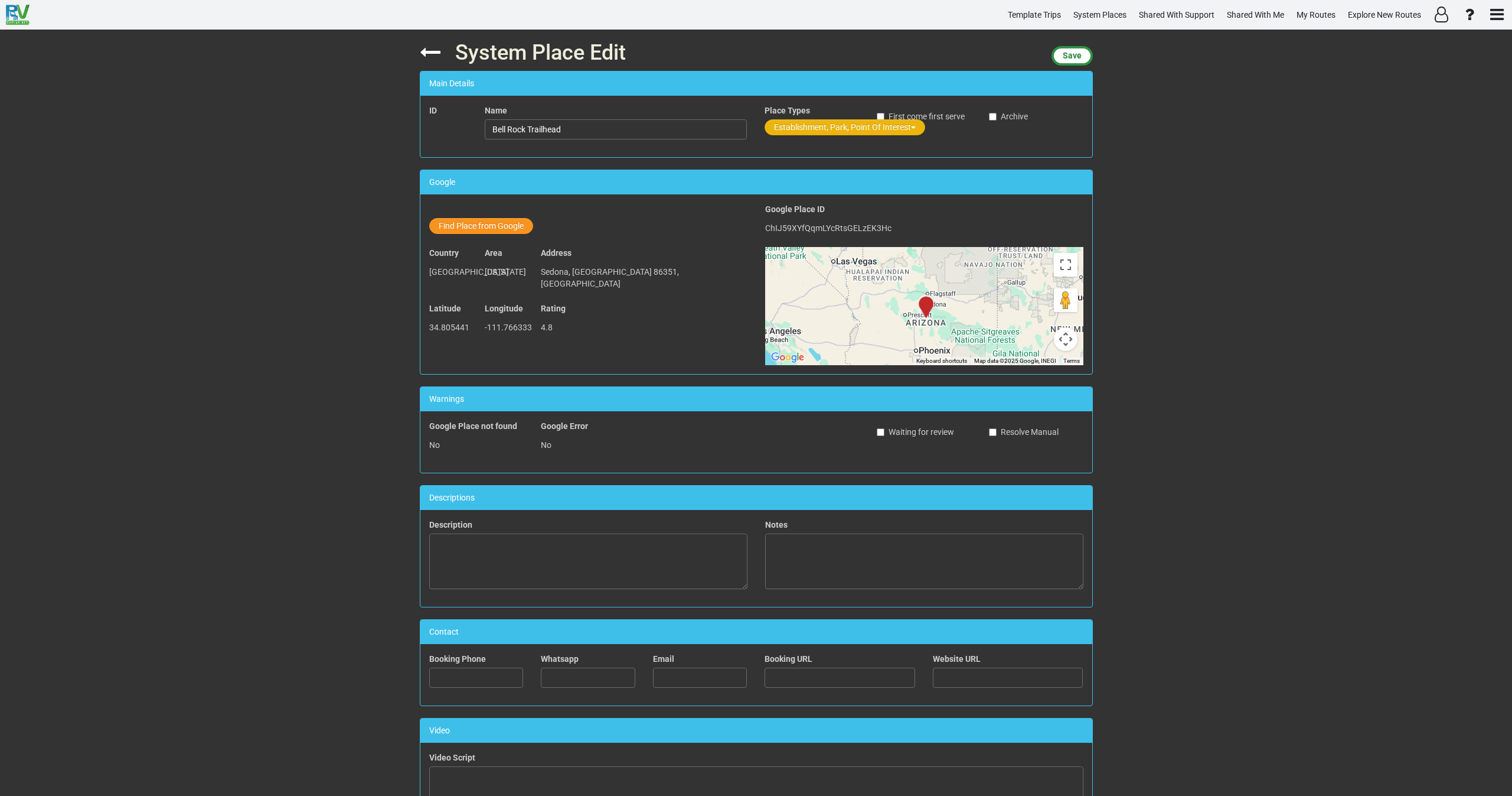
click at [792, 127] on button "Establishment, Park, Point Of Interest" at bounding box center [845, 127] width 161 height 16
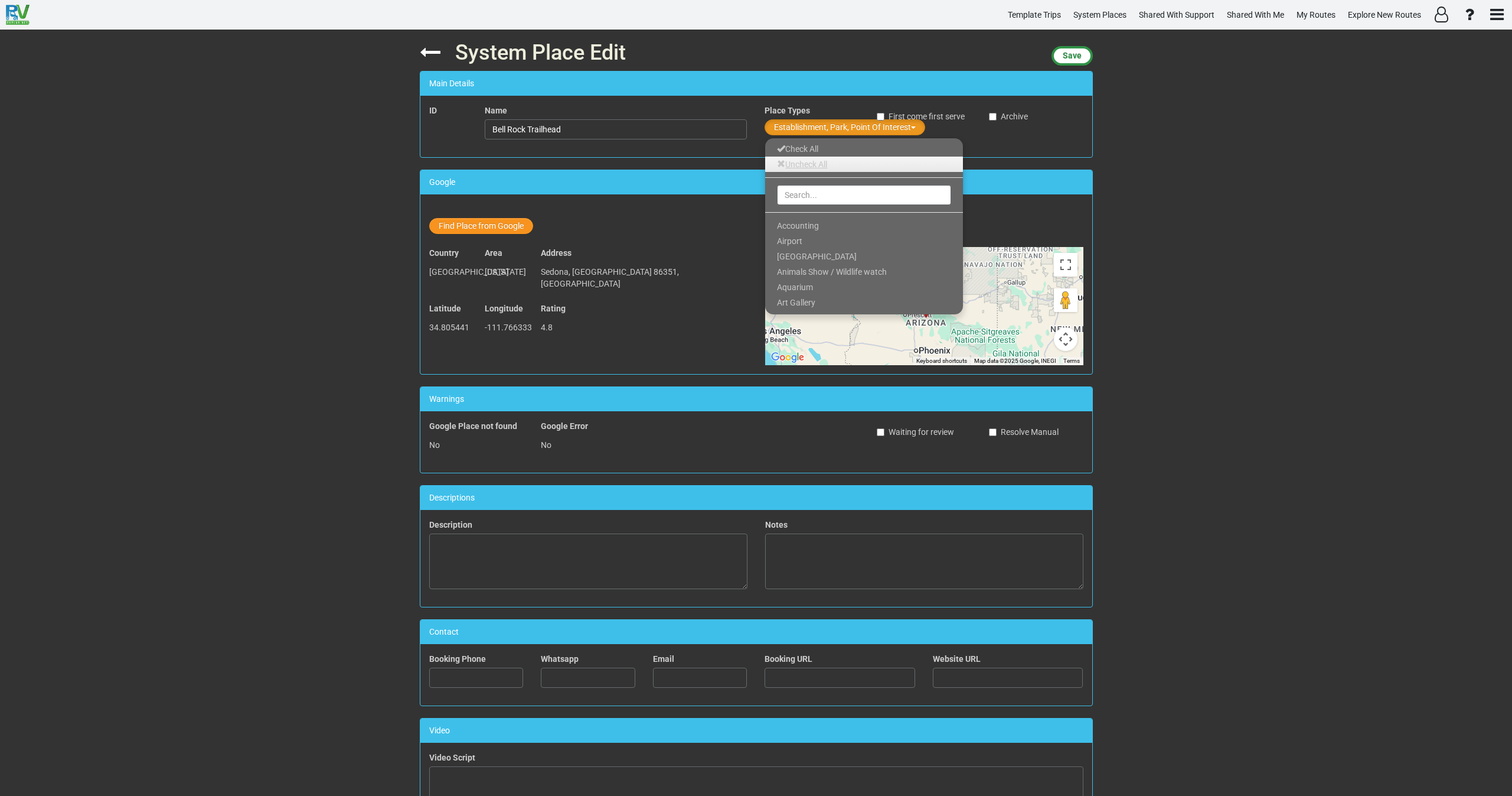
click at [792, 160] on link "Uncheck All" at bounding box center [864, 165] width 198 height 16
click at [797, 213] on ul "Check All Uncheck All Accounting Airport Amusement Park Animals Show / Wildlife…" at bounding box center [863, 225] width 199 height 177
click at [794, 195] on input "text" at bounding box center [864, 195] width 174 height 20
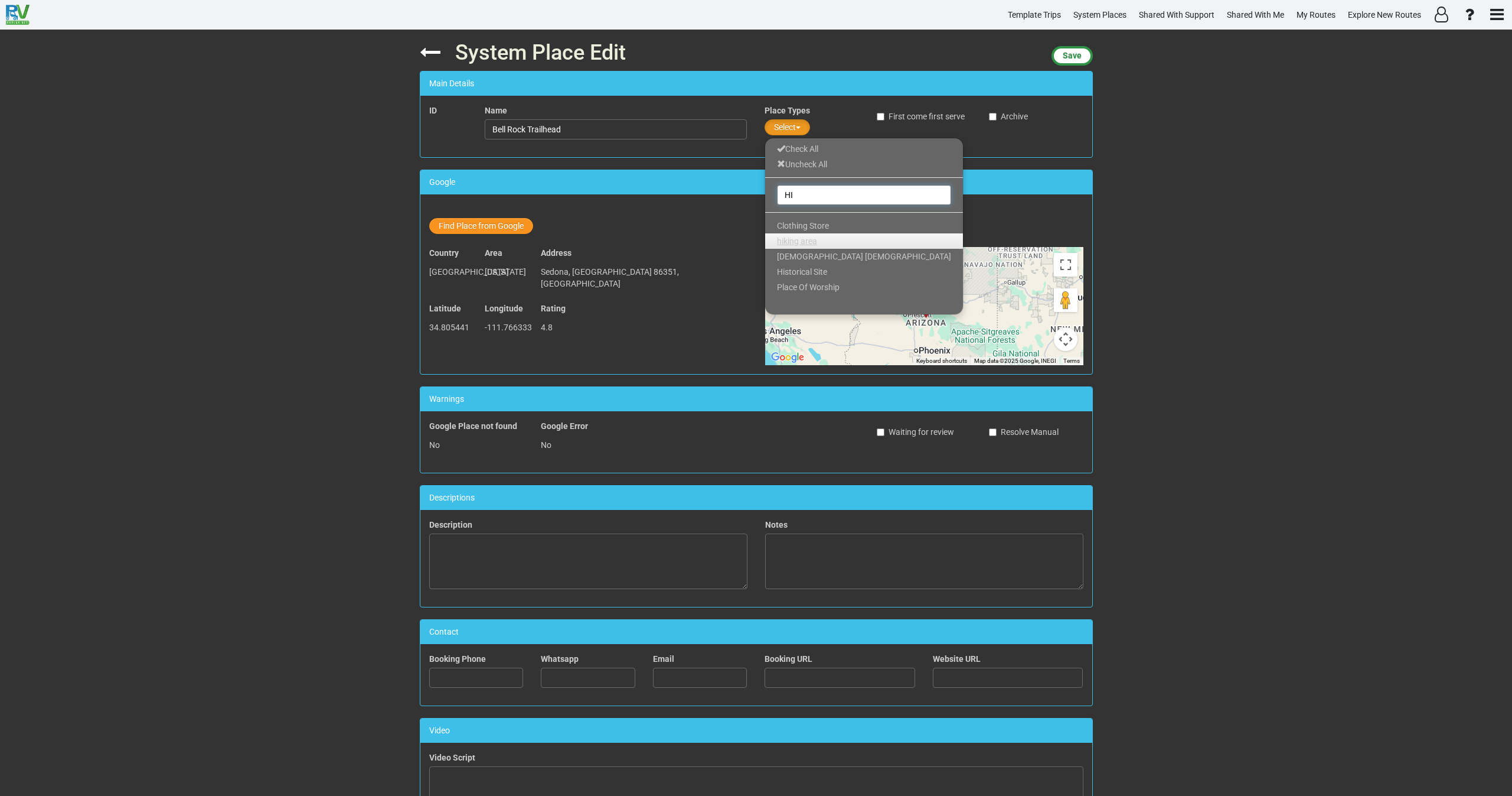
type input "HI"
click at [792, 236] on span "hiking area" at bounding box center [797, 241] width 40 height 10
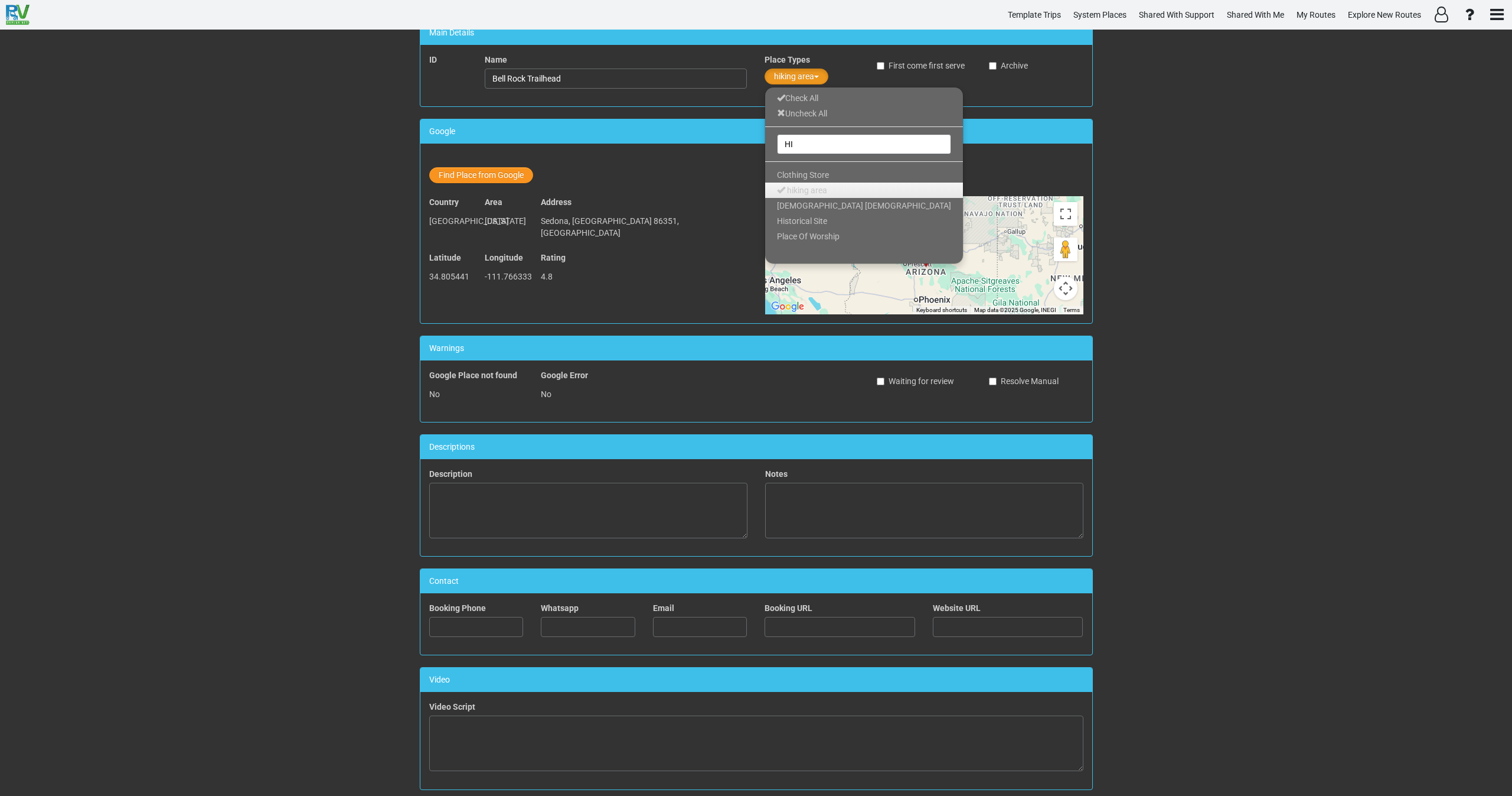
scroll to position [243, 0]
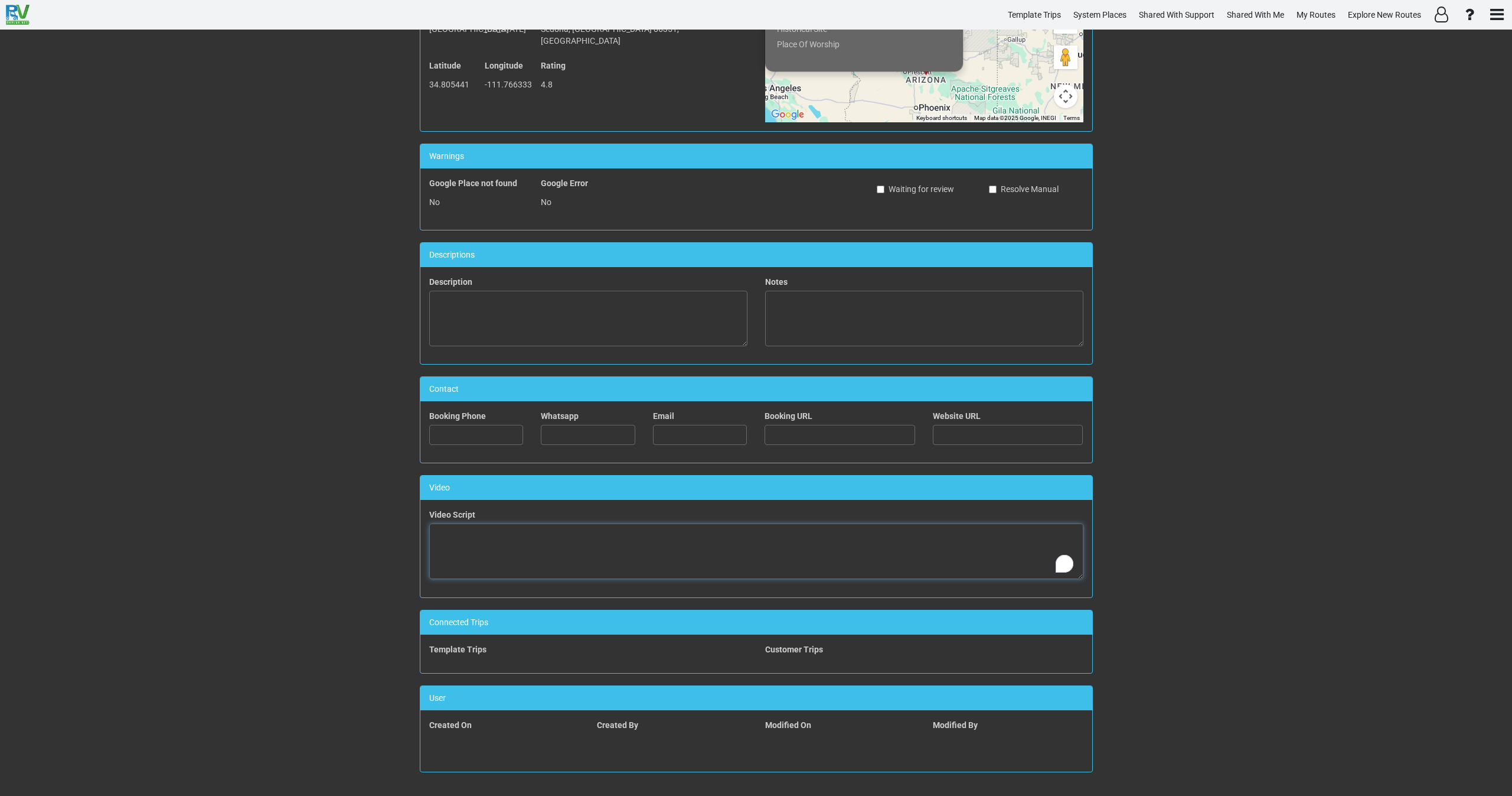
click at [608, 555] on textarea "To enrich screen reader interactions, please activate Accessibility in Grammarl…" at bounding box center [756, 551] width 655 height 56
paste textarea "<iframe width="560" height="315" src="https://www.youtube.com/embed/wWxsf0L7NlA…"
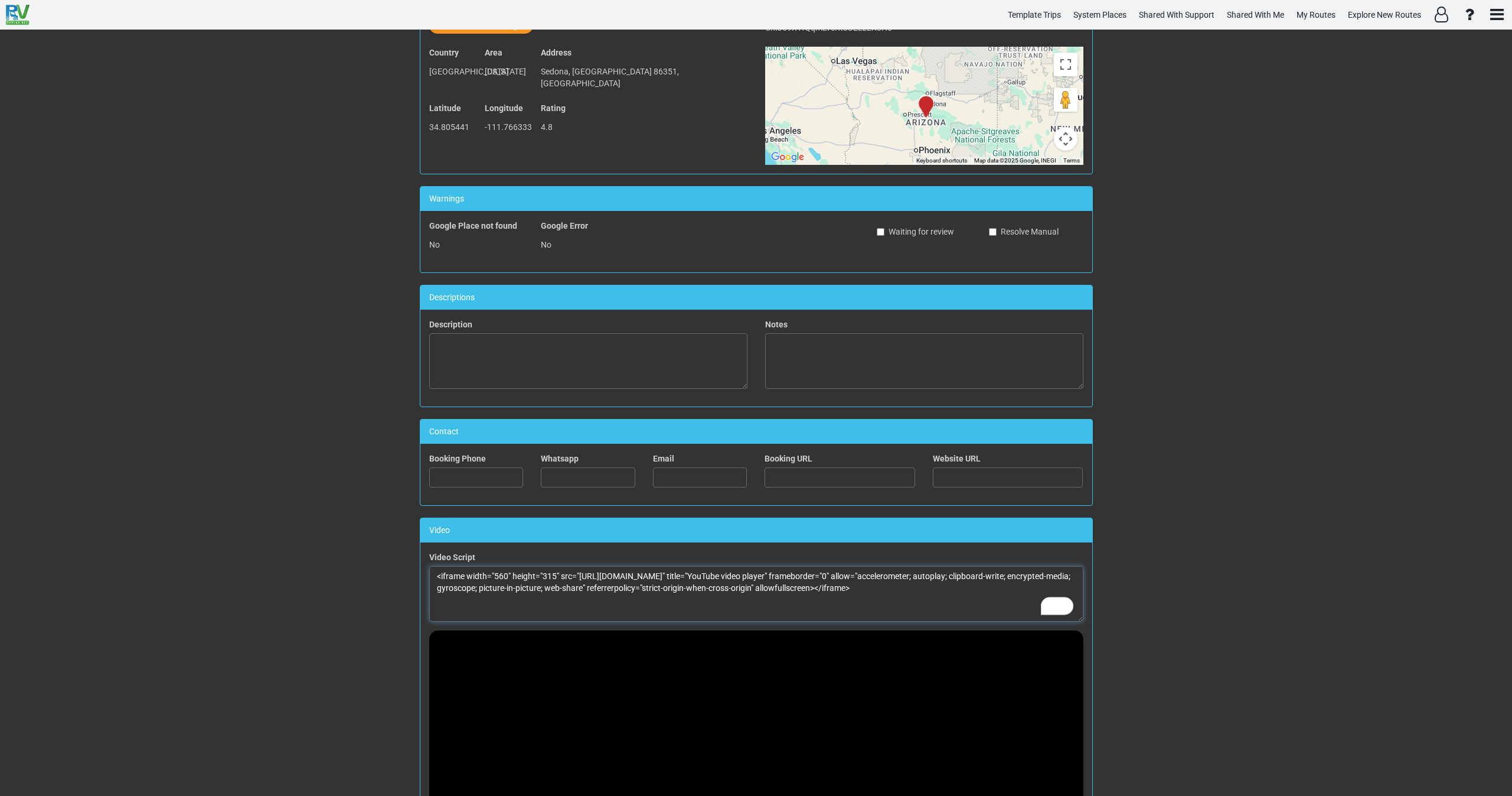
scroll to position [0, 0]
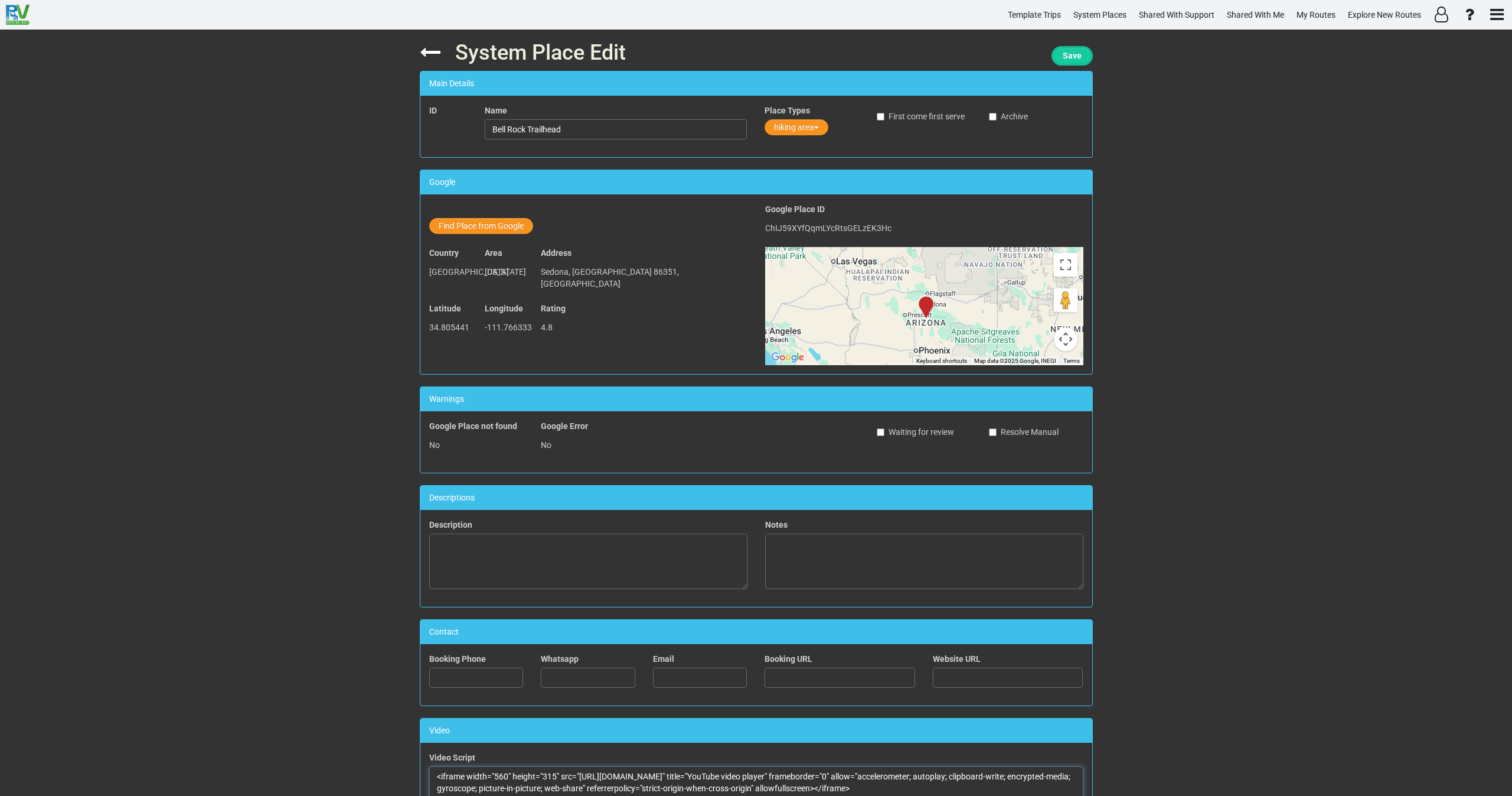
type textarea "<iframe width="560" height="315" src="https://www.youtube.com/embed/wWxsf0L7NlA…"
click at [1081, 53] on button "Save" at bounding box center [1072, 56] width 41 height 20
click at [430, 55] on icon at bounding box center [429, 52] width 21 height 21
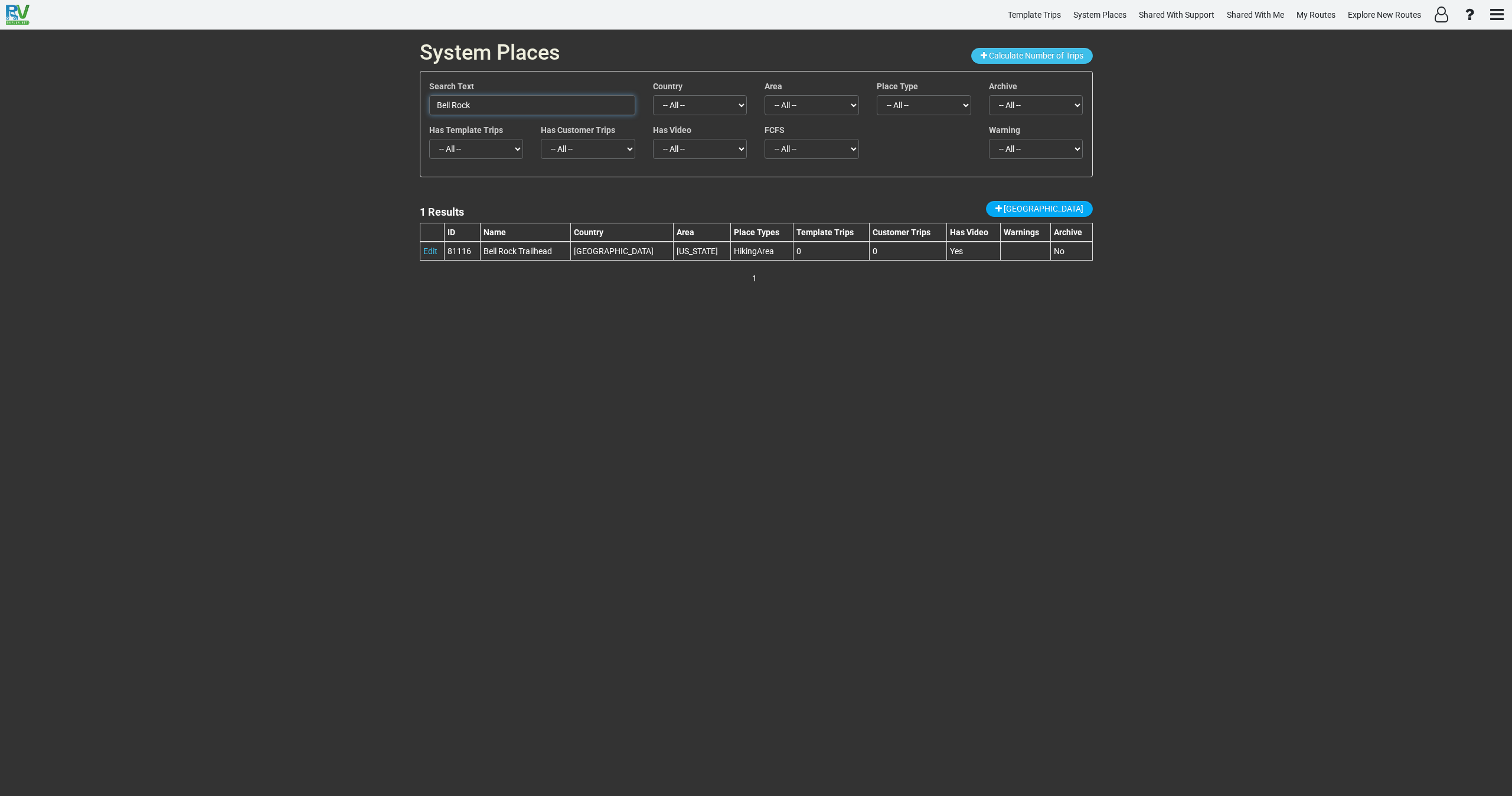
drag, startPoint x: 497, startPoint y: 104, endPoint x: 373, endPoint y: 112, distance: 124.3
click at [373, 103] on div "System Places Calculate Number of Trips Search Text Bell Rock Country -- All --…" at bounding box center [756, 412] width 1512 height 766
paste input "Tlaquepaque Arts & Shopping Village"
drag, startPoint x: 586, startPoint y: 102, endPoint x: 367, endPoint y: 105, distance: 219.0
click at [367, 105] on div "System Places Calculate Number of Trips Search Text Tlaquepaque Arts & Shopping…" at bounding box center [756, 412] width 1512 height 766
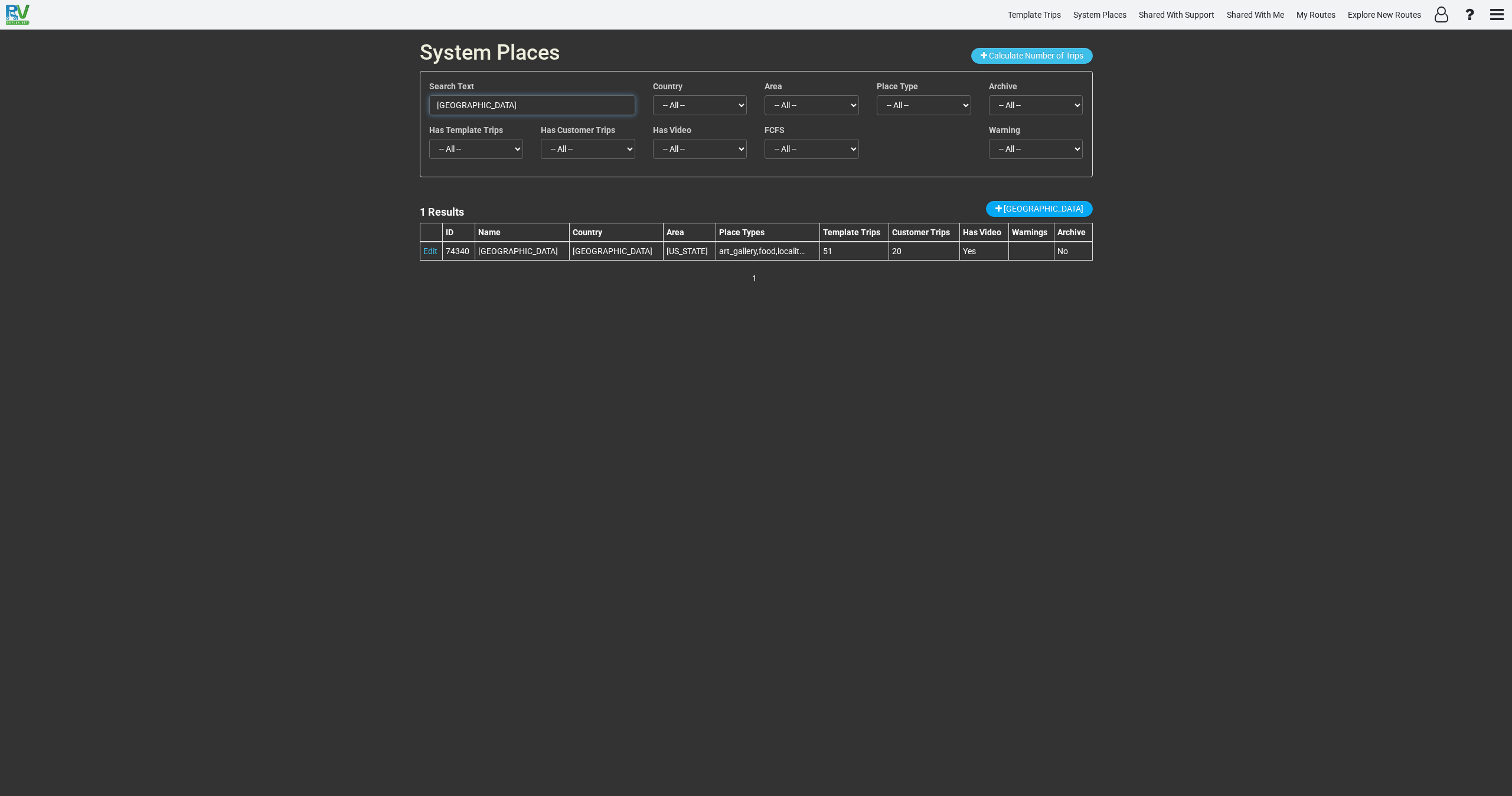
paste input "Sedona Arts Center"
type input "Sedona Arts Center"
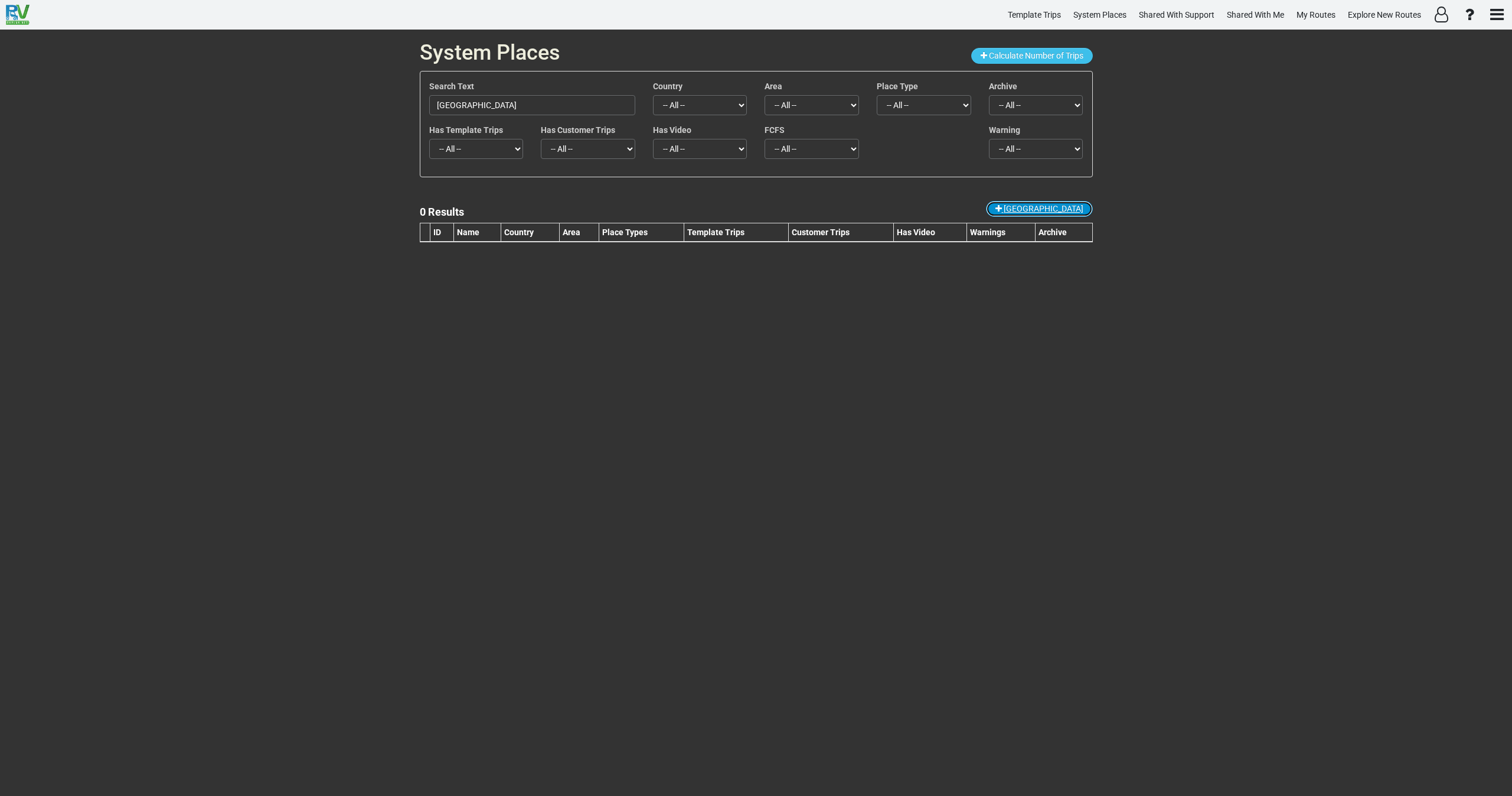
click at [1059, 210] on span "New Place" at bounding box center [1043, 209] width 79 height 10
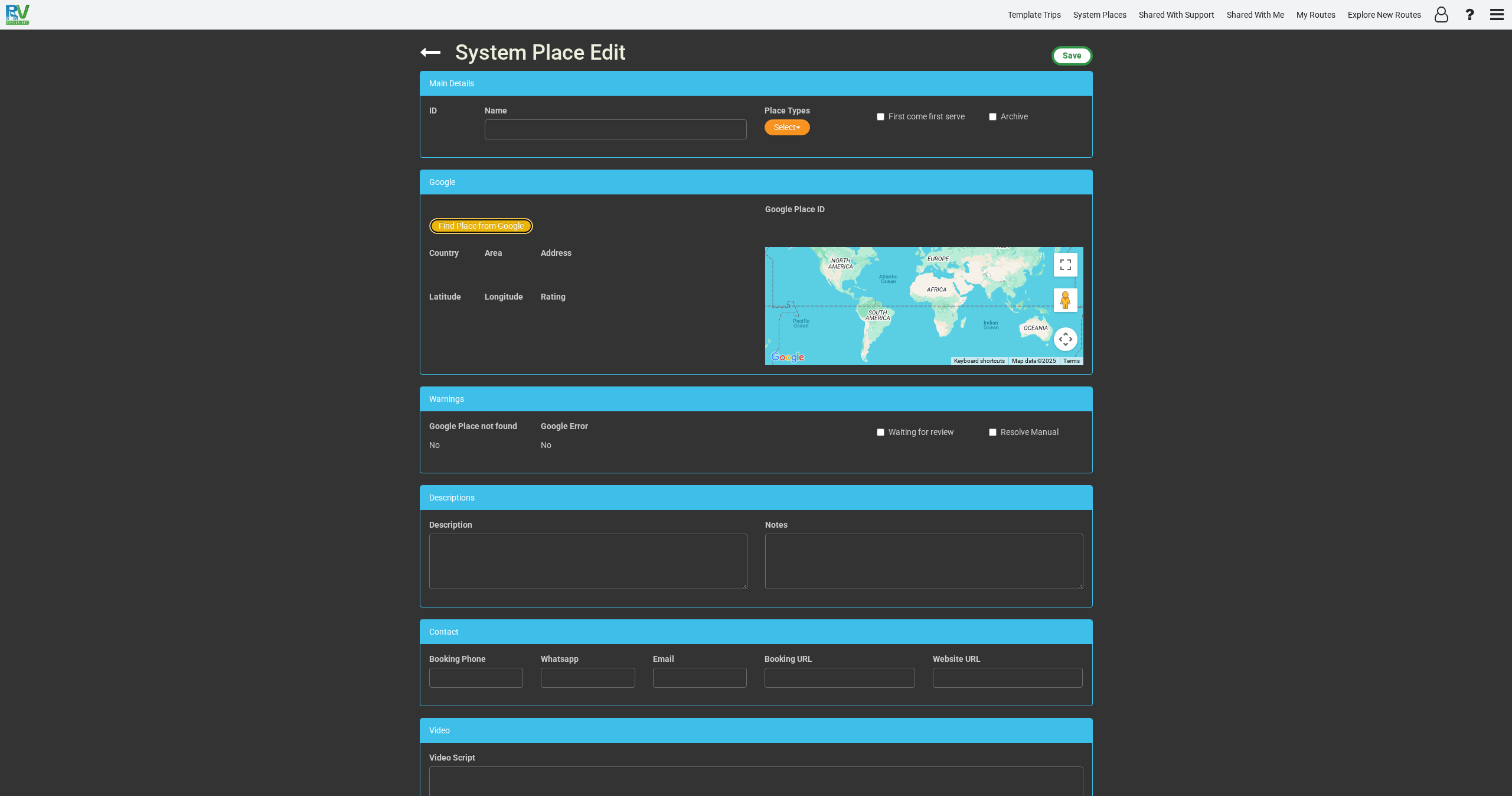
click at [480, 224] on button "Find Place from Google" at bounding box center [481, 225] width 104 height 16
click at [504, 237] on input "text" at bounding box center [616, 227] width 263 height 20
paste input "Sedona Arts Center"
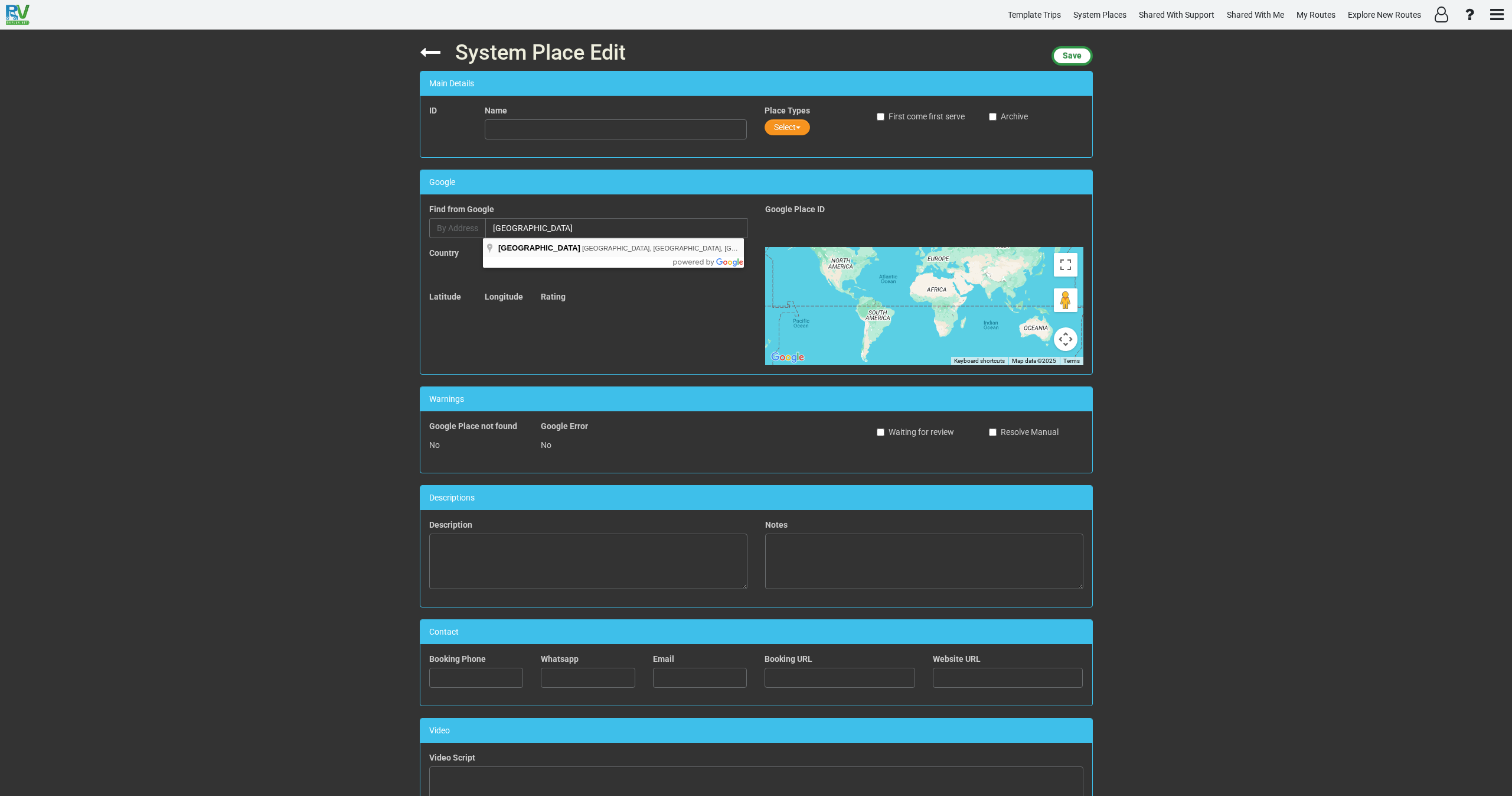
type input "Sedona Arts Center, Art Barn Road, Sedona, AZ, USA"
type input "Sedona Arts Center"
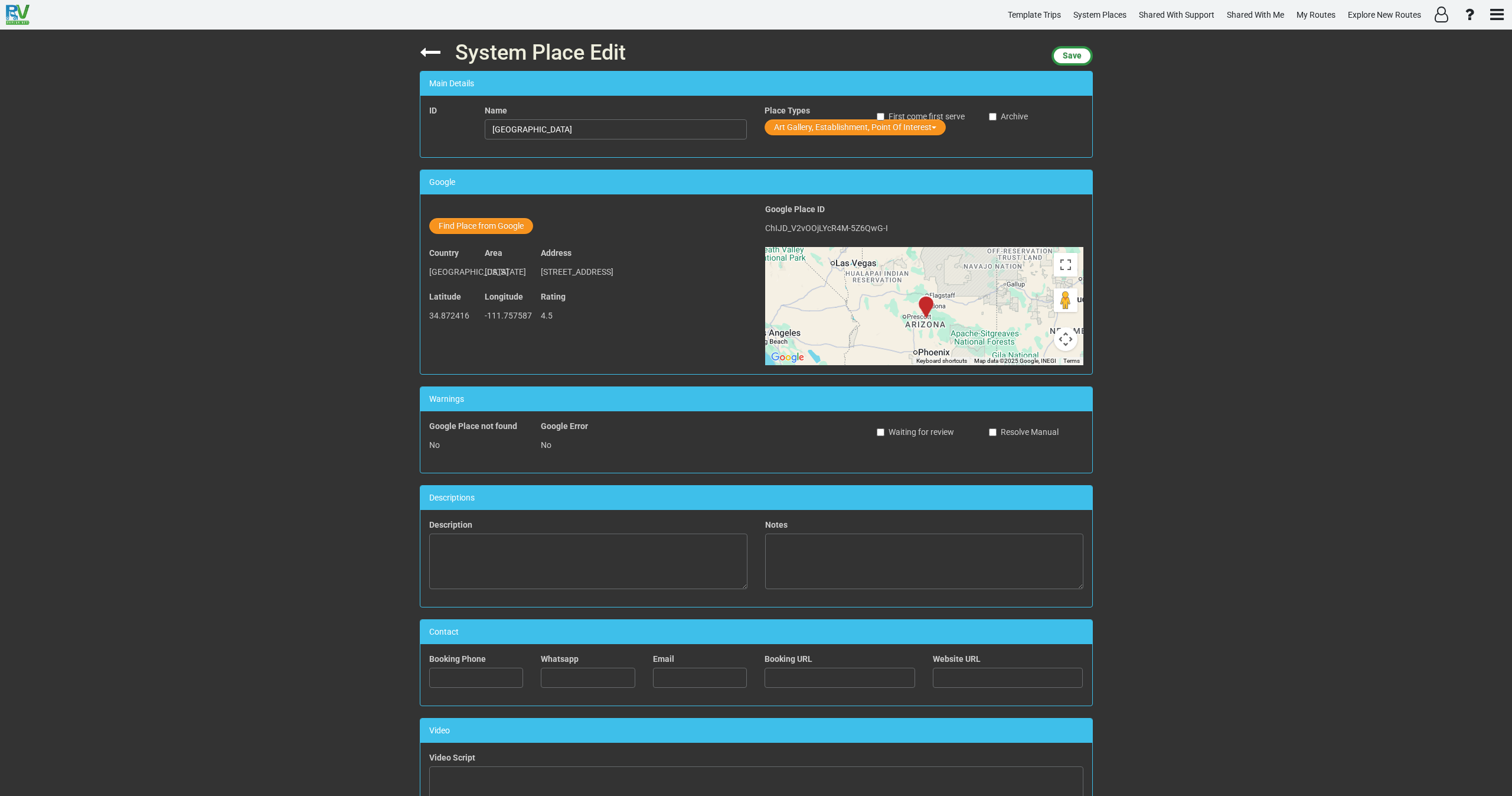
click at [804, 118] on div "Place Types Art Gallery, Establishment, Point Of Interest" at bounding box center [811, 122] width 94 height 33
click at [805, 124] on button "Art Gallery, Establishment, Point Of Interest" at bounding box center [854, 127] width 181 height 16
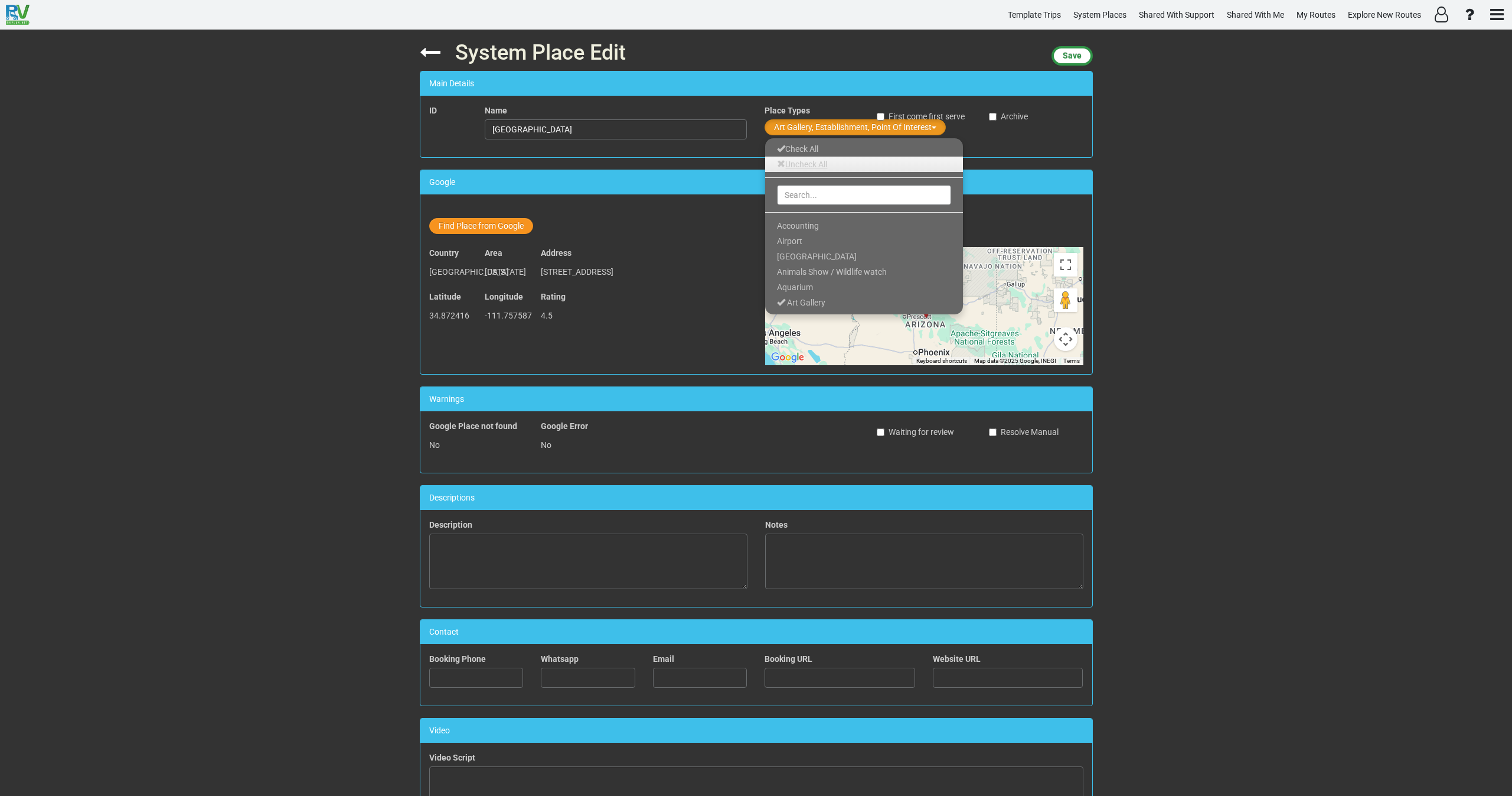
click at [807, 159] on link "Uncheck All" at bounding box center [864, 165] width 198 height 16
click at [805, 188] on input "text" at bounding box center [864, 195] width 174 height 20
type input "E"
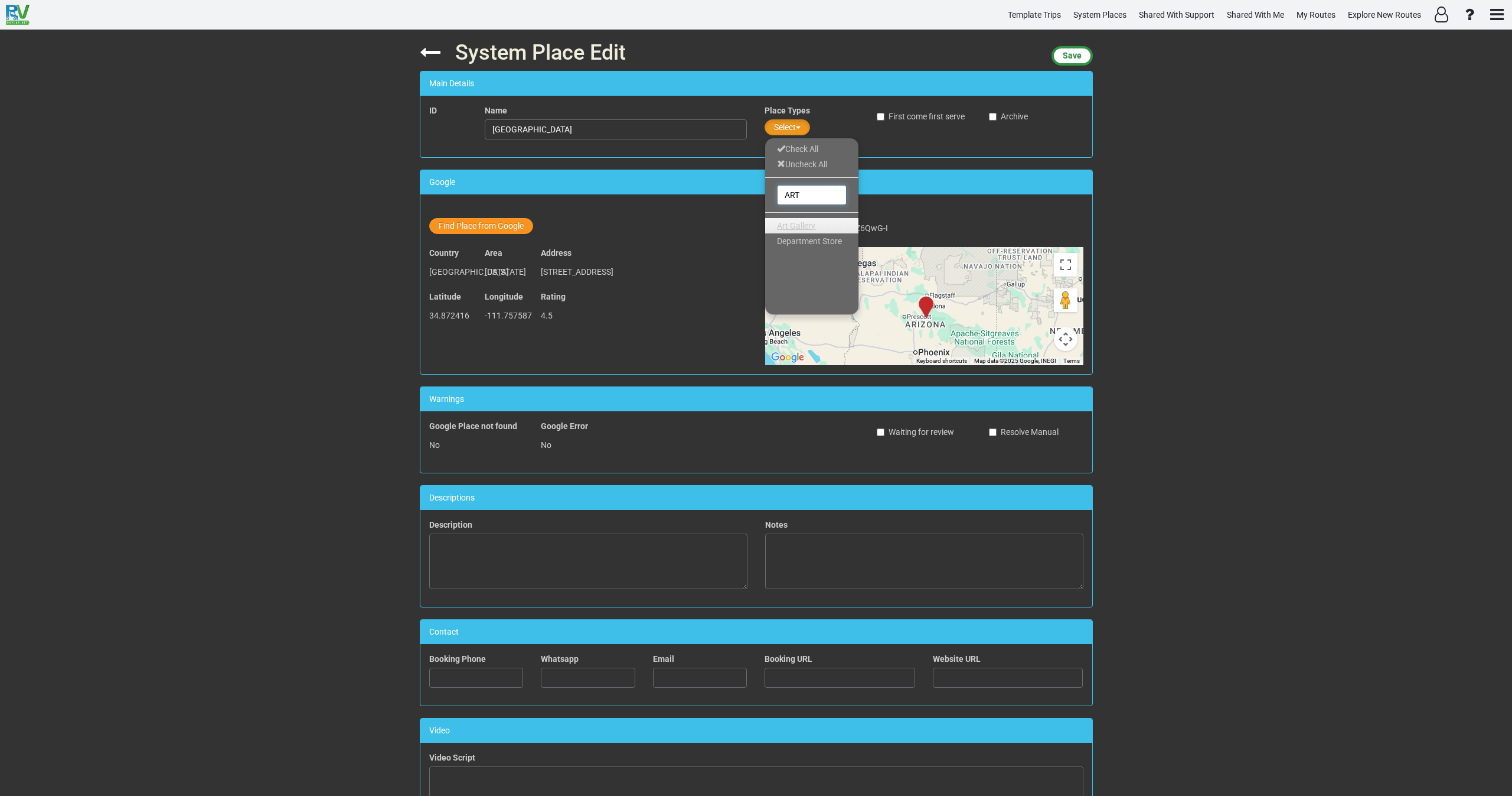
type input "ART"
click at [811, 225] on span "Art Gallery" at bounding box center [796, 225] width 38 height 10
click at [1081, 56] on button "Save" at bounding box center [1072, 56] width 41 height 20
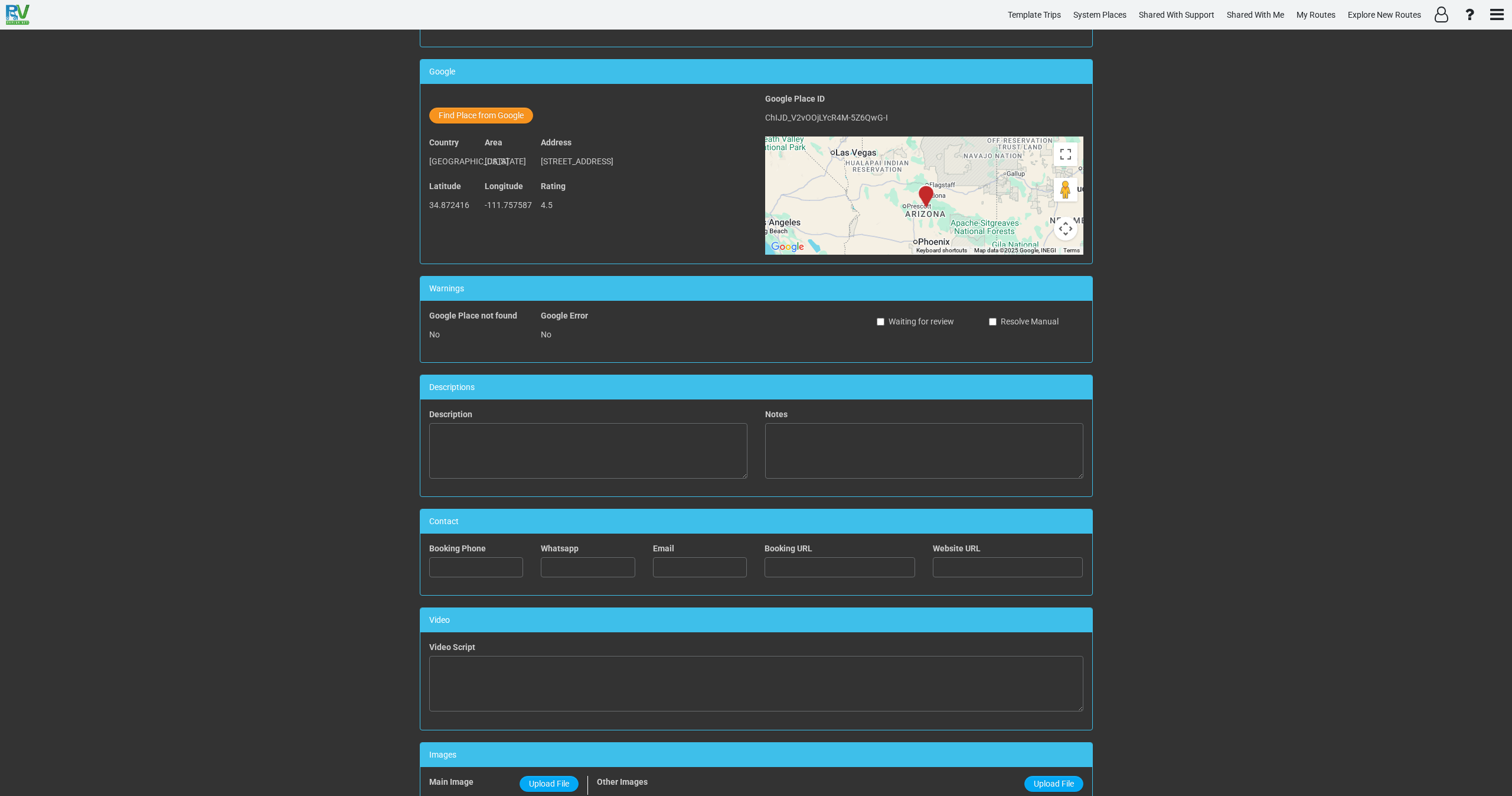
scroll to position [323, 0]
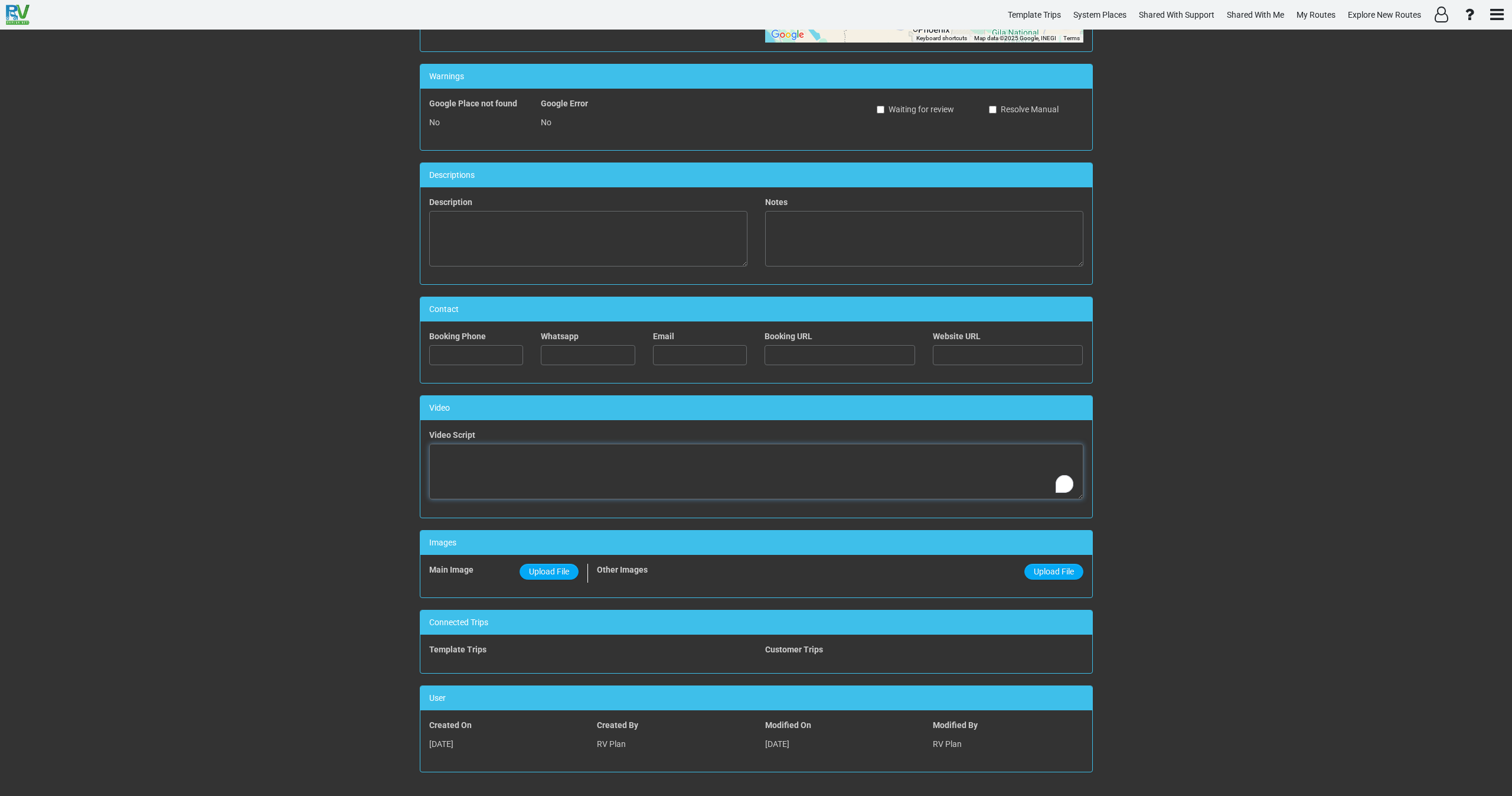
click at [561, 476] on textarea "To enrich screen reader interactions, please activate Accessibility in Grammarl…" at bounding box center [756, 471] width 655 height 56
paste textarea "<iframe width="560" height="315" src="https://www.youtube.com/embed/KYdk1dJd8bU…"
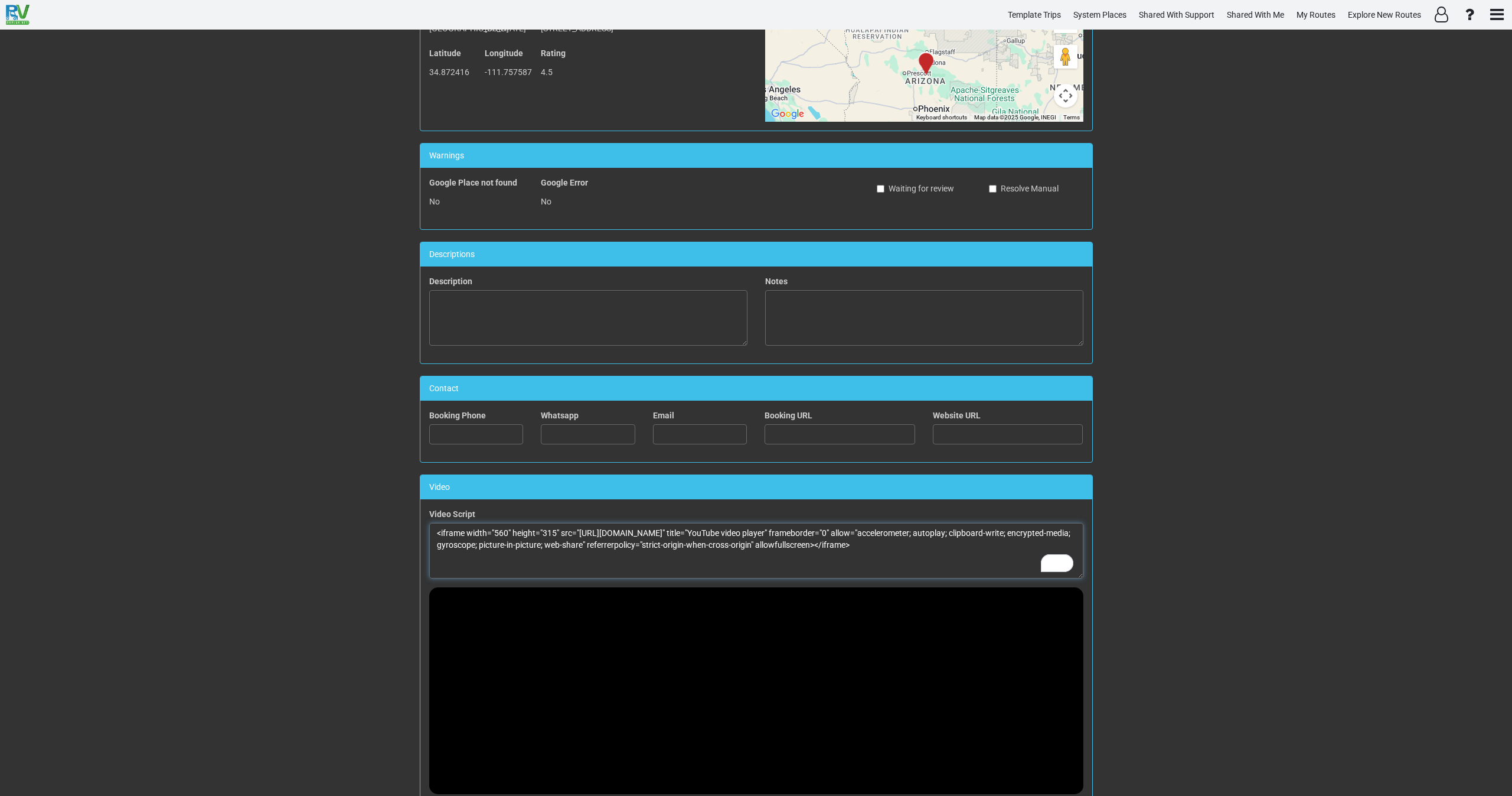
scroll to position [0, 0]
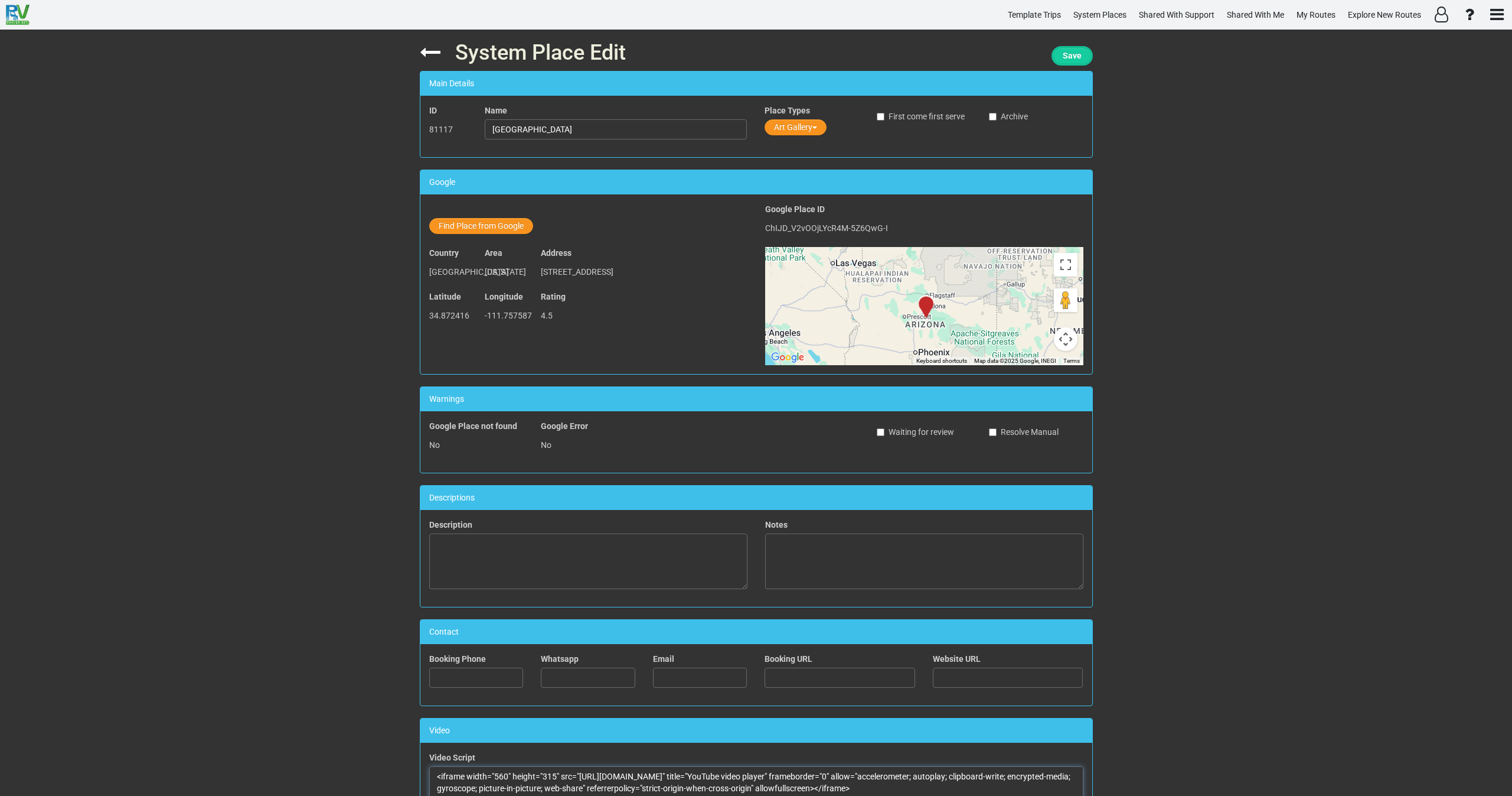
type textarea "<iframe width="560" height="315" src="https://www.youtube.com/embed/KYdk1dJd8bU…"
click at [1072, 56] on span "Save" at bounding box center [1071, 56] width 19 height 10
click at [430, 53] on icon at bounding box center [429, 52] width 21 height 21
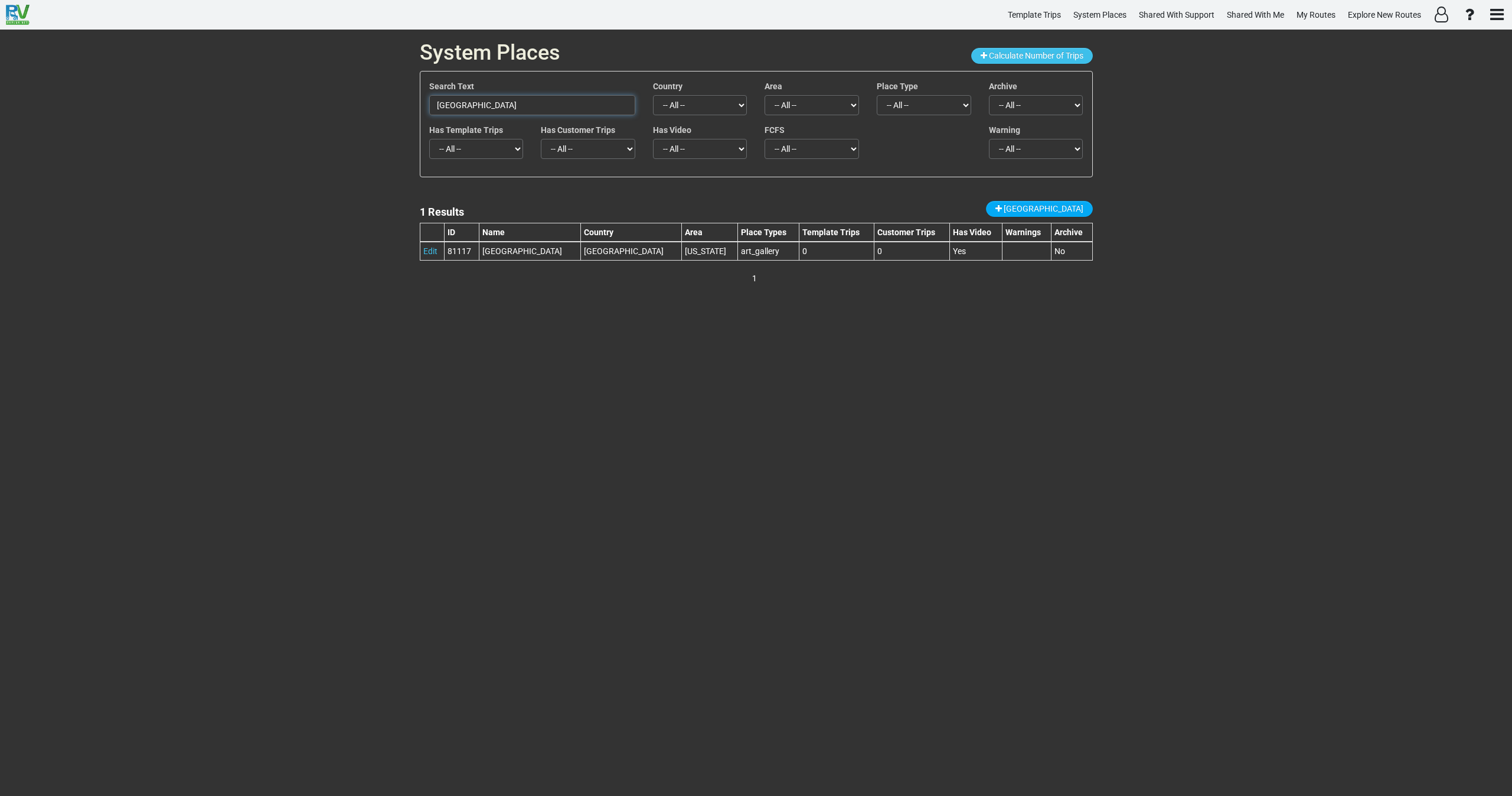
drag, startPoint x: 528, startPoint y: 100, endPoint x: 363, endPoint y: 102, distance: 165.0
click at [365, 96] on div "System Places Calculate Number of Trips Search Text Sedona Arts Center Country …" at bounding box center [756, 412] width 1512 height 766
paste input "Chapel of the Holy Cross:"
type input "Chapel of the Holy Cross:"
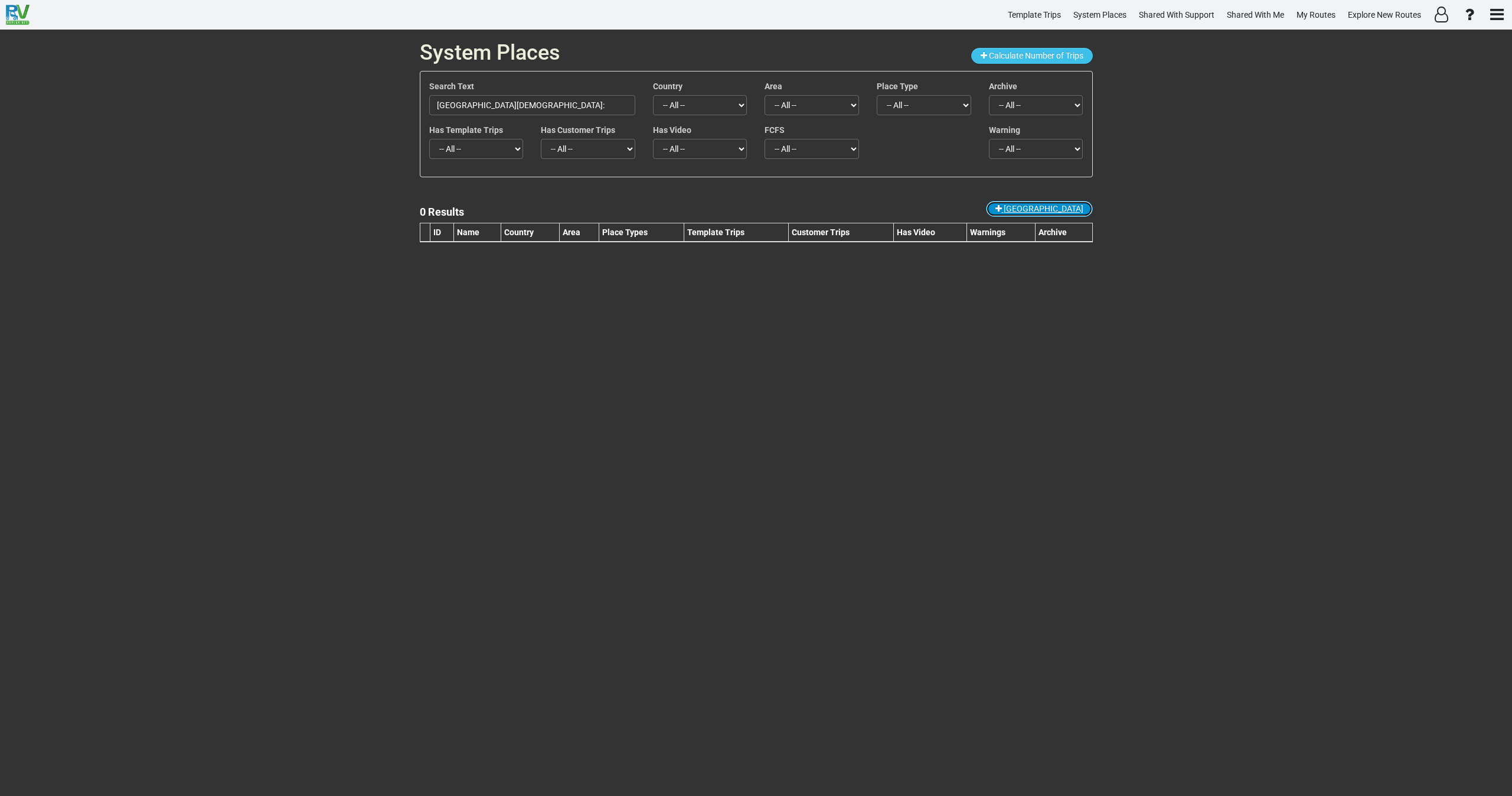
click at [1070, 209] on span "New Place" at bounding box center [1043, 209] width 79 height 10
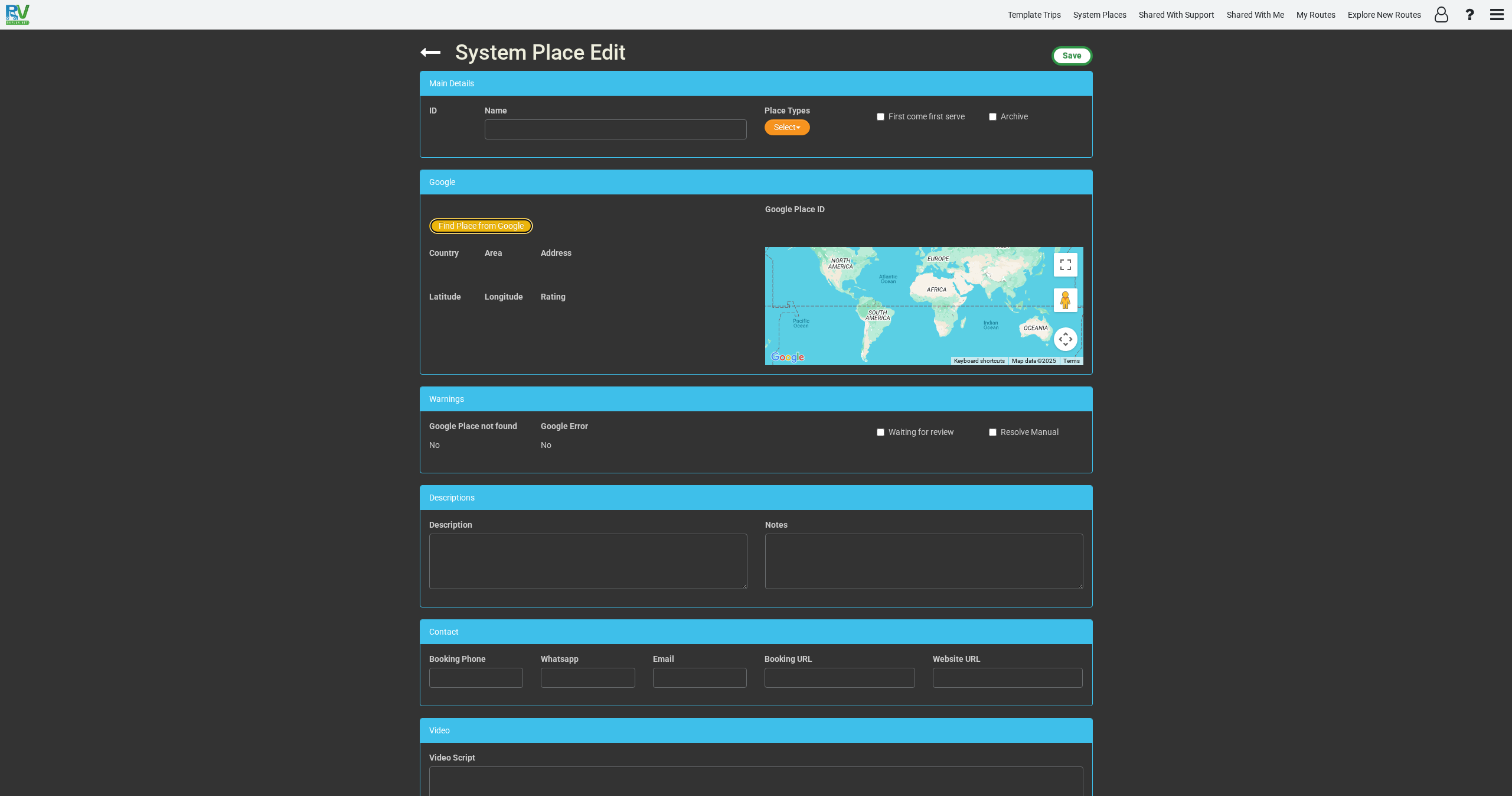
click at [487, 223] on button "Find Place from Google" at bounding box center [481, 225] width 104 height 16
click at [513, 231] on input "text" at bounding box center [616, 227] width 263 height 20
paste input "Chapel of the Holy Cross:"
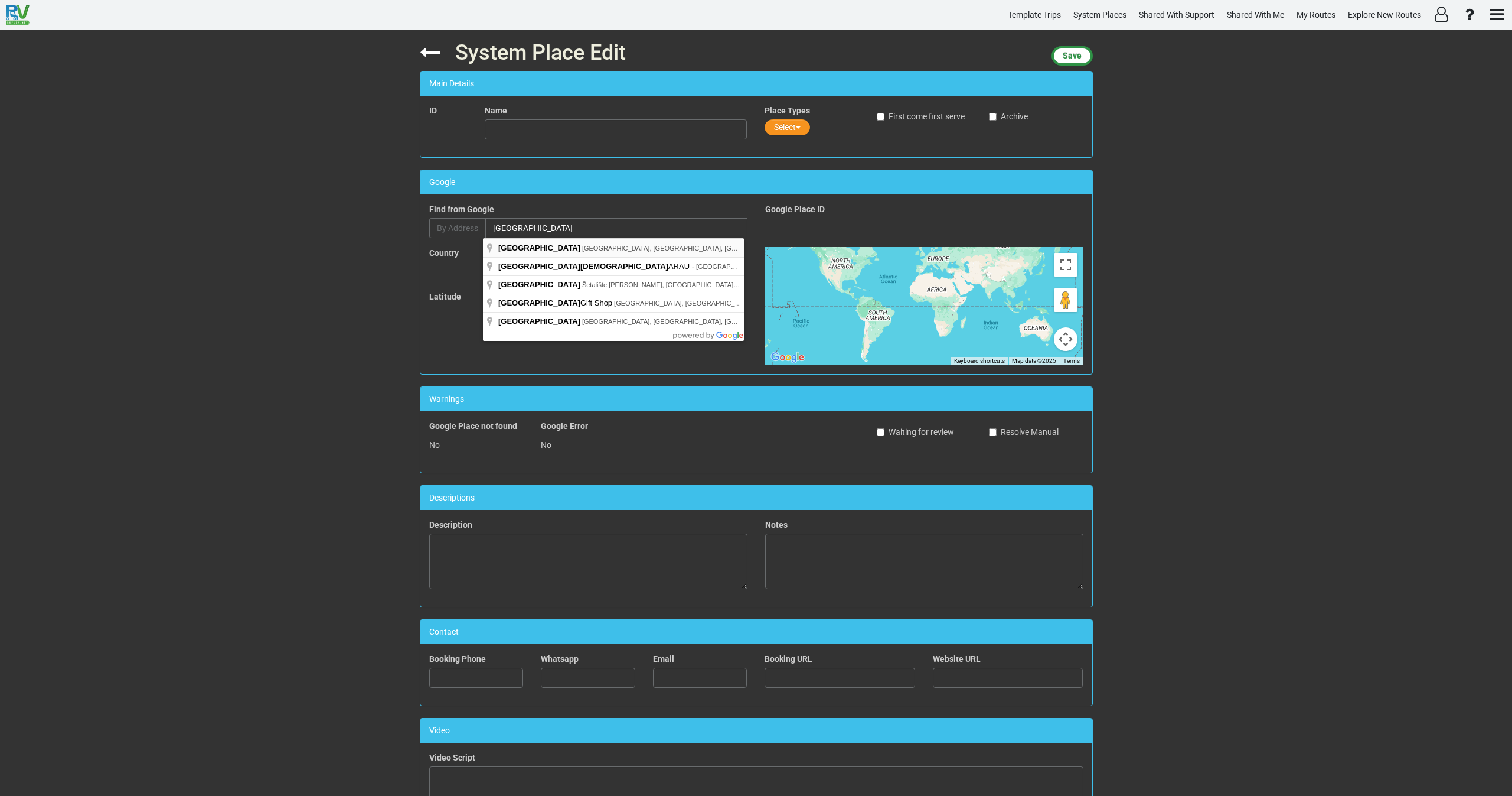
type input "Chapel of the Holy Cross, Chapel Road, Sedona, AZ, USA"
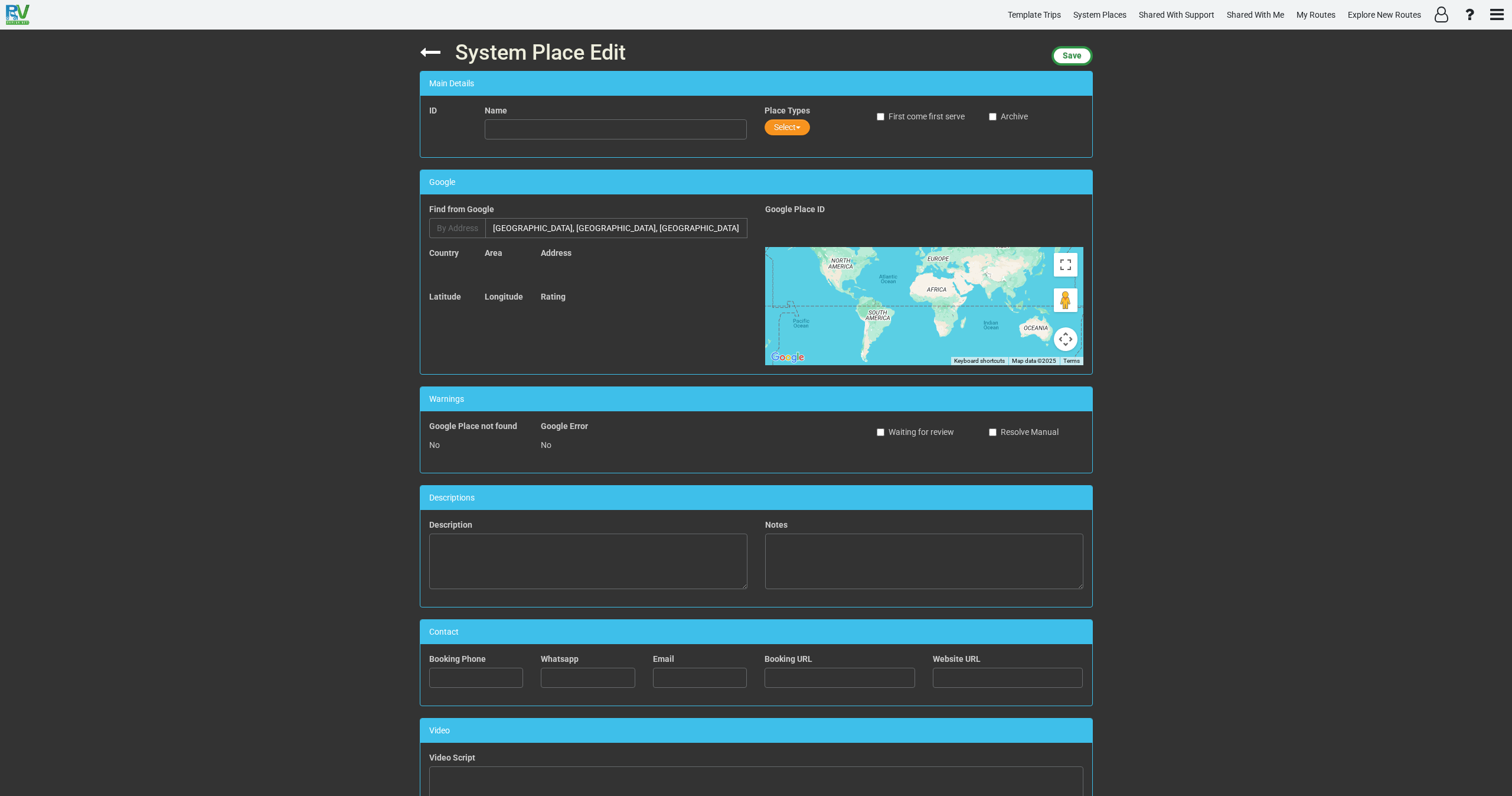
type input "Chapel of the Holy Cross"
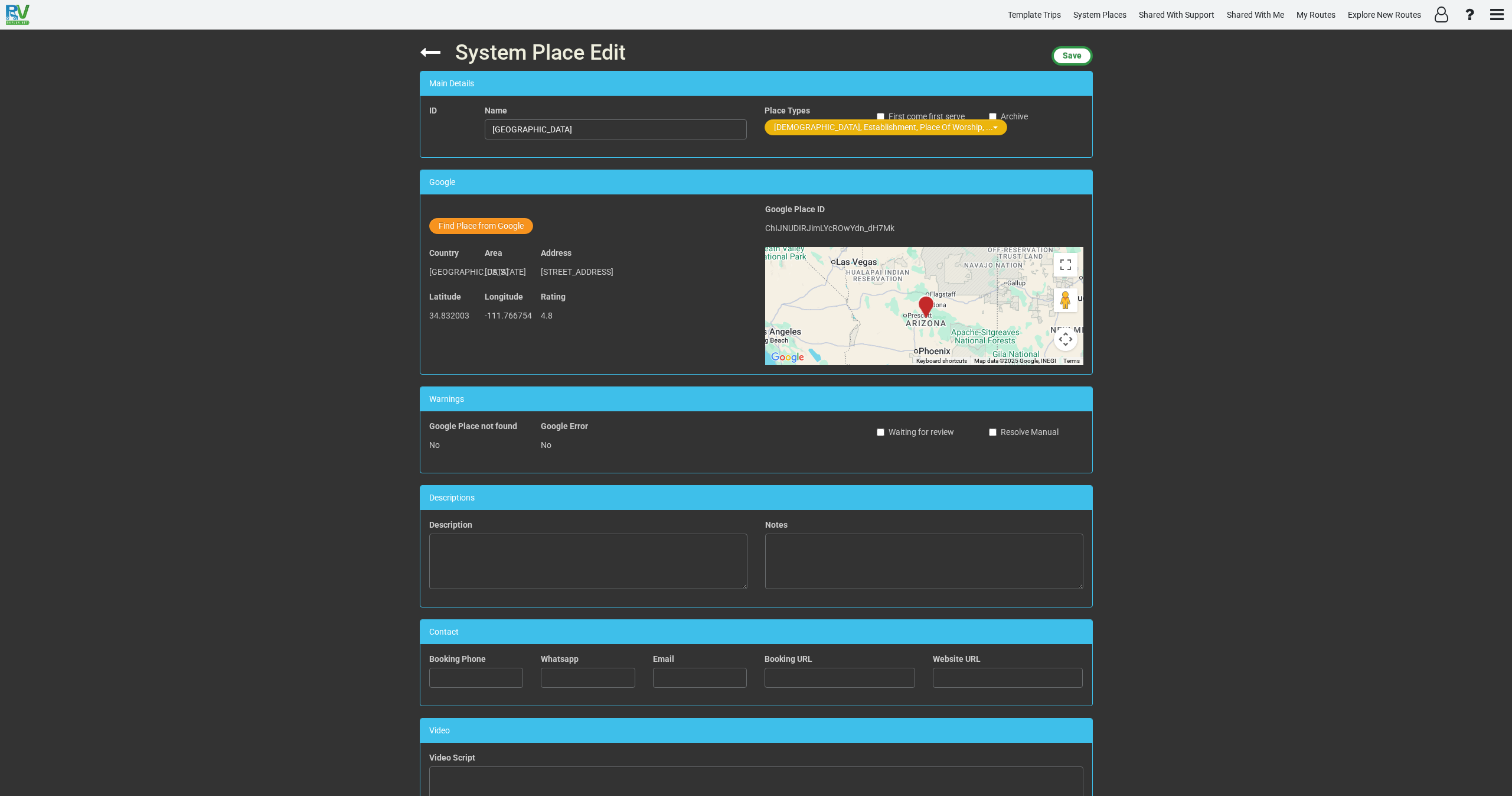
click at [792, 129] on button "Church, Establishment, Place Of Worship, ..." at bounding box center [886, 127] width 243 height 16
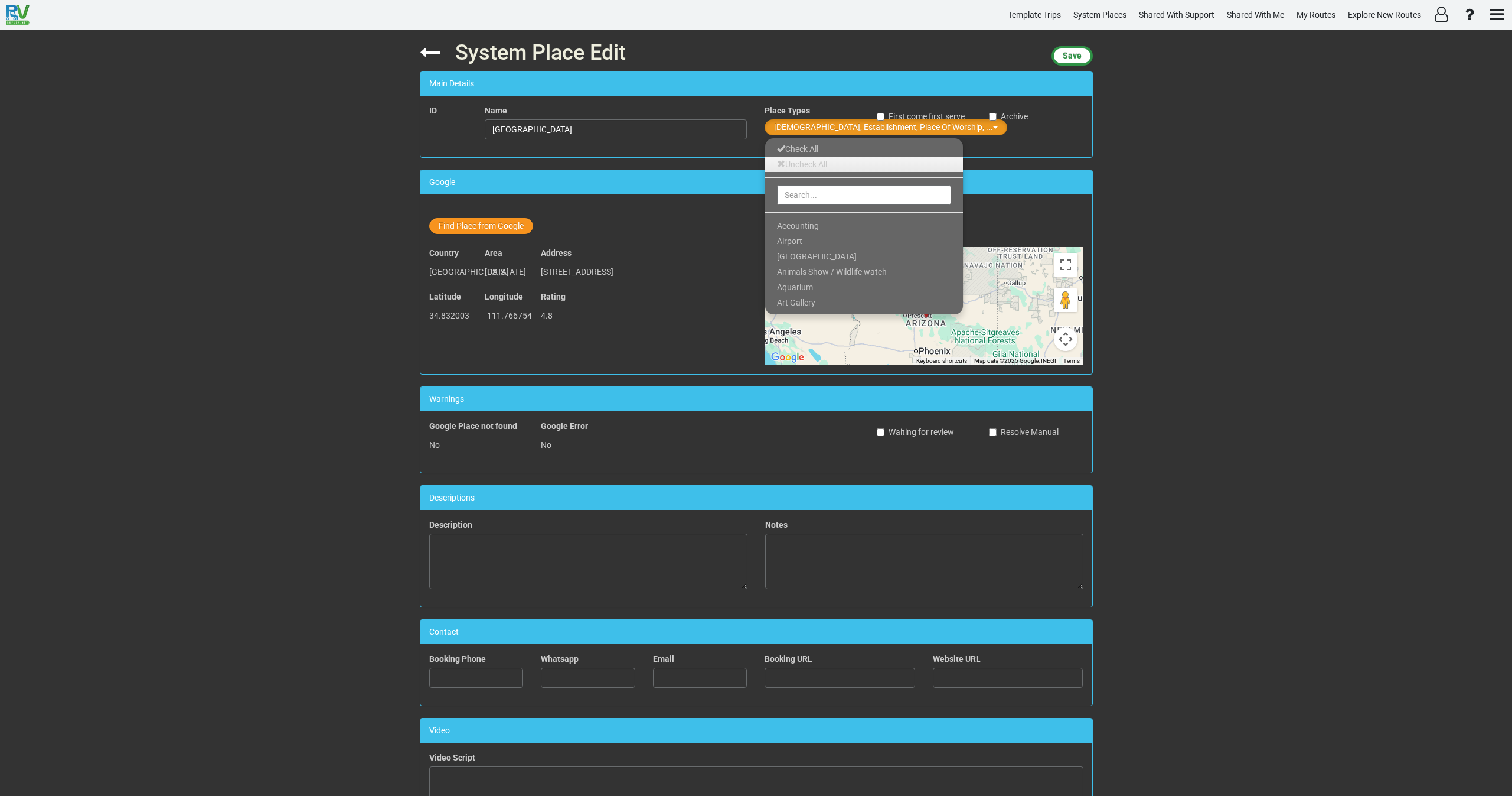
click at [790, 169] on link "Uncheck All" at bounding box center [864, 165] width 198 height 16
click at [790, 197] on input "text" at bounding box center [864, 195] width 174 height 20
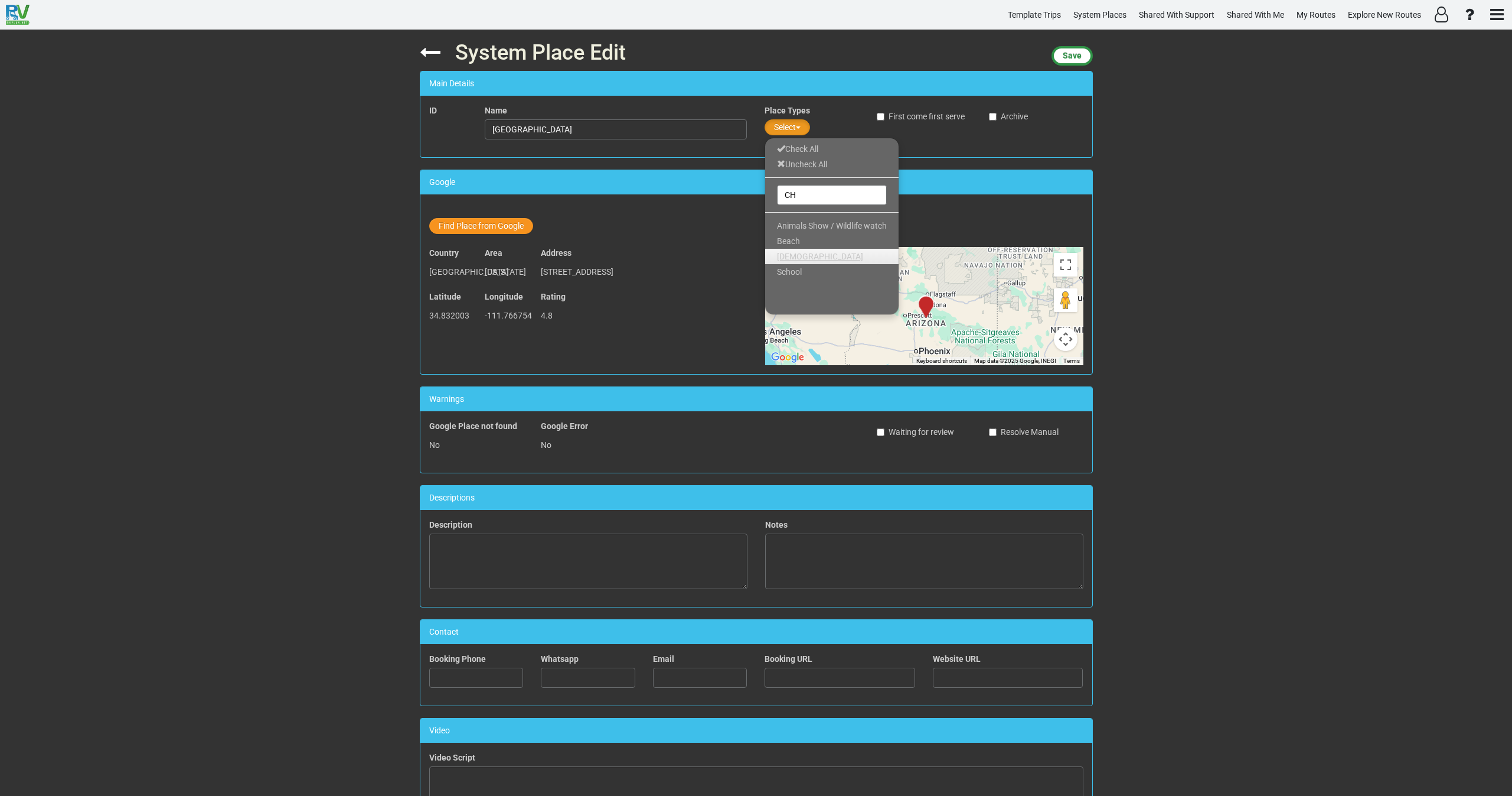
click at [792, 256] on span "Church" at bounding box center [820, 257] width 86 height 10
drag, startPoint x: 810, startPoint y: 195, endPoint x: 771, endPoint y: 198, distance: 39.1
click at [772, 196] on div "CH" at bounding box center [832, 195] width 133 height 24
type input "H"
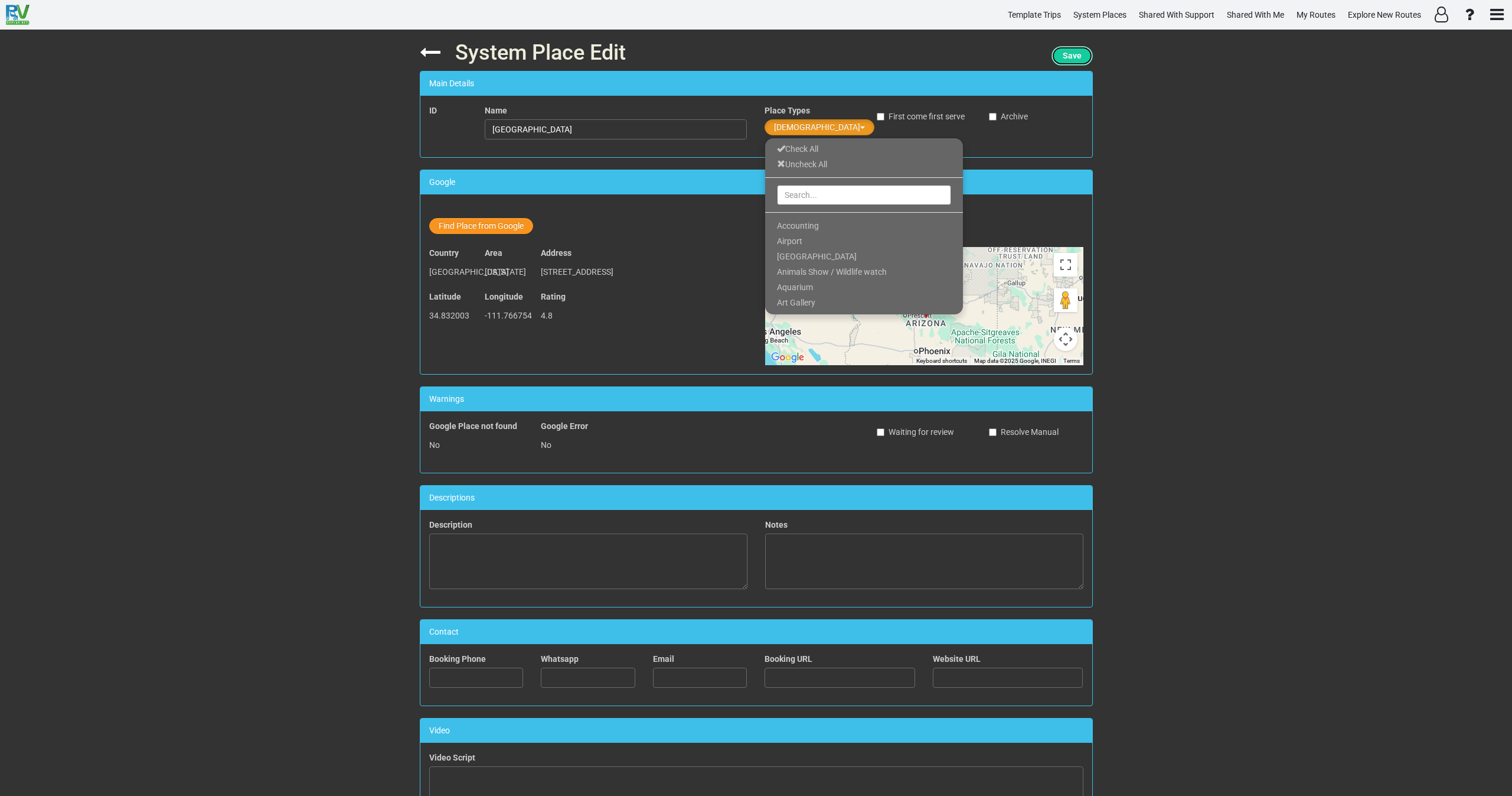
click at [1067, 51] on span "Save" at bounding box center [1071, 56] width 19 height 10
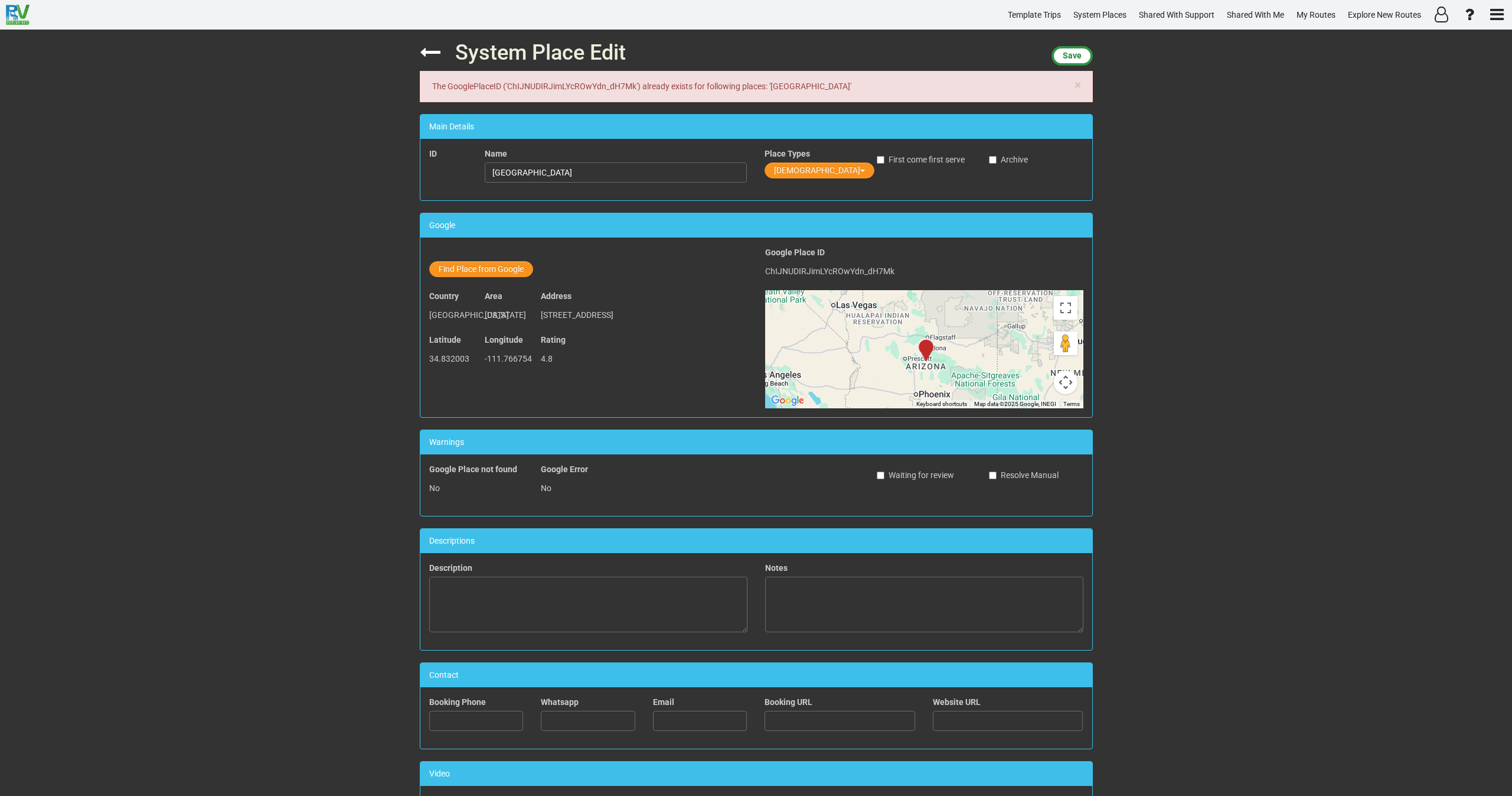
drag, startPoint x: 773, startPoint y: 85, endPoint x: 857, endPoint y: 87, distance: 84.0
click at [857, 87] on div "× The GooglePlaceID ('ChIJNUDIRJimLYcROwYdn_dH7Mk') already exists for followin…" at bounding box center [756, 86] width 673 height 31
drag, startPoint x: 860, startPoint y: 87, endPoint x: 773, endPoint y: 84, distance: 87.1
click at [773, 84] on div "× The GooglePlaceID ('ChIJNUDIRJimLYcROwYdn_dH7Mk') already exists for followin…" at bounding box center [756, 86] width 673 height 31
copy div "Chapel of the Holy Cross"
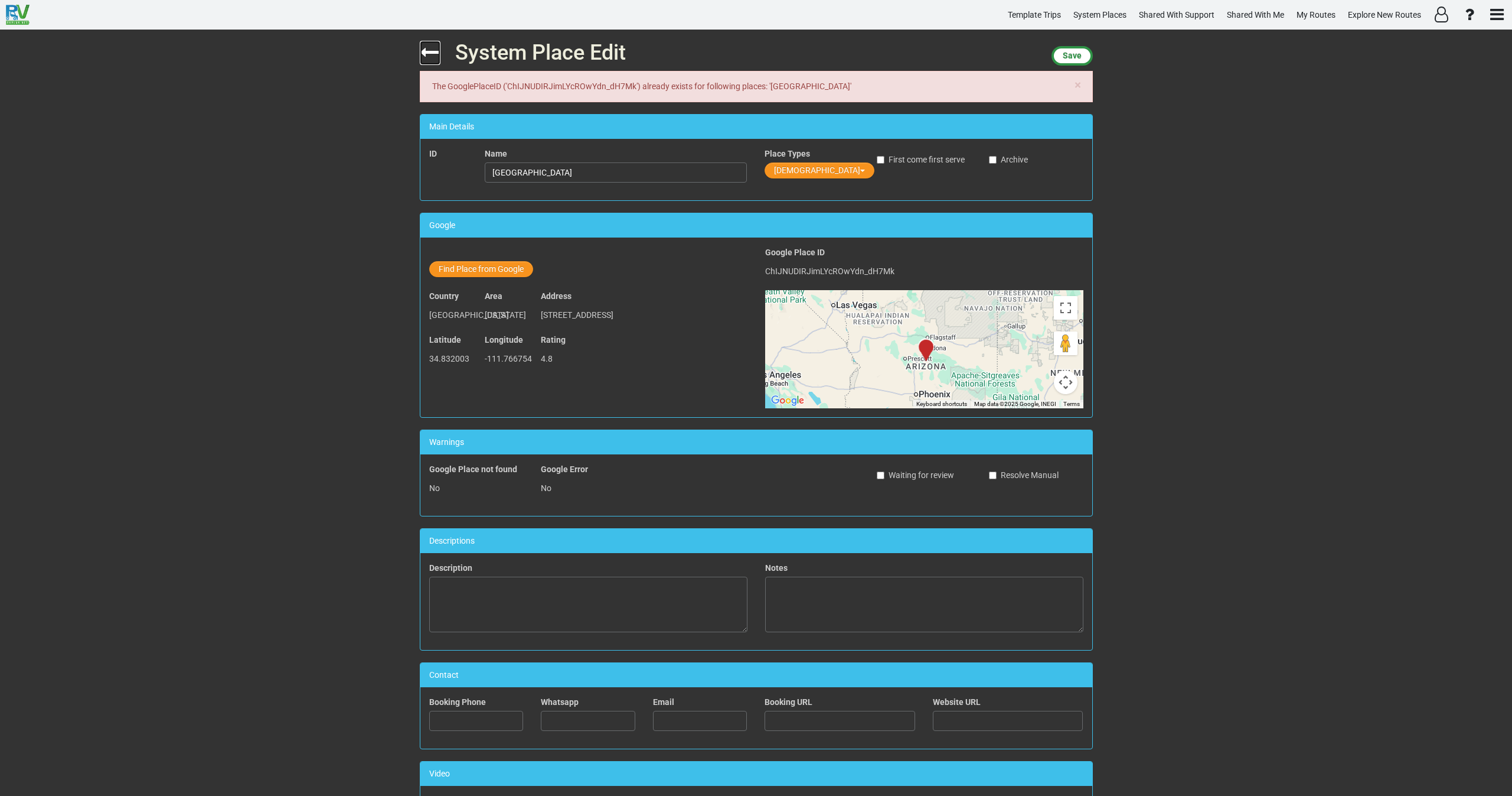
click at [422, 57] on icon at bounding box center [429, 52] width 21 height 21
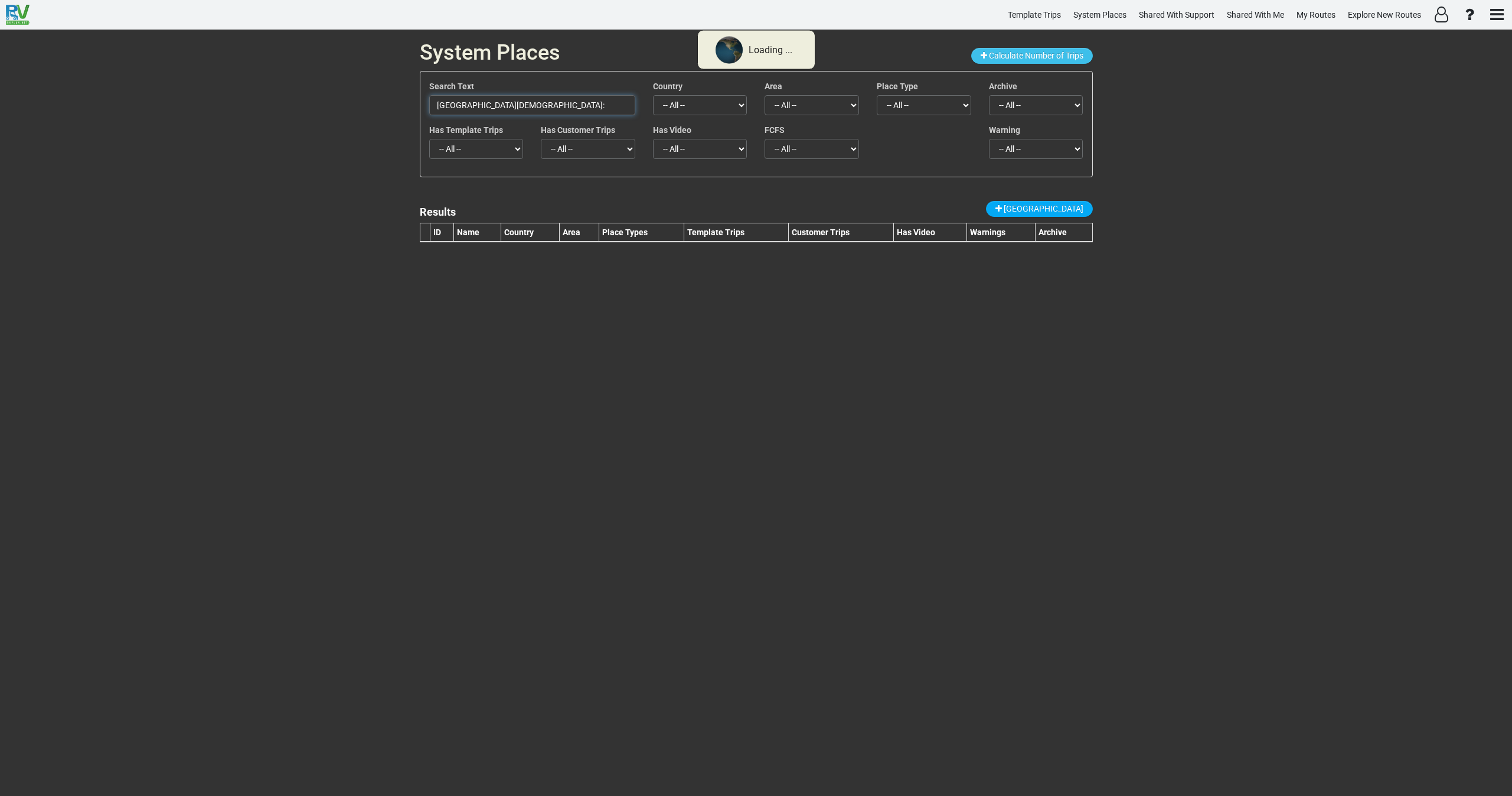
drag, startPoint x: 509, startPoint y: 100, endPoint x: 402, endPoint y: 99, distance: 107.0
click at [402, 101] on div "System Places Calculate Number of Trips Search Text Chapel of the Holy Cross: C…" at bounding box center [756, 412] width 1512 height 766
paste input "text"
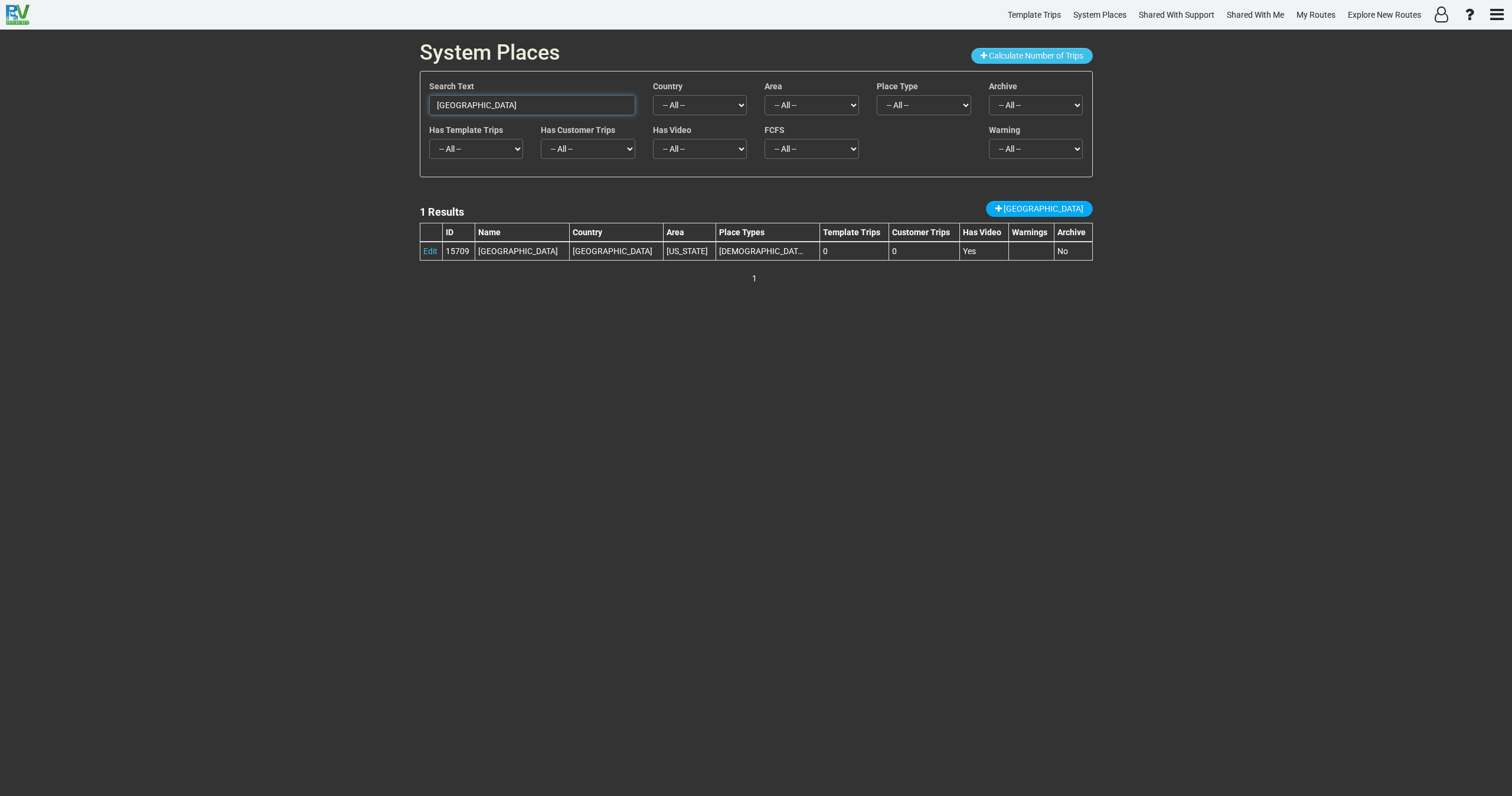
drag, startPoint x: 534, startPoint y: 100, endPoint x: 324, endPoint y: 101, distance: 210.0
click at [326, 101] on div "System Places Calculate Number of Trips Search Text Chapel of the Holy Cross Co…" at bounding box center [756, 412] width 1512 height 766
paste input "Lowell Observatory:"
drag, startPoint x: 526, startPoint y: 109, endPoint x: 305, endPoint y: 118, distance: 221.2
click at [305, 116] on div "System Places Calculate Number of Trips Search Text Lowell Observatory Country …" at bounding box center [756, 412] width 1512 height 766
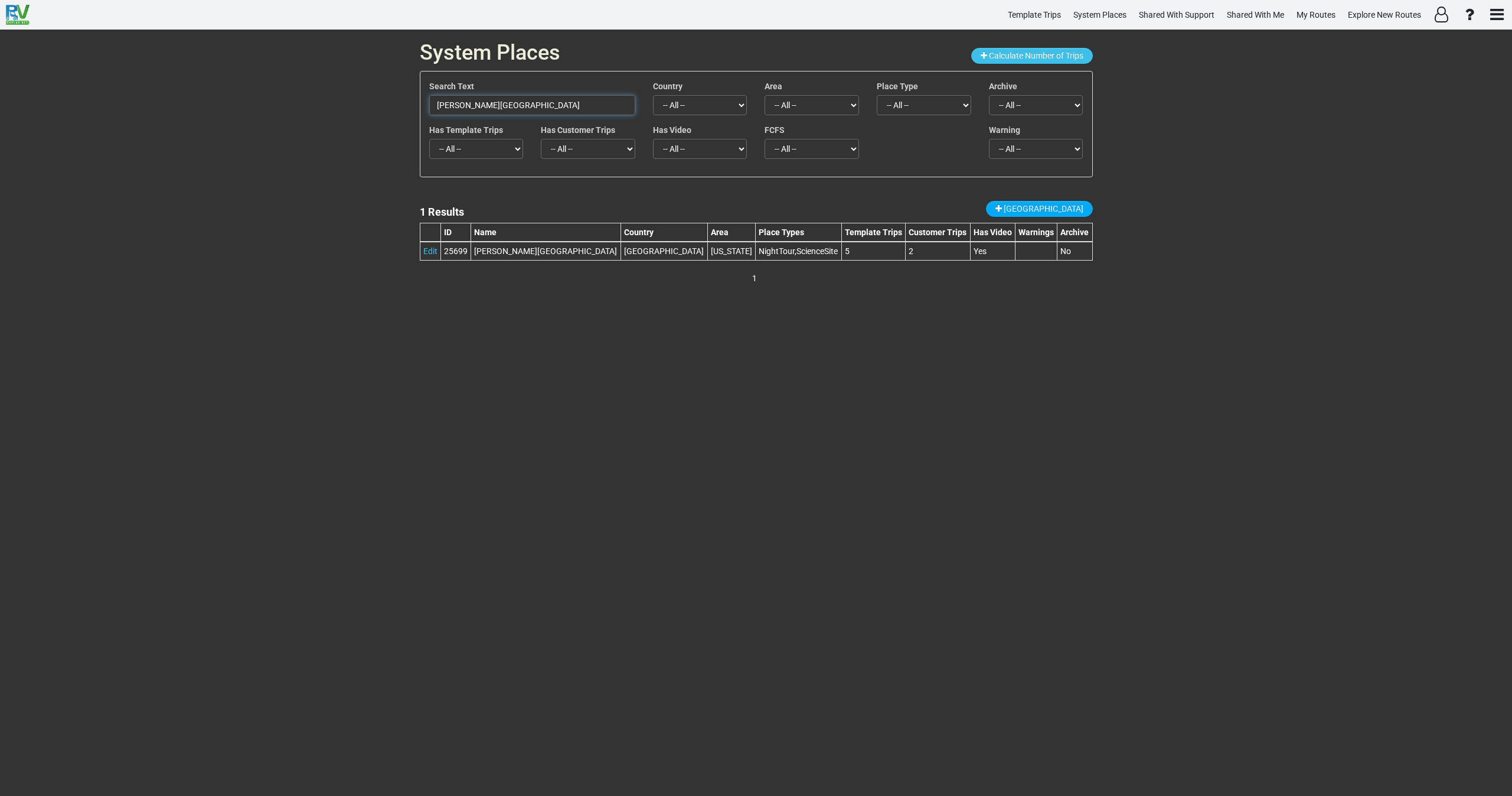
paste input "Walnut Canyon National Monument"
type input "Walnut Canyon National Monument"
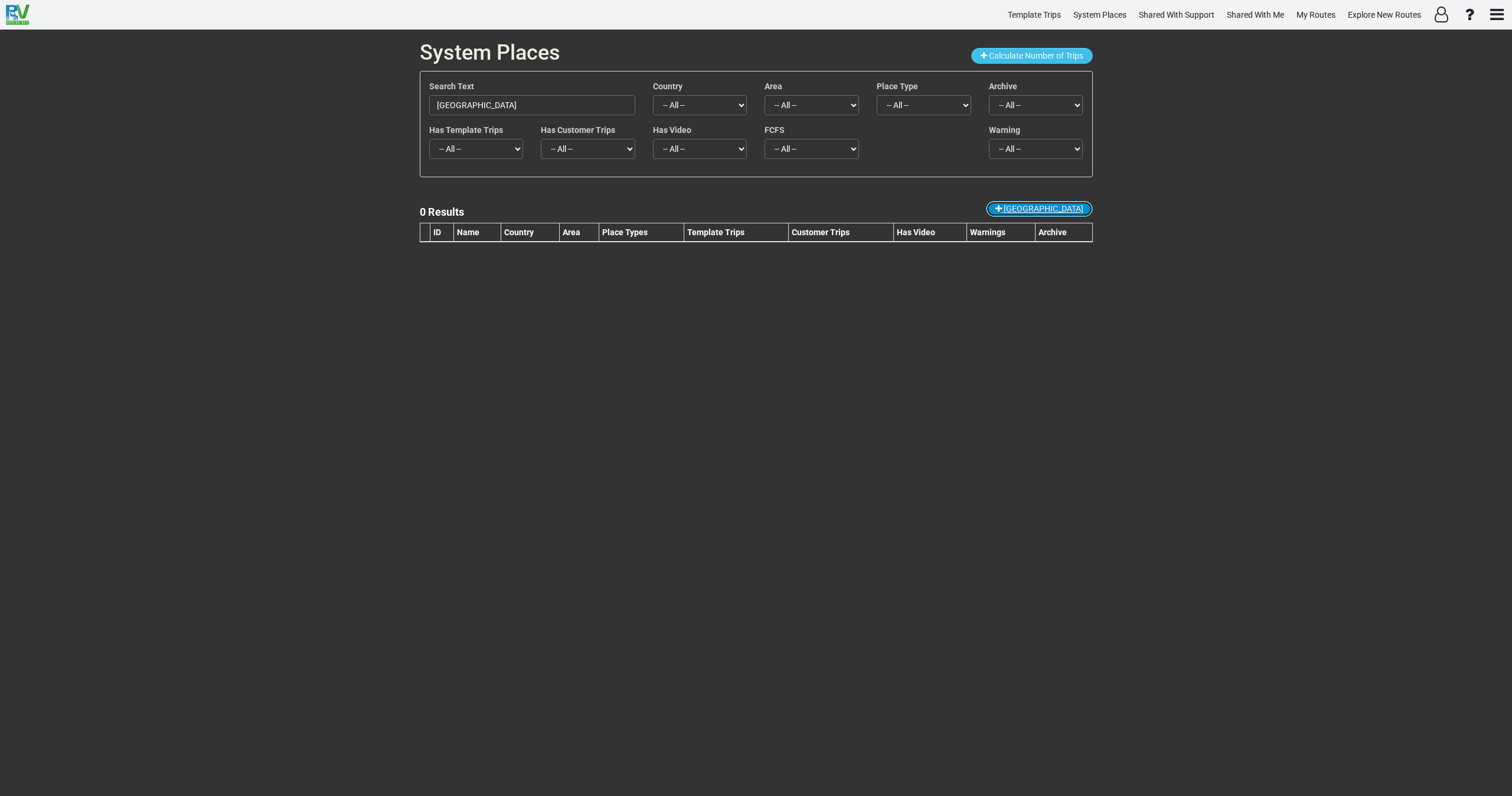
click at [1070, 210] on span "New Place" at bounding box center [1043, 209] width 79 height 10
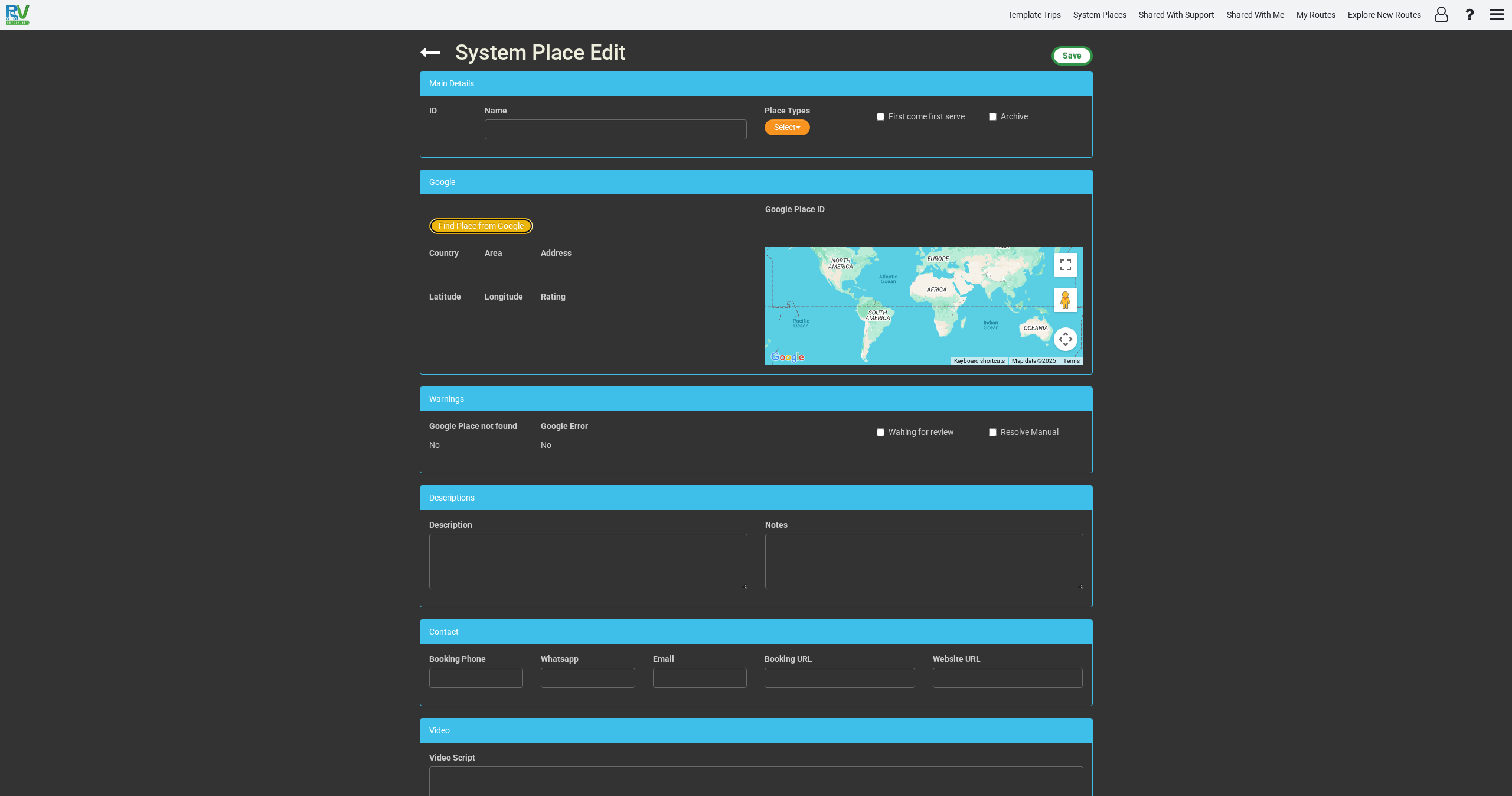
click at [486, 224] on button "Find Place from Google" at bounding box center [481, 225] width 104 height 16
click at [512, 224] on input "text" at bounding box center [616, 227] width 263 height 20
paste input "Walnut Canyon National Monument"
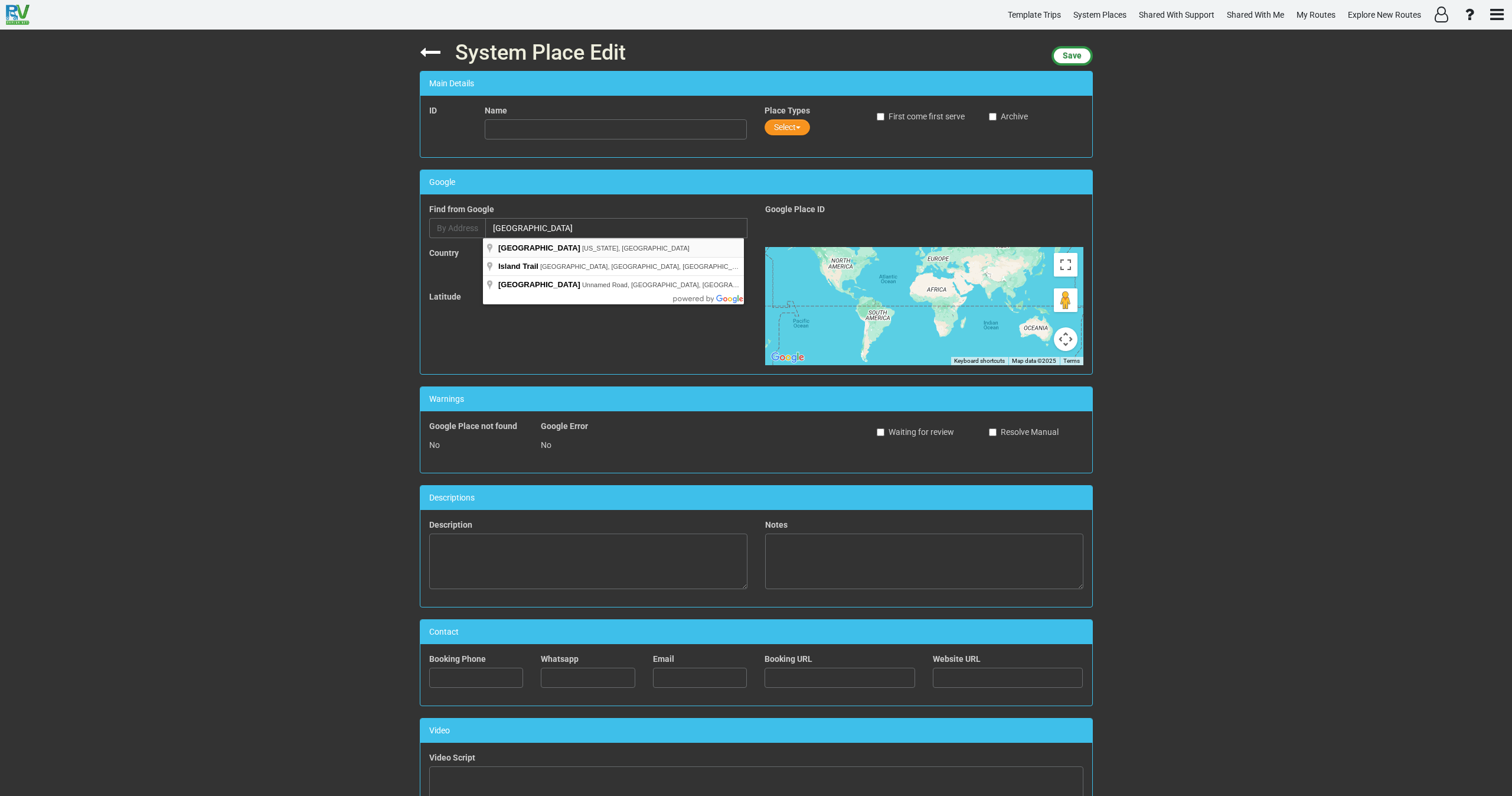
type input "Walnut Canyon National Monument, Arizona, USA"
type input "Walnut Canyon National Monument"
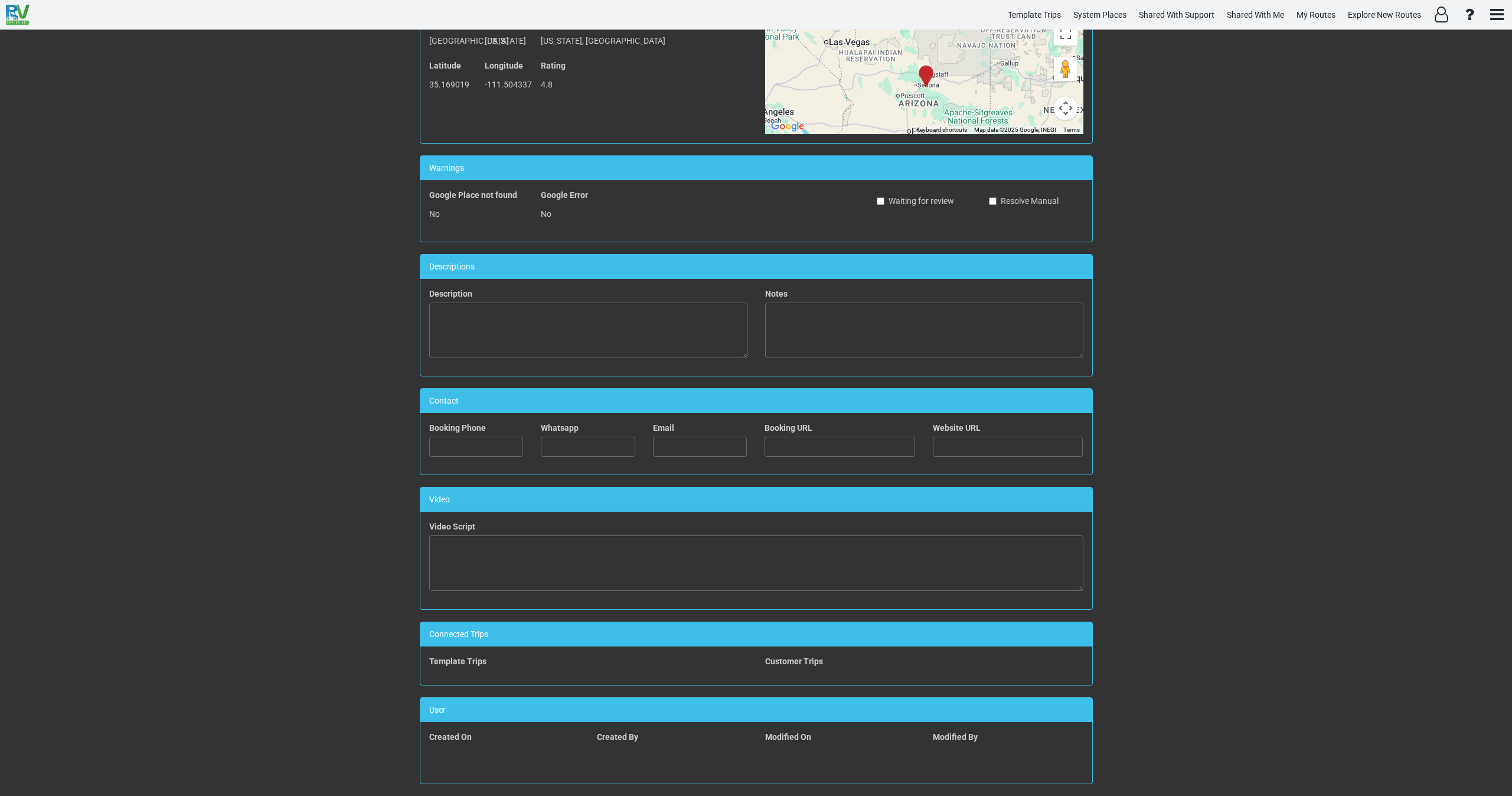
scroll to position [243, 0]
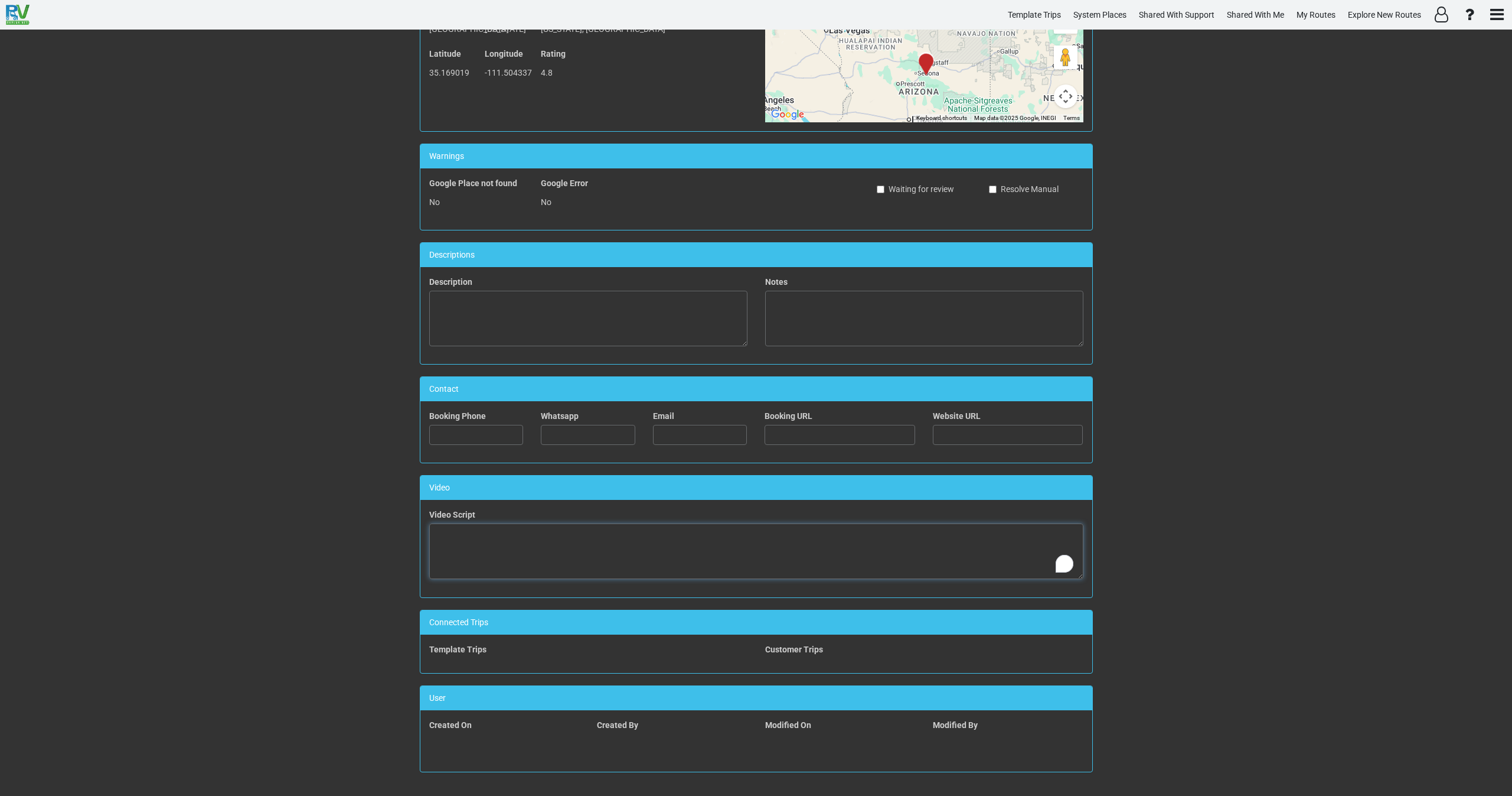
click at [599, 555] on textarea "To enrich screen reader interactions, please activate Accessibility in Grammarl…" at bounding box center [756, 551] width 655 height 56
paste textarea "<iframe width="560" height="315" src="https://www.youtube.com/embed/_KCHFqJllCg…"
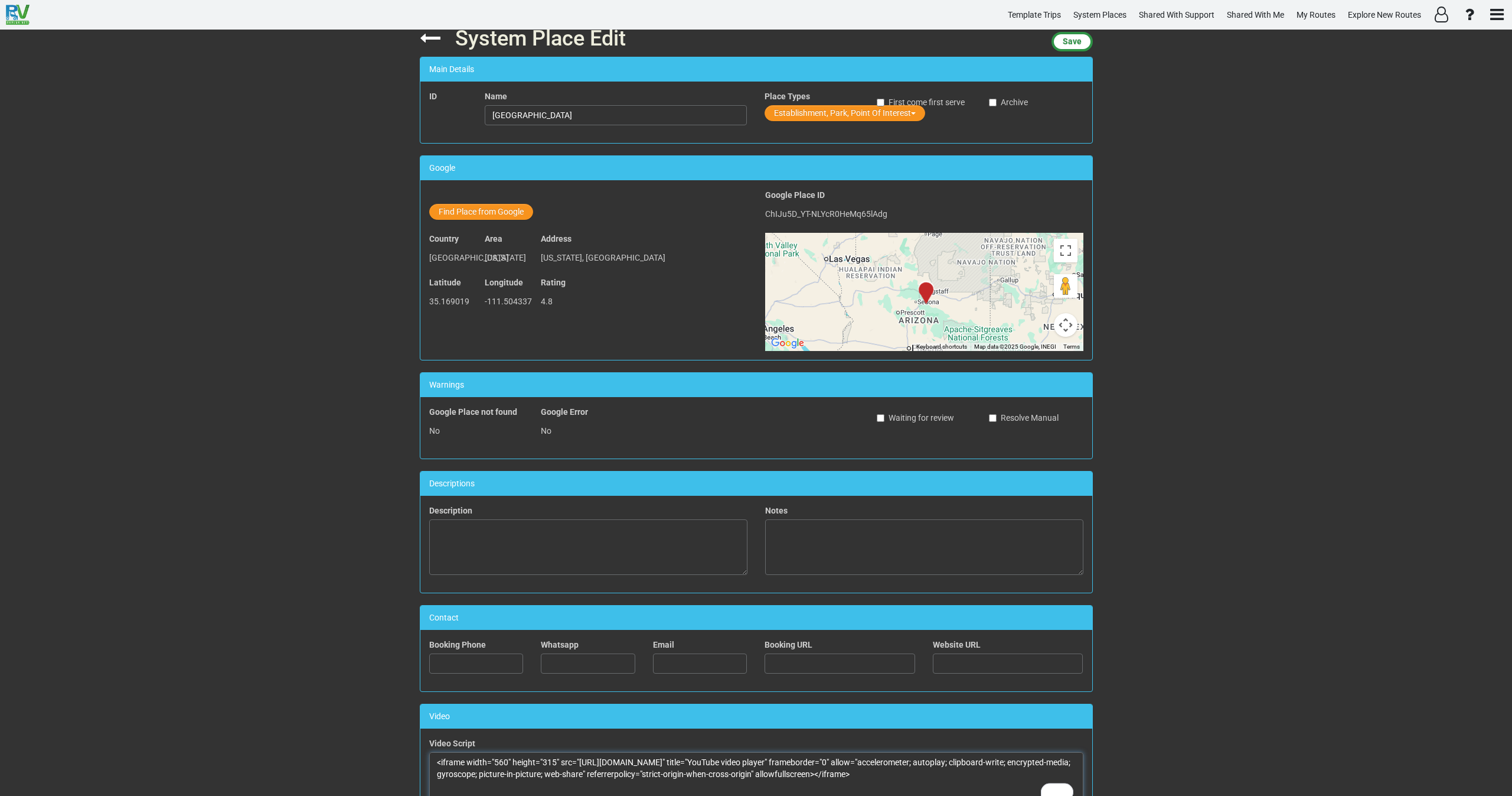
scroll to position [0, 0]
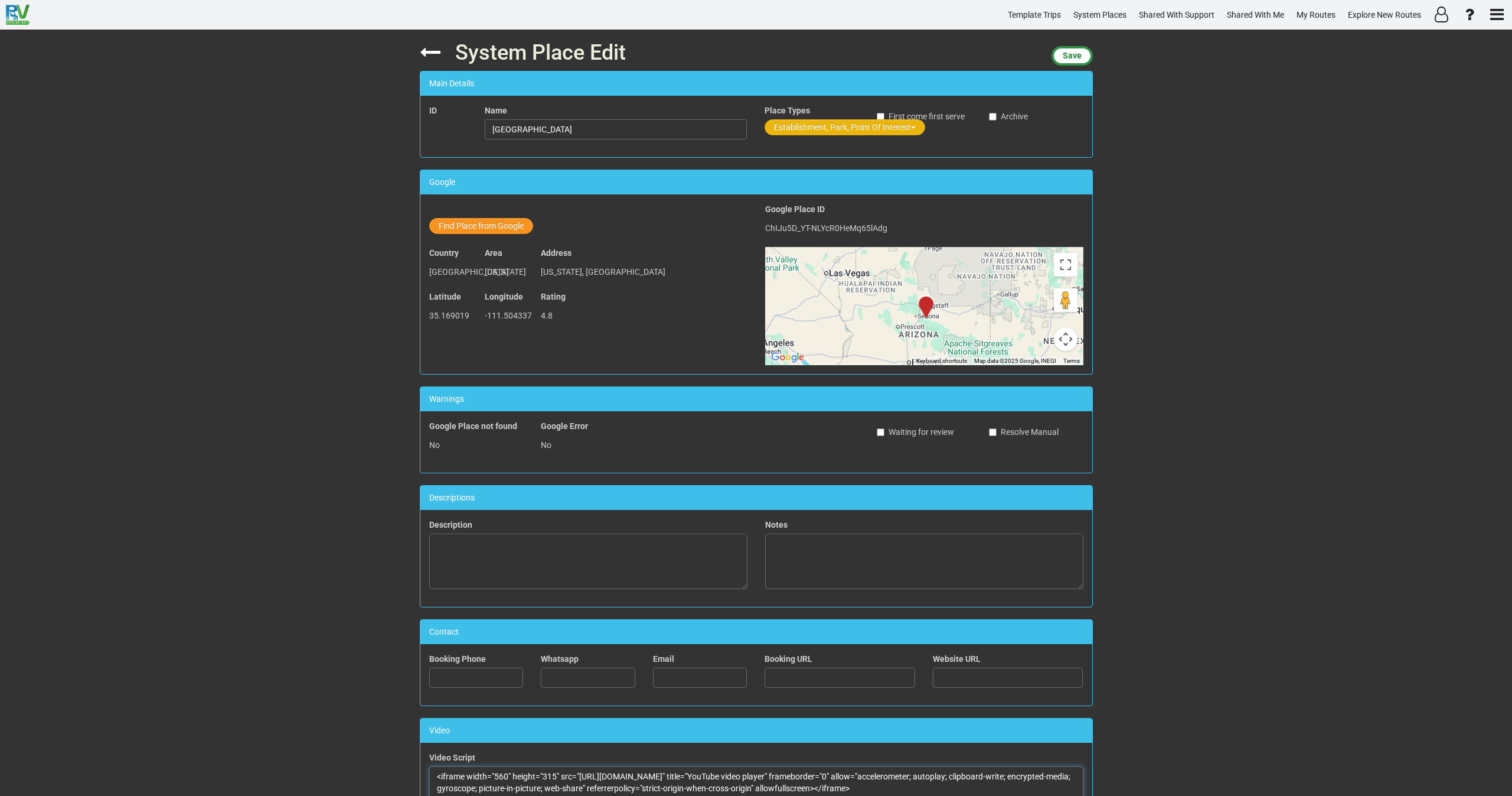
type textarea "<iframe width="560" height="315" src="https://www.youtube.com/embed/_KCHFqJllCg…"
click at [807, 120] on button "Establishment, Park, Point Of Interest" at bounding box center [845, 127] width 161 height 16
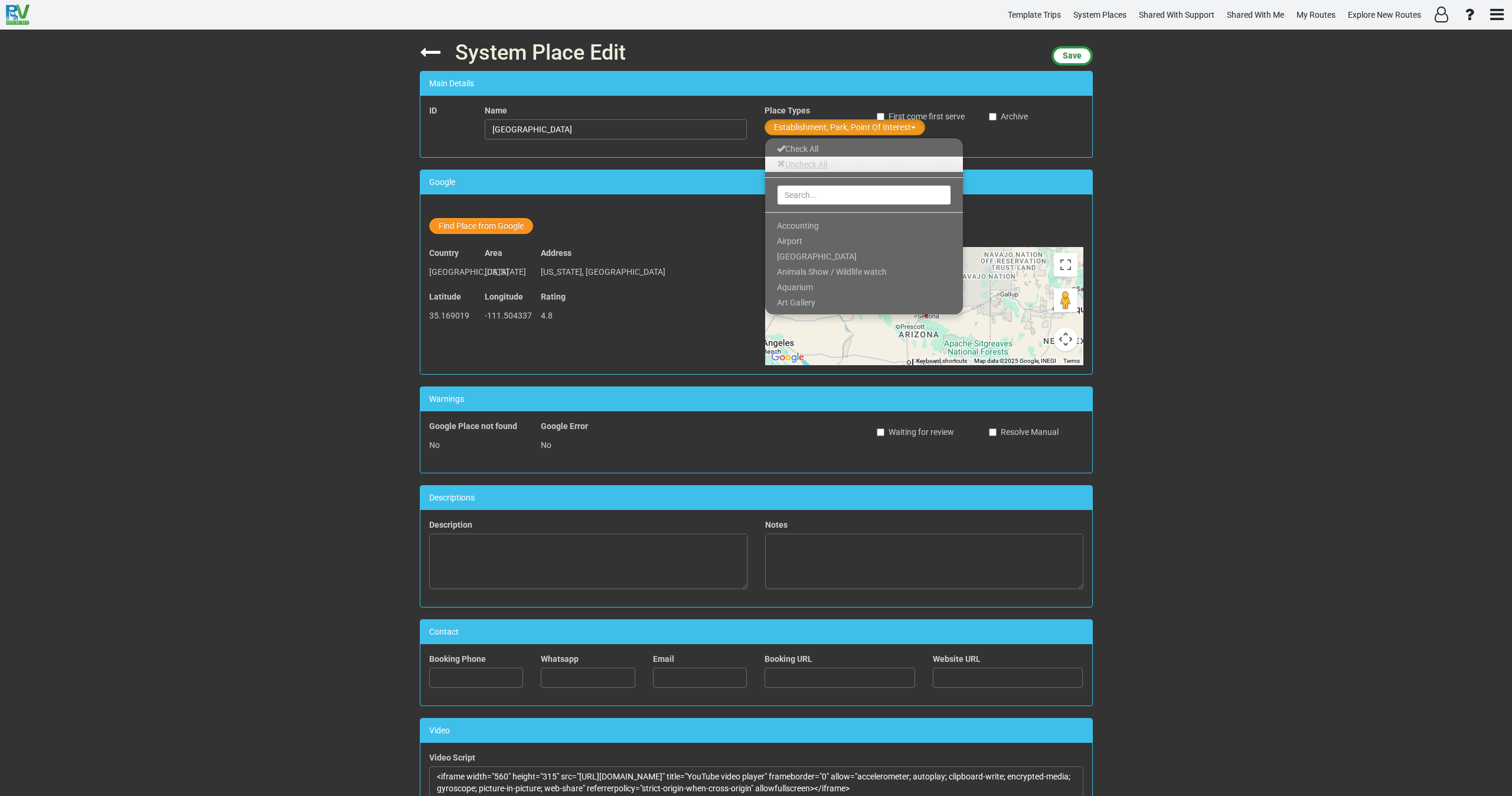
click at [809, 160] on link "Uncheck All" at bounding box center [864, 165] width 198 height 16
click at [808, 185] on input "text" at bounding box center [864, 195] width 174 height 20
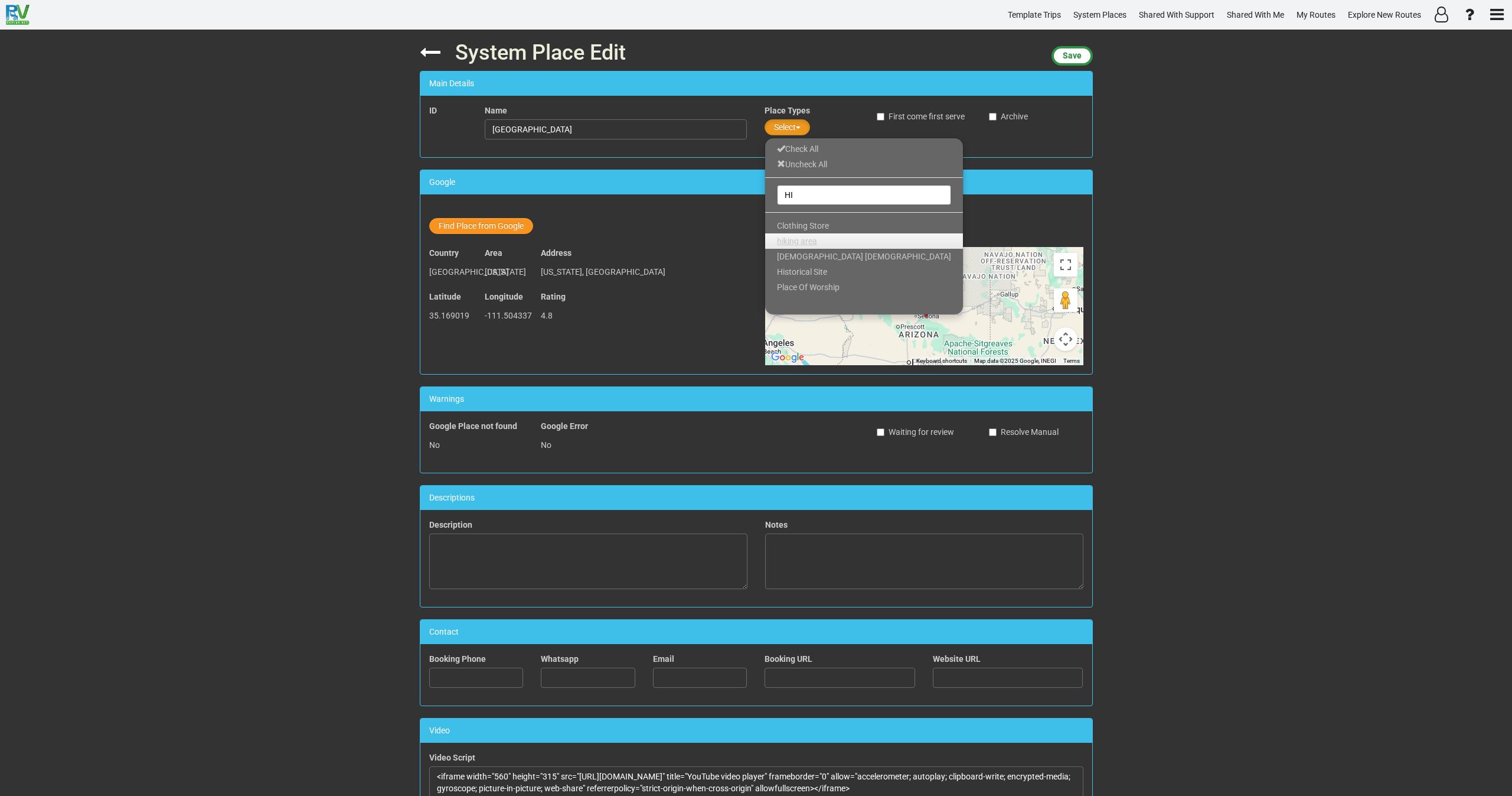
click at [799, 241] on span "hiking area" at bounding box center [797, 241] width 40 height 10
drag, startPoint x: 782, startPoint y: 191, endPoint x: 771, endPoint y: 191, distance: 11.0
click at [771, 191] on div "HI" at bounding box center [864, 195] width 198 height 24
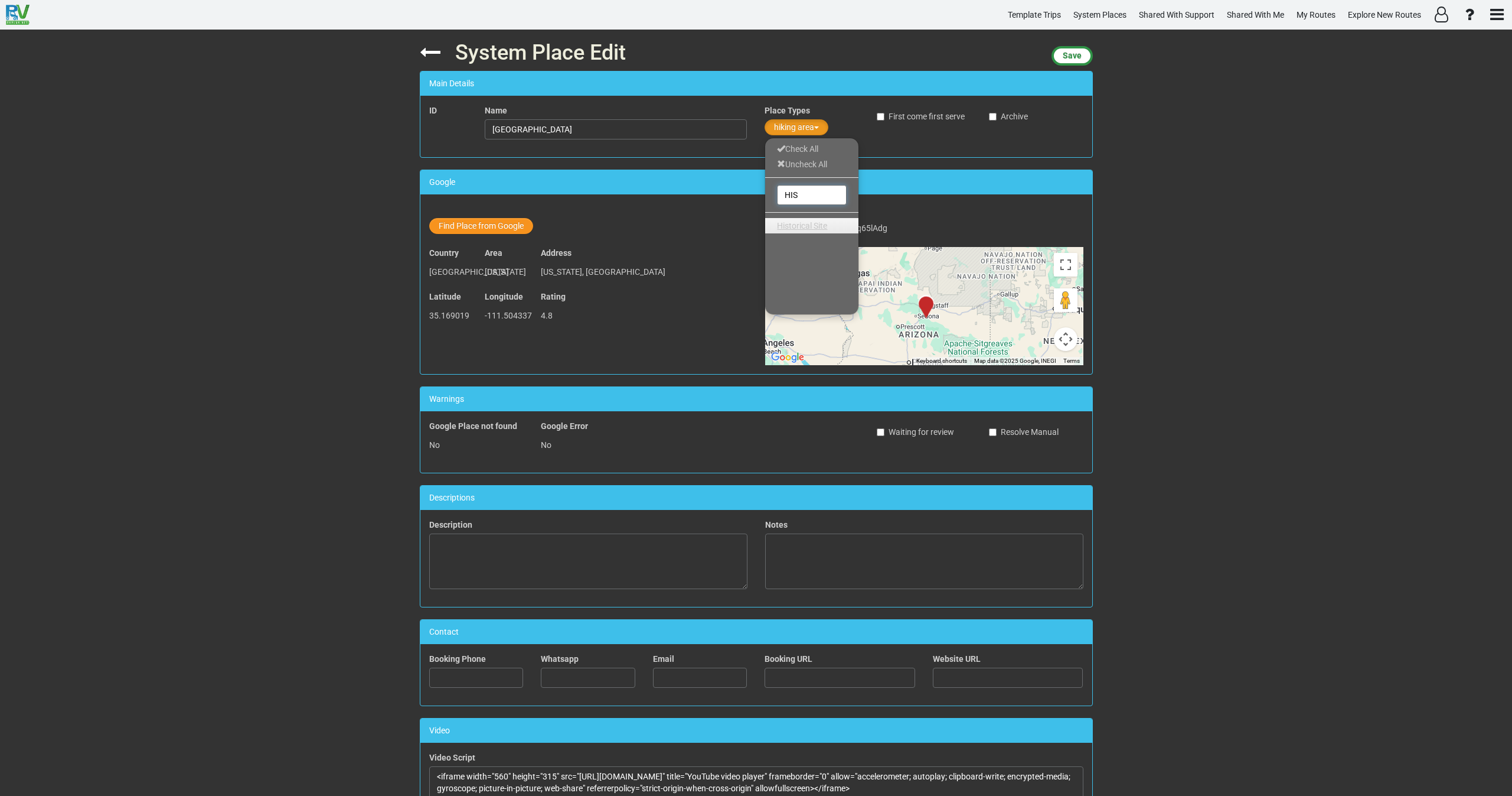
type input "HIS"
drag, startPoint x: 774, startPoint y: 223, endPoint x: 779, endPoint y: 225, distance: 5.4
click at [779, 224] on link "Historical Site" at bounding box center [811, 225] width 93 height 16
click at [1073, 56] on span "Save" at bounding box center [1071, 56] width 19 height 10
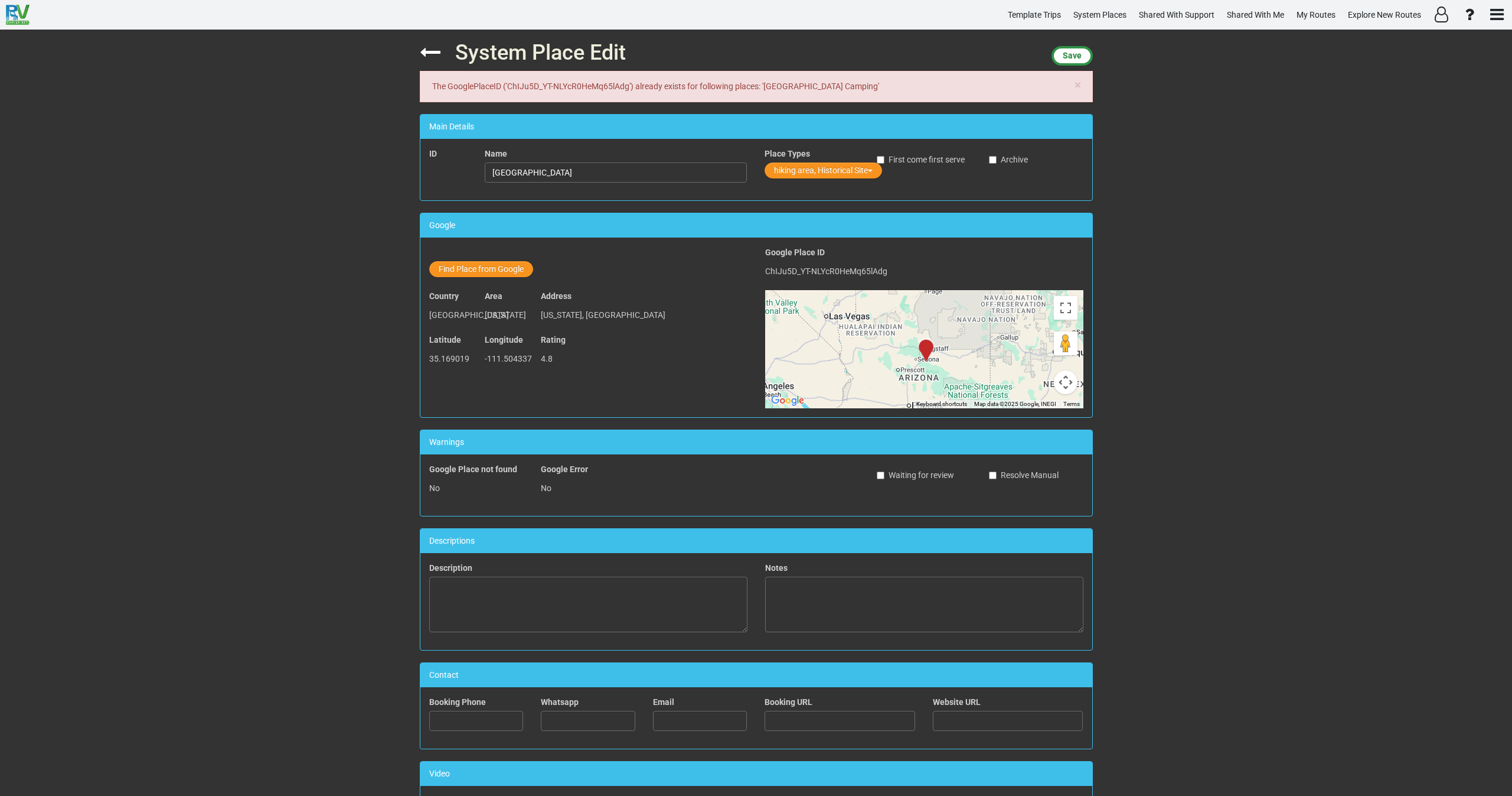
drag, startPoint x: 904, startPoint y: 83, endPoint x: 767, endPoint y: 83, distance: 137.0
click at [767, 83] on div "× The GooglePlaceID ('ChIJu5D_YT-NLYcR0HeMq65lAdg') already exists for followin…" at bounding box center [756, 86] width 673 height 31
copy div "Walnut Canyon Rd Dispersed Camping"
click at [419, 47] on icon at bounding box center [429, 52] width 21 height 21
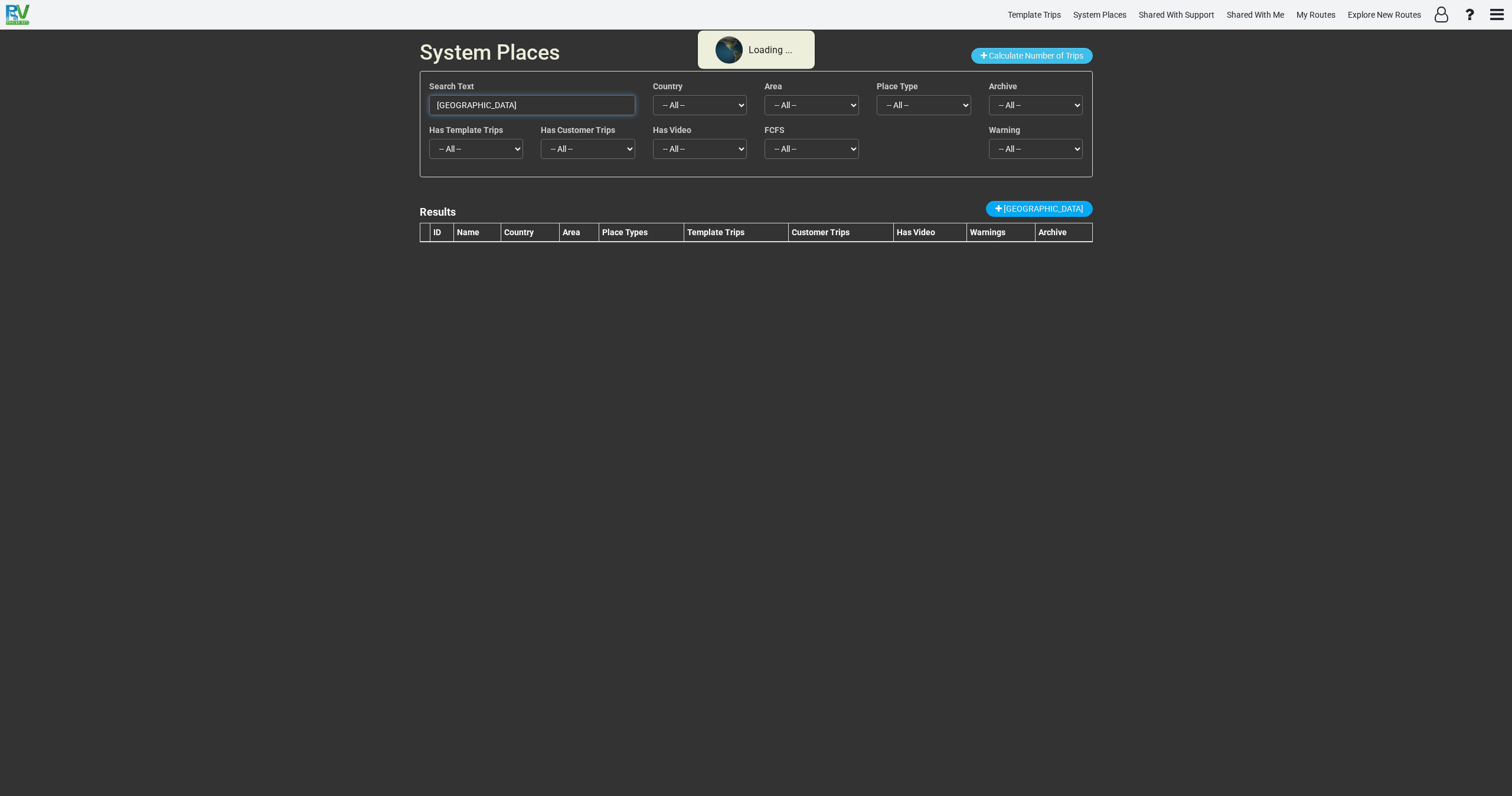
drag, startPoint x: 574, startPoint y: 106, endPoint x: 358, endPoint y: 97, distance: 216.2
click at [358, 97] on div "System Places Calculate Number of Trips Search Text Walnut Canyon National Monu…" at bounding box center [756, 412] width 1512 height 766
paste input "Rd Dispersed Camping"
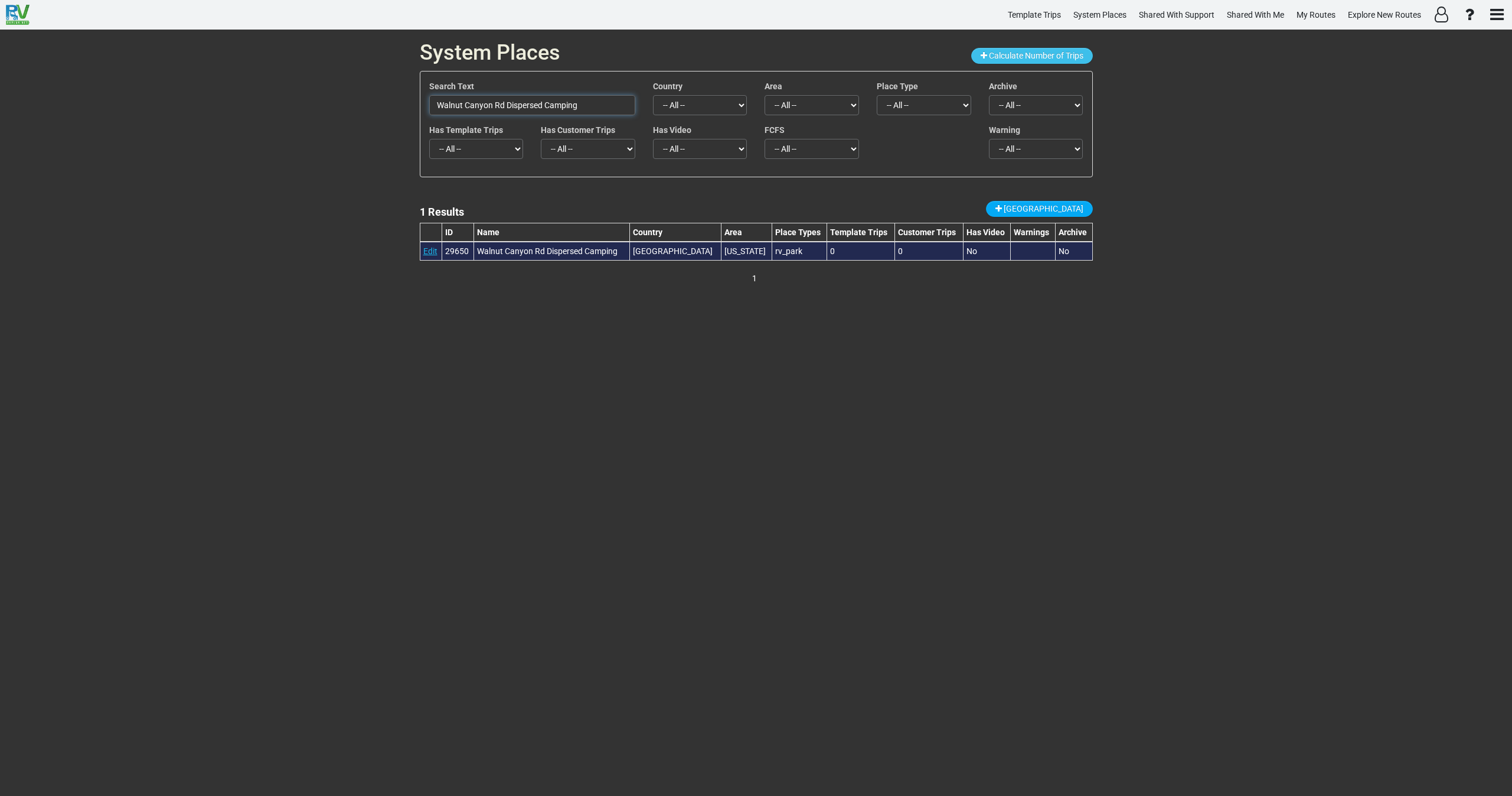
type input "Walnut Canyon Rd Dispersed Camping"
click at [431, 252] on link "Edit" at bounding box center [430, 251] width 14 height 10
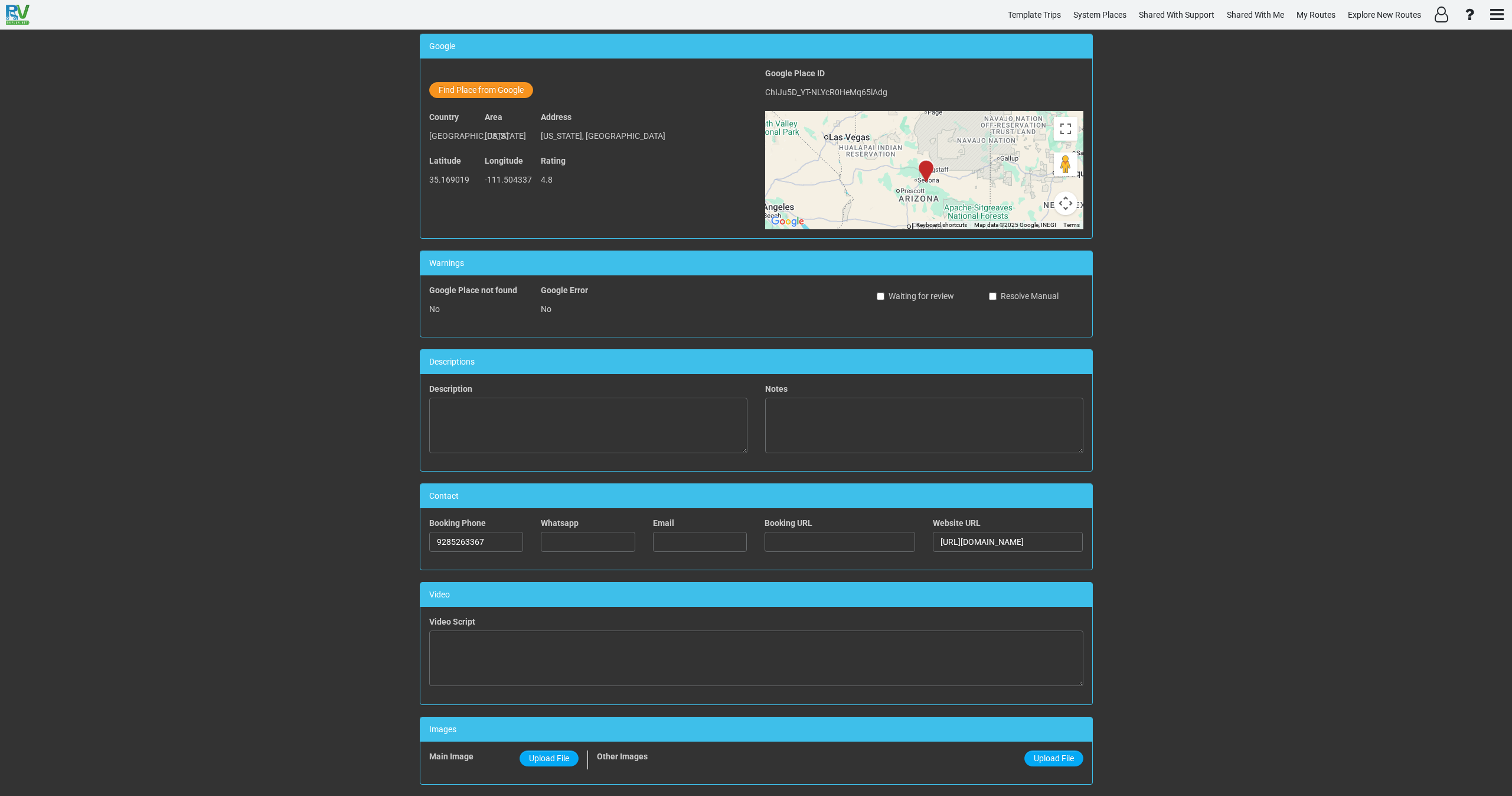
scroll to position [177, 0]
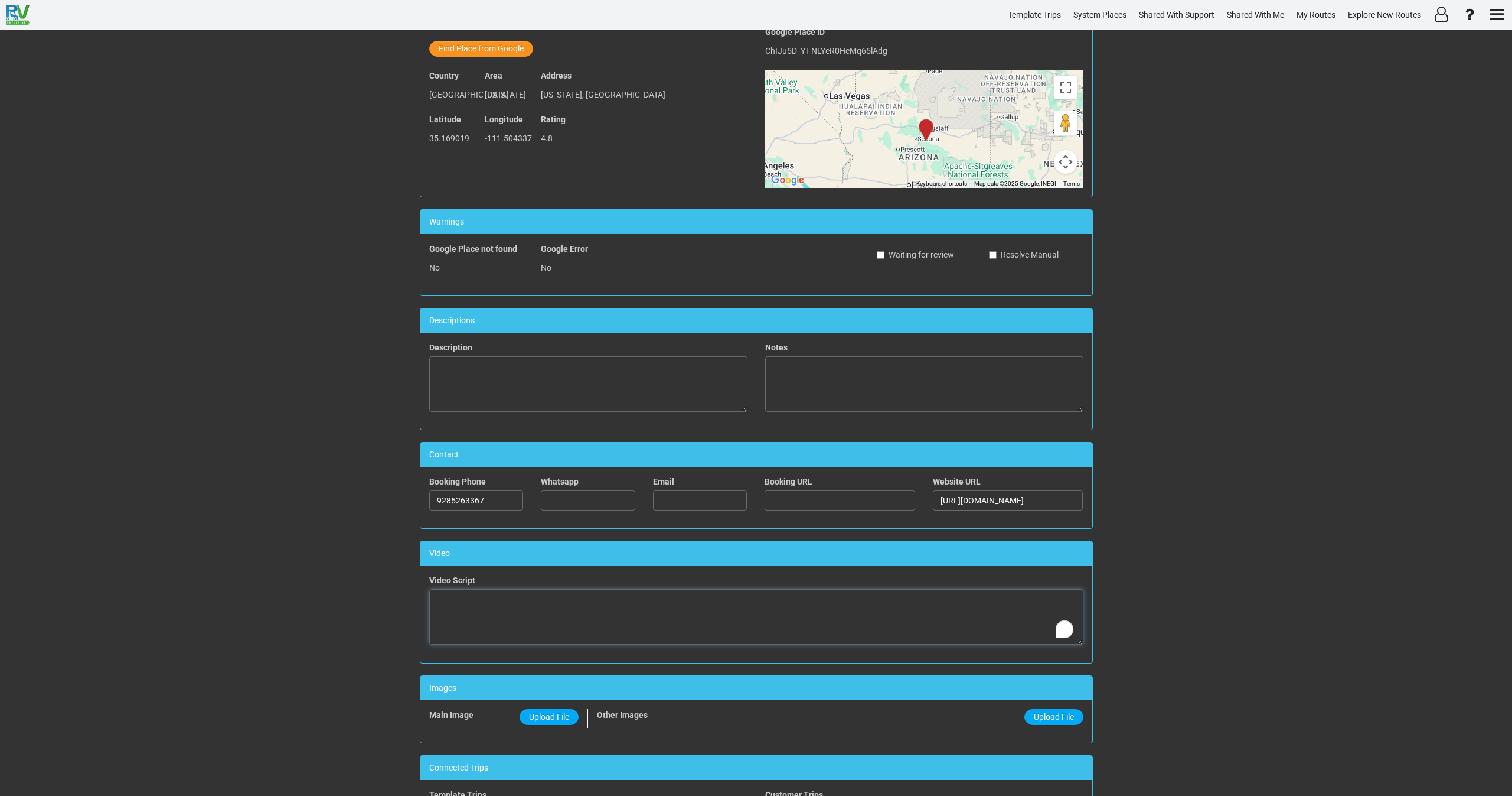
click at [711, 609] on textarea "To enrich screen reader interactions, please activate Accessibility in Grammarl…" at bounding box center [756, 617] width 655 height 56
paste textarea "<iframe width="560" height="315" src="https://www.youtube.com/embed/_KCHFqJllCg…"
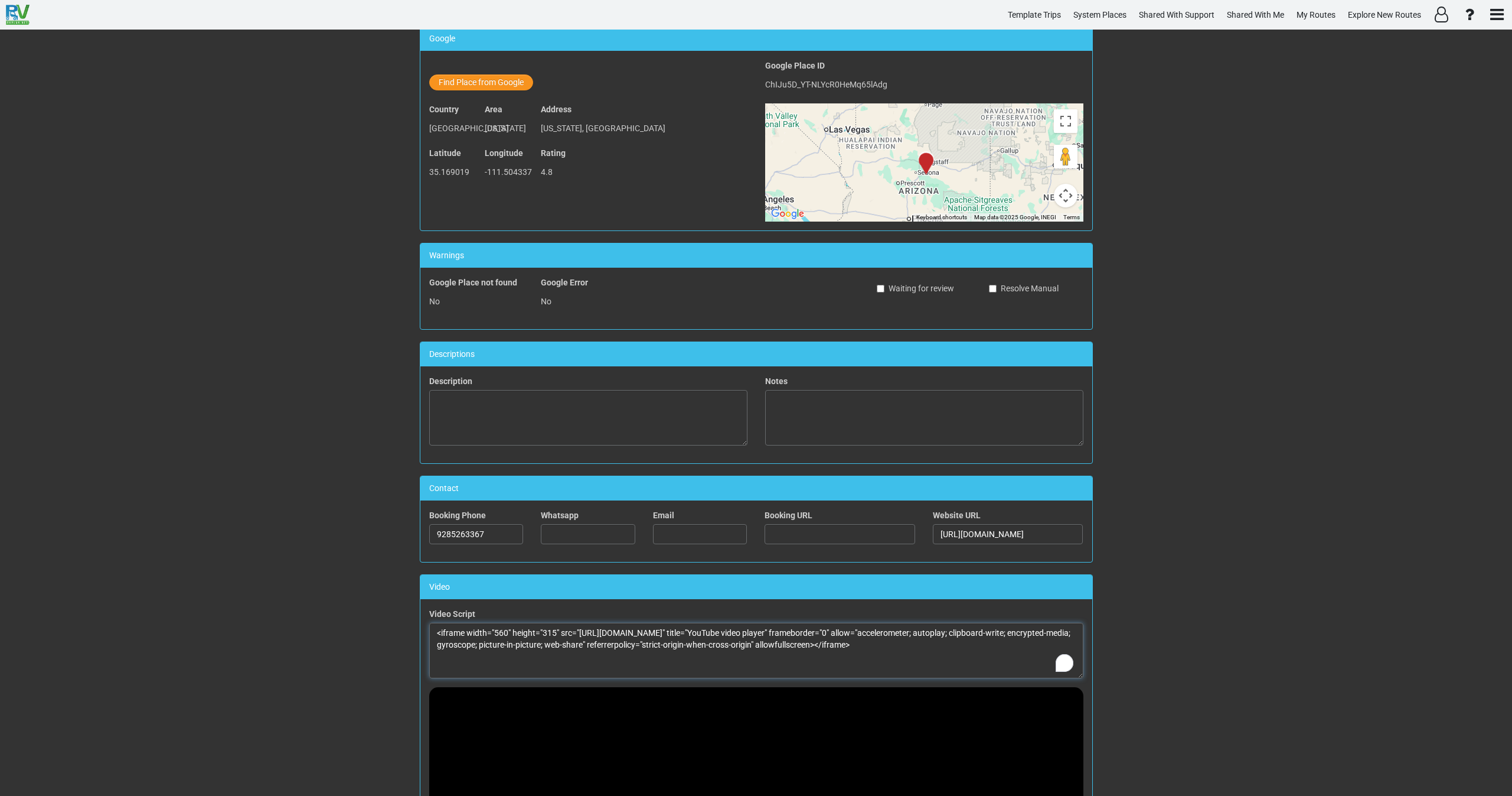
scroll to position [0, 0]
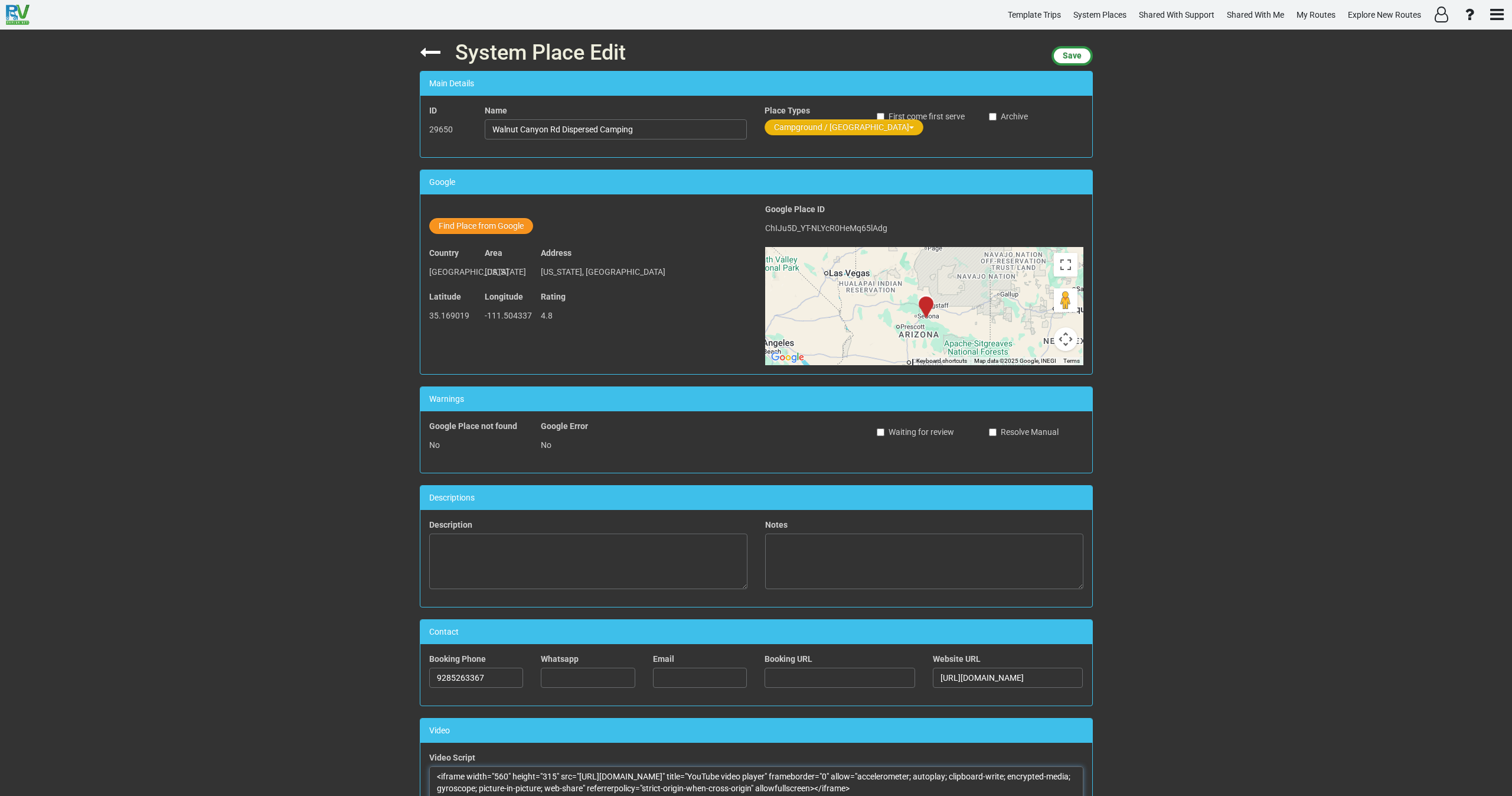
type textarea "<iframe width="560" height="315" src="https://www.youtube.com/embed/_KCHFqJllCg…"
click at [795, 127] on button "Campground / [GEOGRAPHIC_DATA]" at bounding box center [844, 127] width 159 height 16
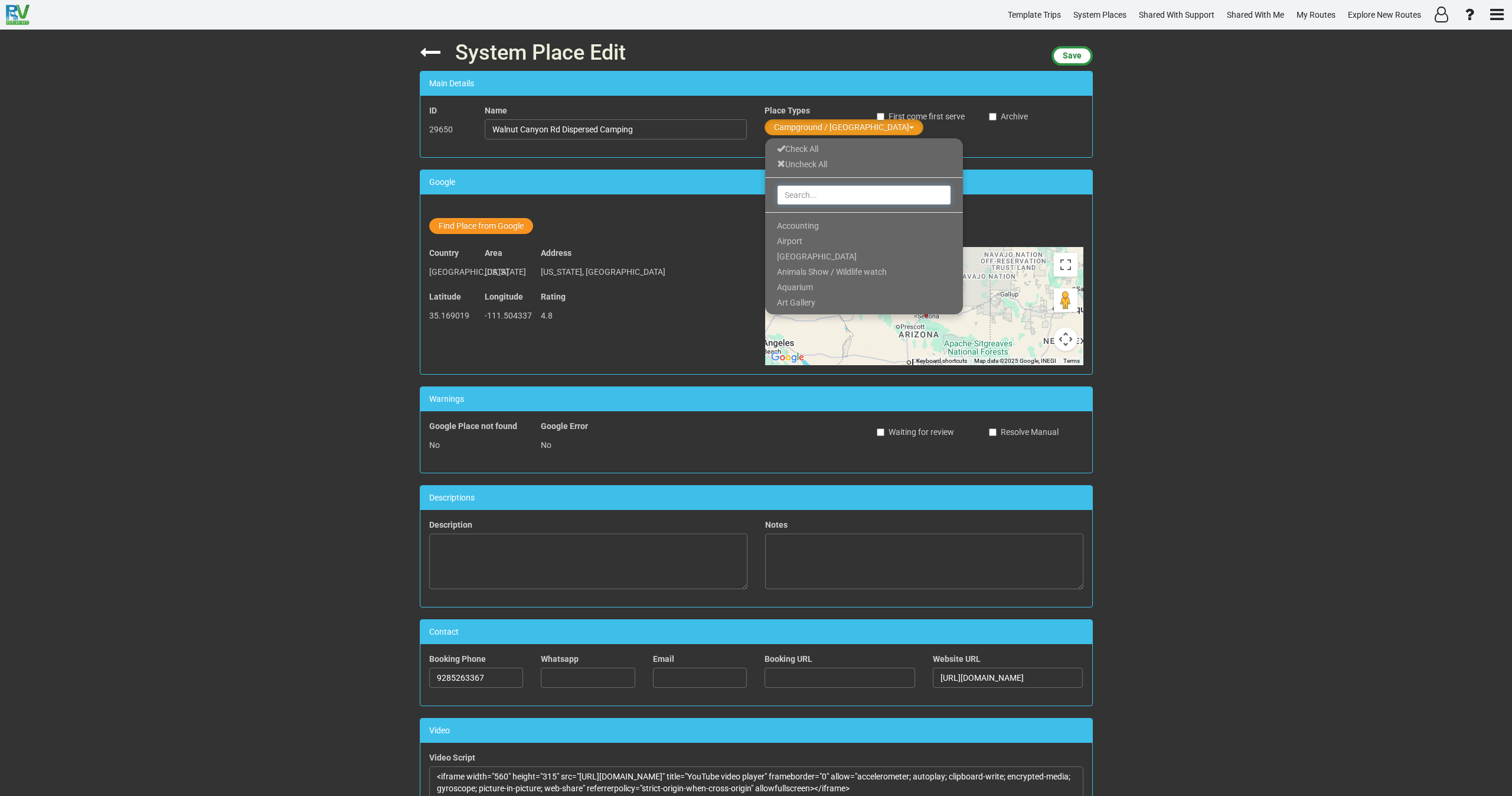
click at [805, 195] on input "text" at bounding box center [864, 195] width 174 height 20
click at [790, 242] on span "hiking area" at bounding box center [797, 241] width 40 height 10
drag, startPoint x: 793, startPoint y: 192, endPoint x: 763, endPoint y: 208, distance: 34.0
click at [765, 206] on div "HI" at bounding box center [864, 195] width 198 height 24
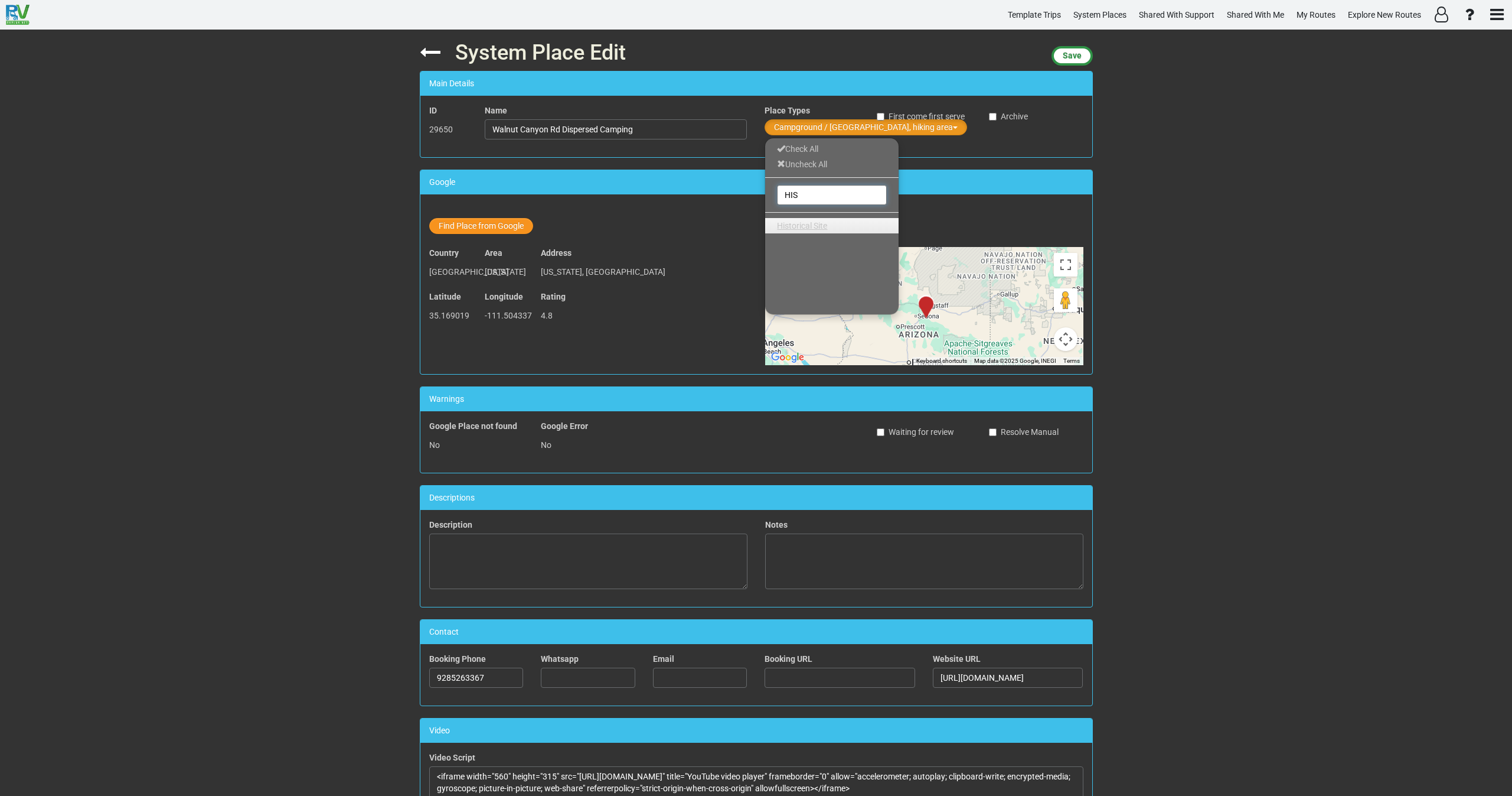
type input "HIS"
click at [821, 229] on span "Historical Site" at bounding box center [802, 225] width 50 height 10
click at [1068, 54] on span "Save" at bounding box center [1071, 56] width 19 height 10
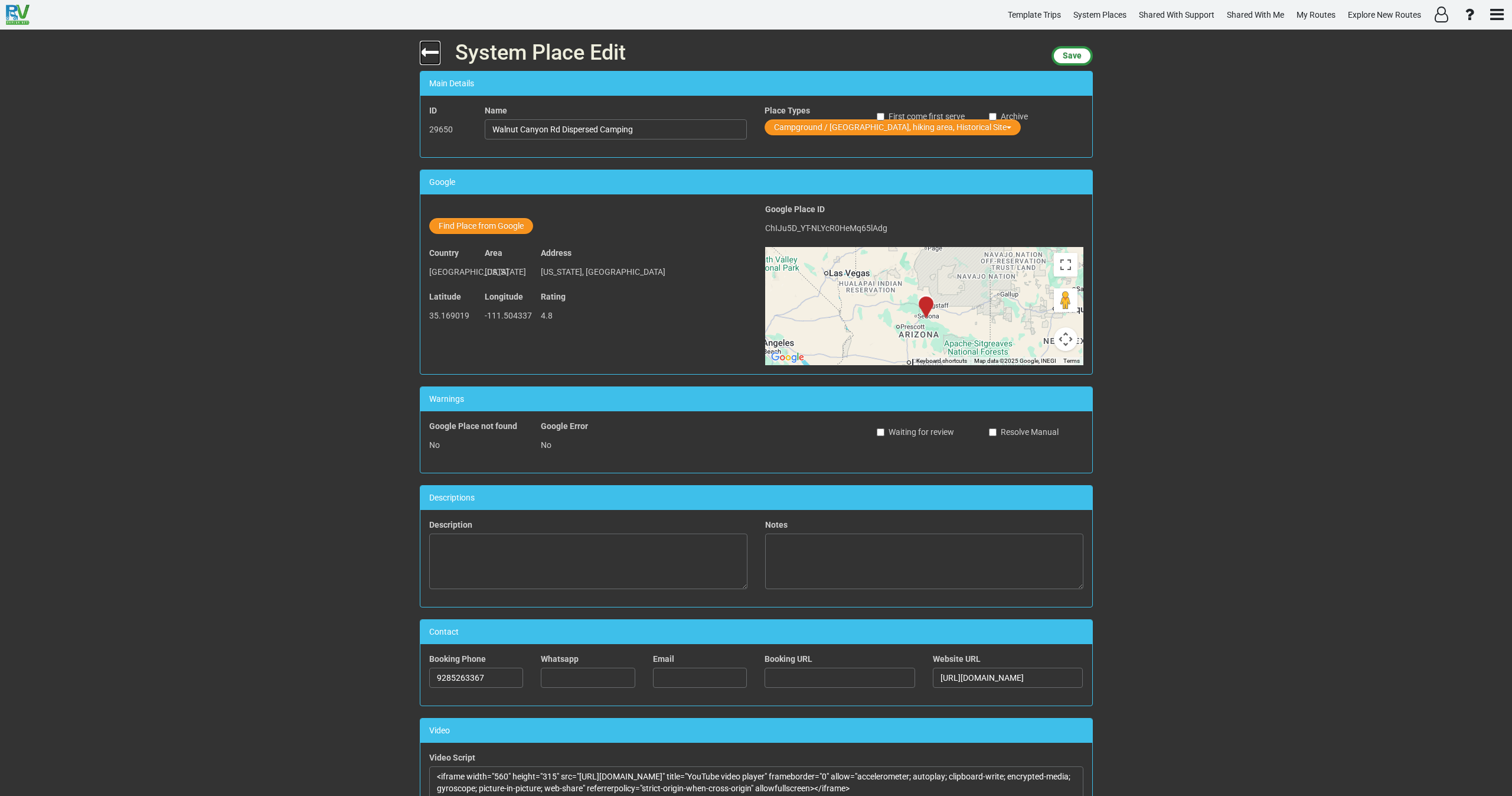
click at [427, 51] on icon at bounding box center [429, 52] width 21 height 21
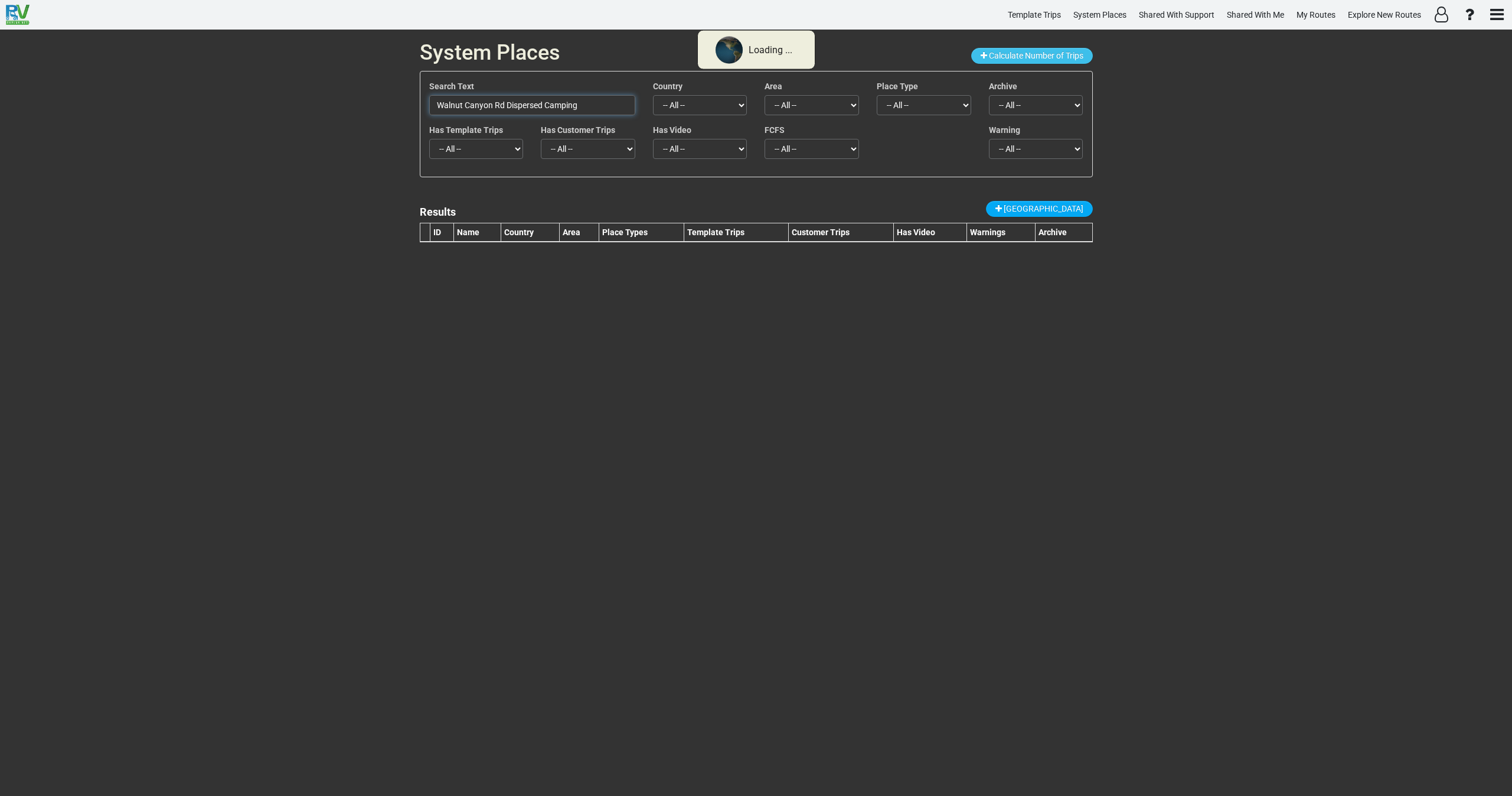
drag, startPoint x: 592, startPoint y: 106, endPoint x: 355, endPoint y: 110, distance: 237.0
click at [356, 111] on div "System Places Calculate Number of Trips Search Text Walnut Canyon Rd Dispersed …" at bounding box center [756, 412] width 1512 height 766
paste input "upatki National Monument"
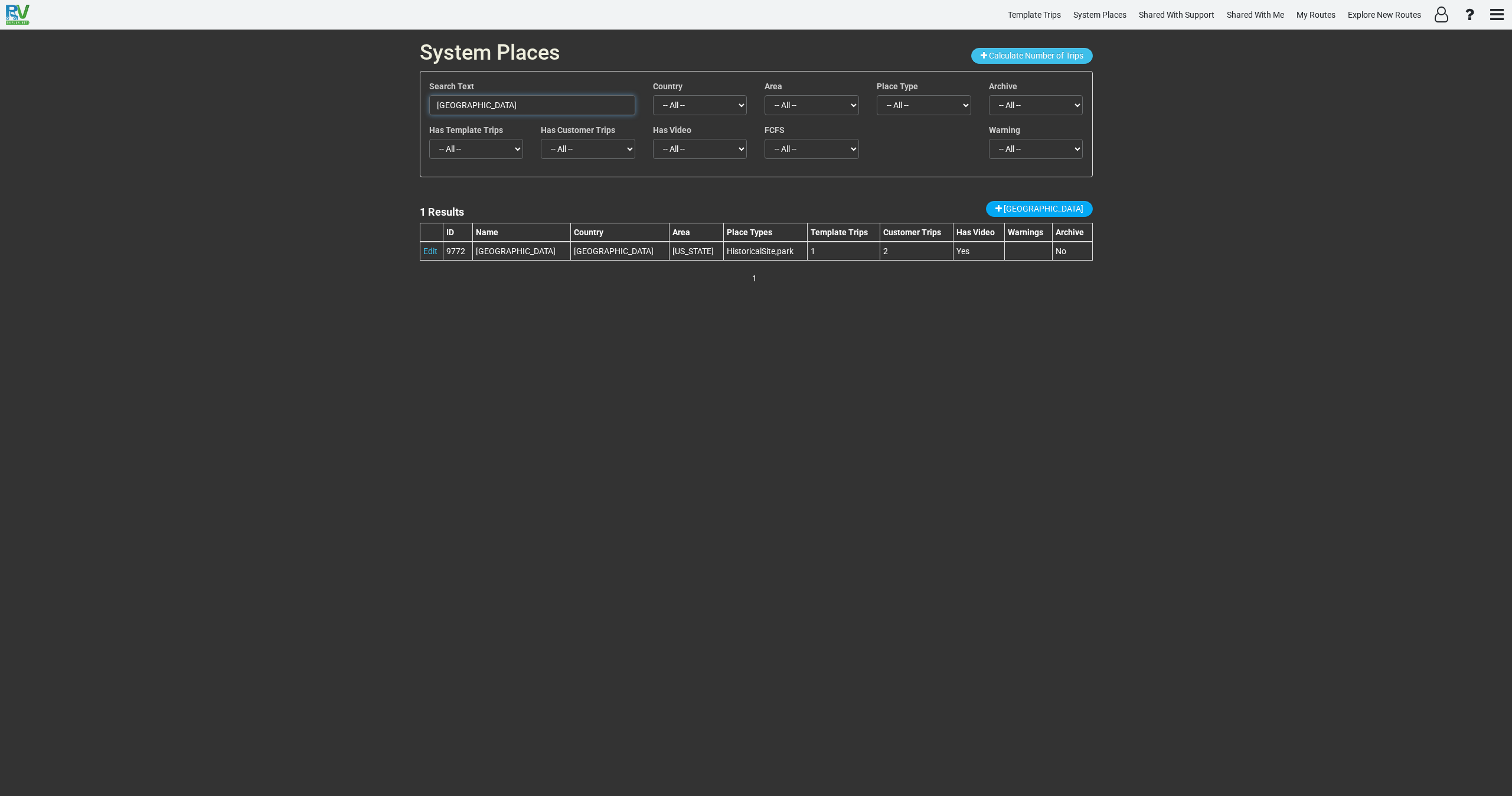
drag, startPoint x: 579, startPoint y: 109, endPoint x: 329, endPoint y: 114, distance: 250.0
click at [329, 114] on div "System Places Calculate Number of Trips Search Text Wupatki National Monument C…" at bounding box center [756, 412] width 1512 height 766
paste input "Arizona Snowbowl"
drag, startPoint x: 436, startPoint y: 102, endPoint x: 336, endPoint y: 112, distance: 100.5
click at [342, 107] on div "System Places Calculate Number of Trips Search Text Arizona Snowbowl Country --…" at bounding box center [756, 412] width 1512 height 766
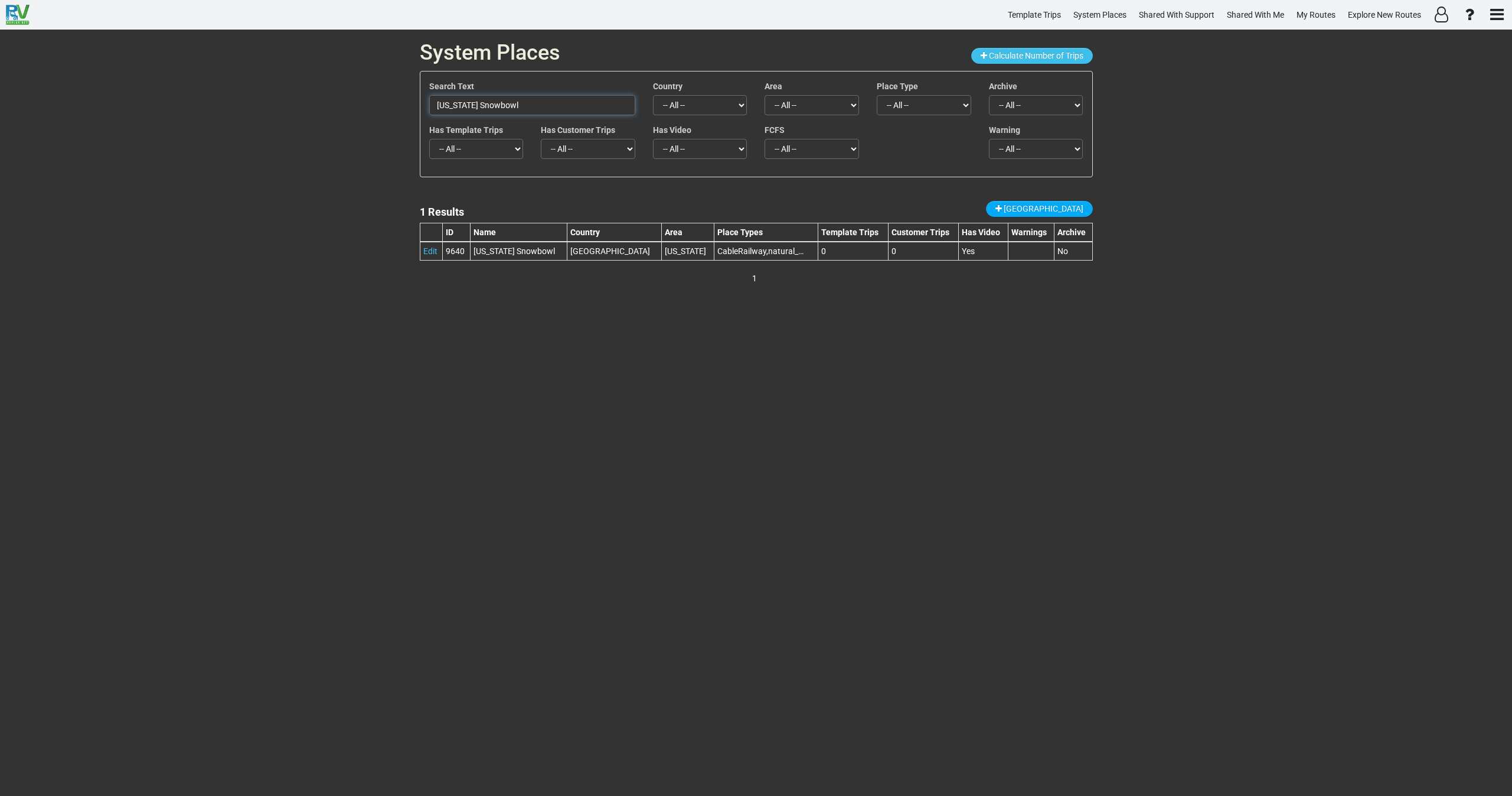
paste input "Riordan Mansion State Historic Park"
type input "Riordan Mansion State Historic Park"
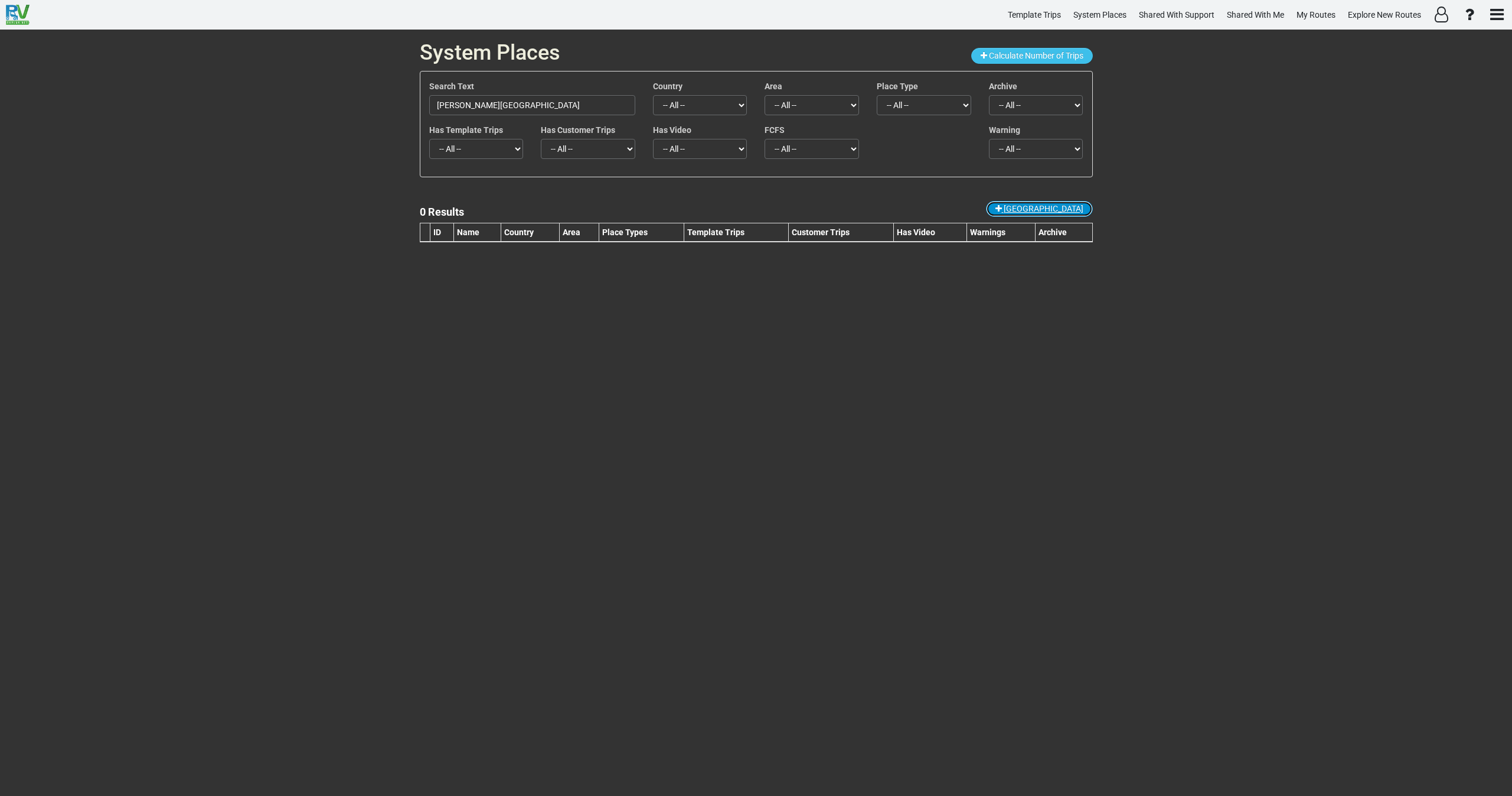
click at [1058, 213] on span "[GEOGRAPHIC_DATA]" at bounding box center [1043, 209] width 79 height 10
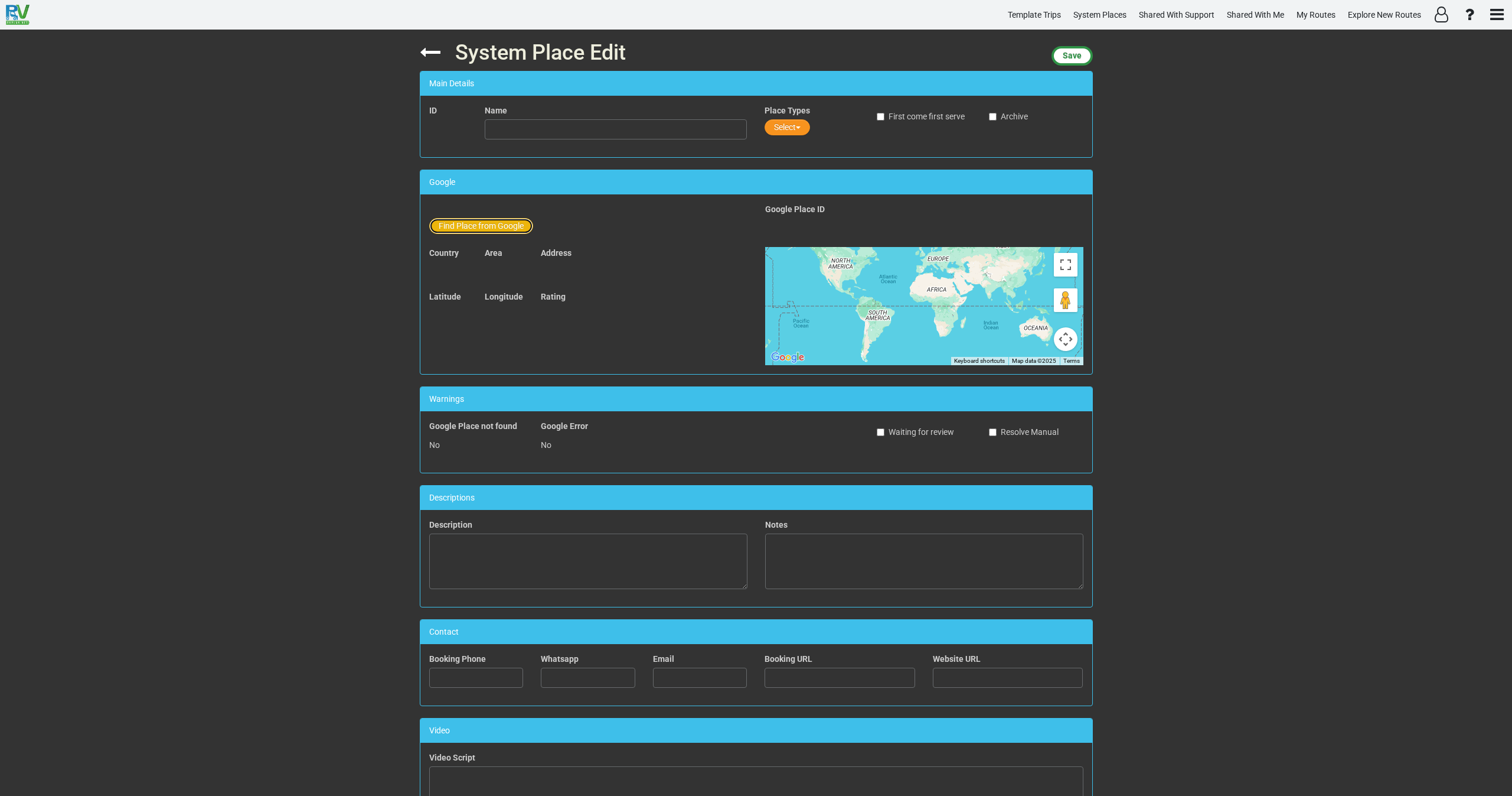
click at [492, 228] on button "Find Place from Google" at bounding box center [481, 225] width 104 height 16
click at [499, 221] on input "text" at bounding box center [616, 227] width 263 height 20
paste input "Riordan Mansion State Historic Park"
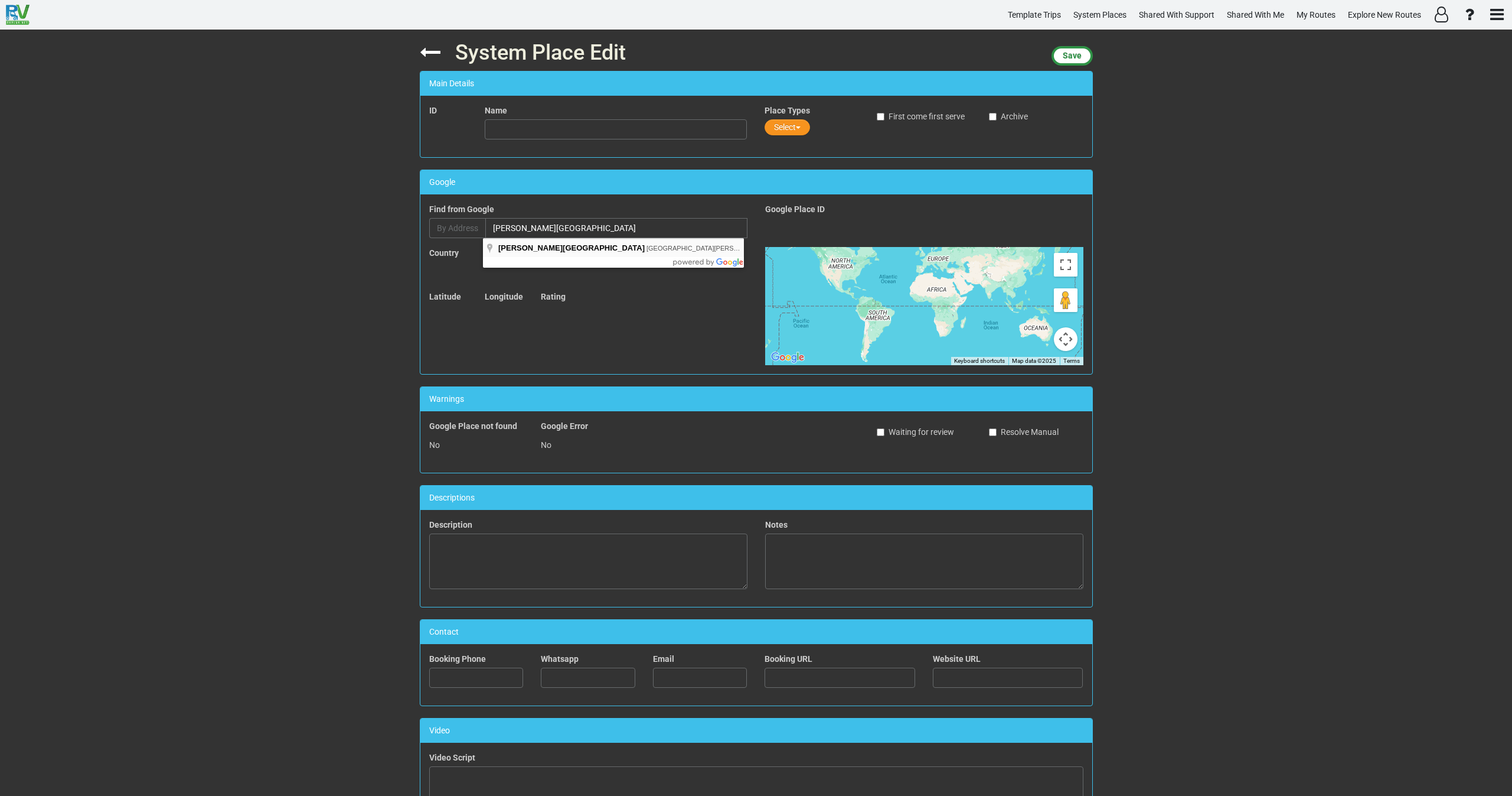
type input "Riordan Mansion State Historic Park, West Riordan Road, Flagstaff, AZ, USA"
type input "Riordan Mansion State Historic Park"
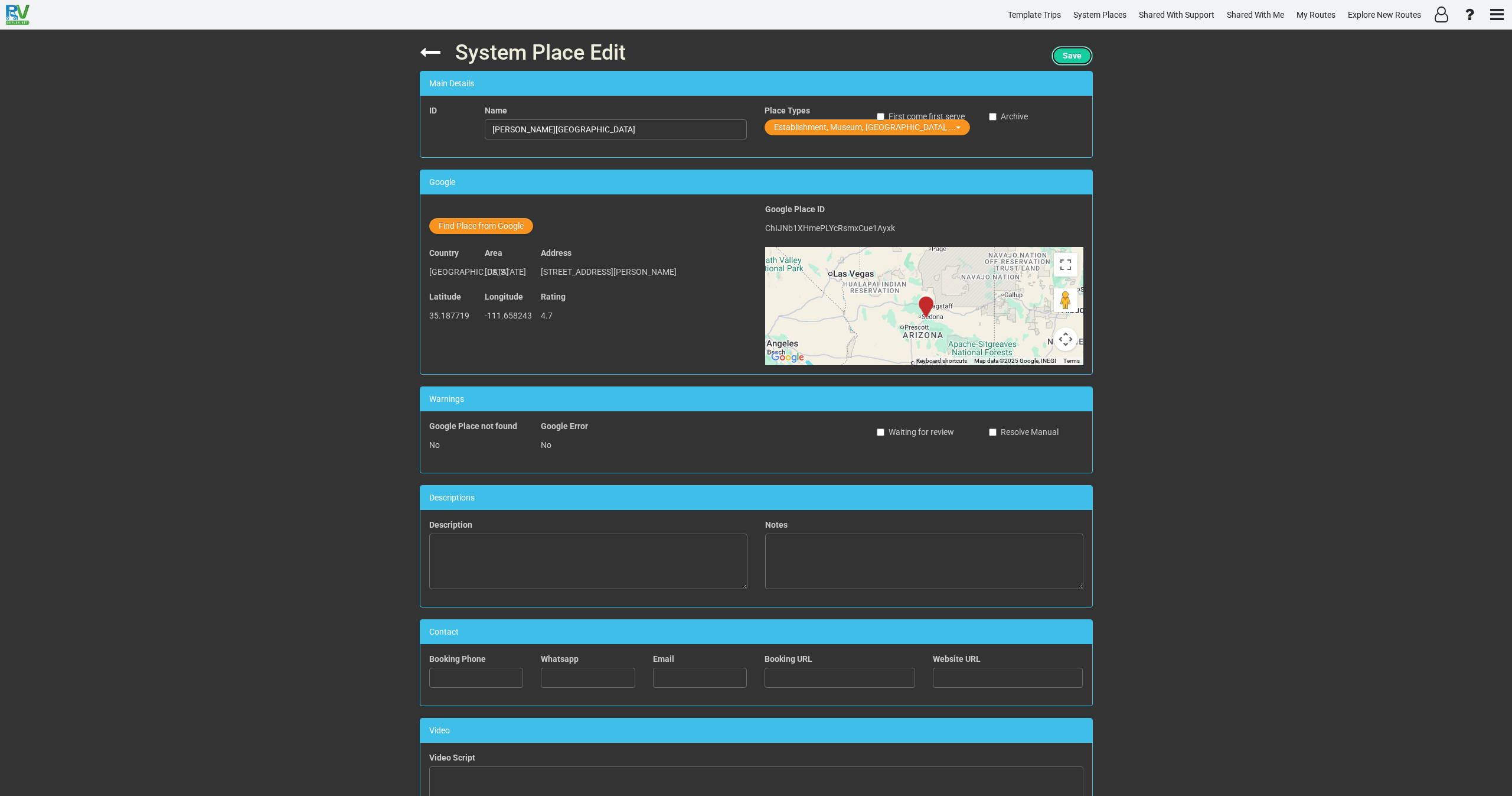
click at [1069, 58] on span "Save" at bounding box center [1071, 56] width 19 height 10
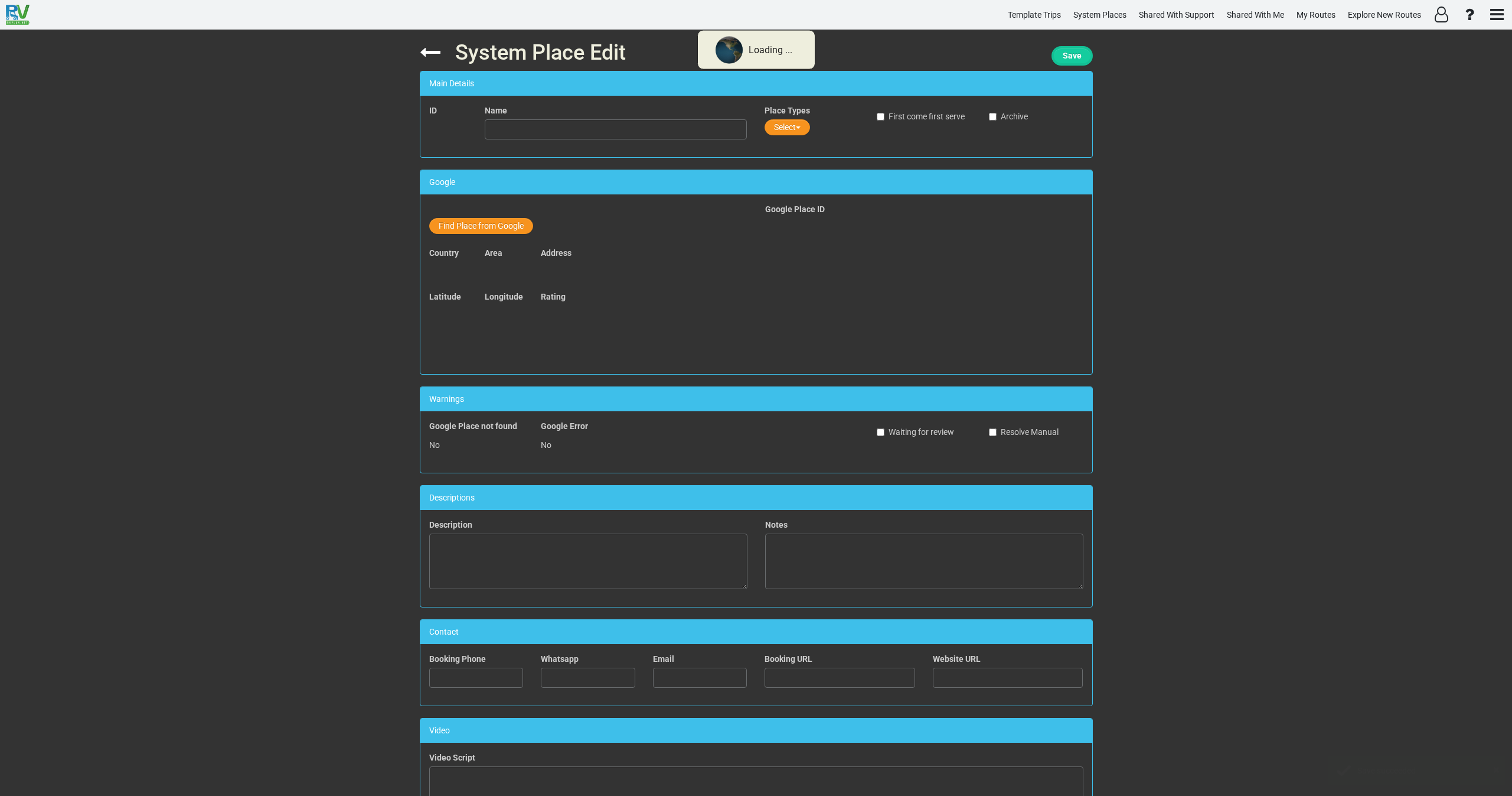
type input "Riordan Mansion State Historic Park"
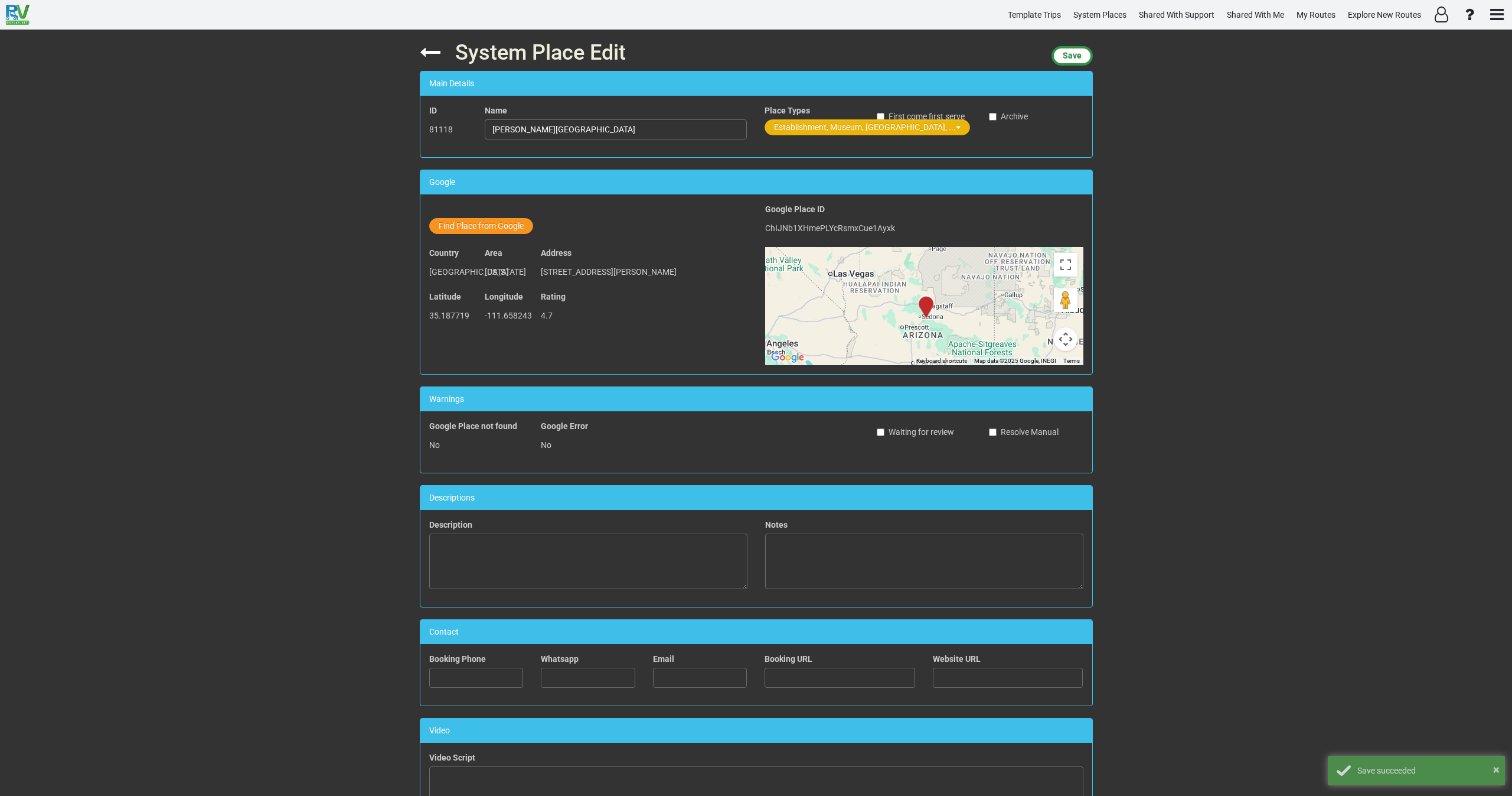
click at [782, 128] on button "Establishment, Museum, Park, ..." at bounding box center [867, 127] width 206 height 16
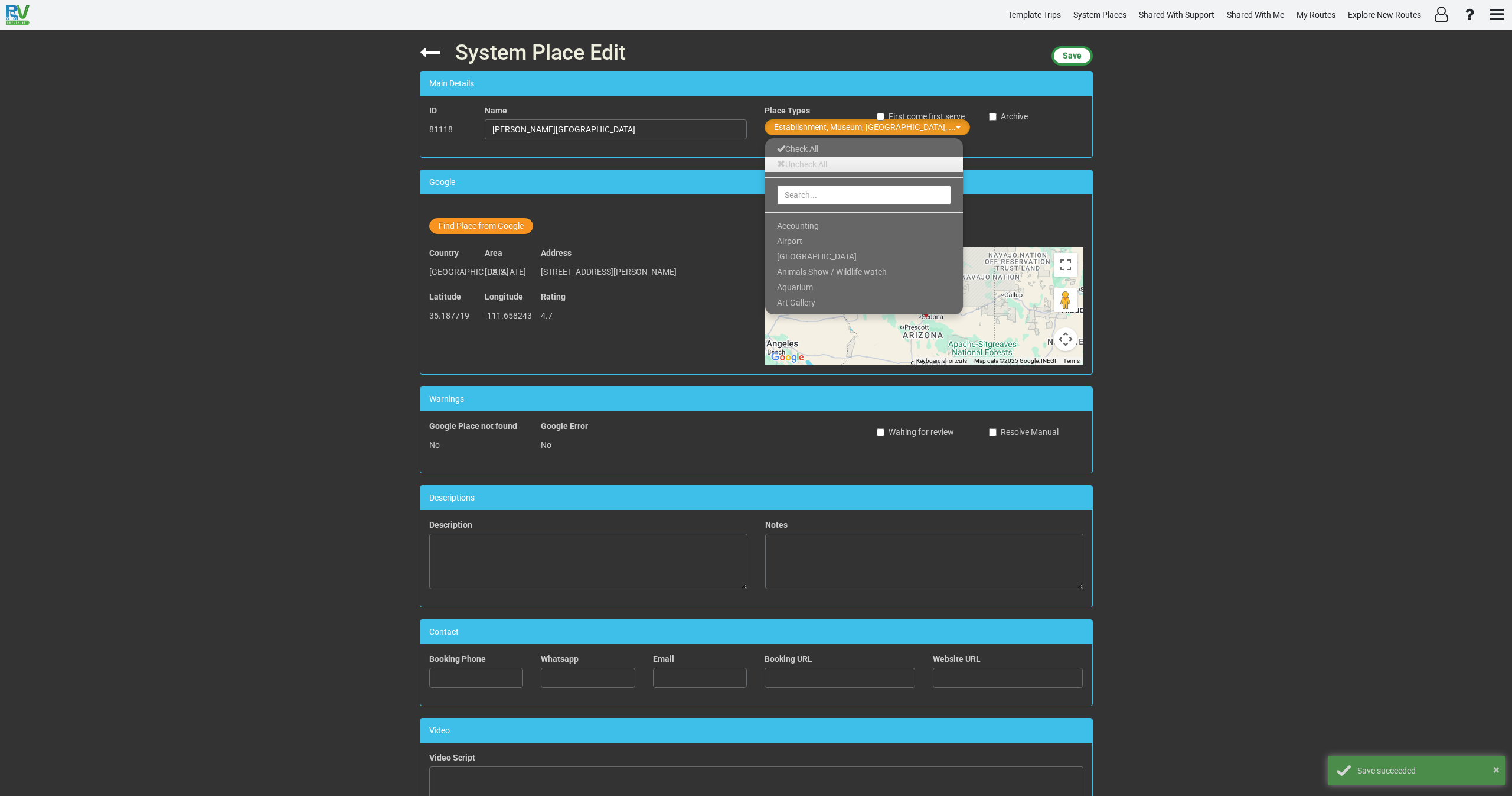
click at [803, 163] on link "Uncheck All" at bounding box center [864, 165] width 198 height 16
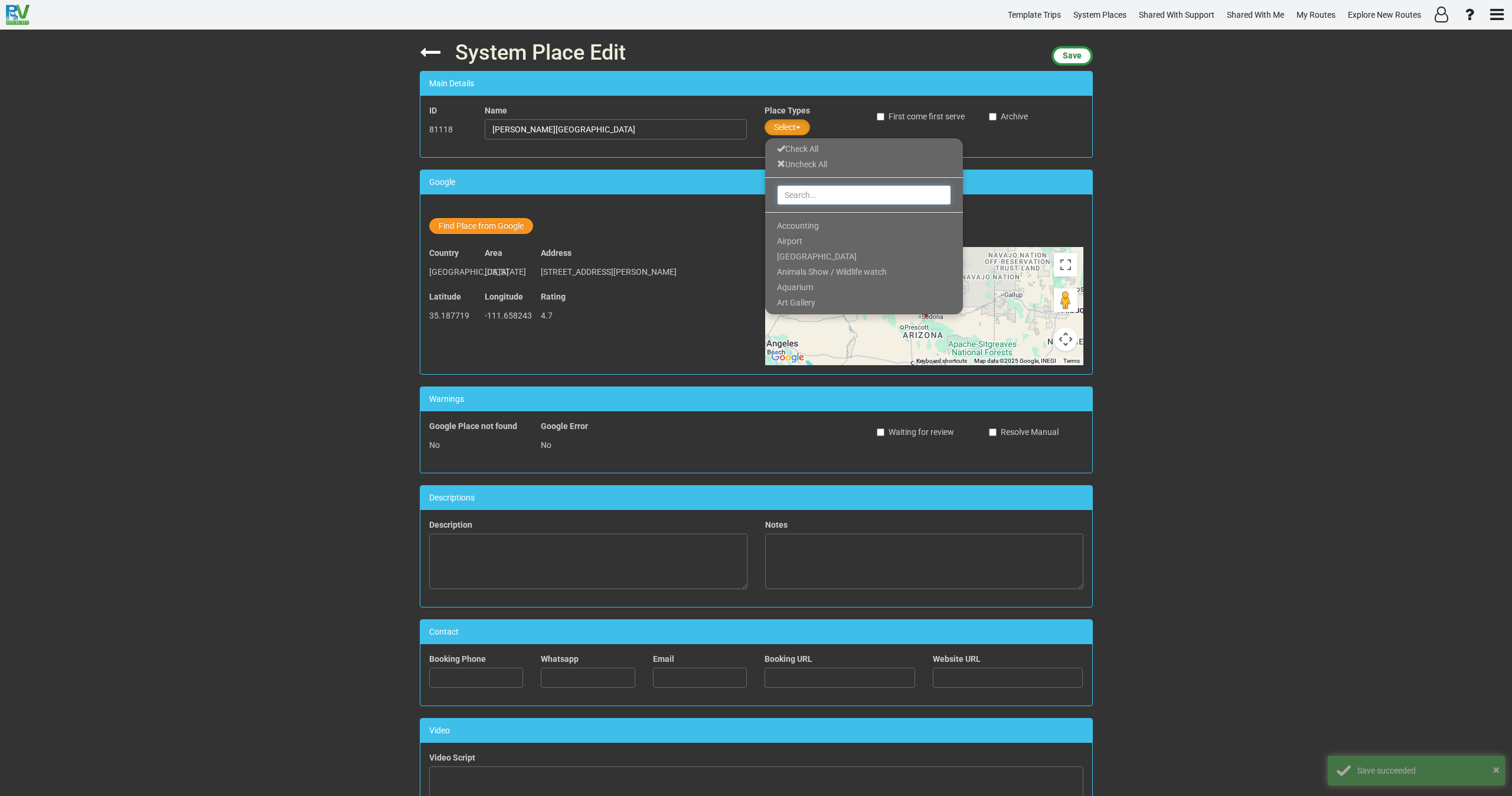
click at [799, 192] on input "text" at bounding box center [864, 195] width 174 height 20
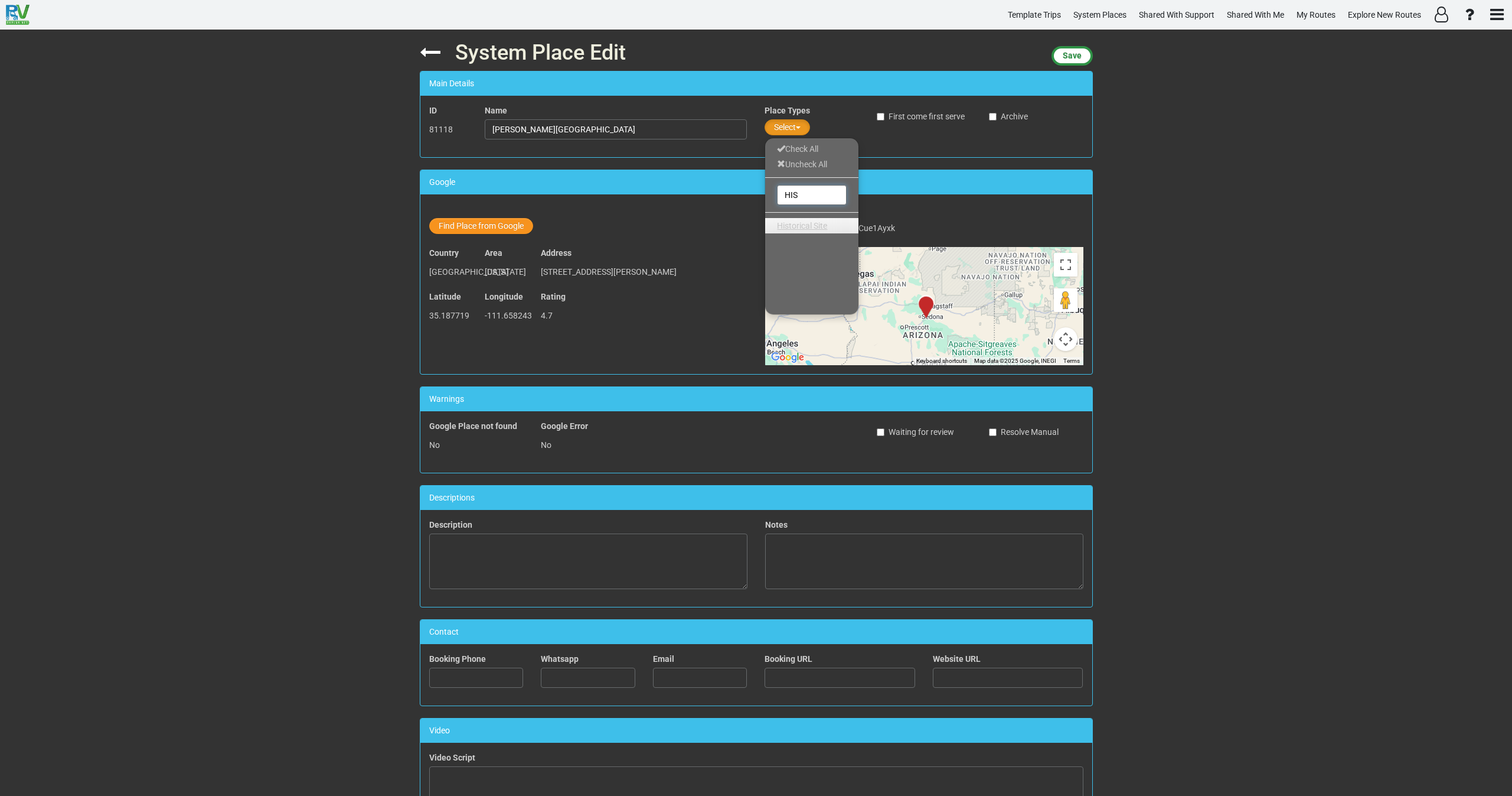
type input "HIS"
click at [819, 229] on span "Historical Site" at bounding box center [802, 225] width 50 height 10
click at [1076, 57] on span "Save" at bounding box center [1071, 56] width 19 height 10
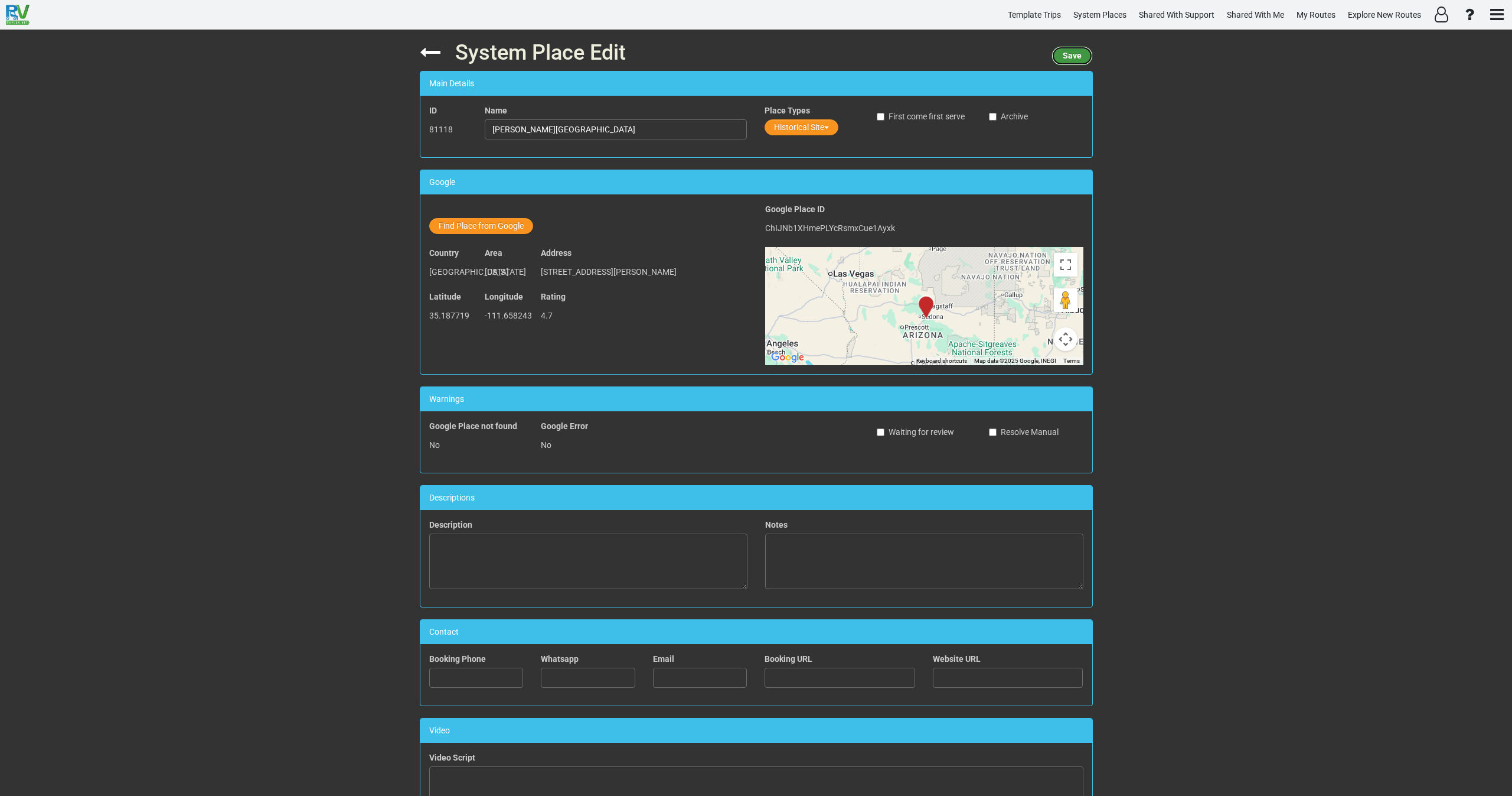
scroll to position [266, 0]
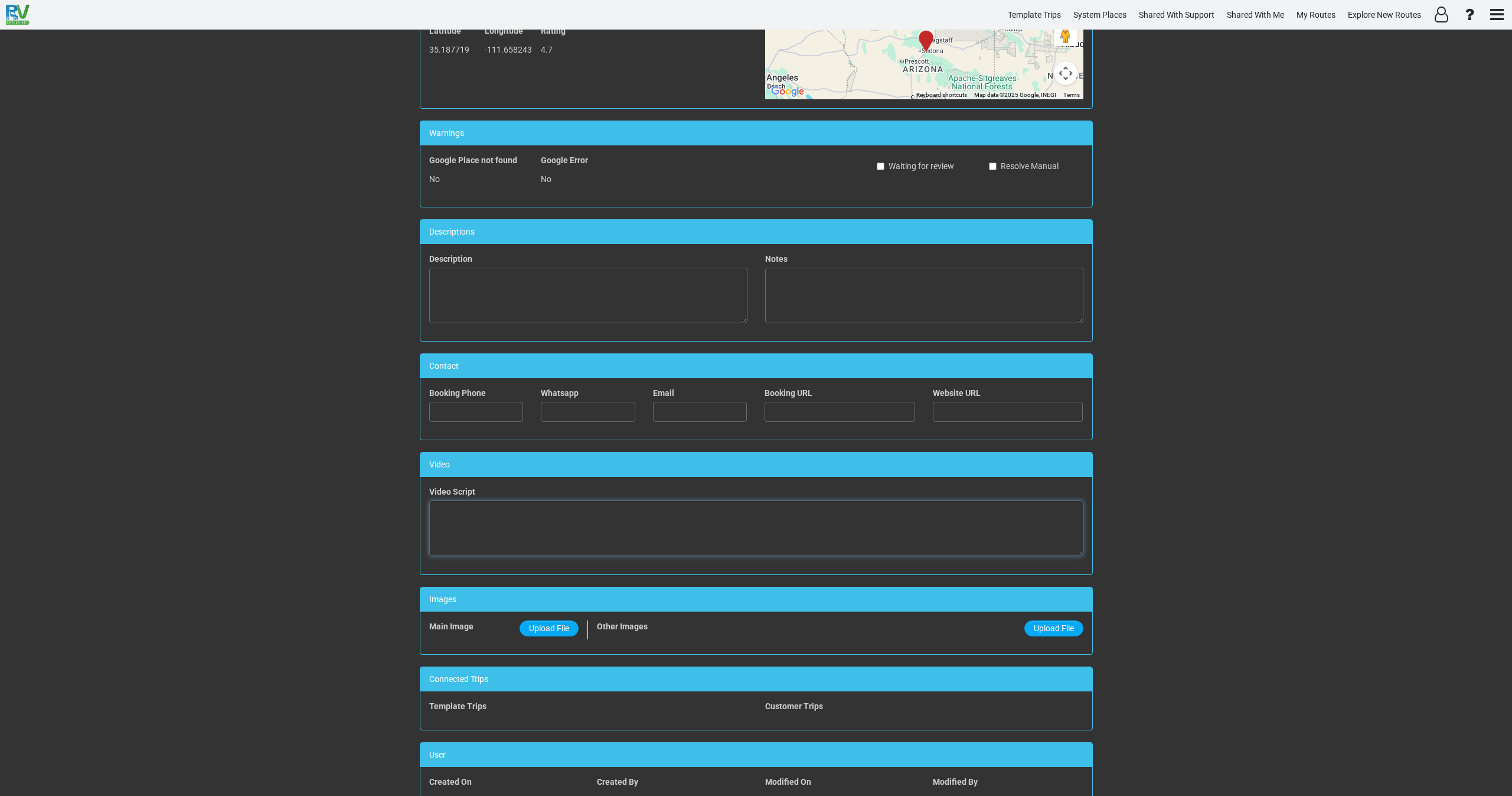
click at [587, 519] on textarea at bounding box center [756, 527] width 655 height 56
paste textarea "<iframe width="560" height="315" src="https://www.youtube.com/embed/DVwCXcBM2Ac…"
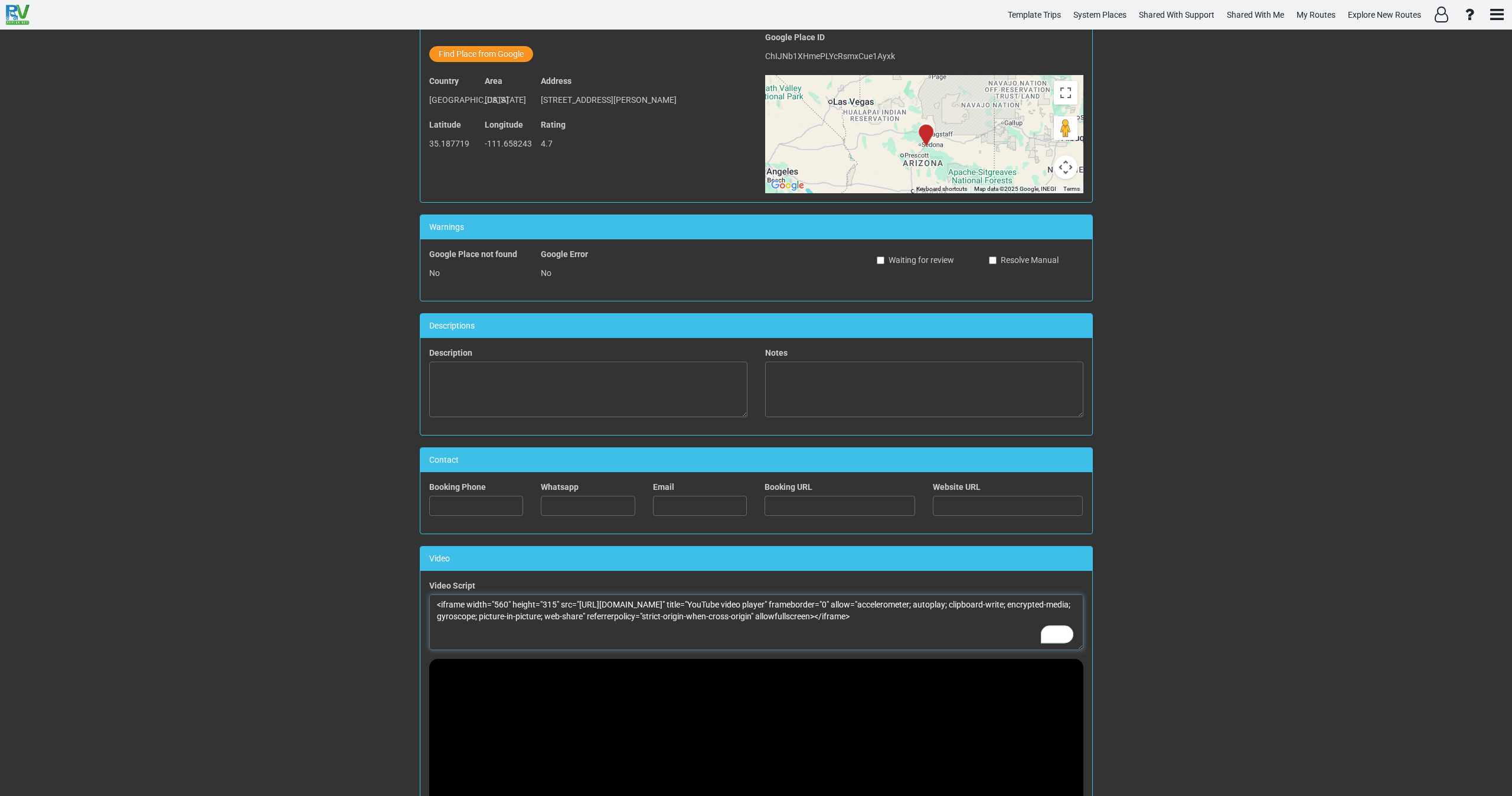
scroll to position [0, 0]
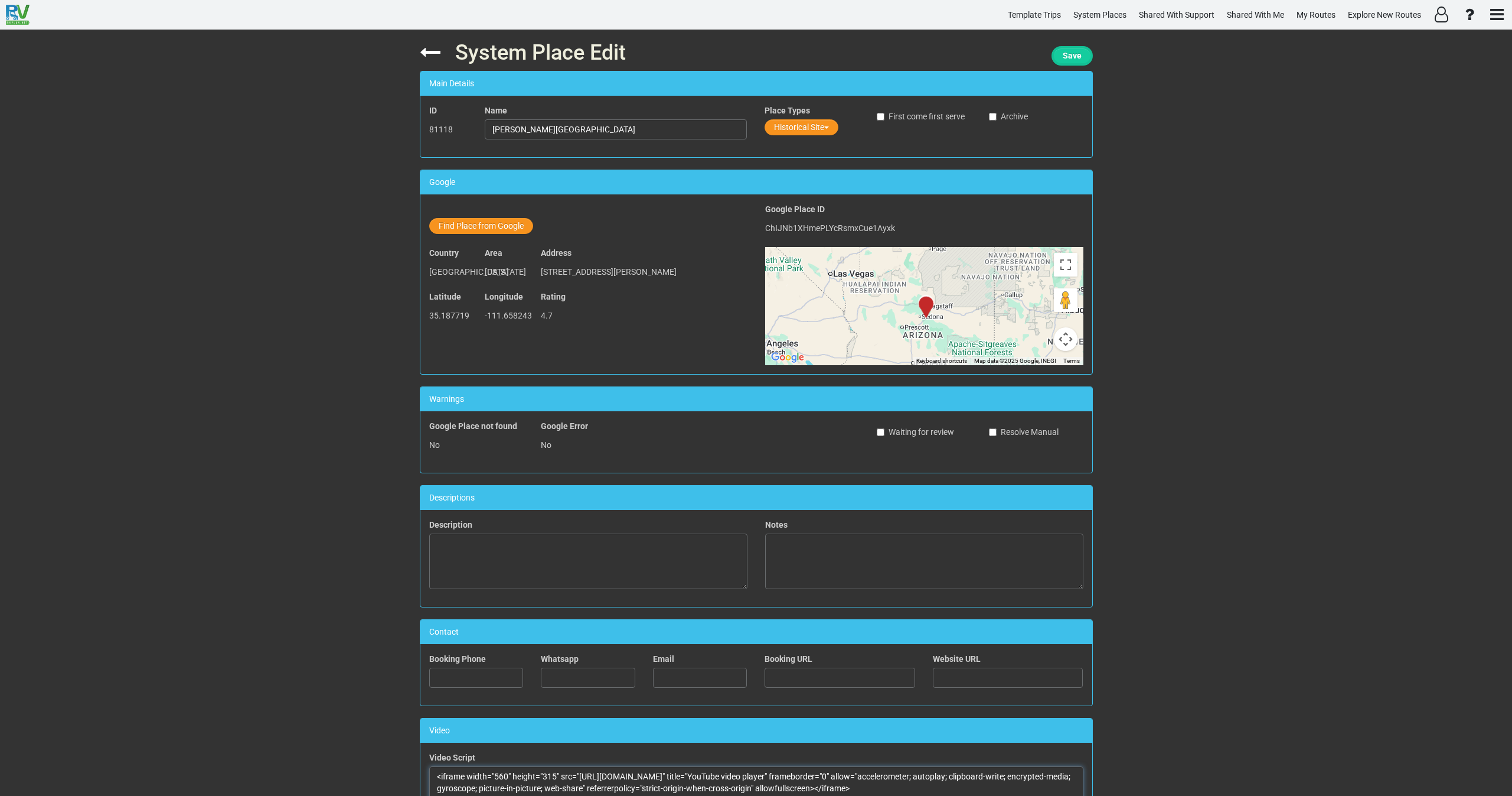
type textarea "<iframe width="560" height="315" src="https://www.youtube.com/embed/DVwCXcBM2Ac…"
click at [1078, 54] on span "Save" at bounding box center [1071, 56] width 19 height 10
click at [419, 47] on icon at bounding box center [429, 52] width 21 height 21
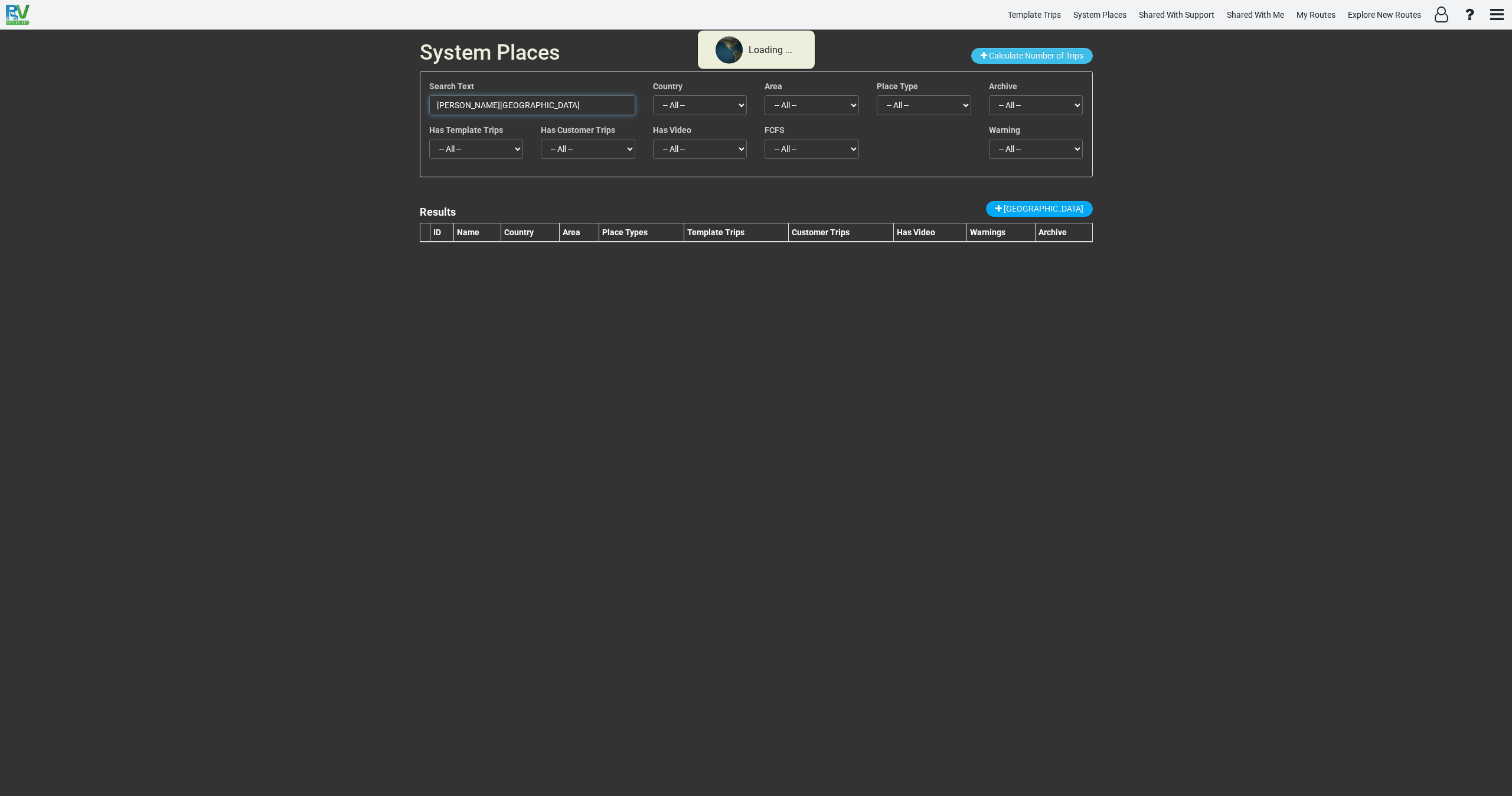
drag, startPoint x: 581, startPoint y: 109, endPoint x: 352, endPoint y: 107, distance: 229.0
click at [353, 96] on div "System Places Calculate Number of Trips Search Text Riordan Mansion State Histo…" at bounding box center [756, 412] width 1512 height 766
paste input "Bearizona Wildlife"
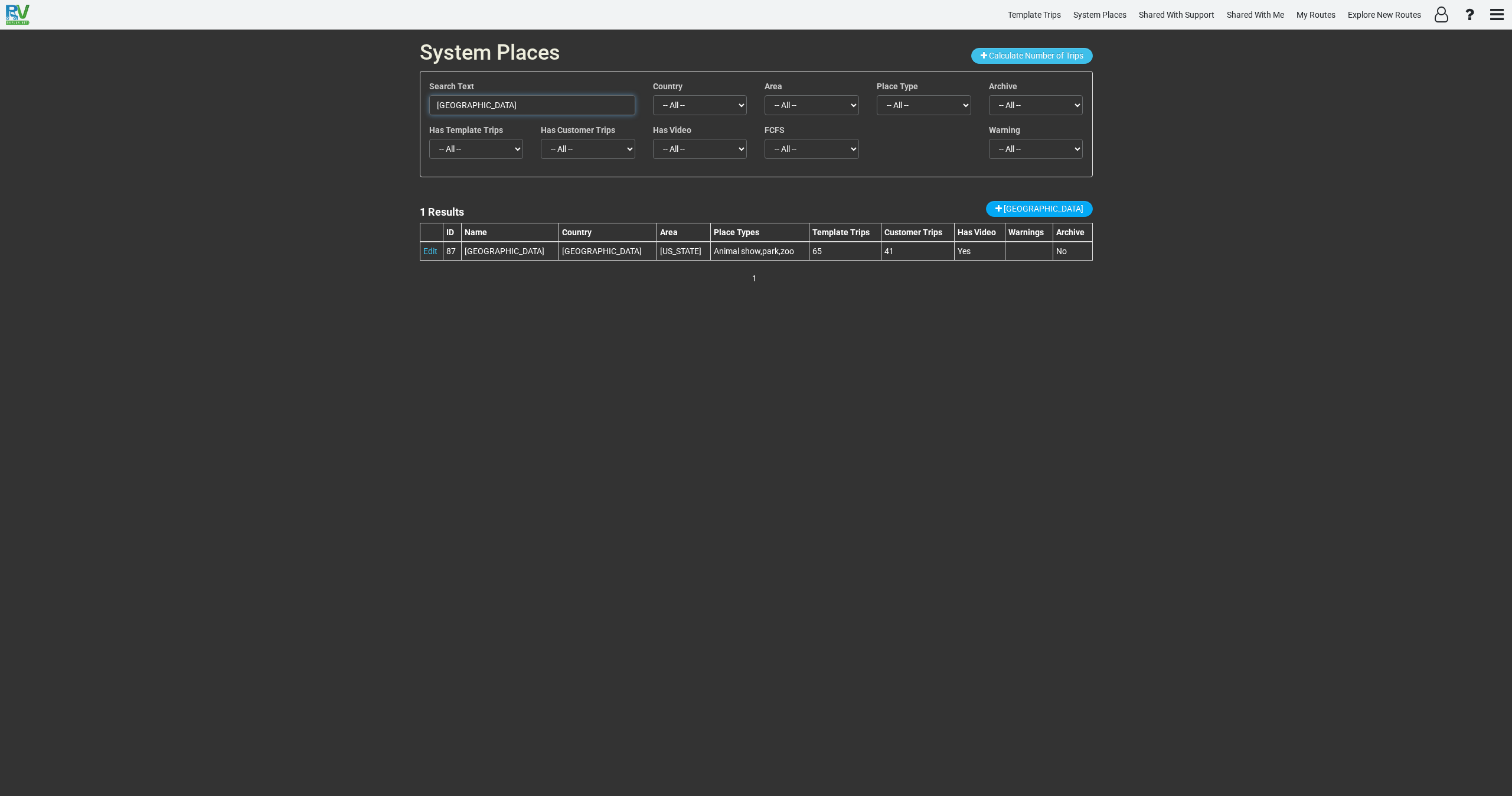
drag, startPoint x: 530, startPoint y: 103, endPoint x: 308, endPoint y: 107, distance: 222.0
click at [310, 106] on div "System Places Calculate Number of Trips Search Text Bearizona Wildlife Park Cou…" at bounding box center [756, 412] width 1512 height 766
paste input "Gas Station Museum"
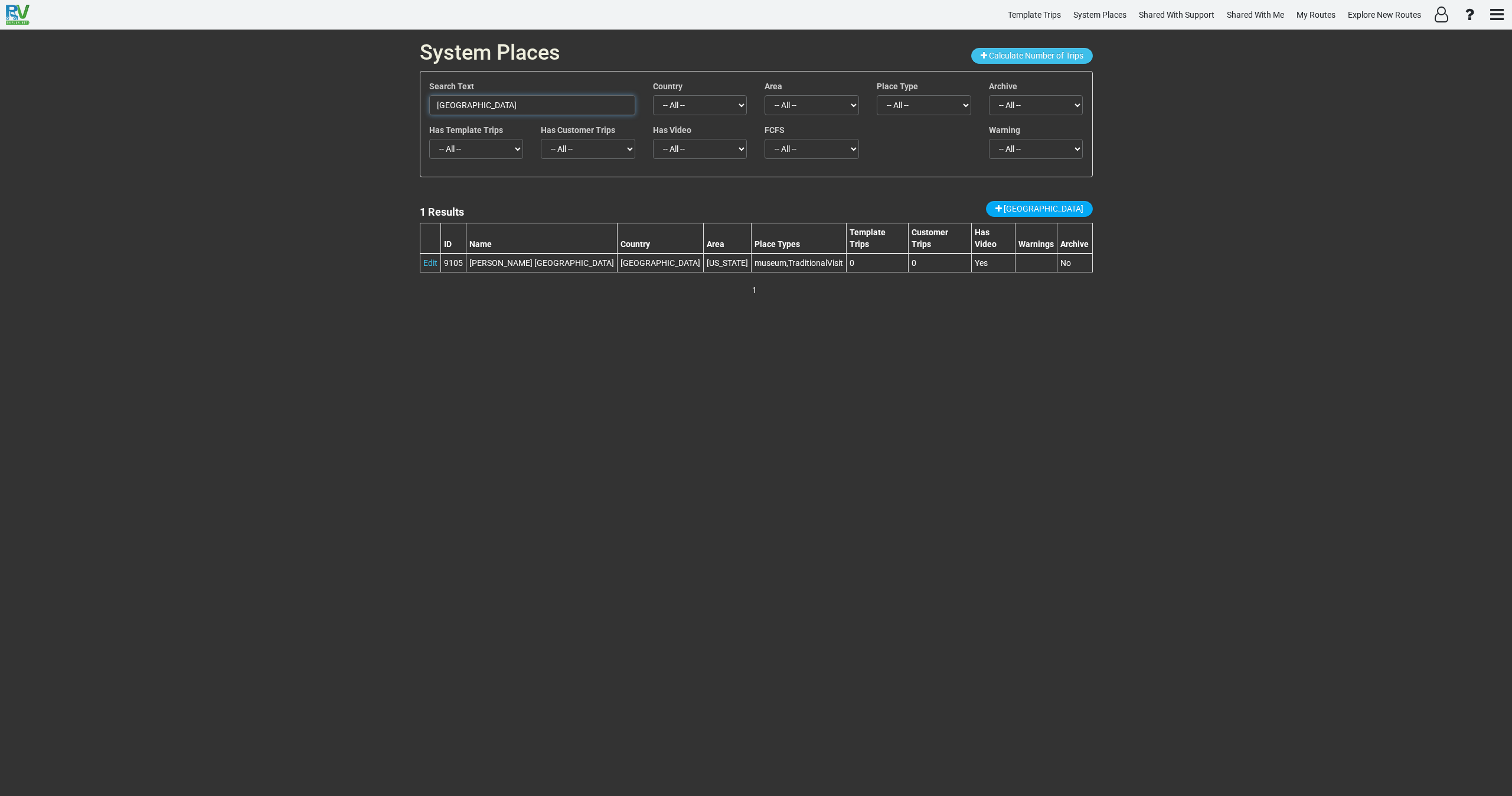
drag, startPoint x: 529, startPoint y: 101, endPoint x: 355, endPoint y: 117, distance: 174.7
click at [355, 117] on div "System Places Calculate Number of Trips Search Text Gas Station Museum Country …" at bounding box center [756, 412] width 1512 height 766
paste input "Pete's Route 66"
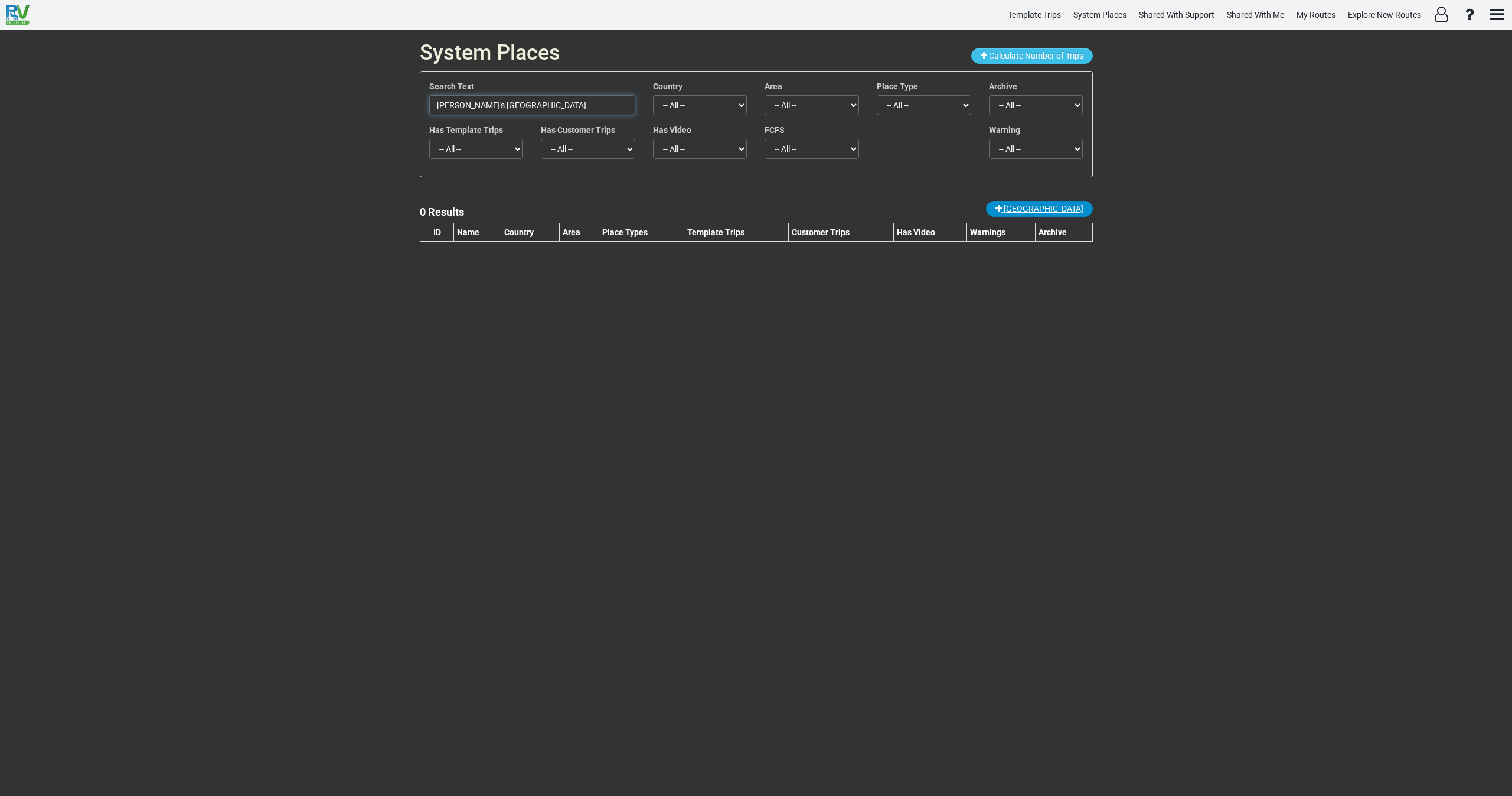
type input "Pete's Route 66 Gas Station Museum"
click at [1071, 208] on span "New Place" at bounding box center [1043, 209] width 79 height 10
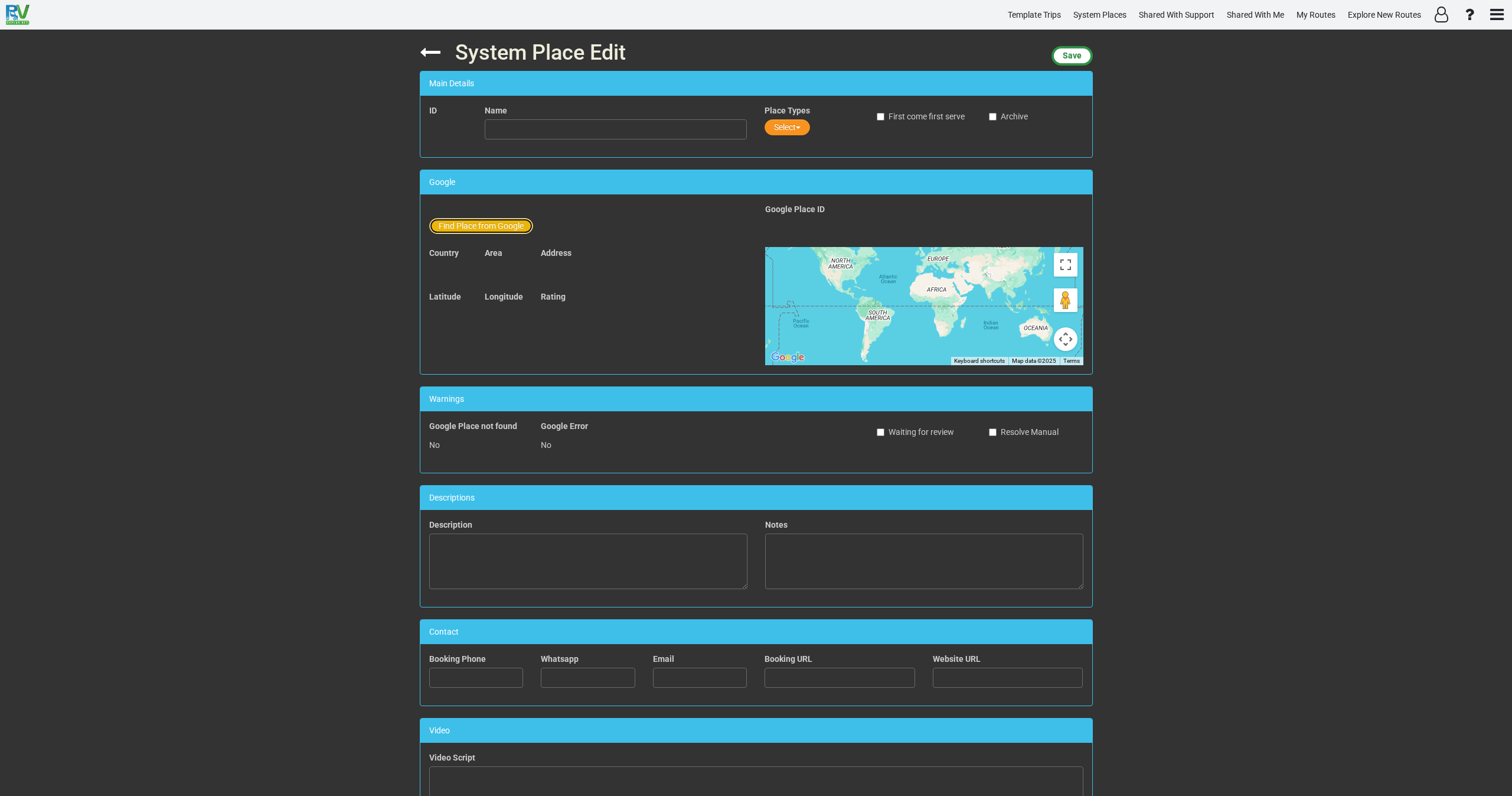
click at [495, 221] on button "Find Place from Google" at bounding box center [481, 225] width 104 height 16
click at [534, 221] on input "text" at bounding box center [616, 227] width 263 height 20
paste input "Pete's Route 66 Gas Station Museum"
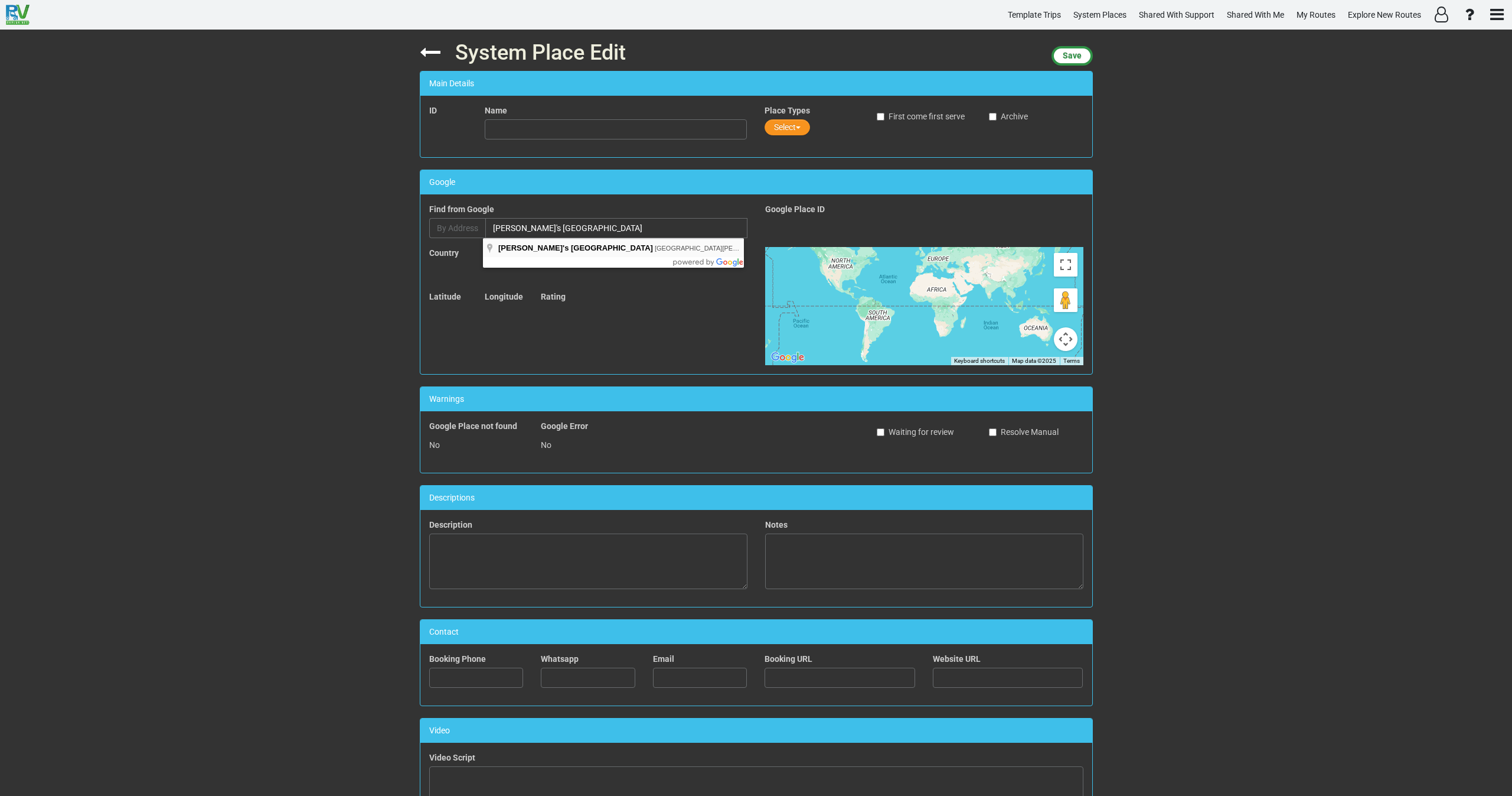
type input "Pete's Route 66 Gas Station Museum, East Route 66, Williams, AZ, USA"
type input "Pete's Route 66 Gas Station Museum"
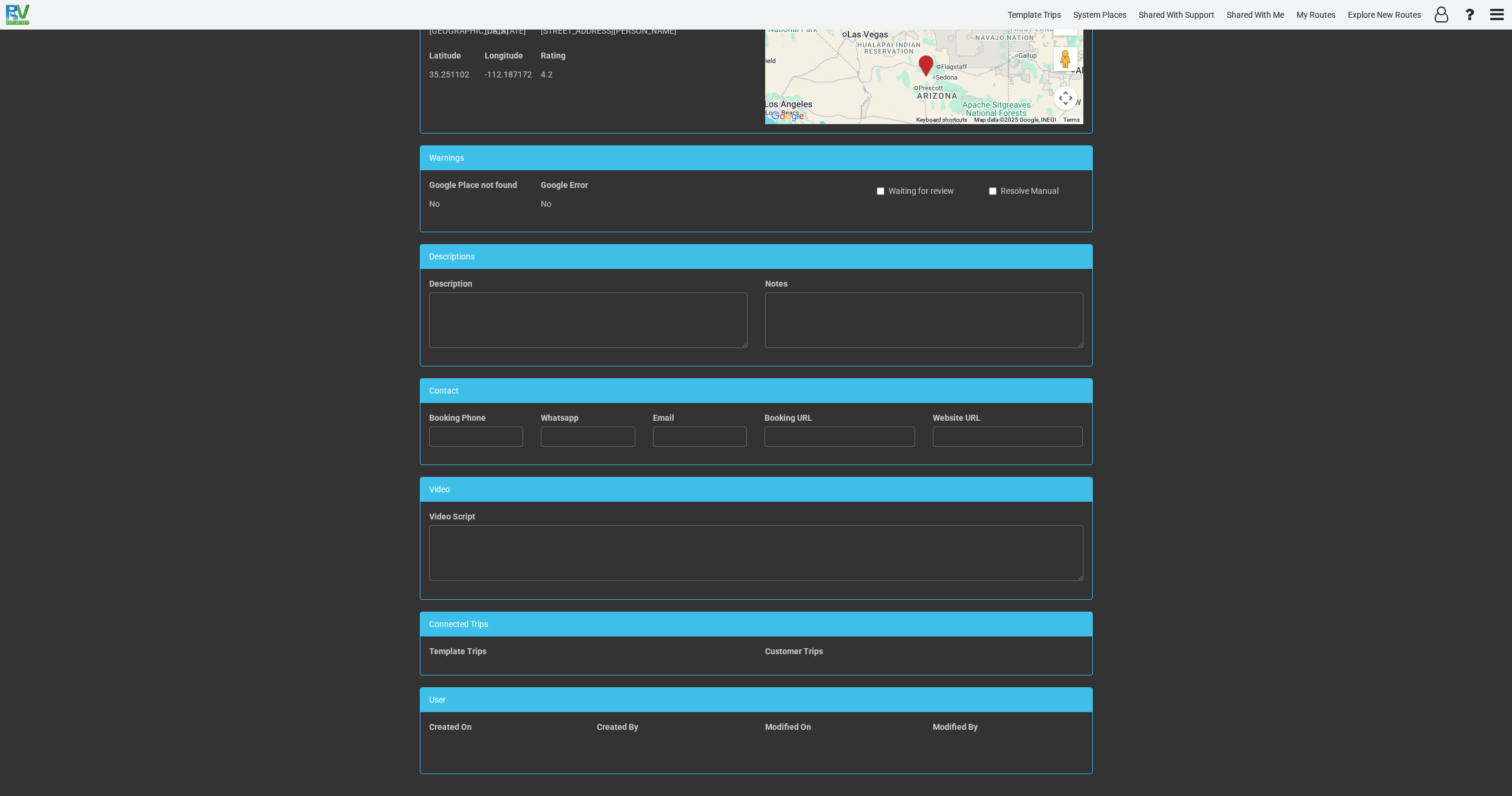
scroll to position [243, 0]
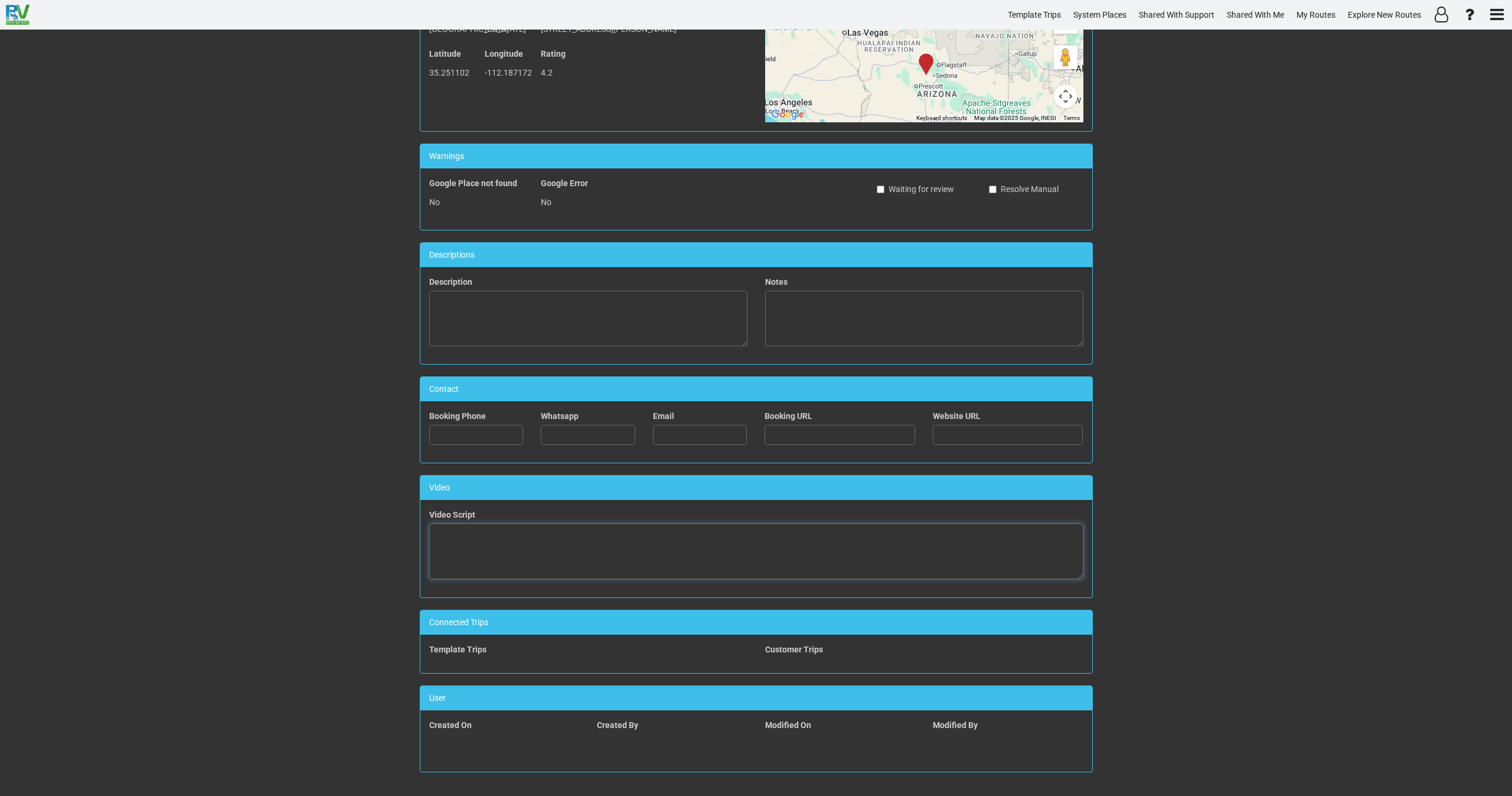
click at [565, 552] on textarea at bounding box center [756, 551] width 655 height 56
paste textarea "<iframe width="560" height="315" src="https://www.youtube.com/embed/y5TK5oc_OQk…"
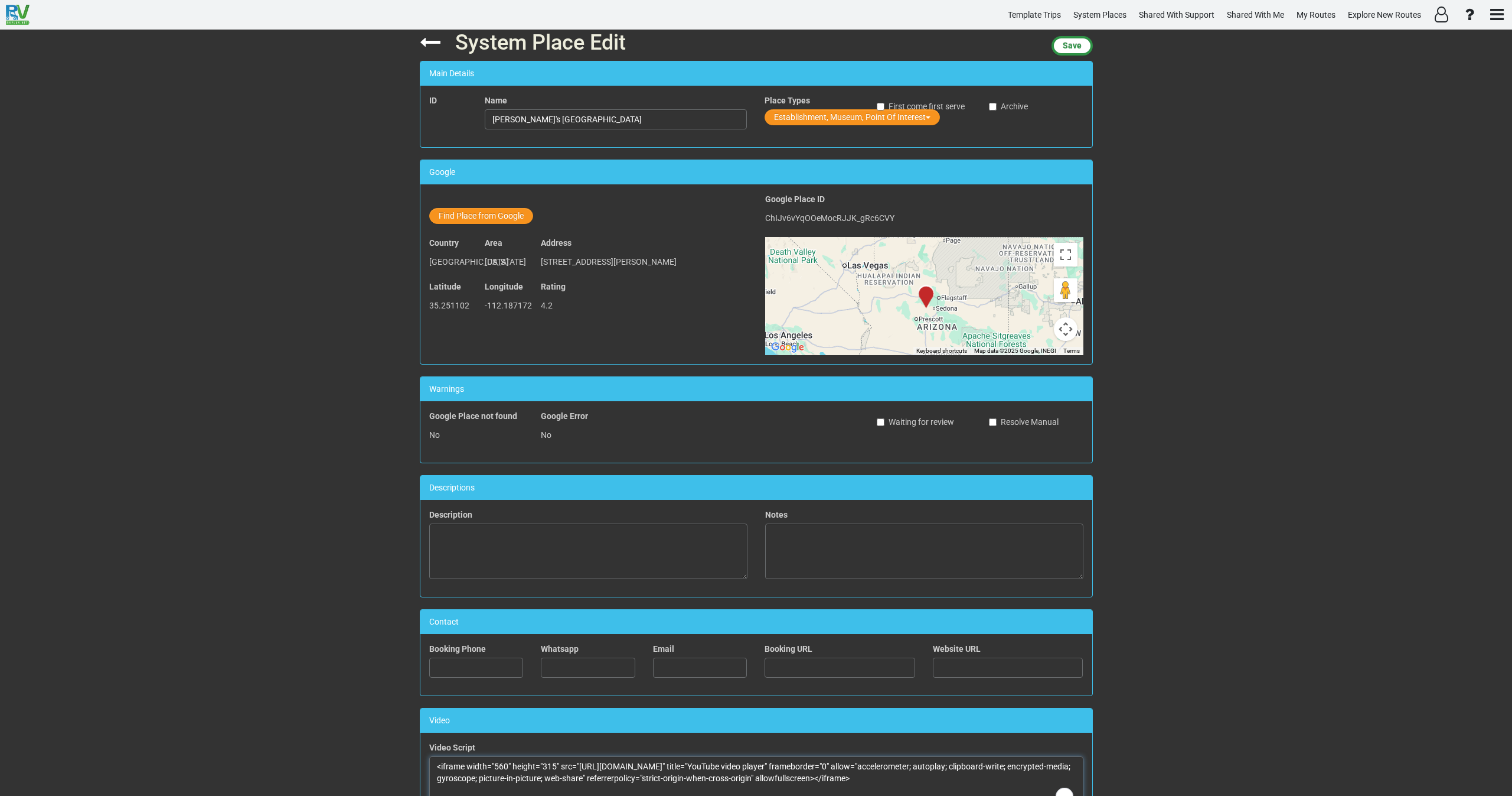
scroll to position [0, 0]
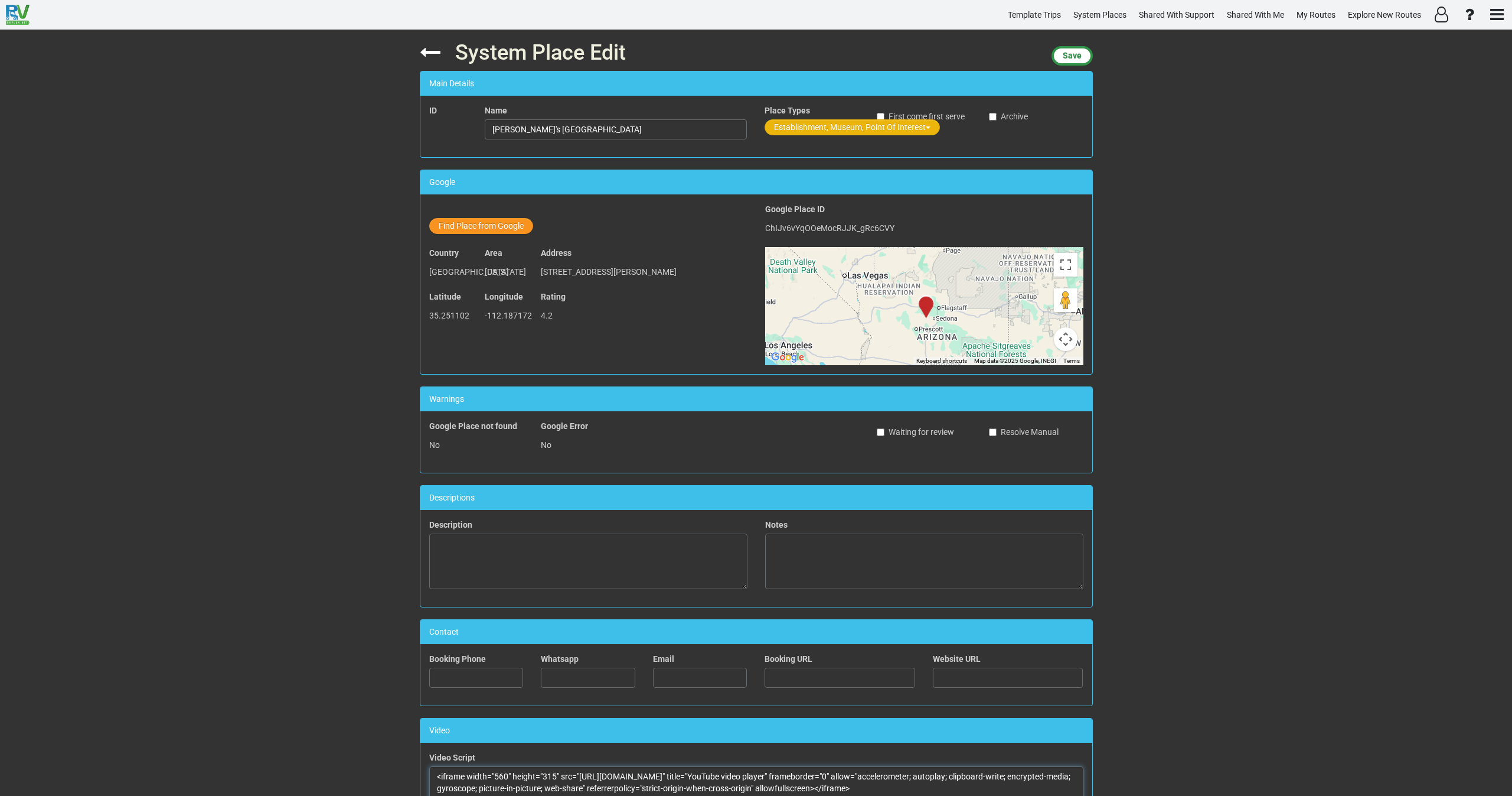
type textarea "<iframe width="560" height="315" src="https://www.youtube.com/embed/y5TK5oc_OQk…"
click at [786, 125] on button "Establishment, Museum, Point Of Interest" at bounding box center [852, 127] width 175 height 16
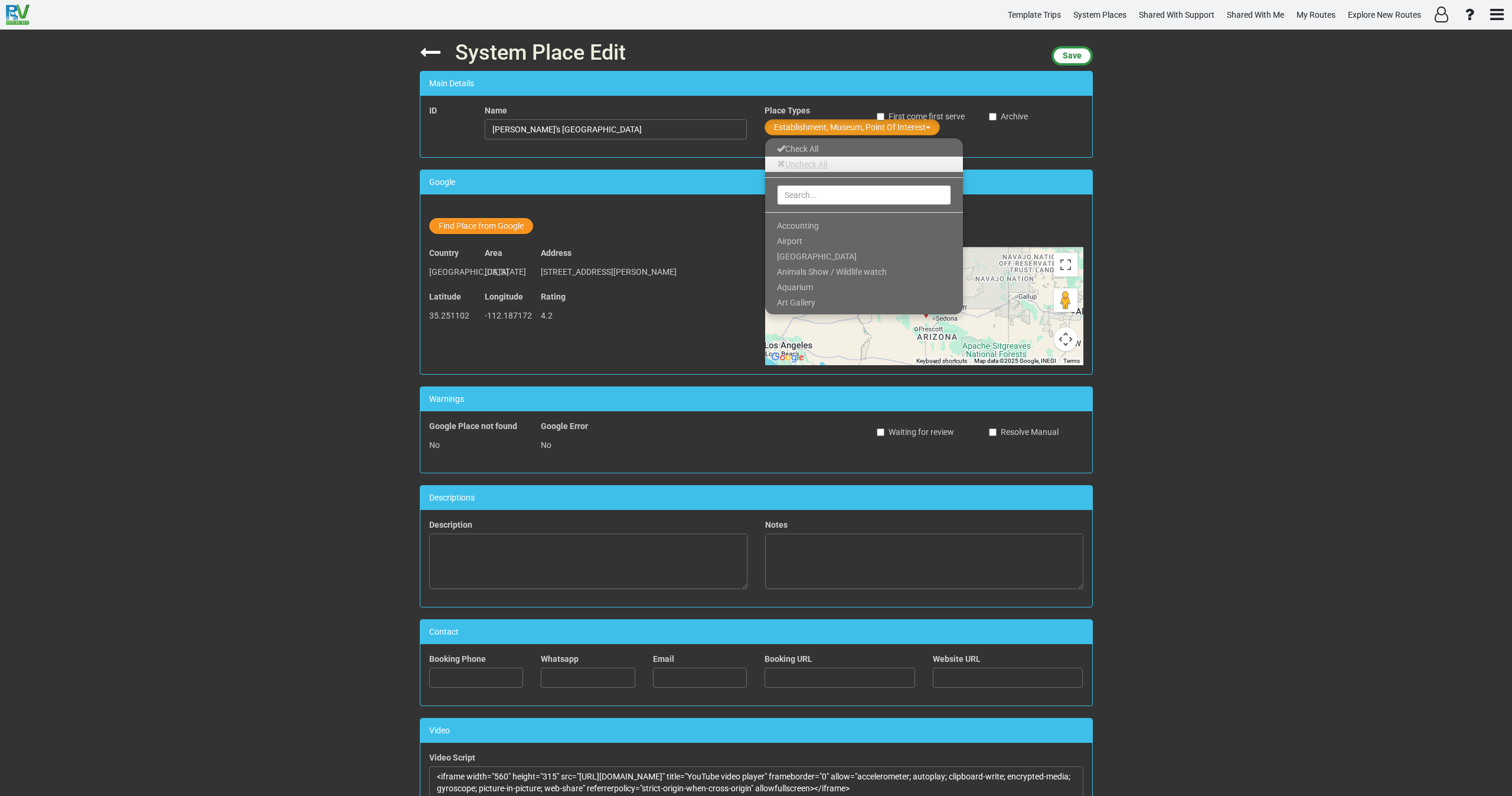
click at [795, 162] on link "Uncheck All" at bounding box center [864, 165] width 198 height 16
click at [799, 196] on input "text" at bounding box center [864, 195] width 174 height 20
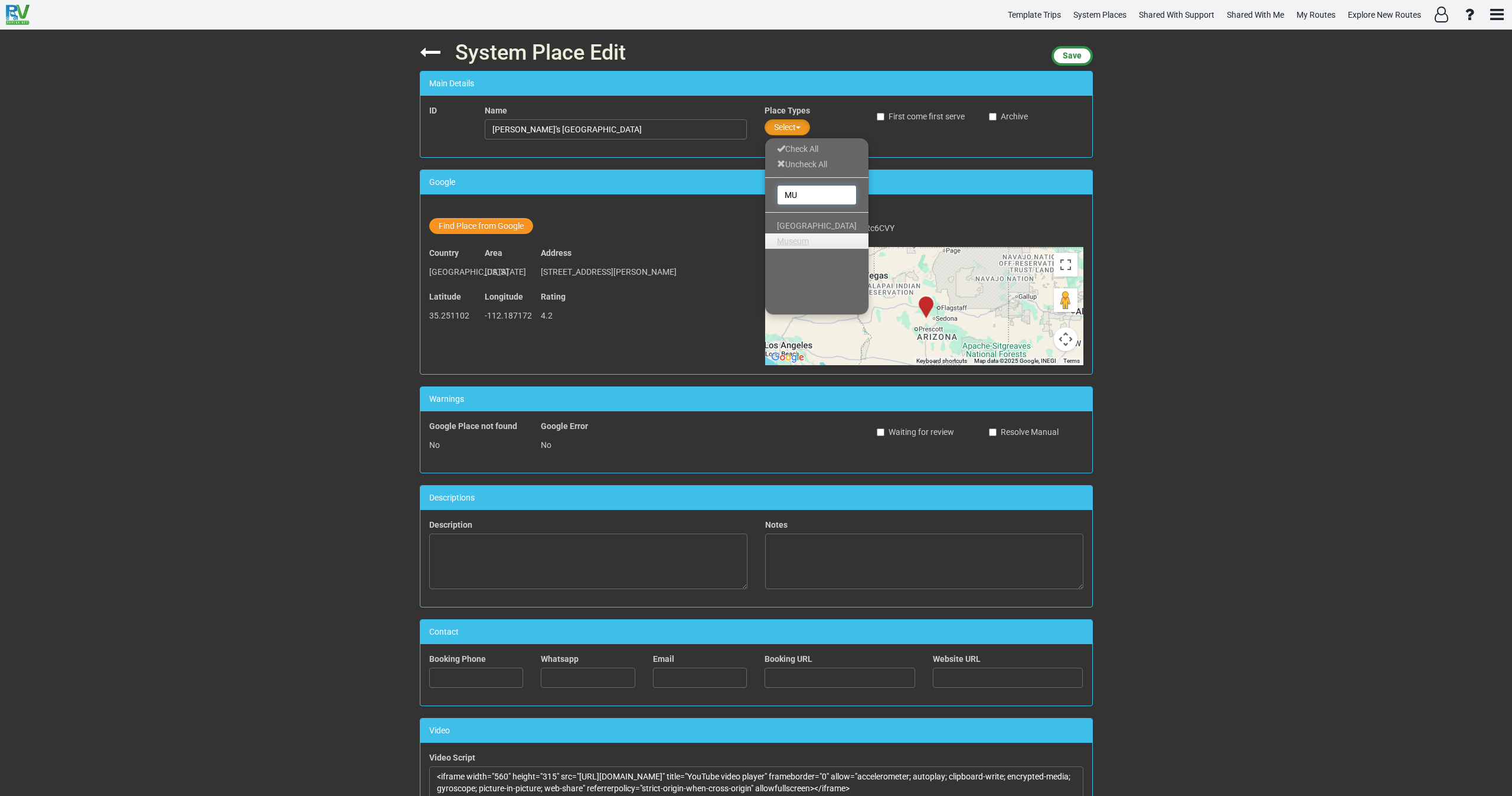
type input "MU"
click at [799, 242] on span "Museum" at bounding box center [793, 241] width 32 height 10
click at [1074, 53] on span "Save" at bounding box center [1071, 56] width 19 height 10
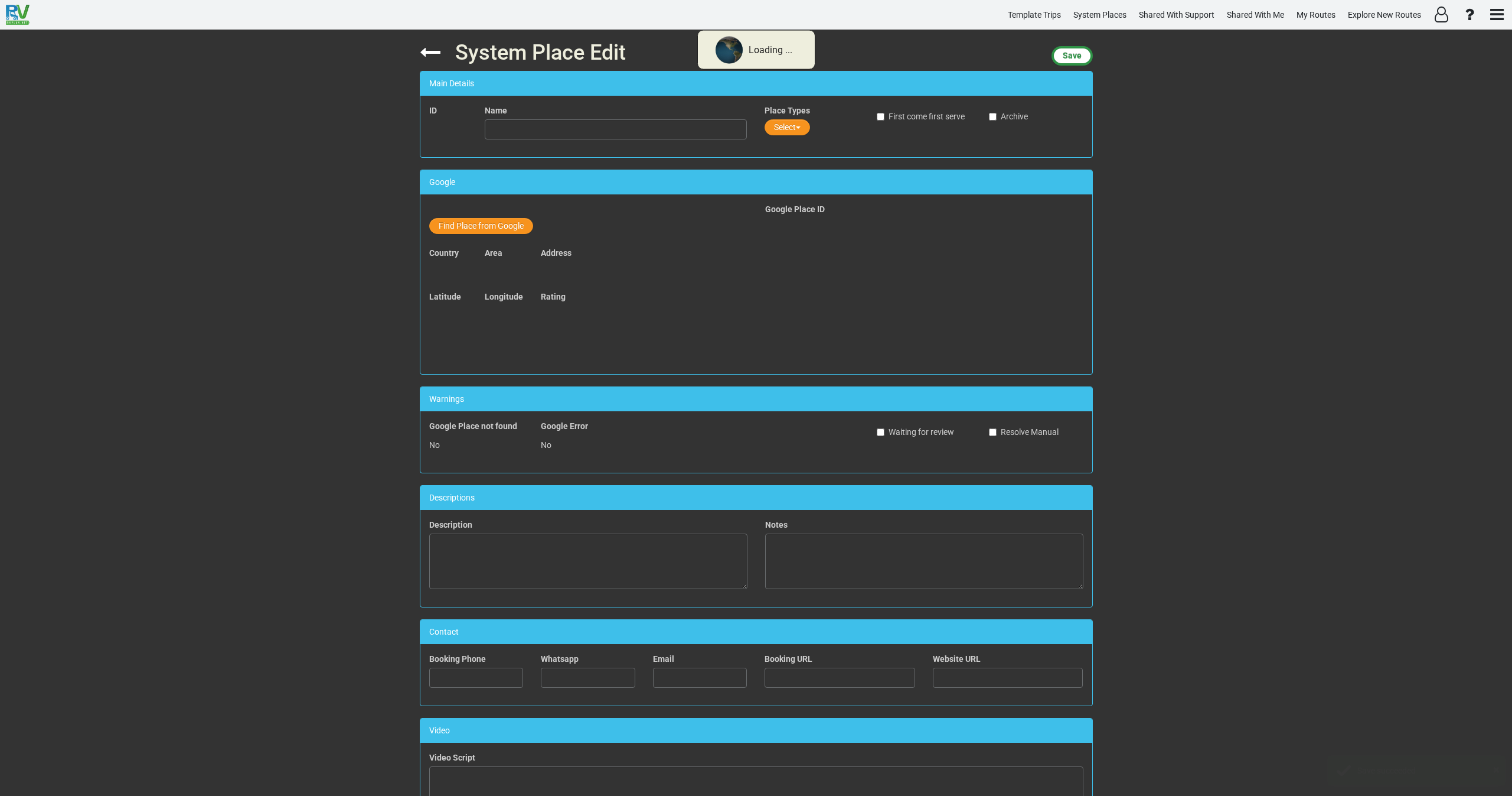
type input "Pete's Route 66 Gas Station Museum"
type textarea "<iframe width="560" height="315" src="https://www.youtube.com/embed/y5TK5oc_OQk…"
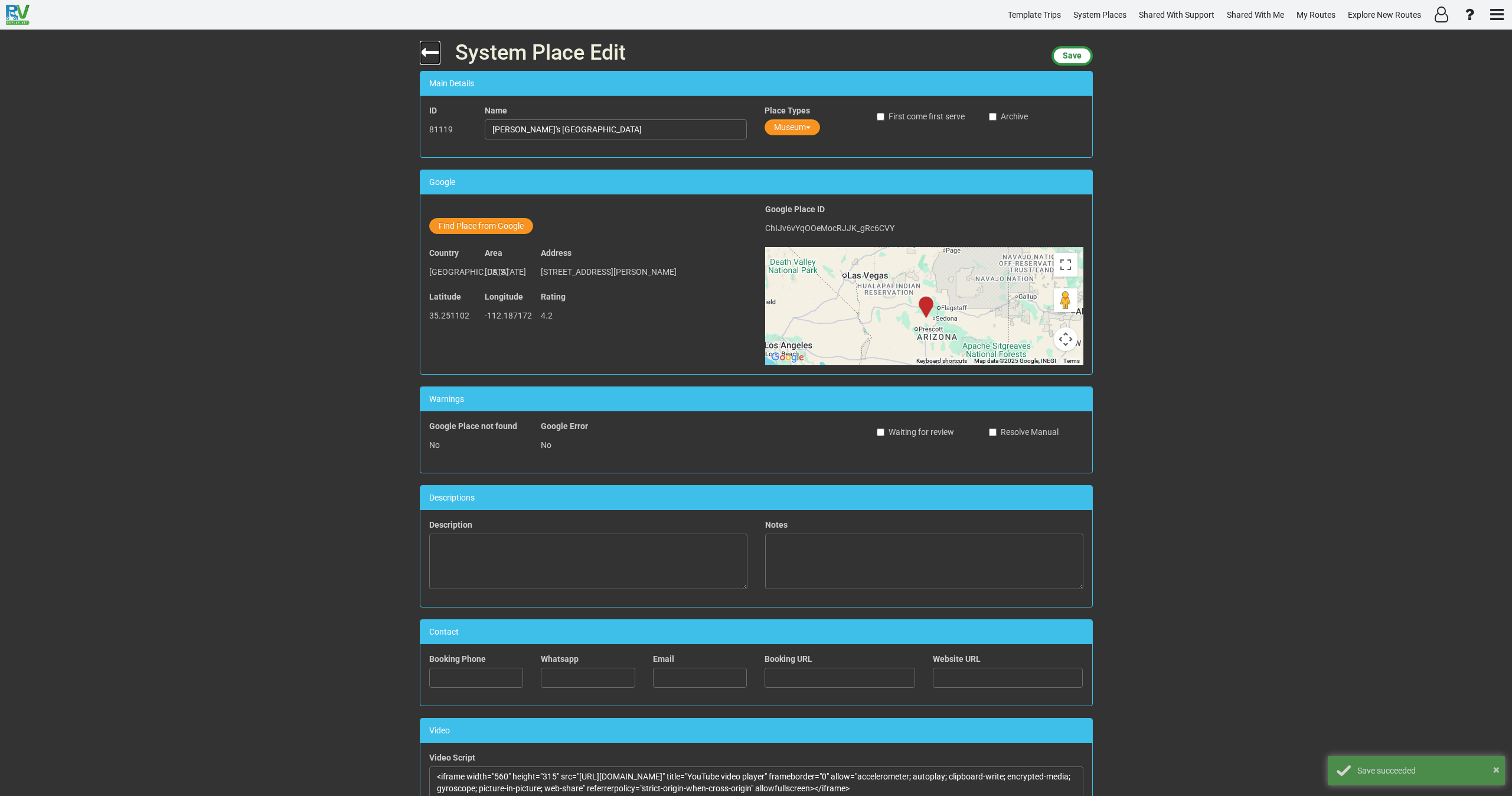
click at [430, 52] on icon at bounding box center [429, 52] width 21 height 21
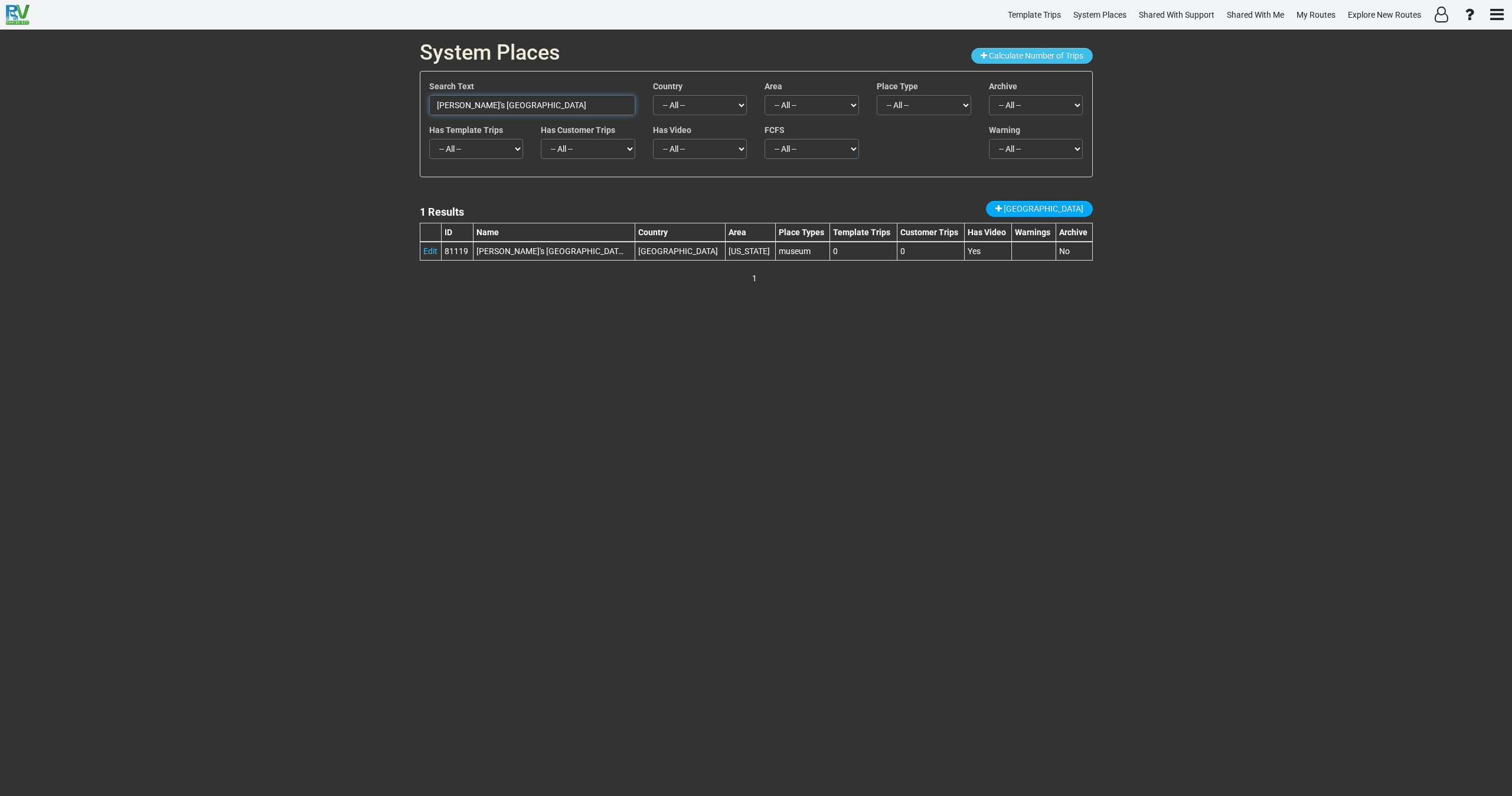
drag, startPoint x: 593, startPoint y: 106, endPoint x: 307, endPoint y: 107, distance: 286.0
click at [300, 103] on div "System Places Calculate Number of Trips Search Text Pete's Route 66 Gas Station…" at bounding box center [756, 412] width 1512 height 766
paste input "Bearizona Wildlife Park"
drag, startPoint x: 537, startPoint y: 99, endPoint x: 317, endPoint y: 108, distance: 220.2
click at [318, 108] on div "System Places Calculate Number of Trips Search Text Bearizona Wildlife Park Cou…" at bounding box center [756, 412] width 1512 height 766
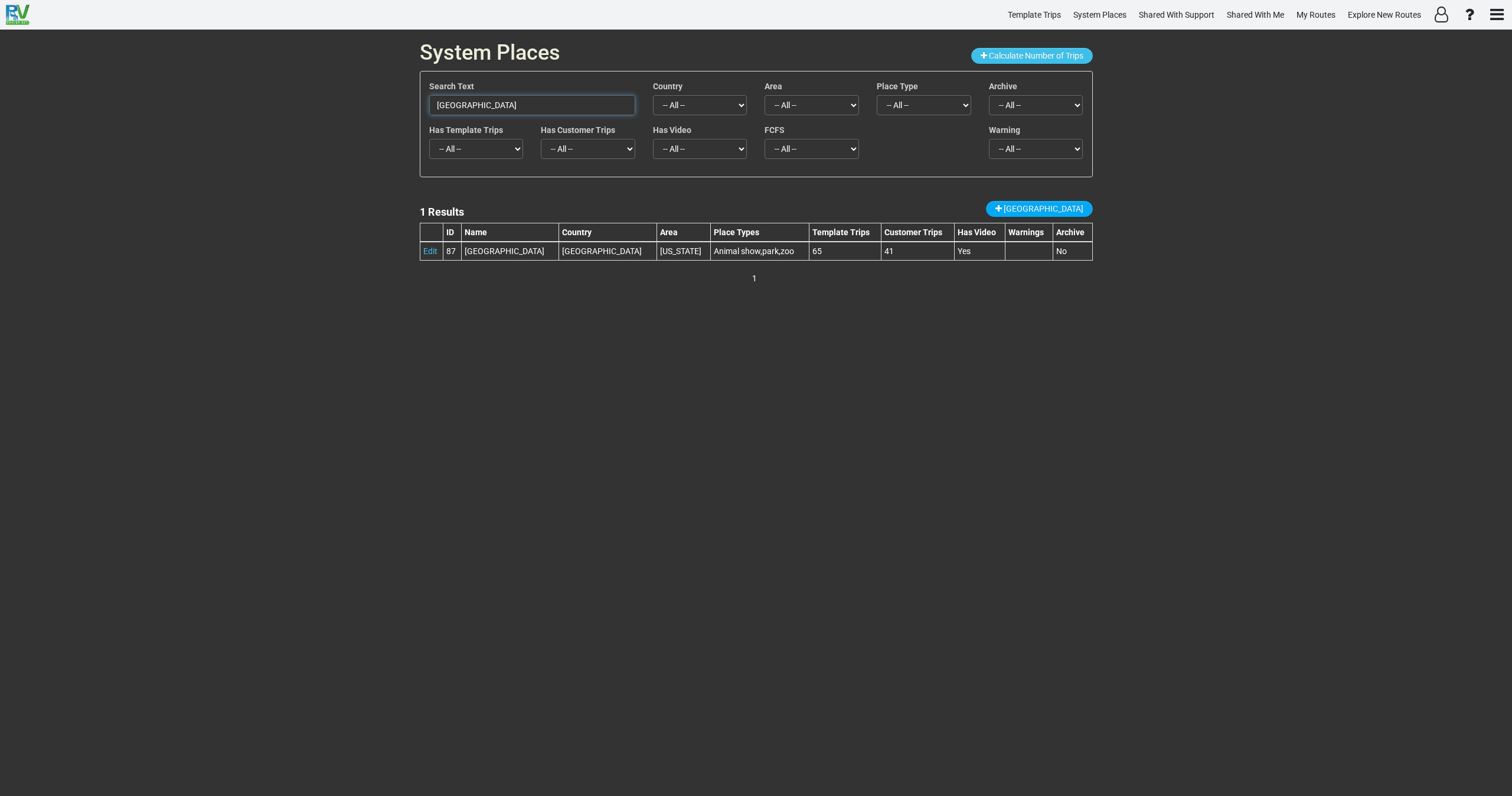
paste input "Kaibab National Forest"
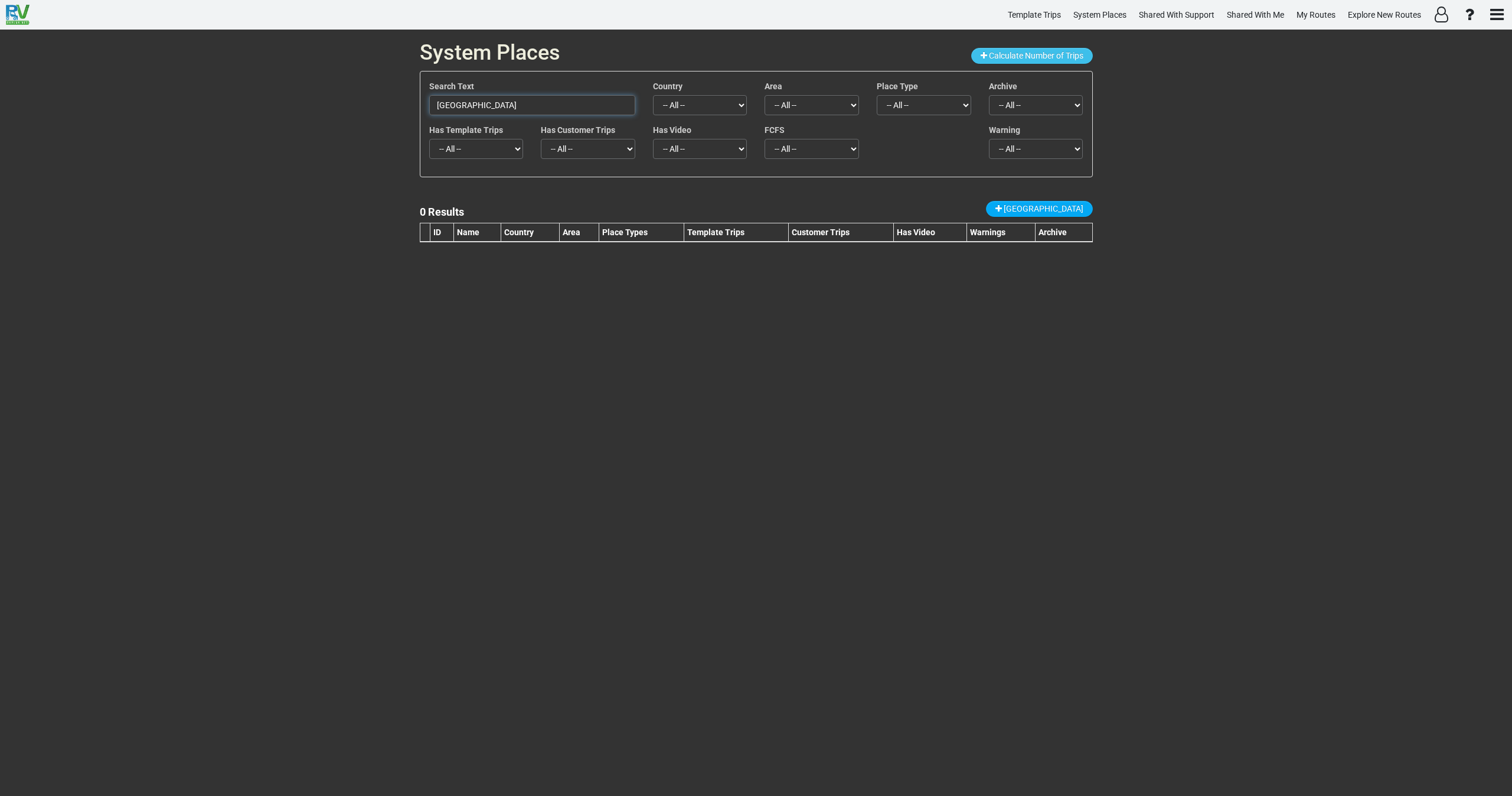
drag, startPoint x: 529, startPoint y: 112, endPoint x: 366, endPoint y: 120, distance: 163.2
click at [366, 120] on div "System Places Calculate Number of Trips Search Text Kaibab National Forest Coun…" at bounding box center [756, 412] width 1512 height 766
paste input "dj's Wild West Junction"
type input "dj's Wild West Junction"
click at [1049, 210] on span "New Place" at bounding box center [1043, 209] width 79 height 10
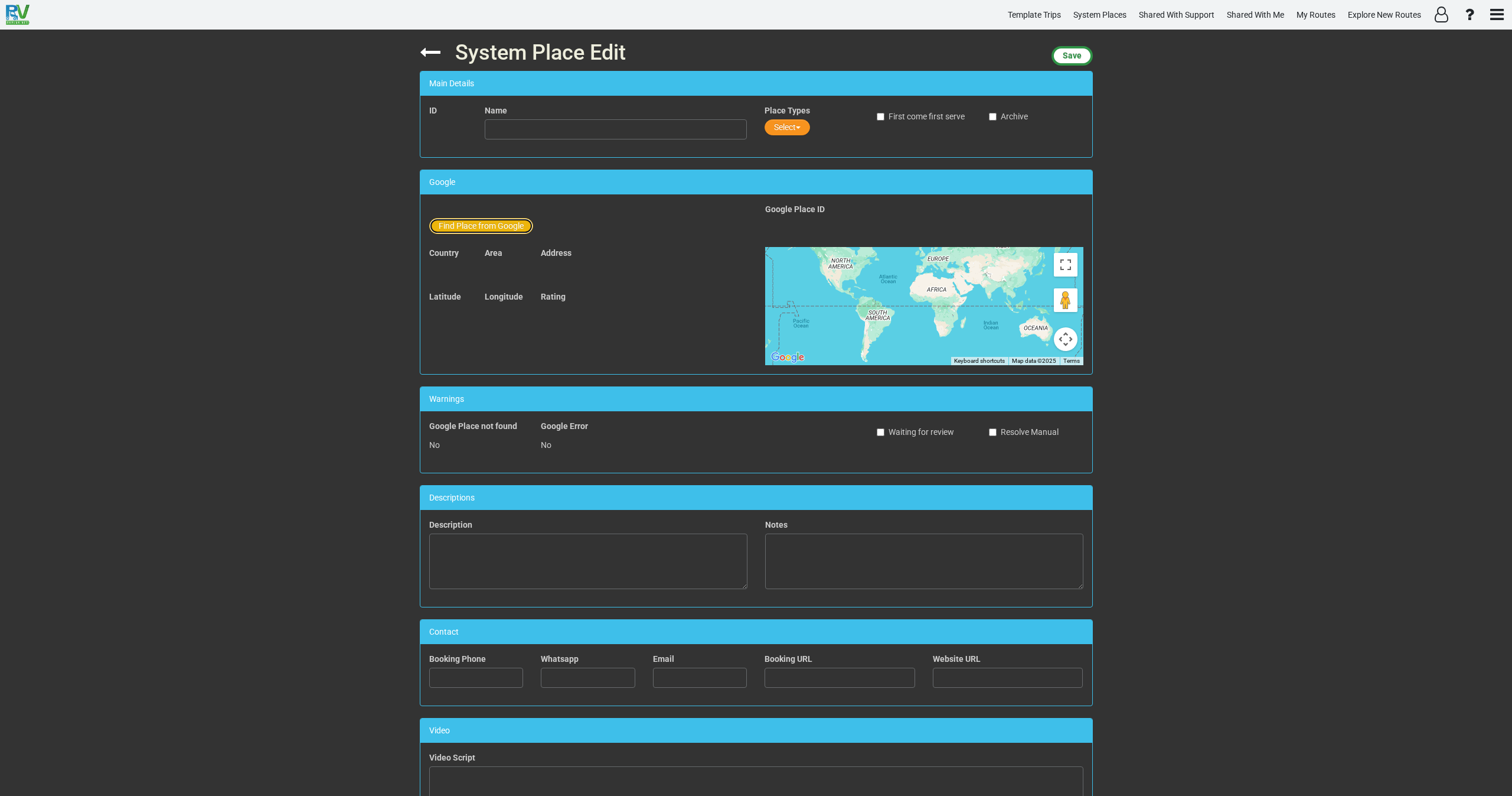
click at [490, 224] on button "Find Place from Google" at bounding box center [481, 225] width 104 height 16
click at [529, 233] on input "text" at bounding box center [616, 227] width 263 height 20
paste input "dj's Wild West Junction"
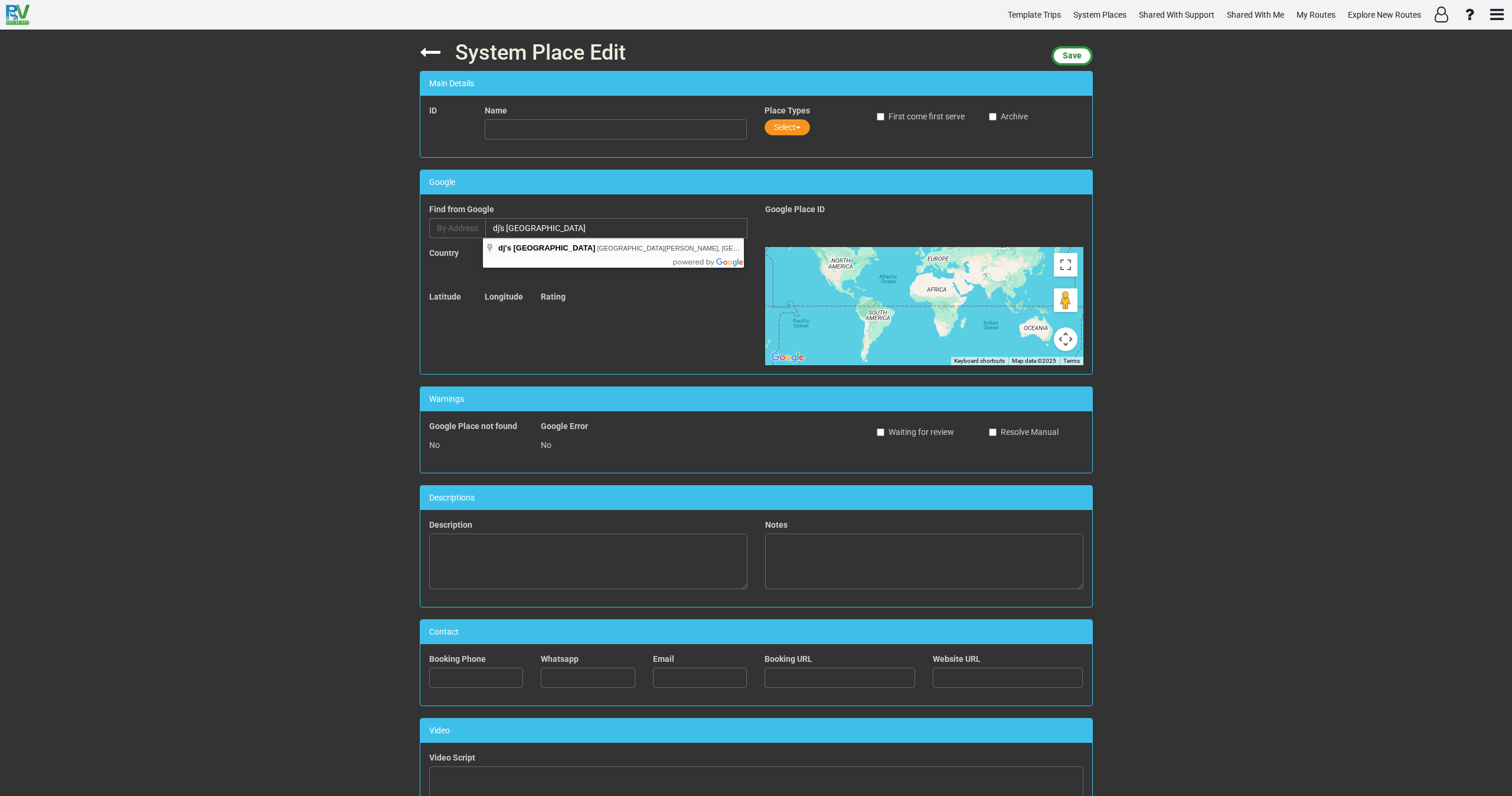
type input "dj's Wild West Junction, East Route 66, Williams, AZ, USA"
type input "dj's Wild West Junction"
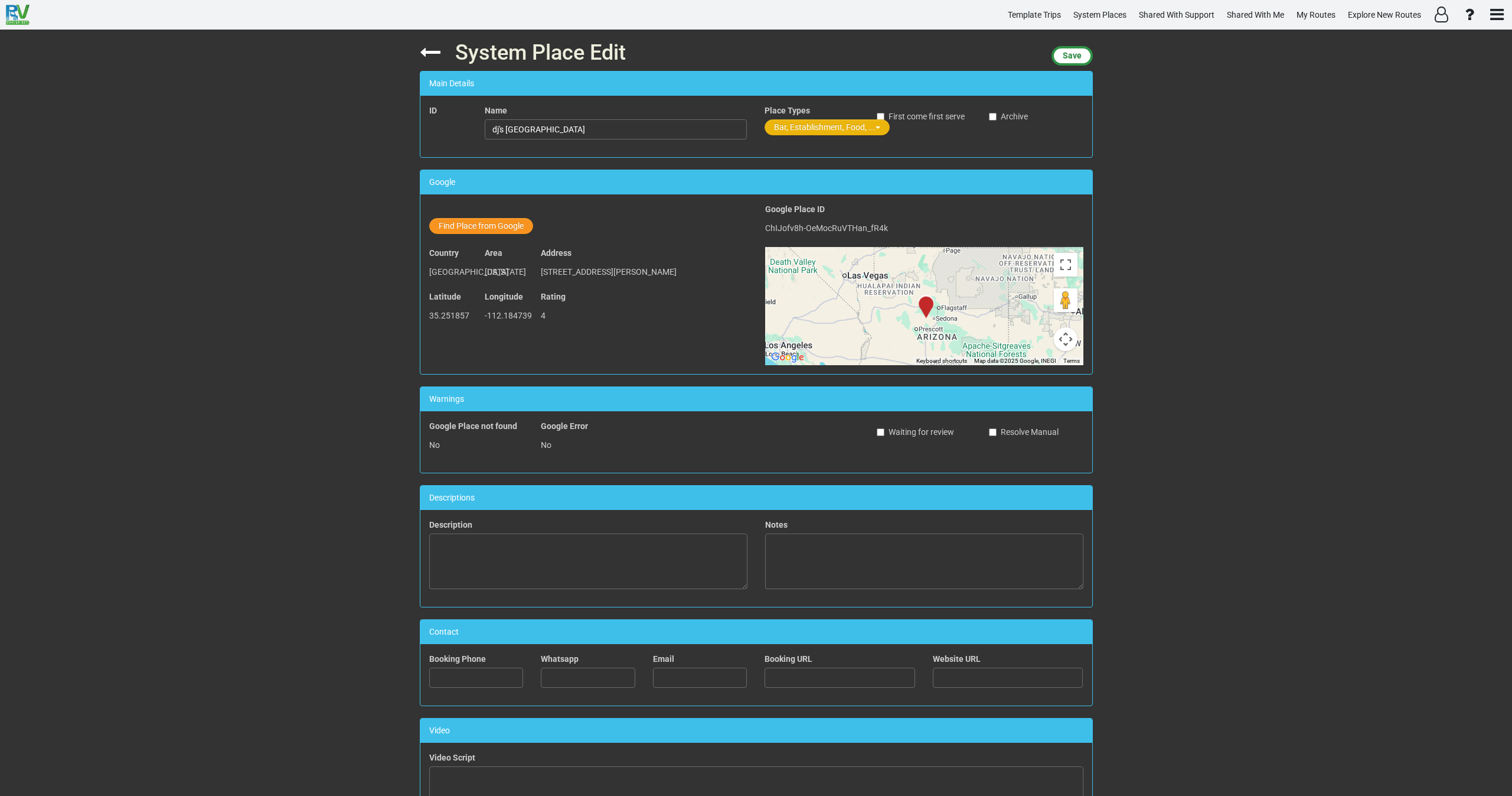
click at [776, 130] on button "Bar, Establishment, Food, ..." at bounding box center [827, 127] width 125 height 16
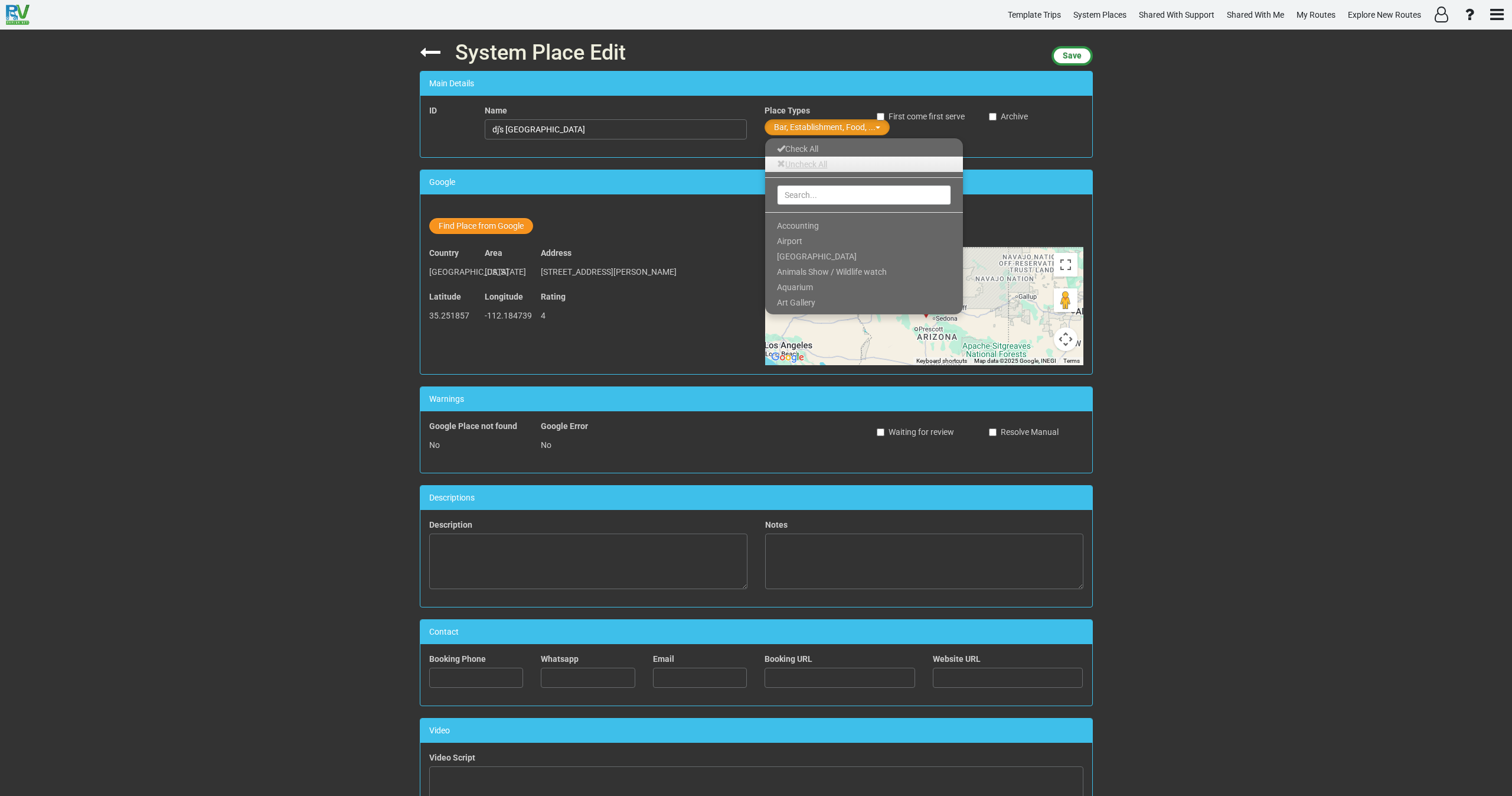
click at [797, 163] on link "Uncheck All" at bounding box center [864, 165] width 198 height 16
click at [793, 198] on input "text" at bounding box center [864, 195] width 174 height 20
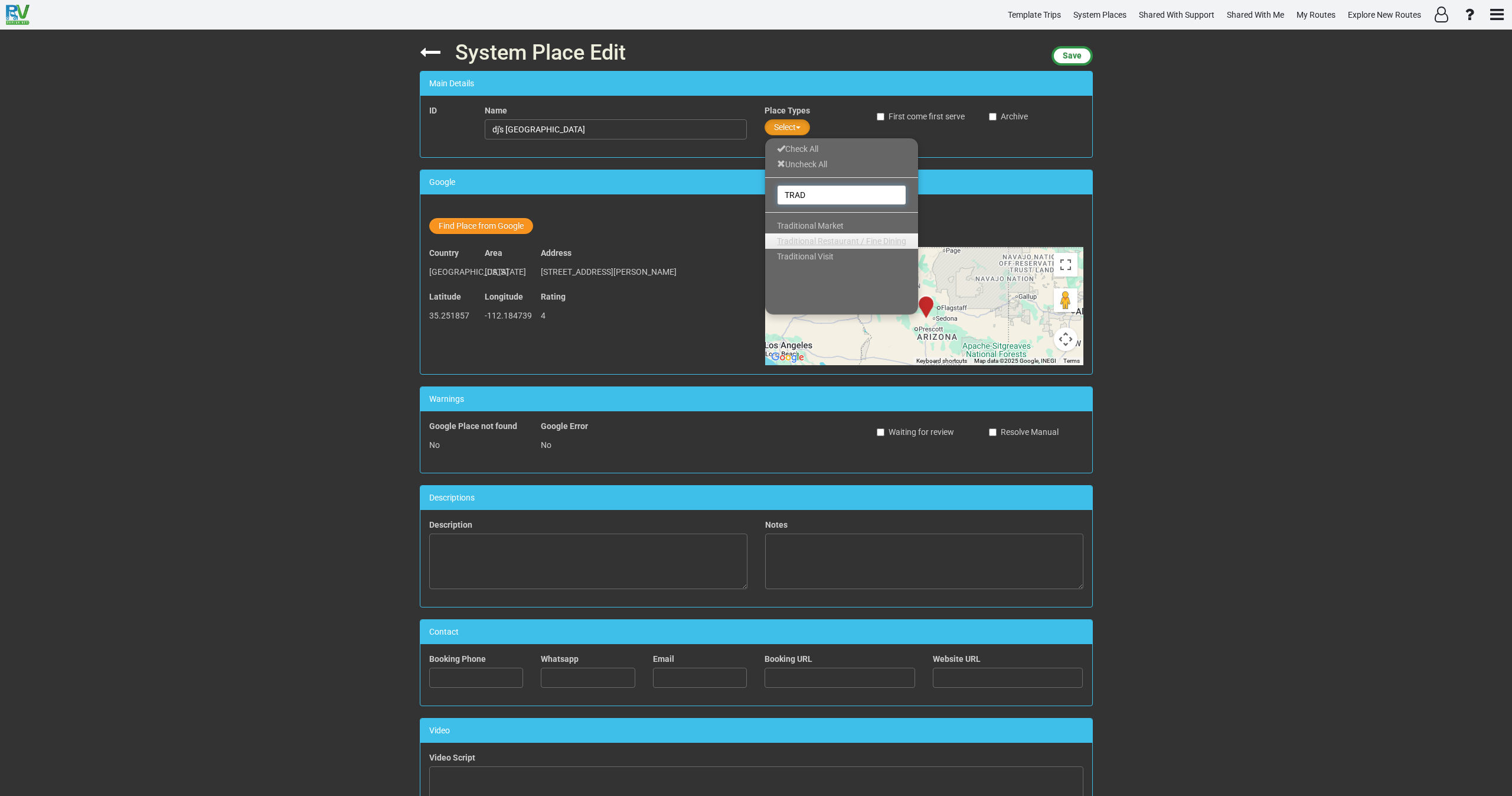
type input "TRAD"
click at [802, 238] on span "Traditional Restaurant / Fine Dining" at bounding box center [842, 241] width 129 height 10
click at [1075, 59] on span "Save" at bounding box center [1071, 56] width 19 height 10
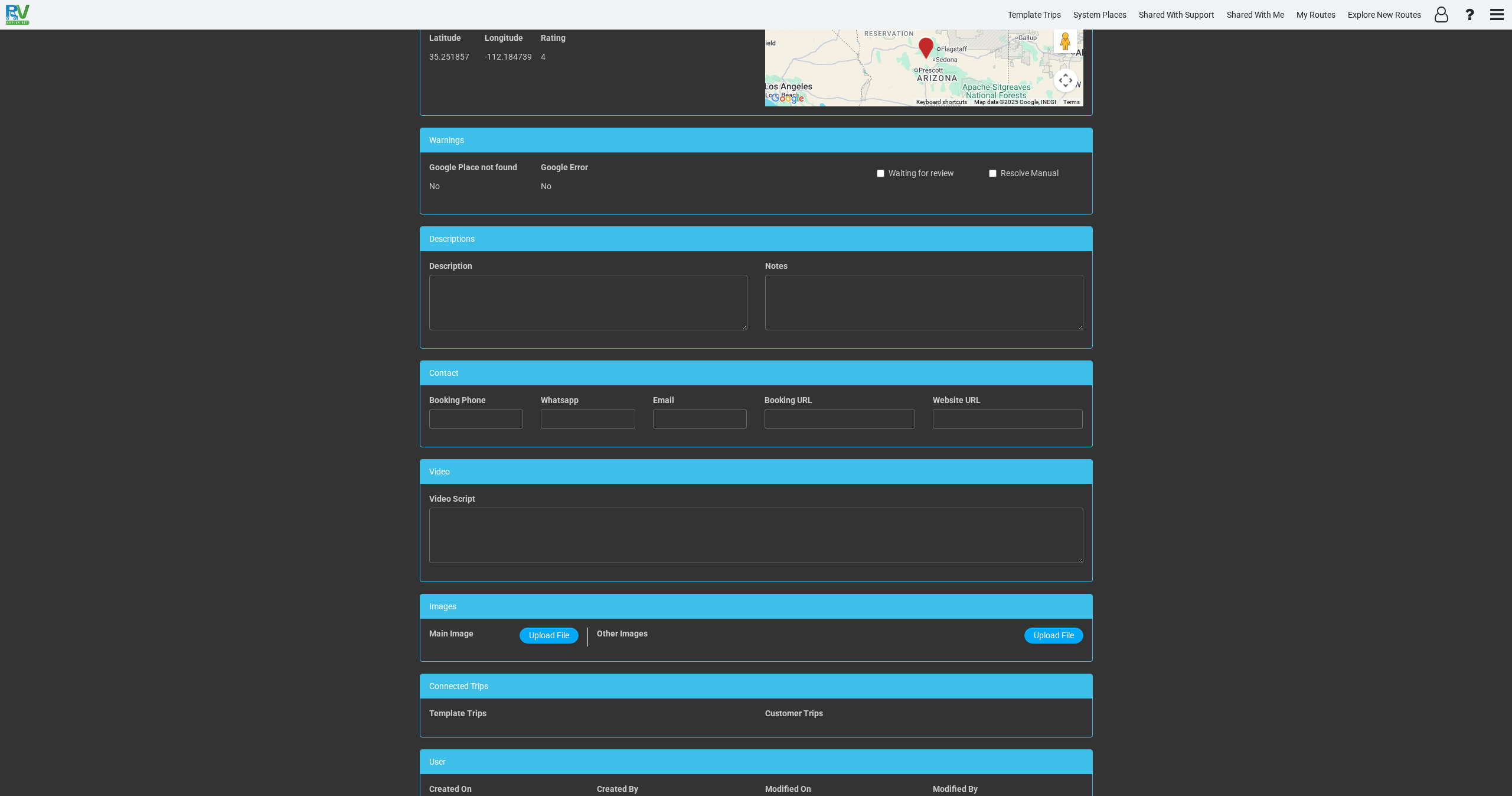
scroll to position [323, 0]
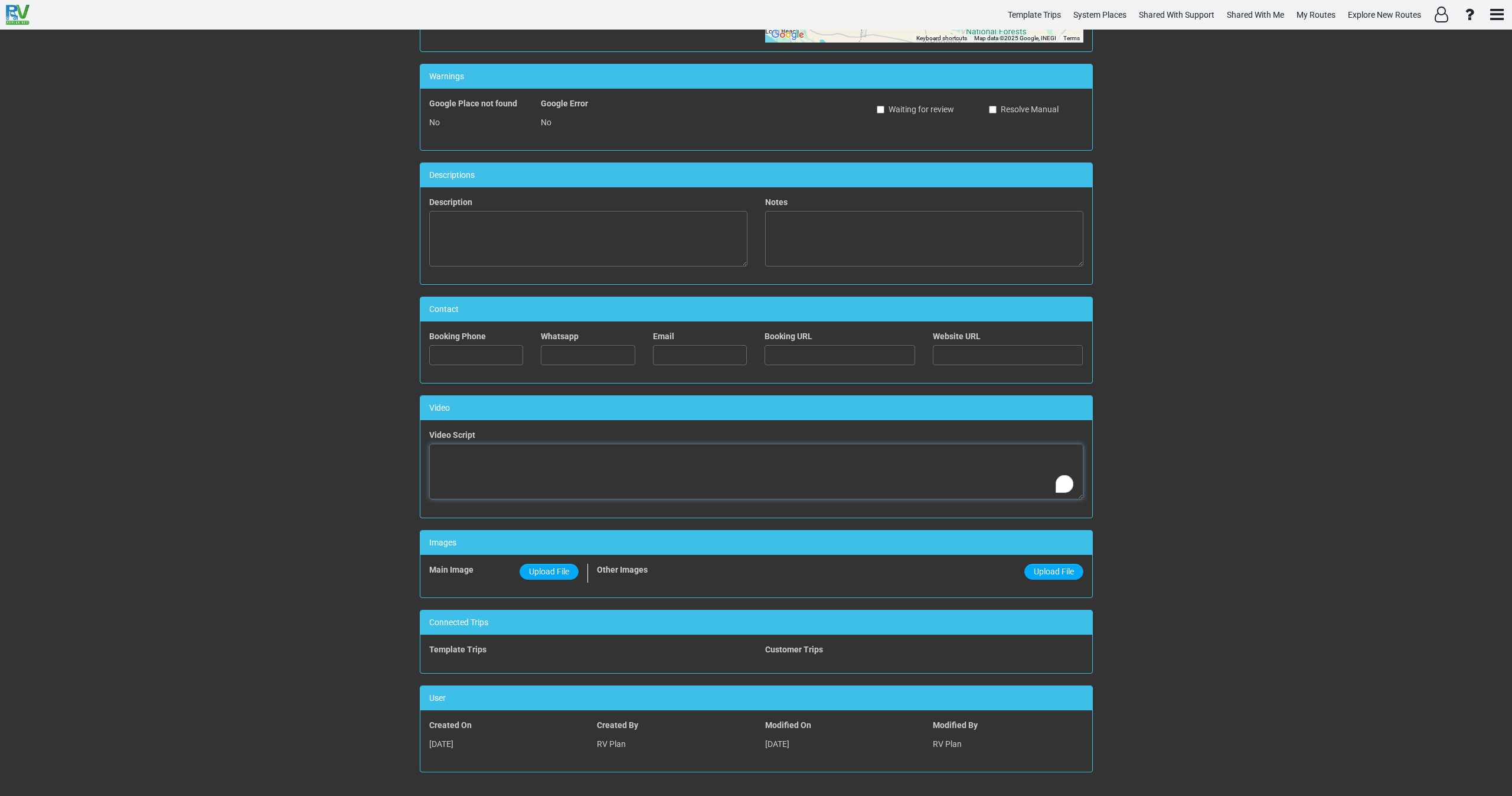
click at [504, 476] on textarea "To enrich screen reader interactions, please activate Accessibility in Grammarl…" at bounding box center [756, 471] width 655 height 56
paste textarea "<iframe width="560" height="315" src="https://www.youtube.com/embed/JcEOqlIqfcg…"
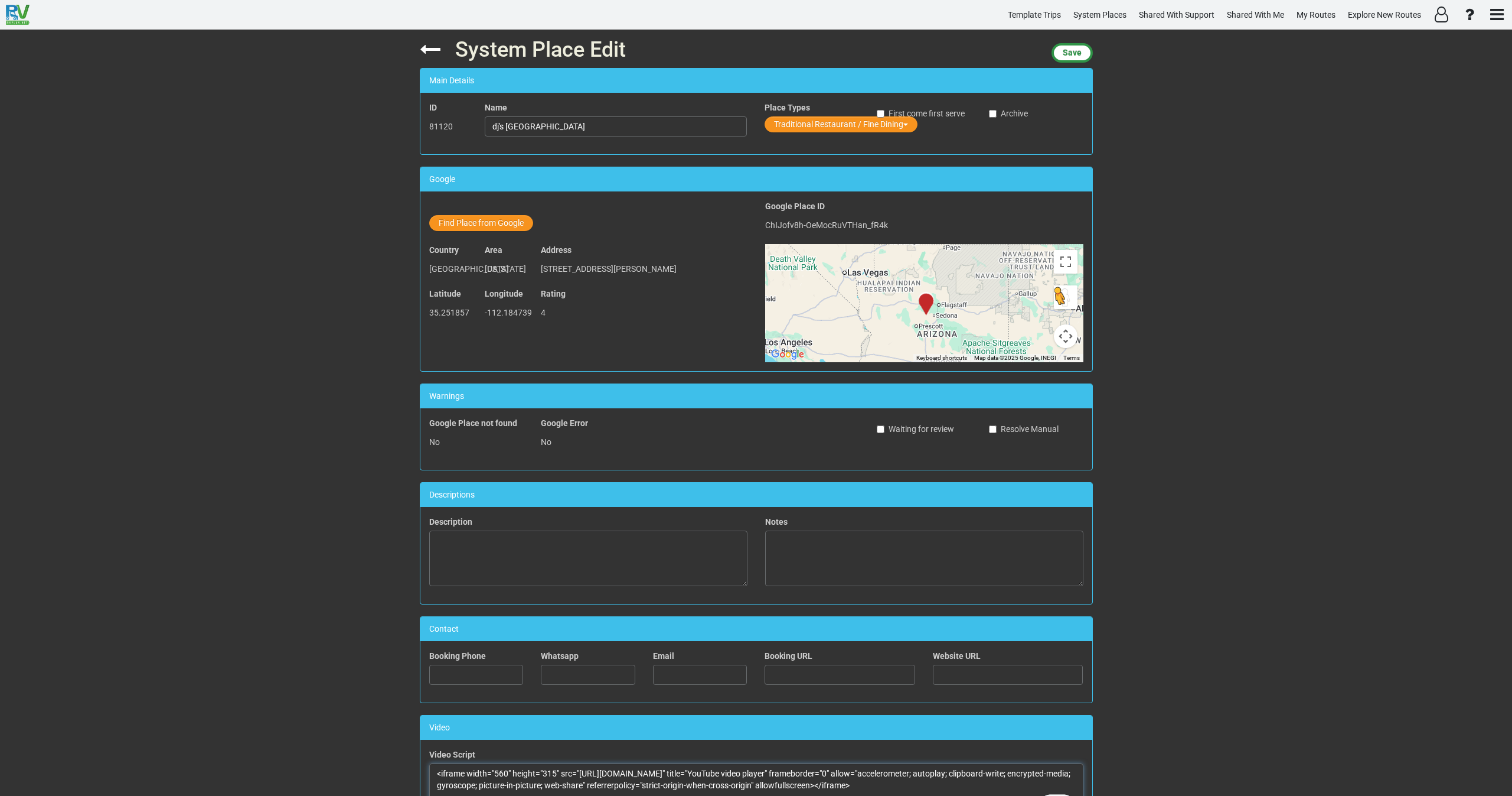
scroll to position [0, 0]
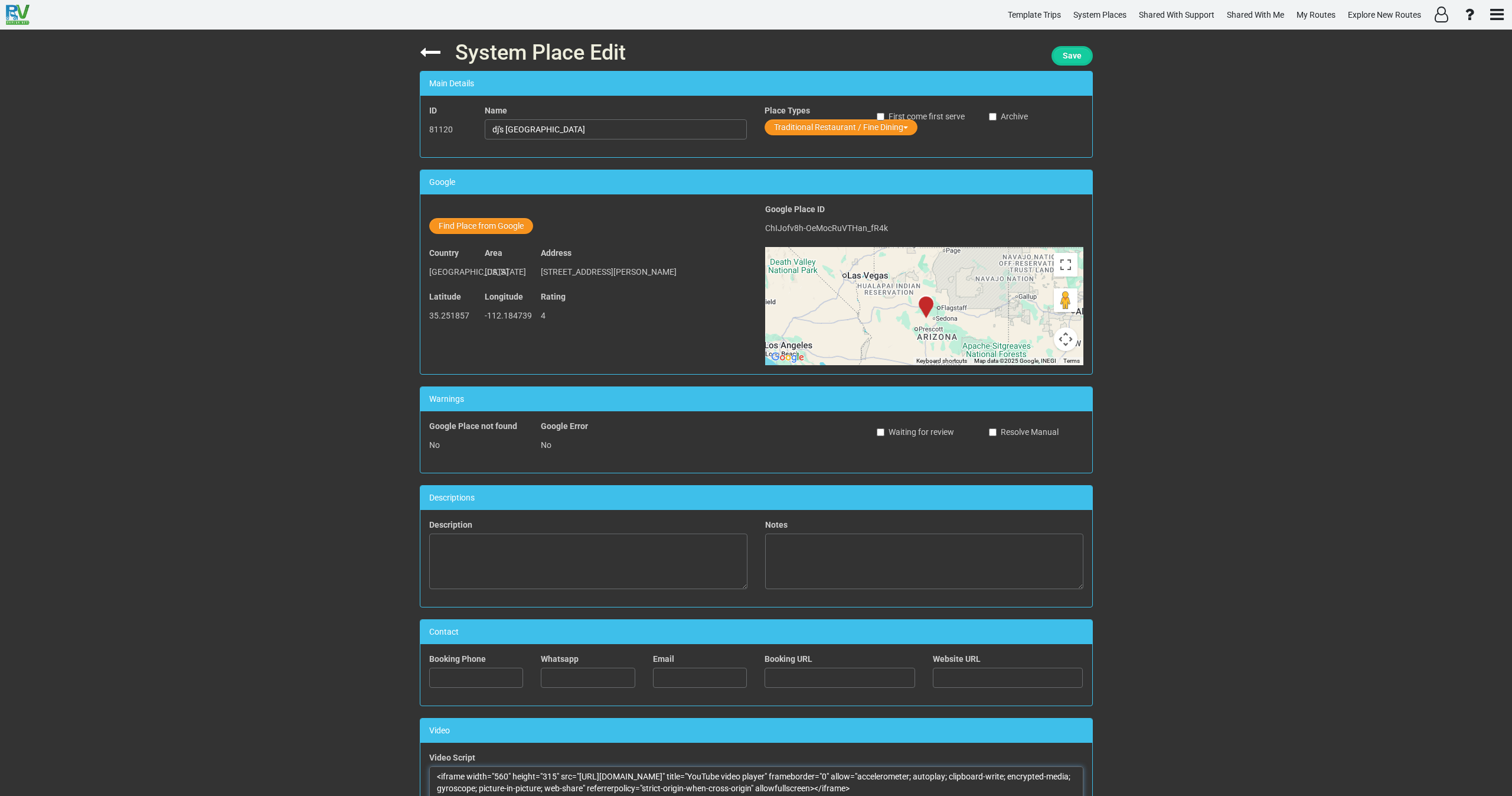
type textarea "<iframe width="560" height="315" src="https://www.youtube.com/embed/JcEOqlIqfcg…"
click at [1066, 59] on span "Save" at bounding box center [1071, 56] width 19 height 10
click at [419, 57] on icon at bounding box center [429, 52] width 21 height 21
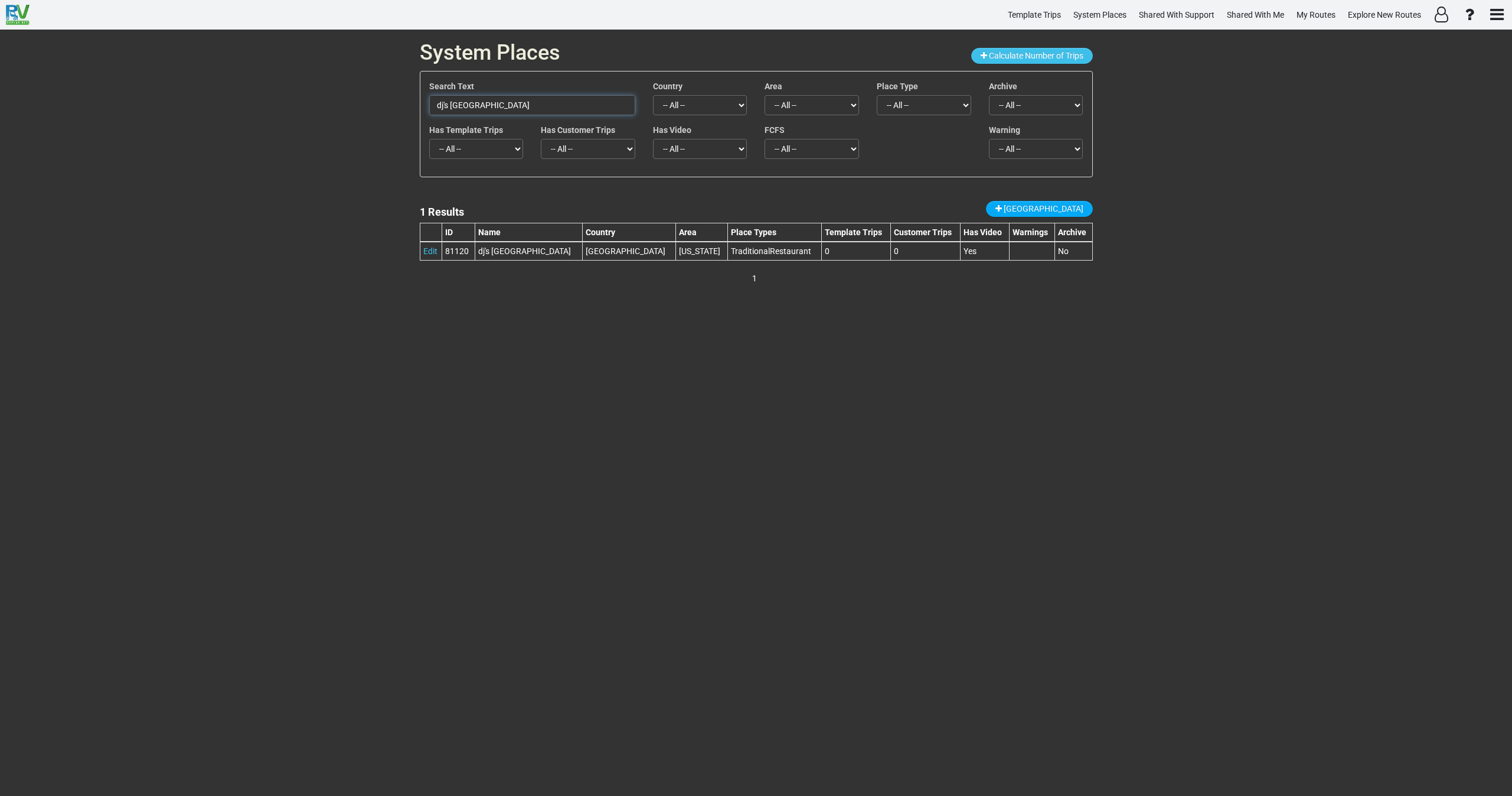
drag, startPoint x: 498, startPoint y: 108, endPoint x: 317, endPoint y: 90, distance: 181.9
click at [317, 90] on div "System Places Calculate Number of Trips Search Text dj's Wild West Junction Cou…" at bounding box center [756, 412] width 1512 height 766
paste input "Yavapai Geology Museum"
drag, startPoint x: 431, startPoint y: 112, endPoint x: 324, endPoint y: 125, distance: 107.8
click at [325, 125] on div "System Places Calculate Number of Trips Search Text Yavapai Geology Museum Coun…" at bounding box center [756, 412] width 1512 height 766
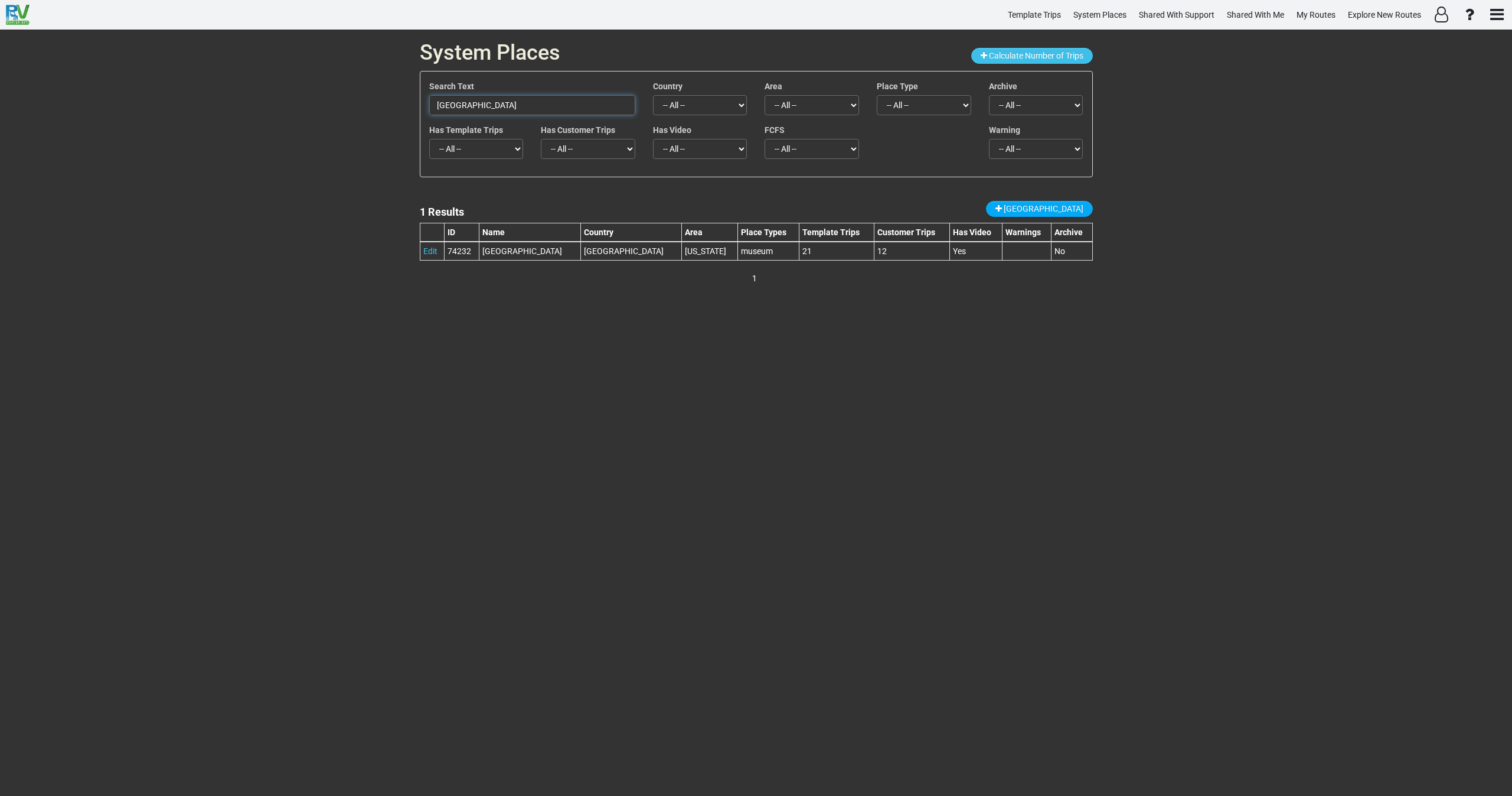
paste input "Hopi House"
type input "Hopi House"
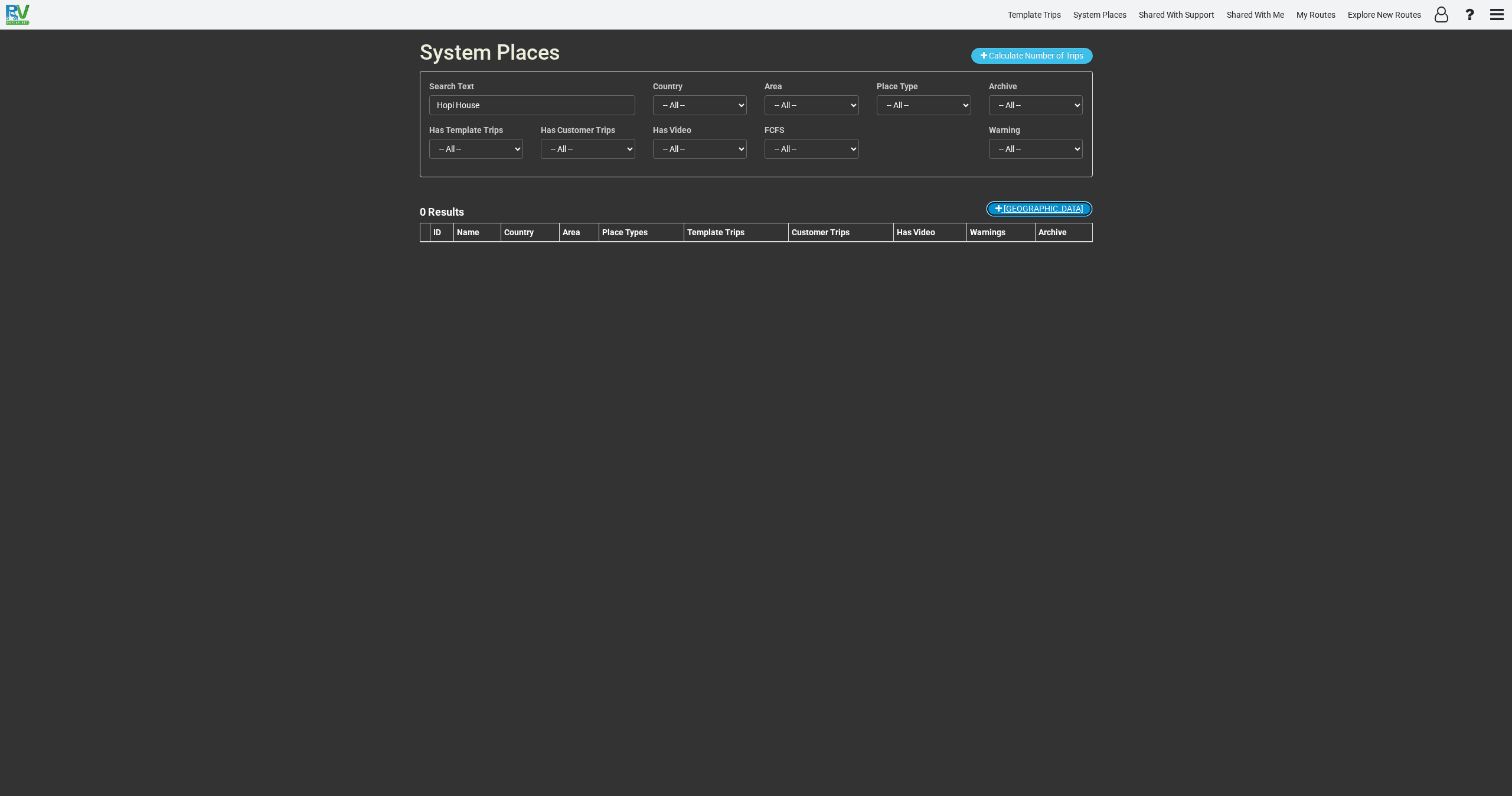
click at [1064, 204] on span "New Place" at bounding box center [1043, 209] width 79 height 10
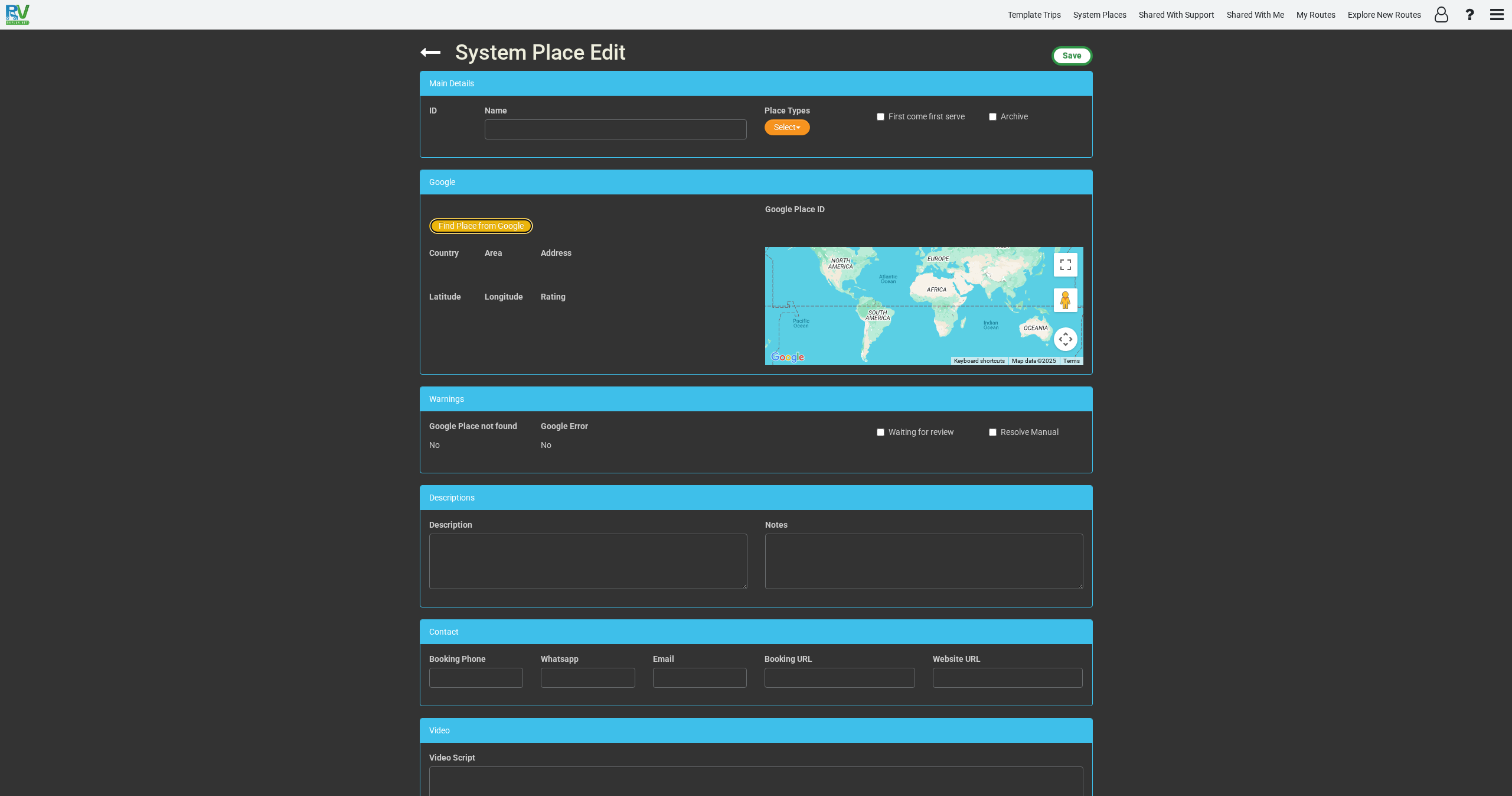
click at [467, 229] on button "Find Place from Google" at bounding box center [481, 225] width 104 height 16
click at [510, 229] on input "text" at bounding box center [616, 227] width 263 height 20
paste input "Hopi House"
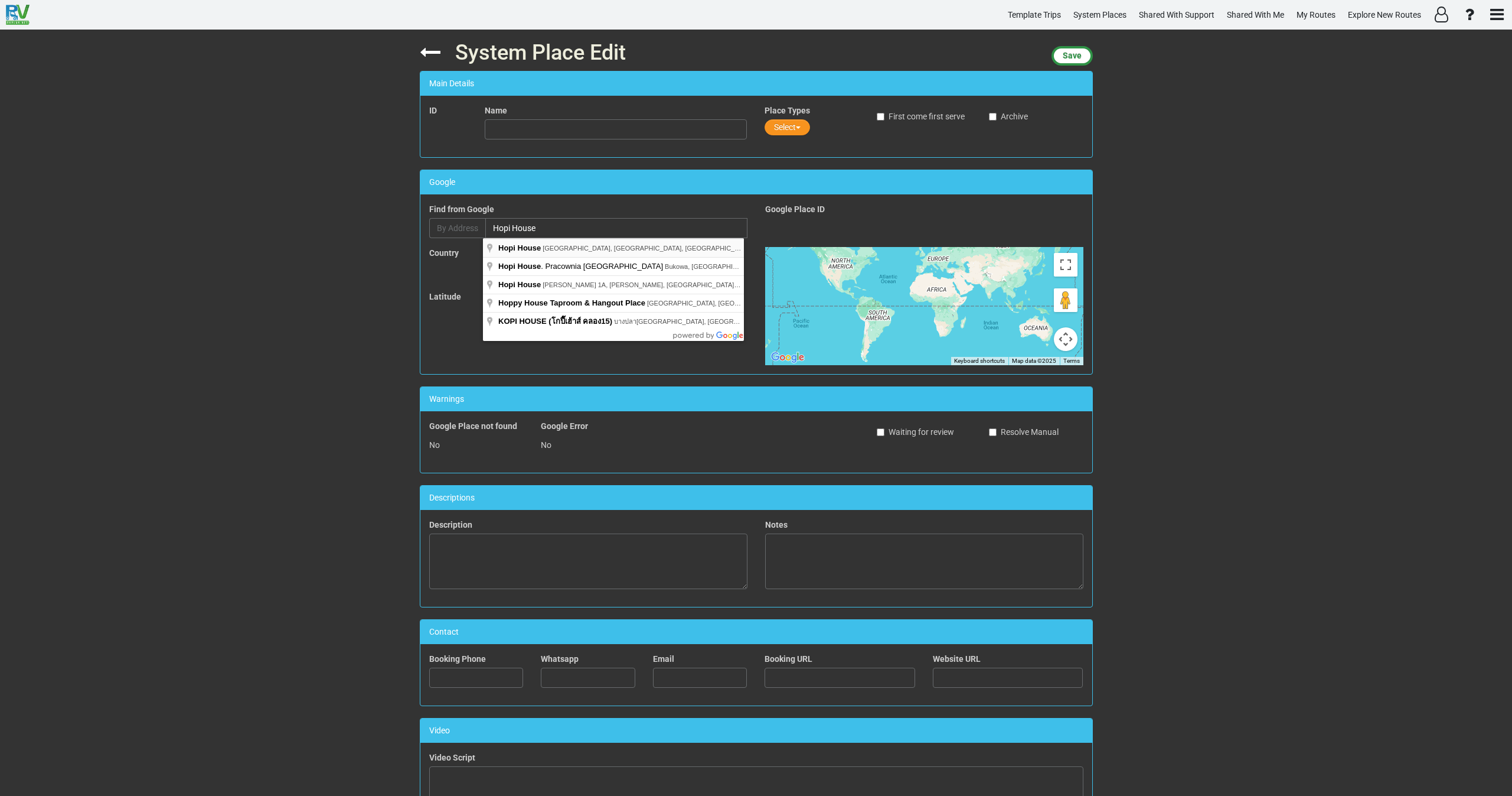
type input "Hopi House, Rim Trail, Grand Canyon Village, AZ, USA"
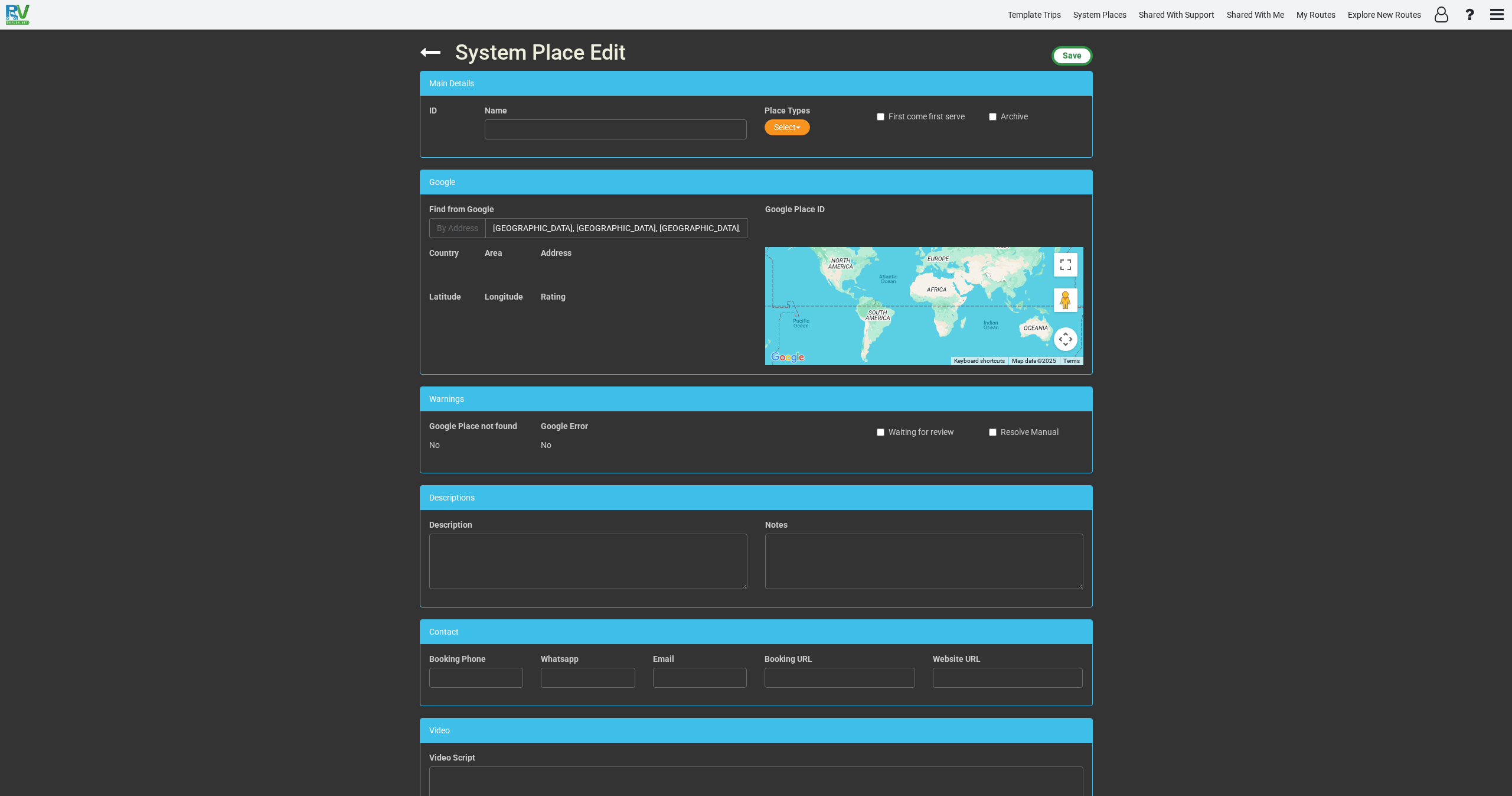
type input "Hopi House"
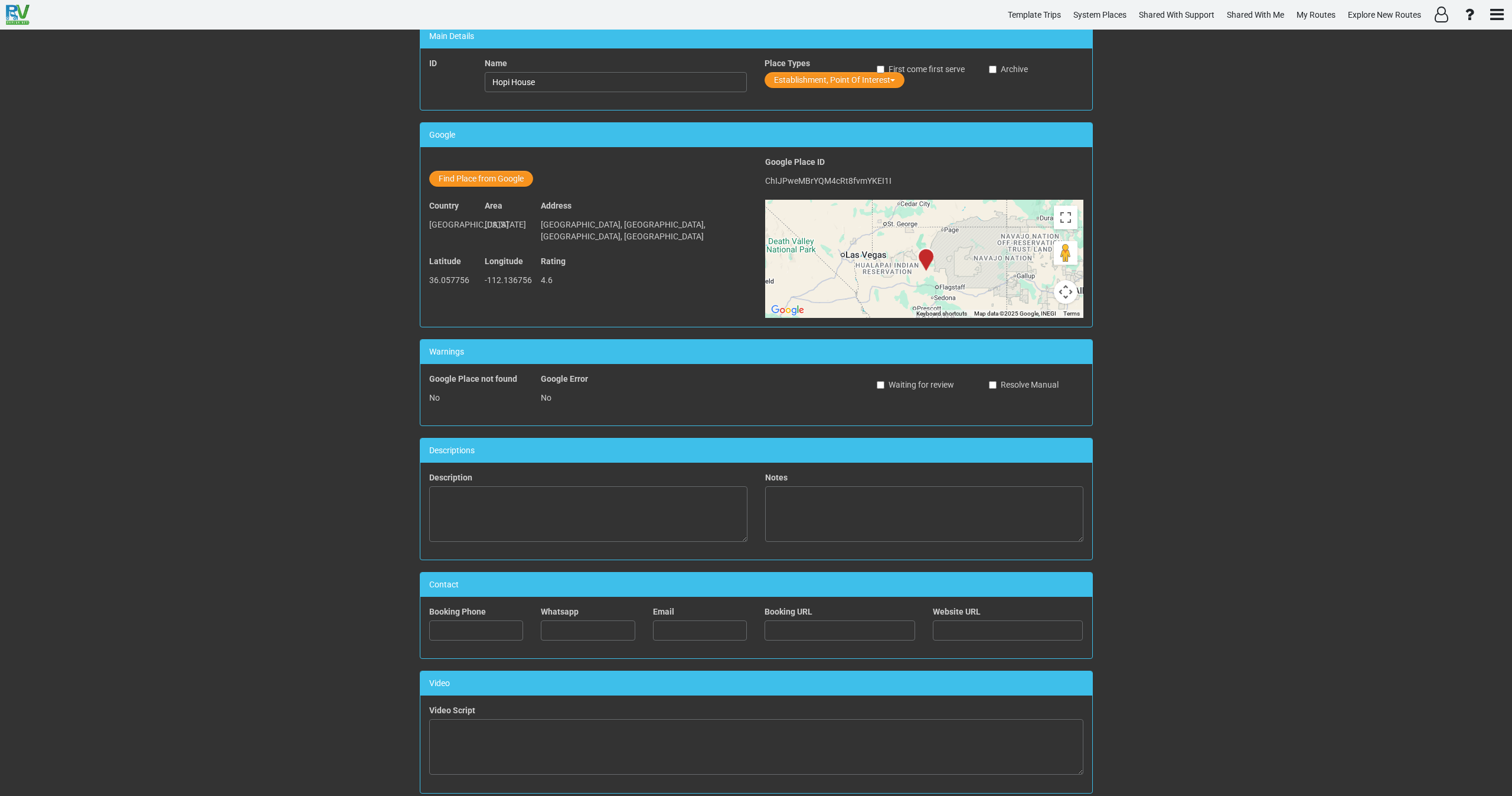
scroll to position [243, 0]
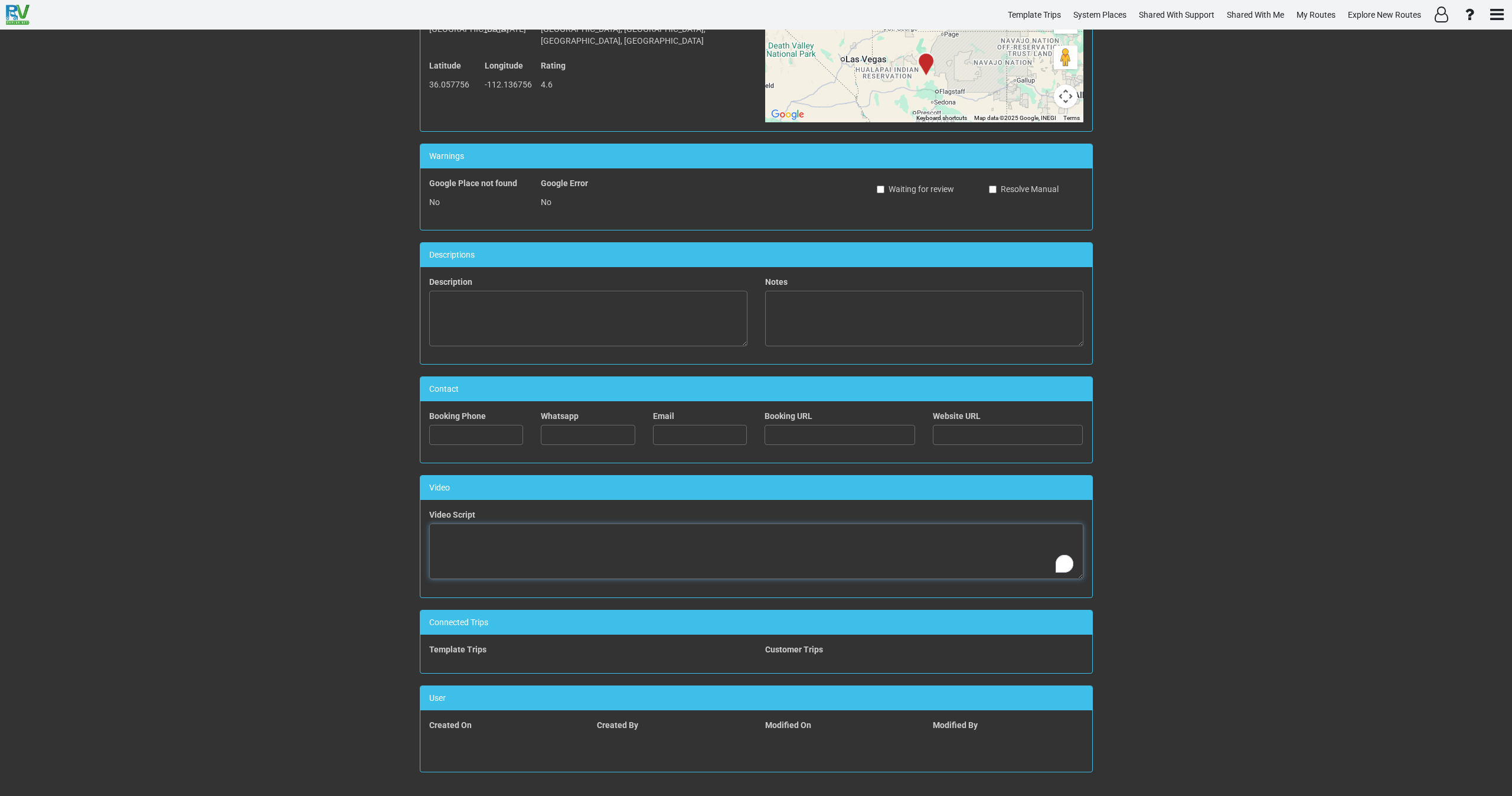
click at [639, 551] on textarea "To enrich screen reader interactions, please activate Accessibility in Grammarl…" at bounding box center [756, 551] width 655 height 56
paste textarea "<iframe width="560" height="315" src="https://www.youtube.com/embed/vf-ouI0ypPM…"
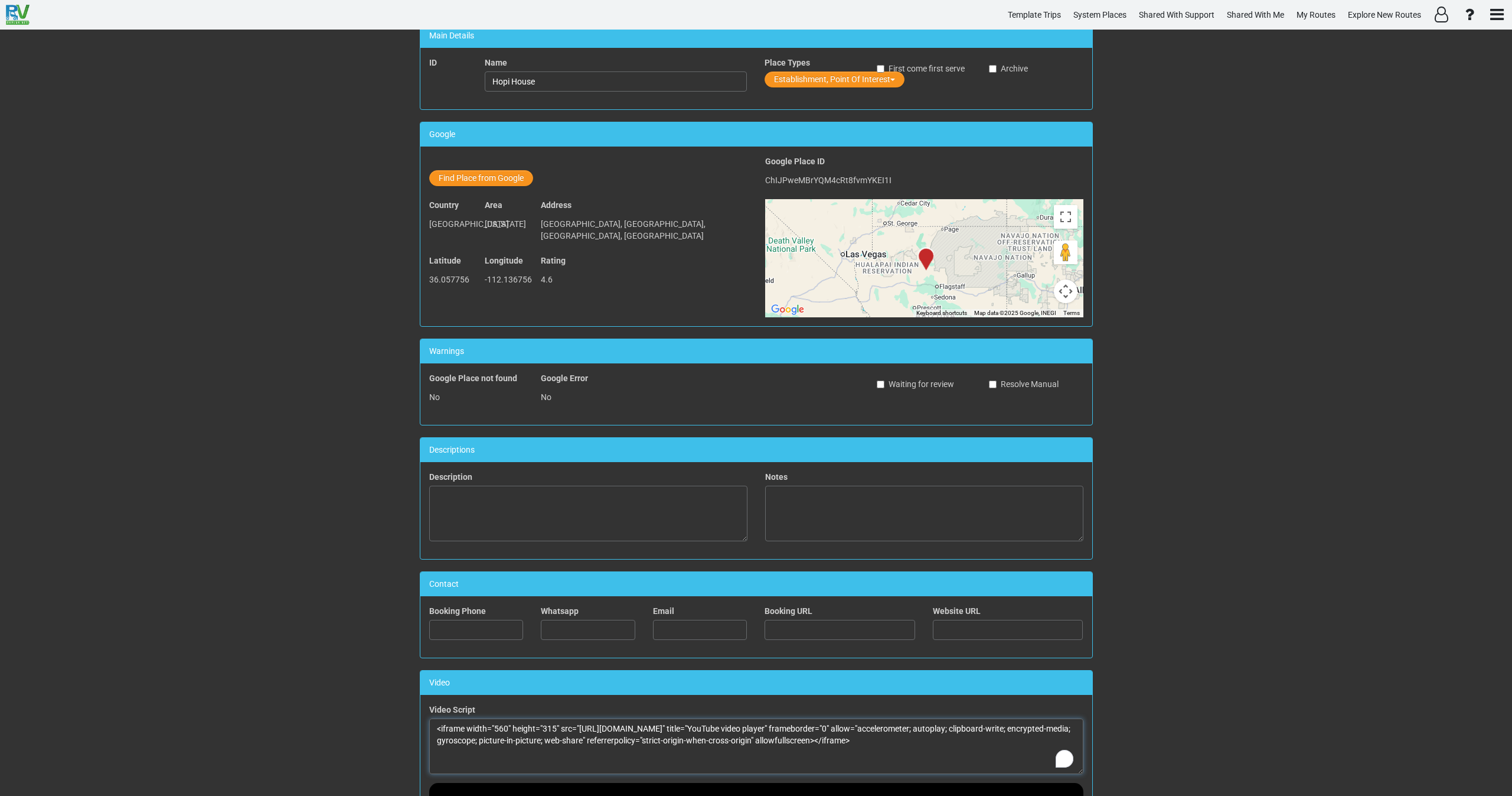
scroll to position [0, 0]
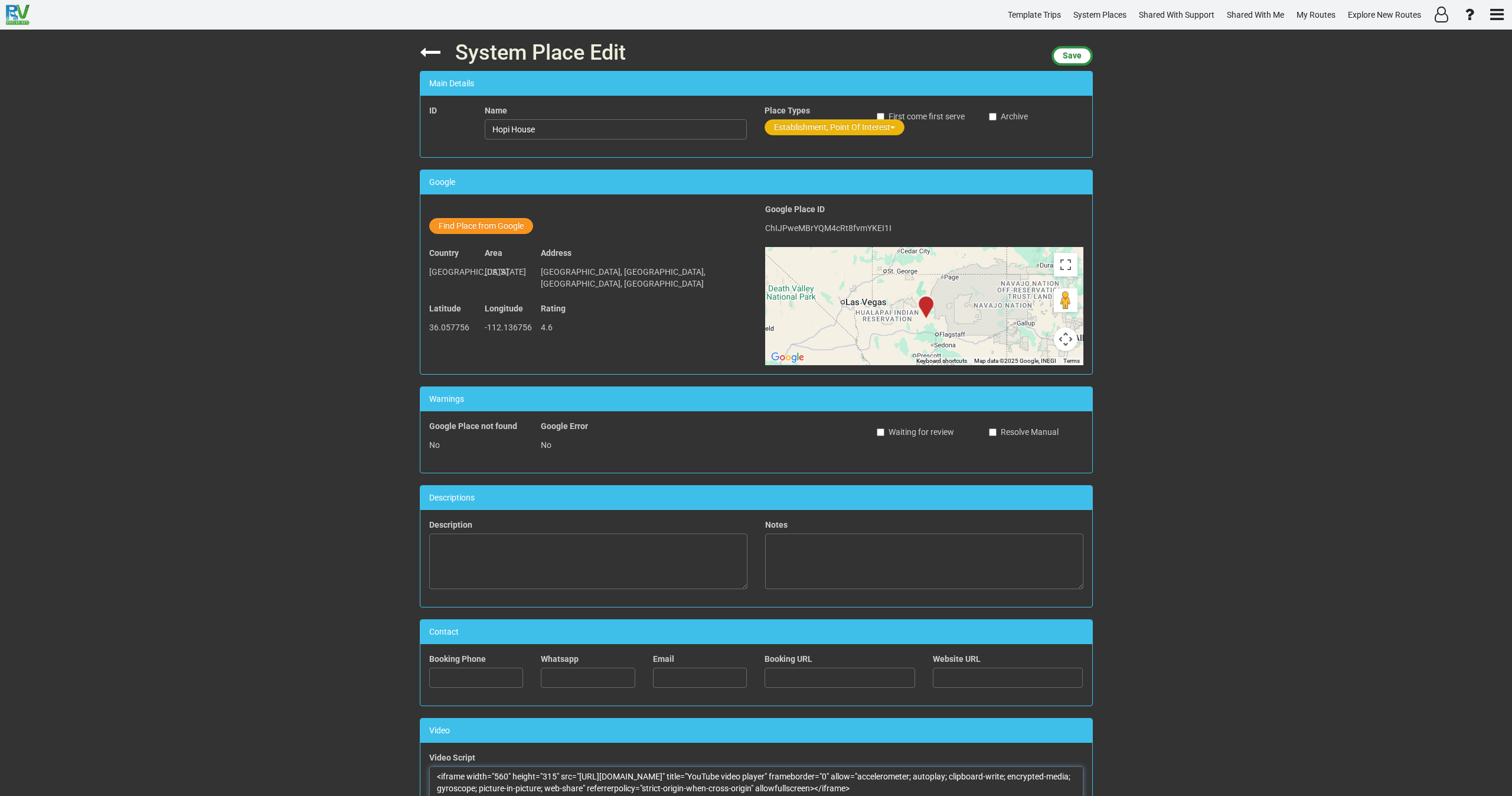
type textarea "<iframe width="560" height="315" src="https://www.youtube.com/embed/vf-ouI0ypPM…"
drag, startPoint x: 791, startPoint y: 120, endPoint x: 791, endPoint y: 129, distance: 9.0
click at [791, 123] on button "Establishment, Point Of Interest" at bounding box center [834, 127] width 140 height 16
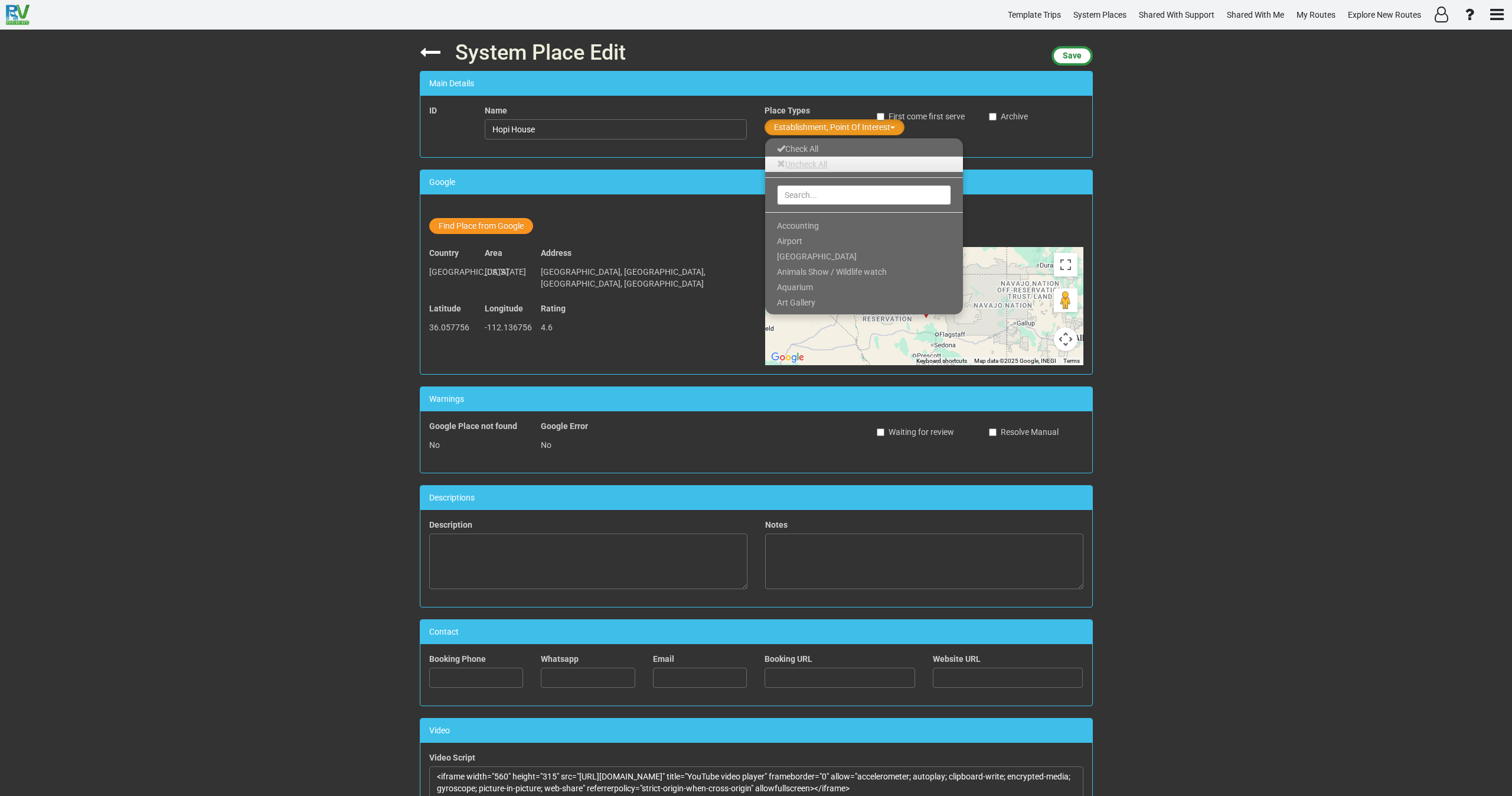
click at [798, 165] on link "Uncheck All" at bounding box center [864, 165] width 198 height 16
click at [813, 198] on input "text" at bounding box center [864, 195] width 174 height 20
type input "MU"
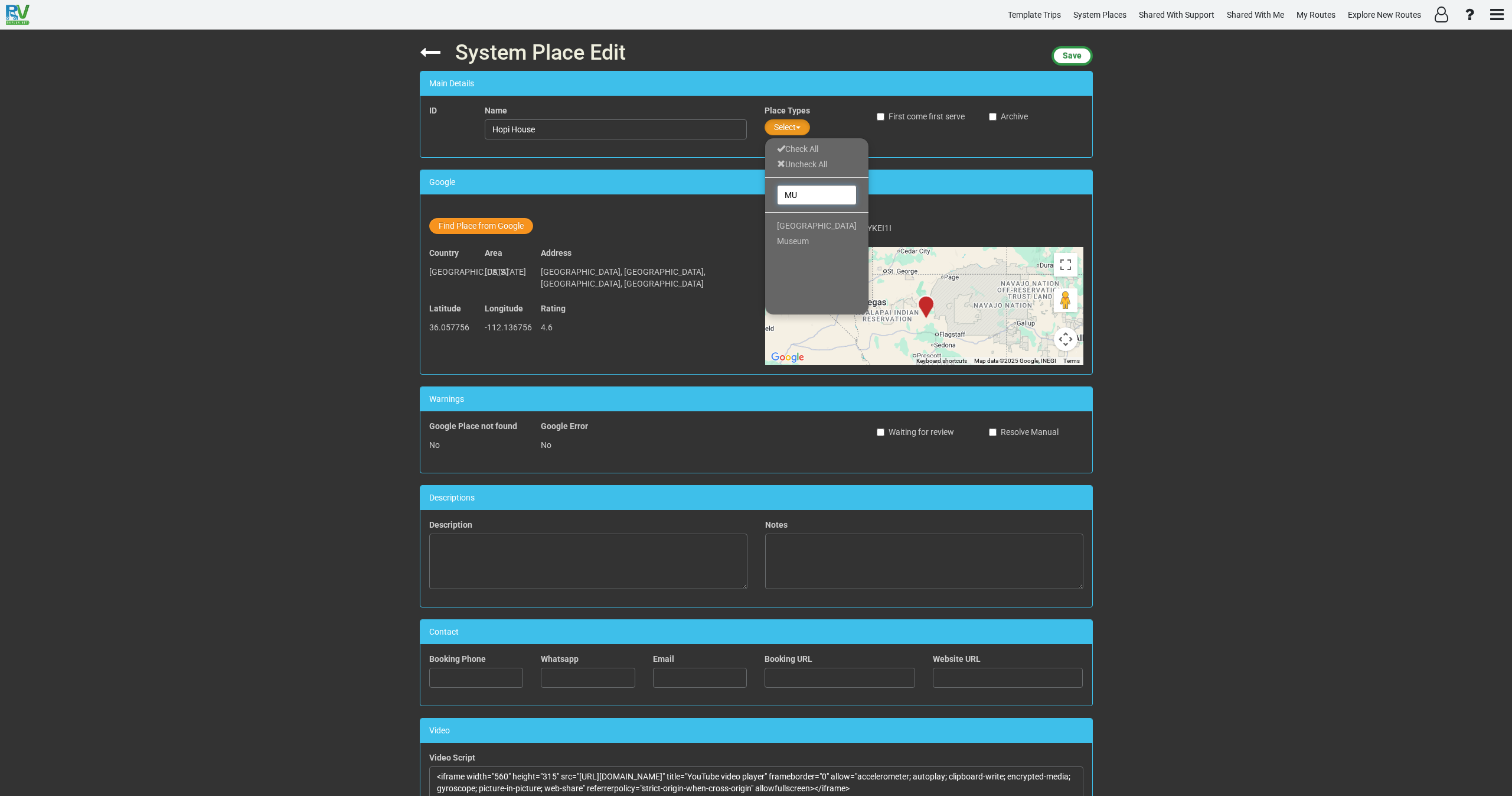
drag, startPoint x: 797, startPoint y: 196, endPoint x: 755, endPoint y: 199, distance: 42.1
click at [755, 198] on div "System Place Edit Save Main Details ID Name Hopi House Place Types Select Check…" at bounding box center [756, 412] width 691 height 766
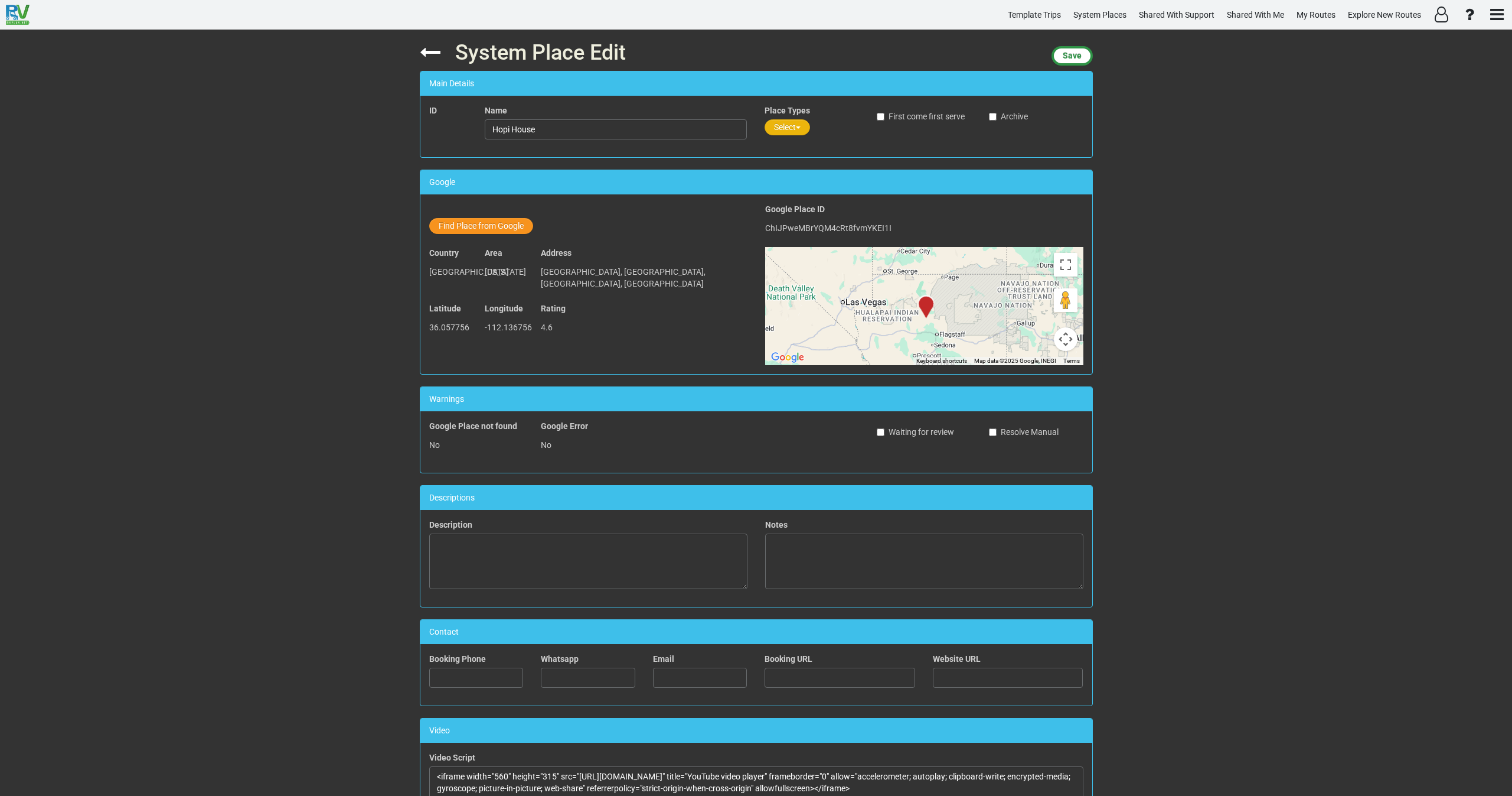
click at [779, 128] on button "Select" at bounding box center [787, 127] width 45 height 16
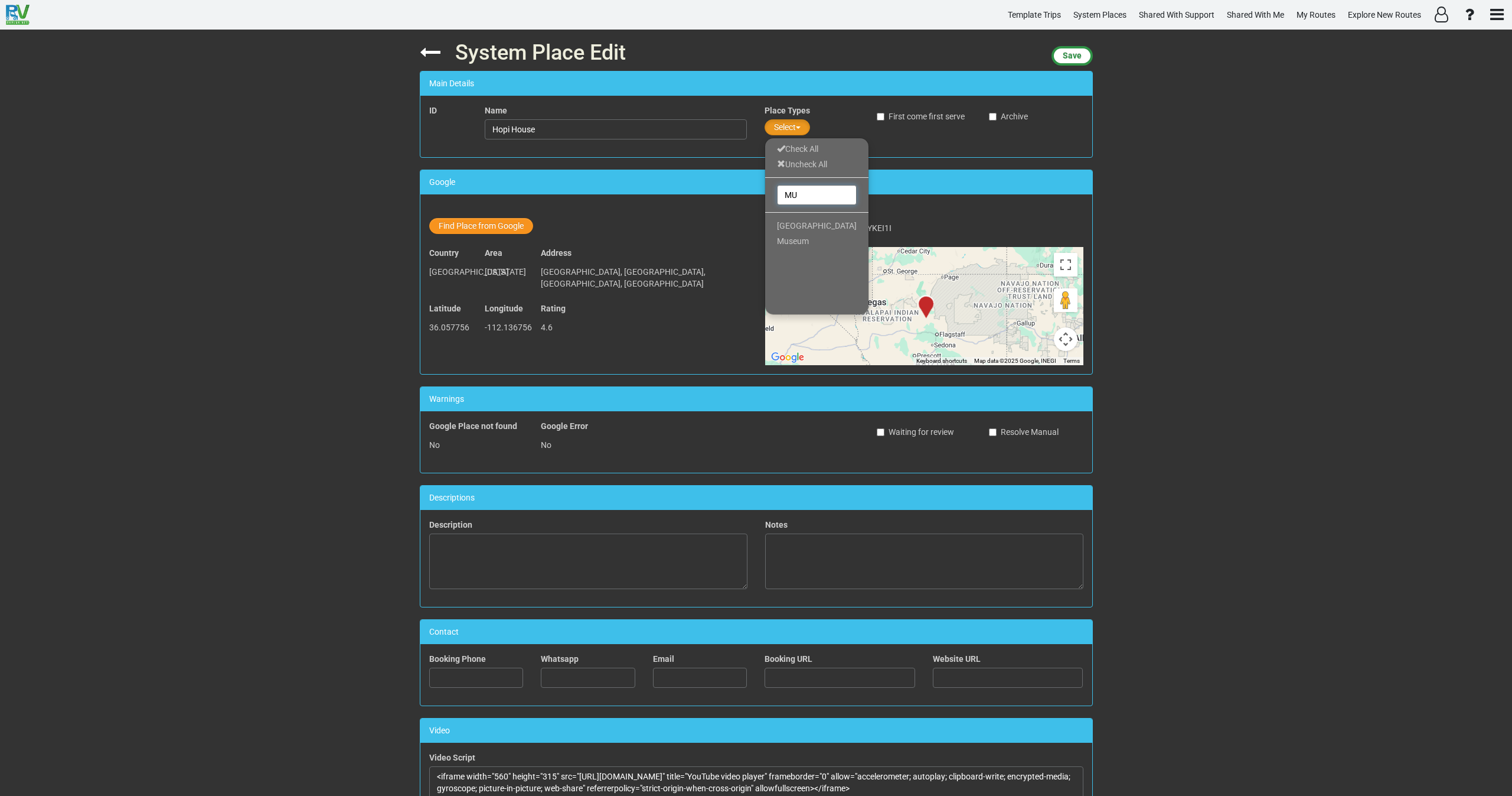
click at [768, 189] on div "MU" at bounding box center [816, 195] width 103 height 24
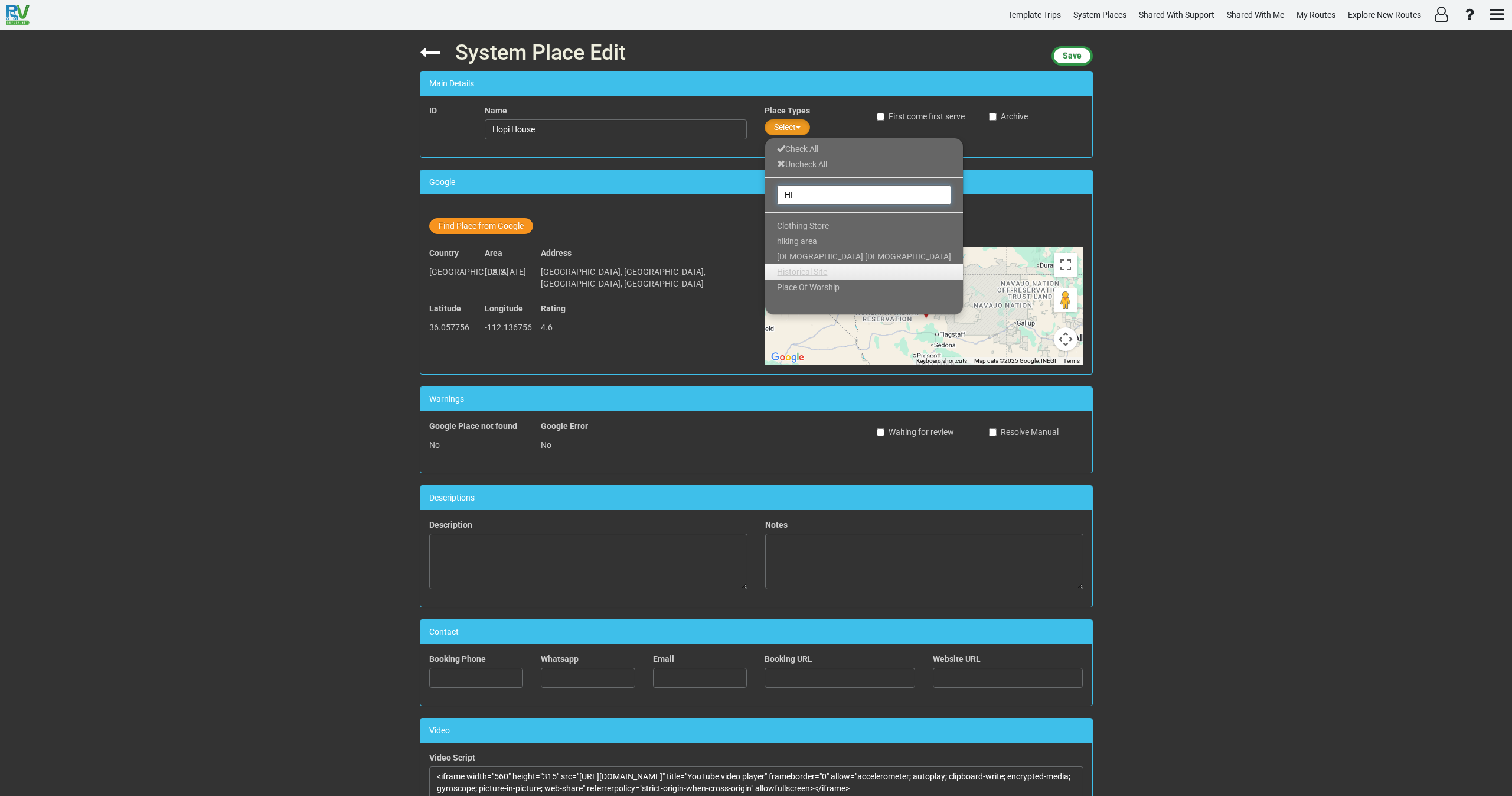
type input "HI"
click at [799, 275] on span "Historical Site" at bounding box center [802, 272] width 50 height 10
click at [1070, 54] on span "Save" at bounding box center [1071, 56] width 19 height 10
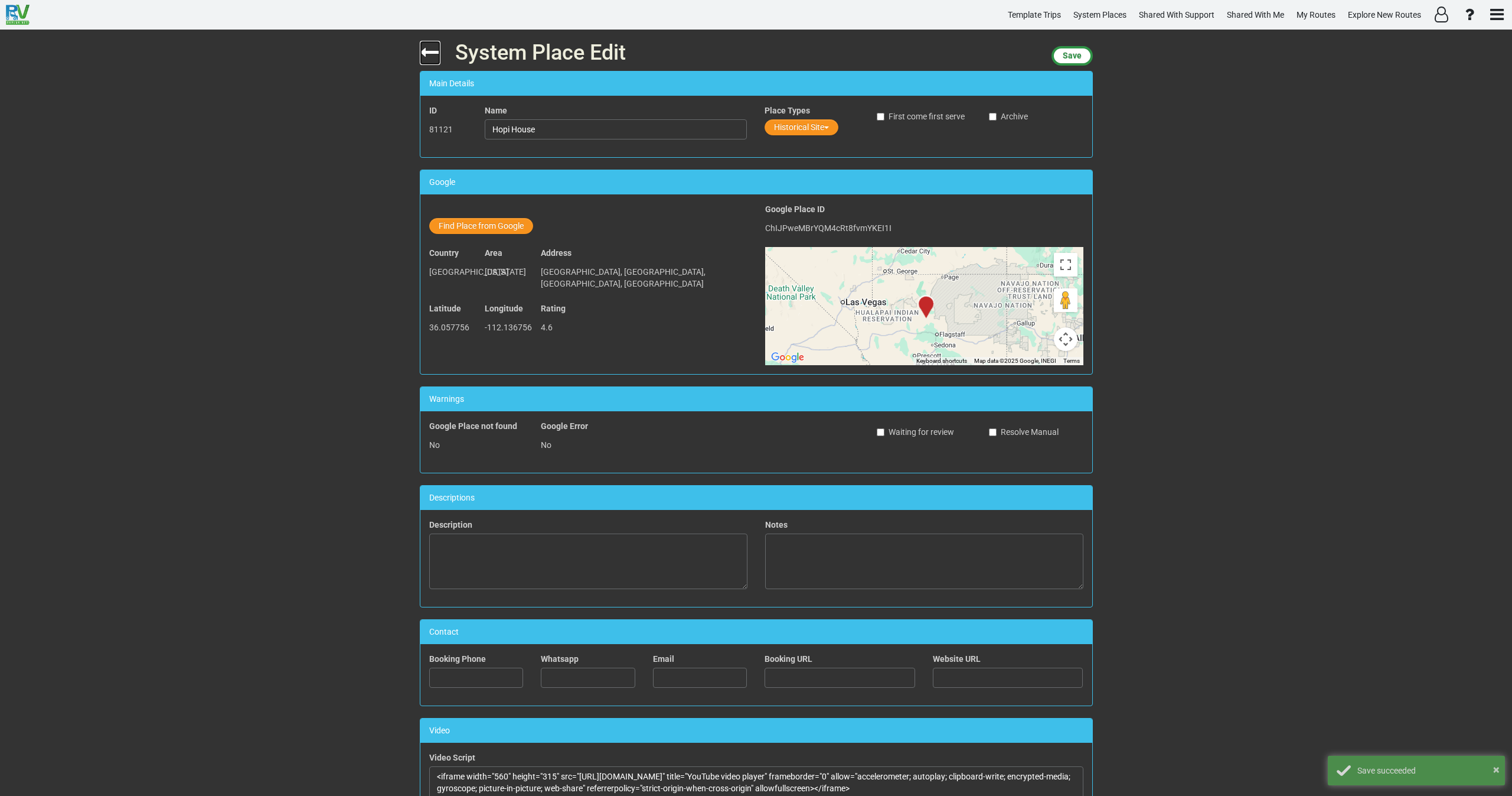
click at [427, 56] on icon at bounding box center [429, 52] width 21 height 21
